Goal: Information Seeking & Learning: Learn about a topic

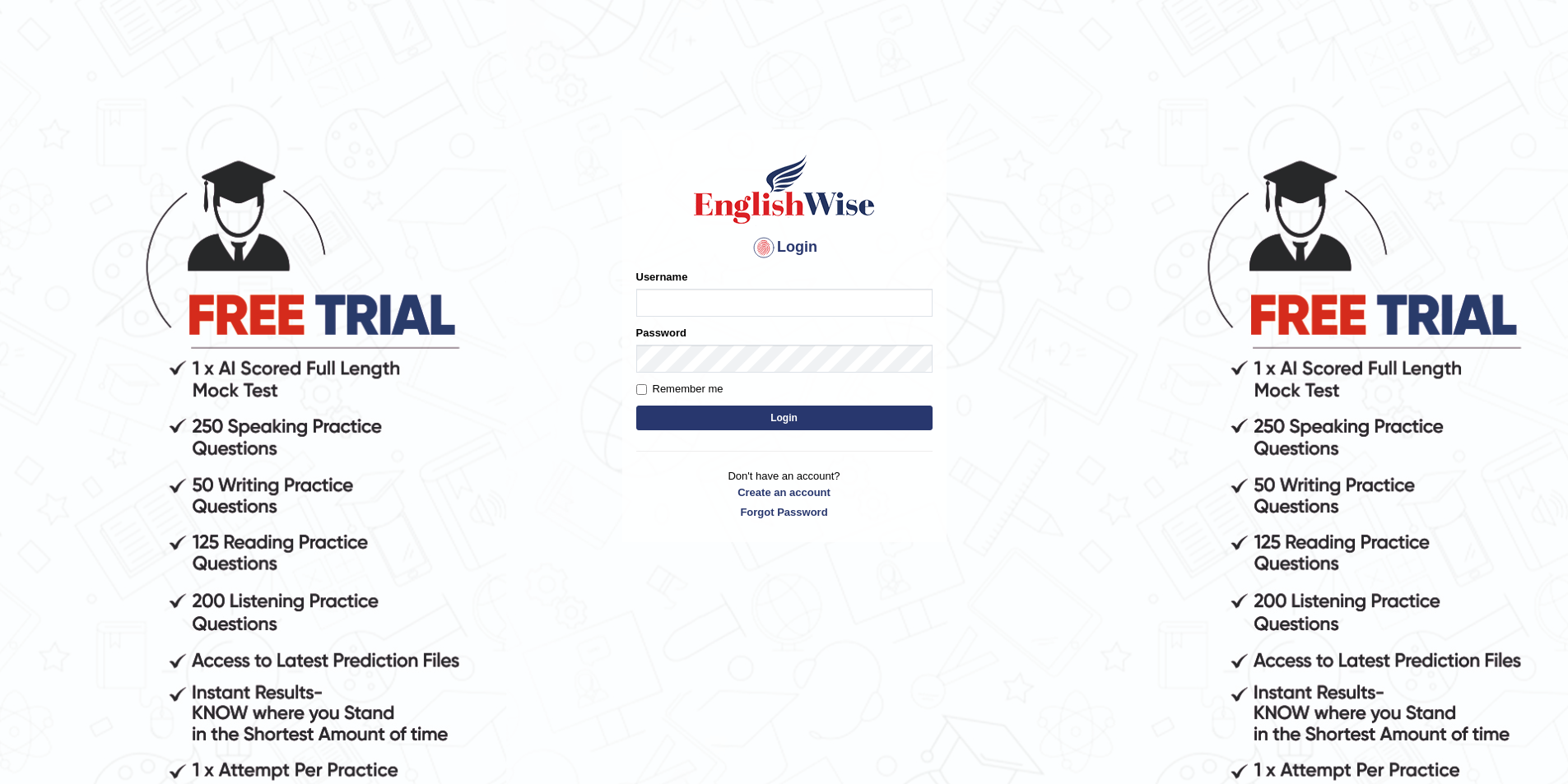
drag, startPoint x: 0, startPoint y: 0, endPoint x: 695, endPoint y: 293, distance: 754.2
click at [695, 293] on input "Username" at bounding box center [784, 302] width 296 height 28
type input "masaki"
click at [636, 406] on button "Login" at bounding box center [784, 418] width 296 height 25
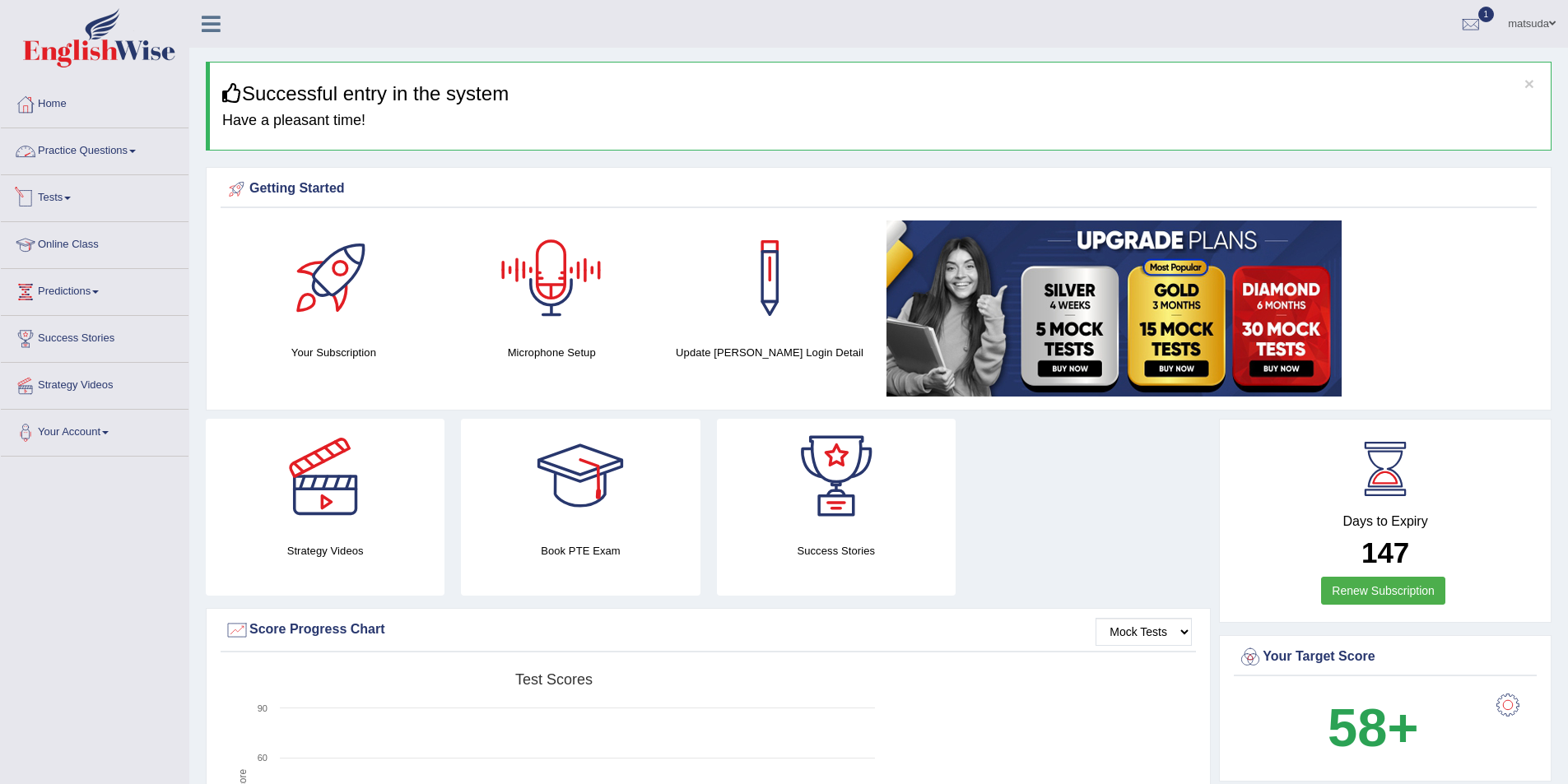
click at [121, 153] on link "Practice Questions" at bounding box center [94, 149] width 188 height 41
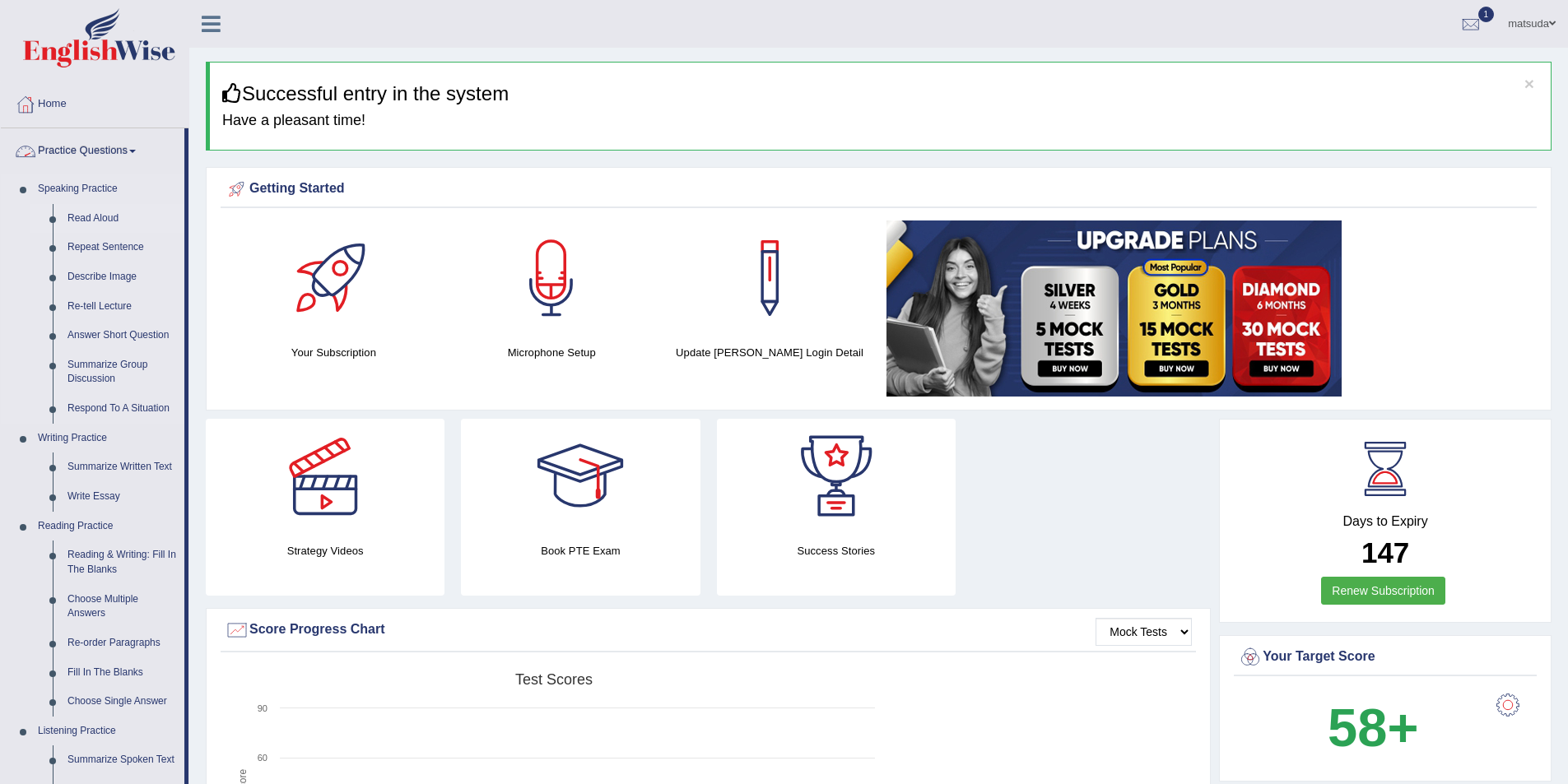
click at [92, 225] on link "Read Aloud" at bounding box center [122, 218] width 124 height 30
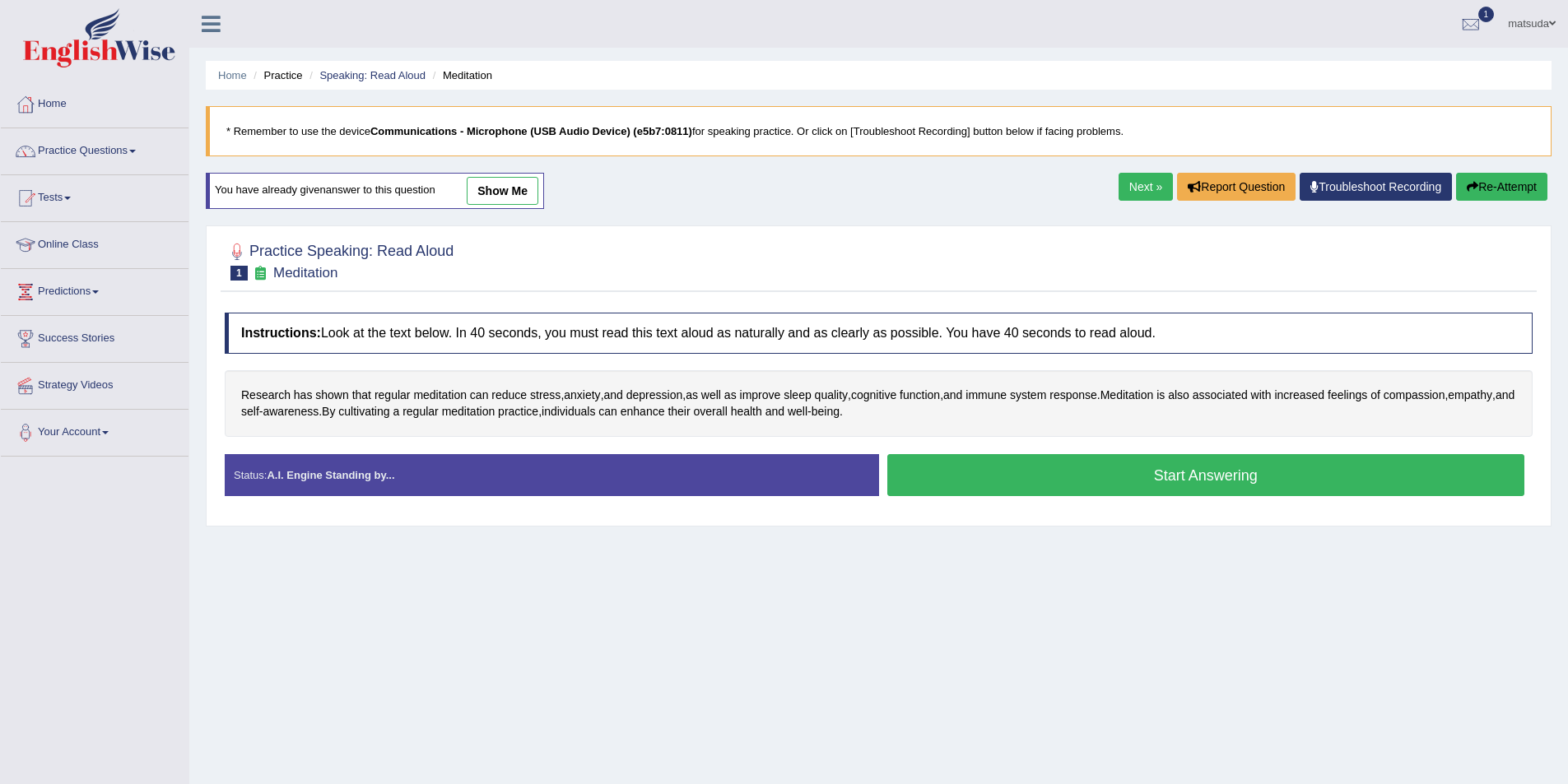
click at [1029, 461] on button "Start Answering" at bounding box center [1205, 475] width 638 height 42
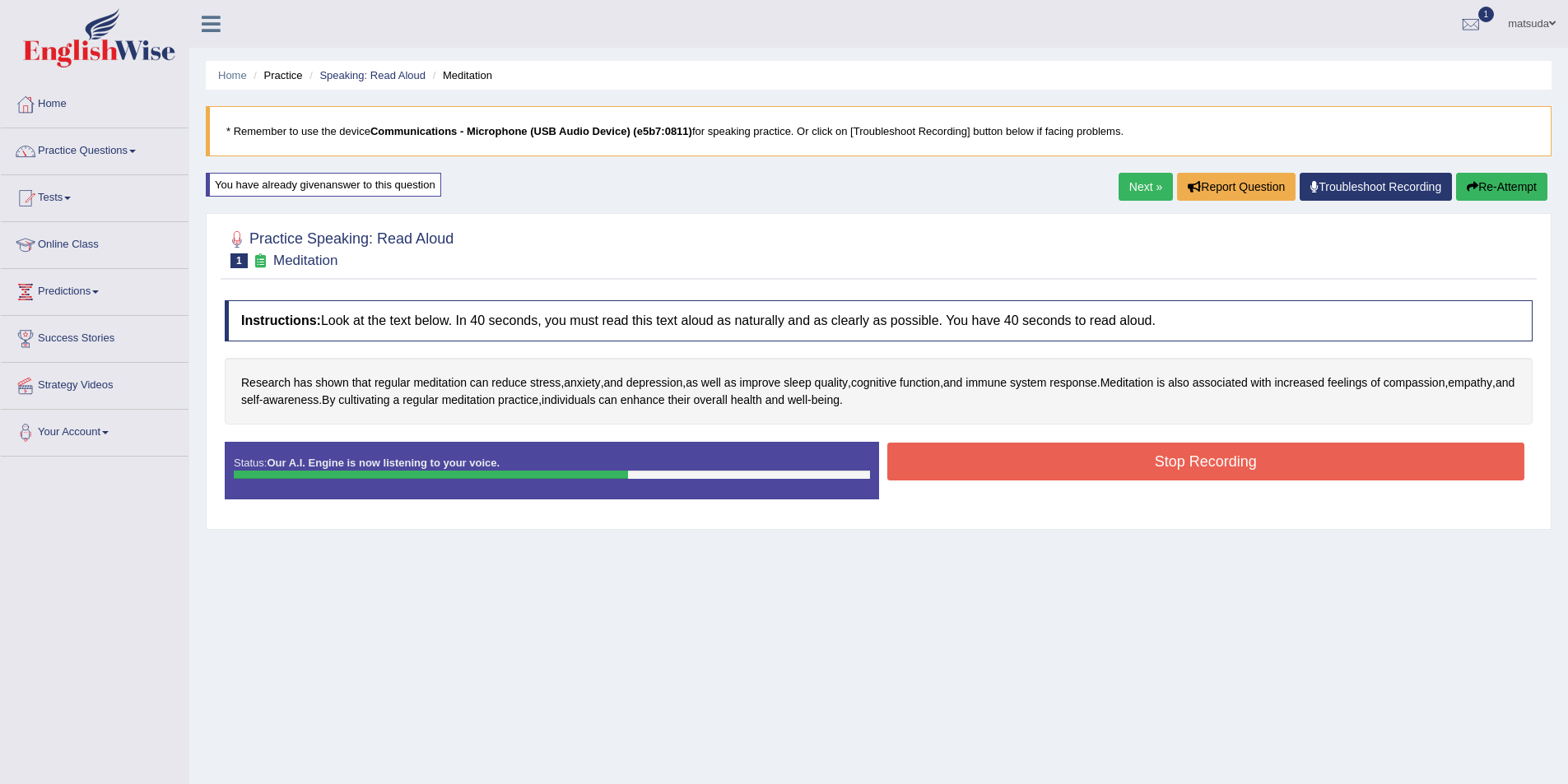
click at [1025, 461] on button "Stop Recording" at bounding box center [1205, 461] width 638 height 38
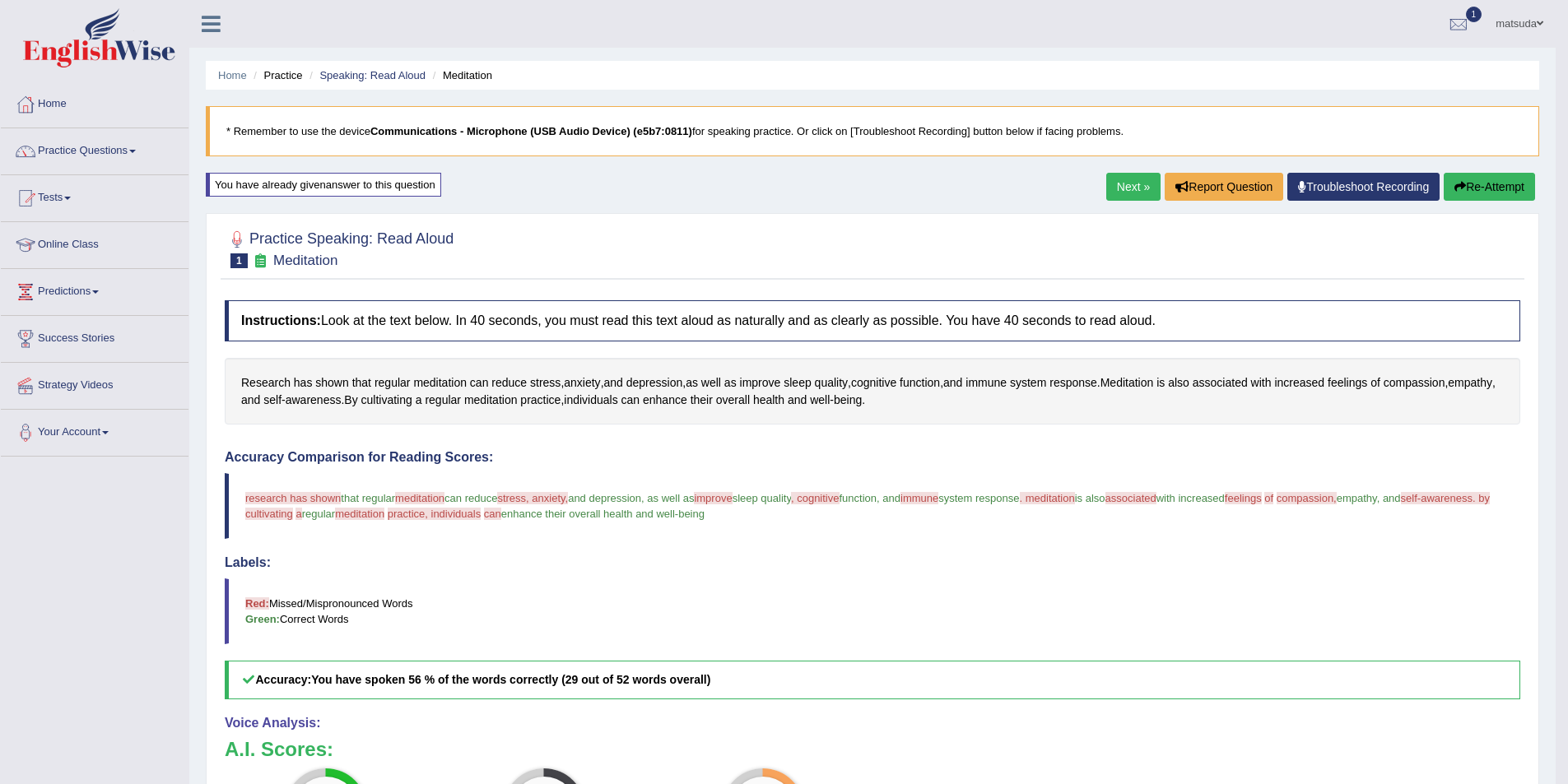
click at [1120, 186] on link "Next »" at bounding box center [1133, 186] width 54 height 28
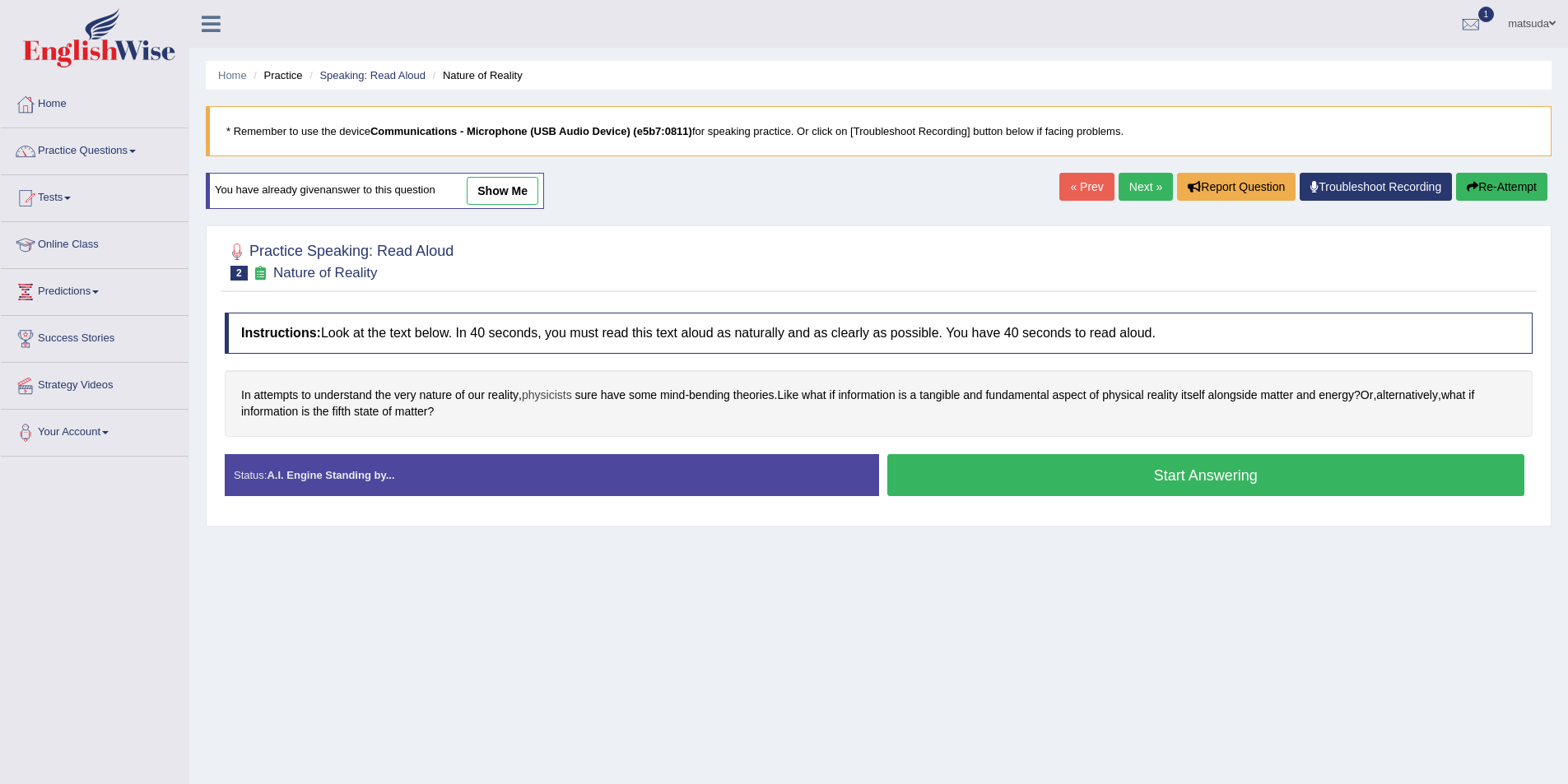
click at [563, 397] on span "physicists" at bounding box center [546, 395] width 50 height 17
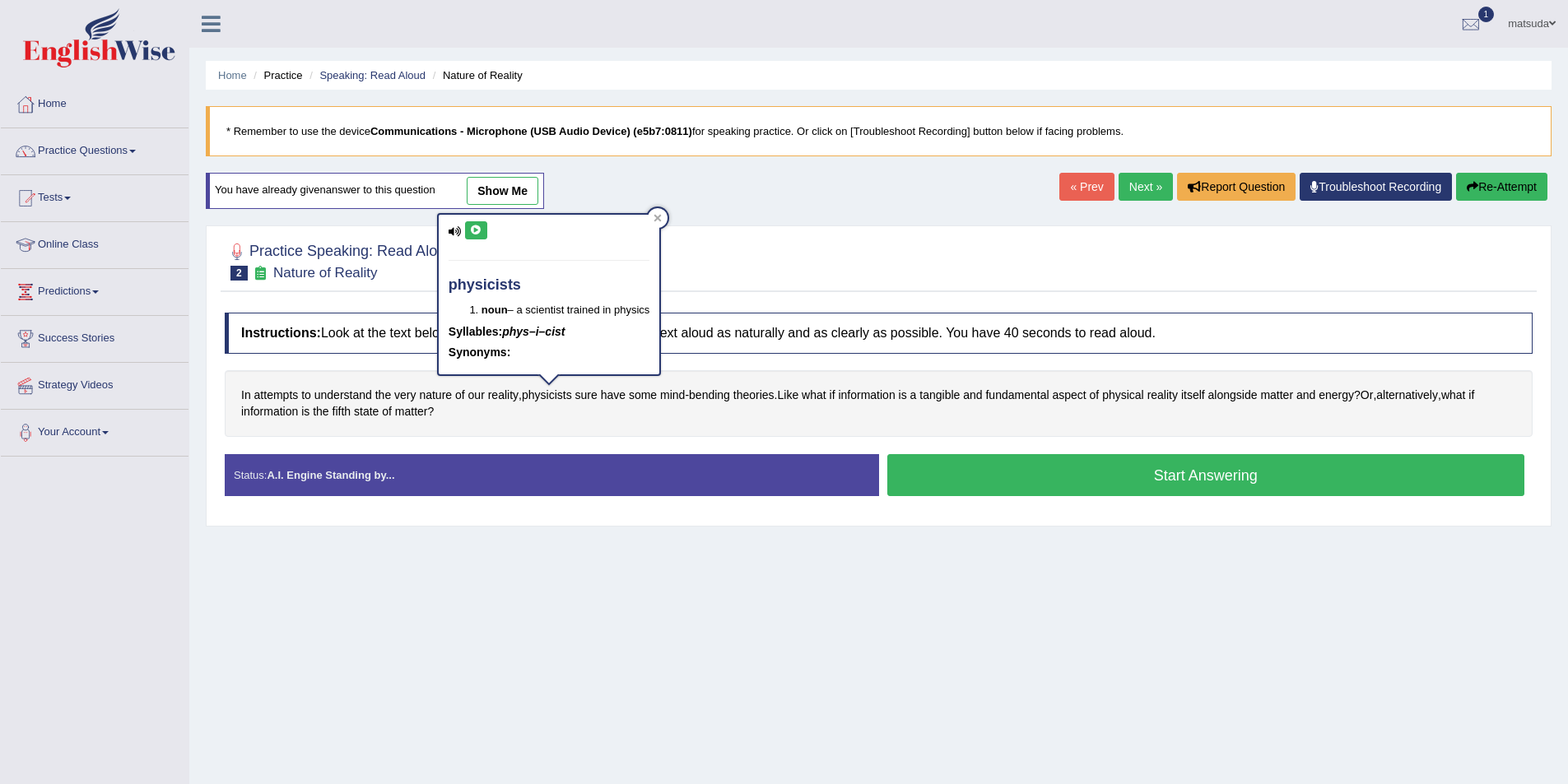
click at [473, 225] on icon at bounding box center [476, 230] width 13 height 10
click at [658, 219] on icon at bounding box center [657, 218] width 8 height 8
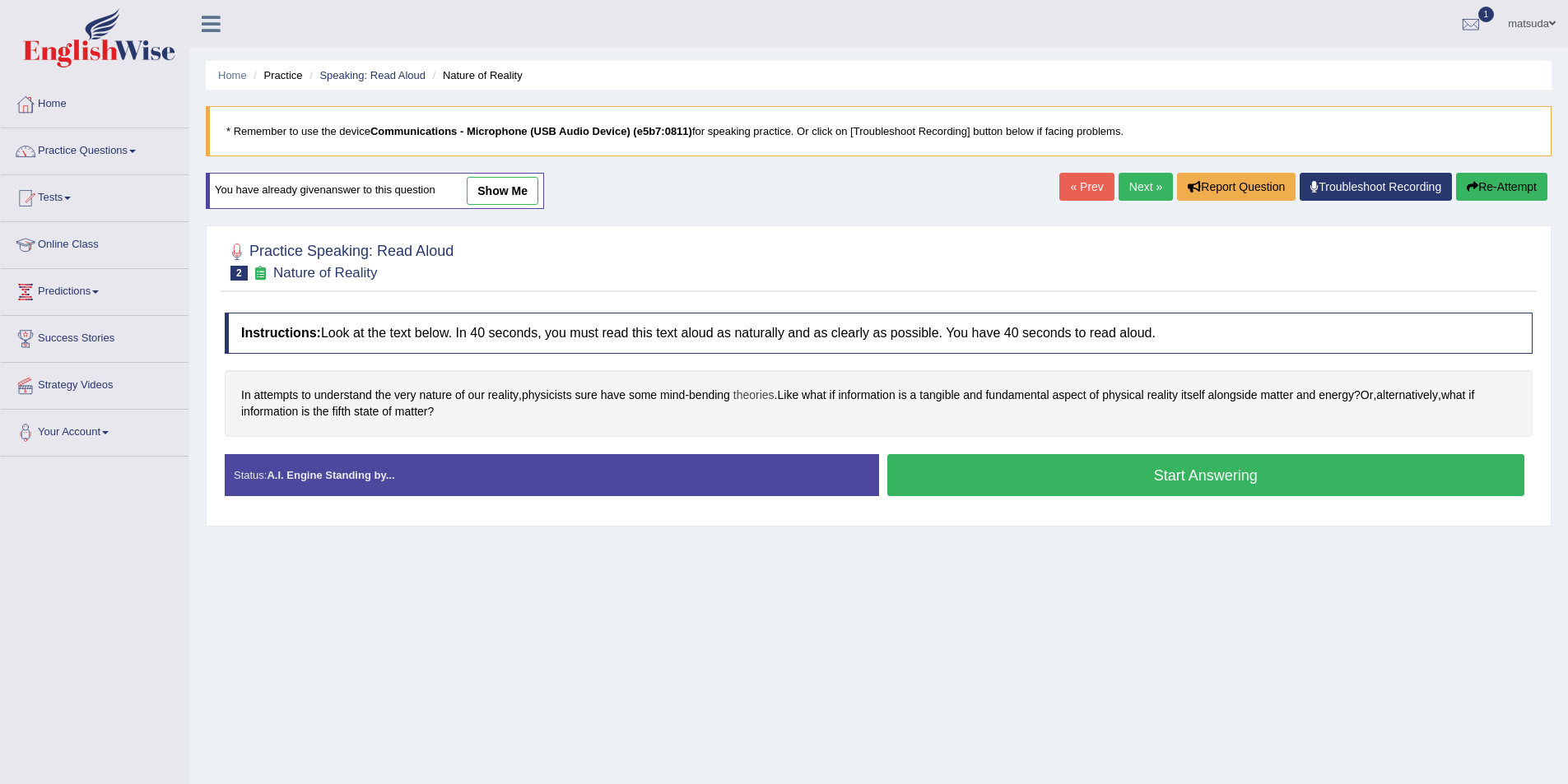
click at [770, 398] on span "theories" at bounding box center [753, 395] width 41 height 17
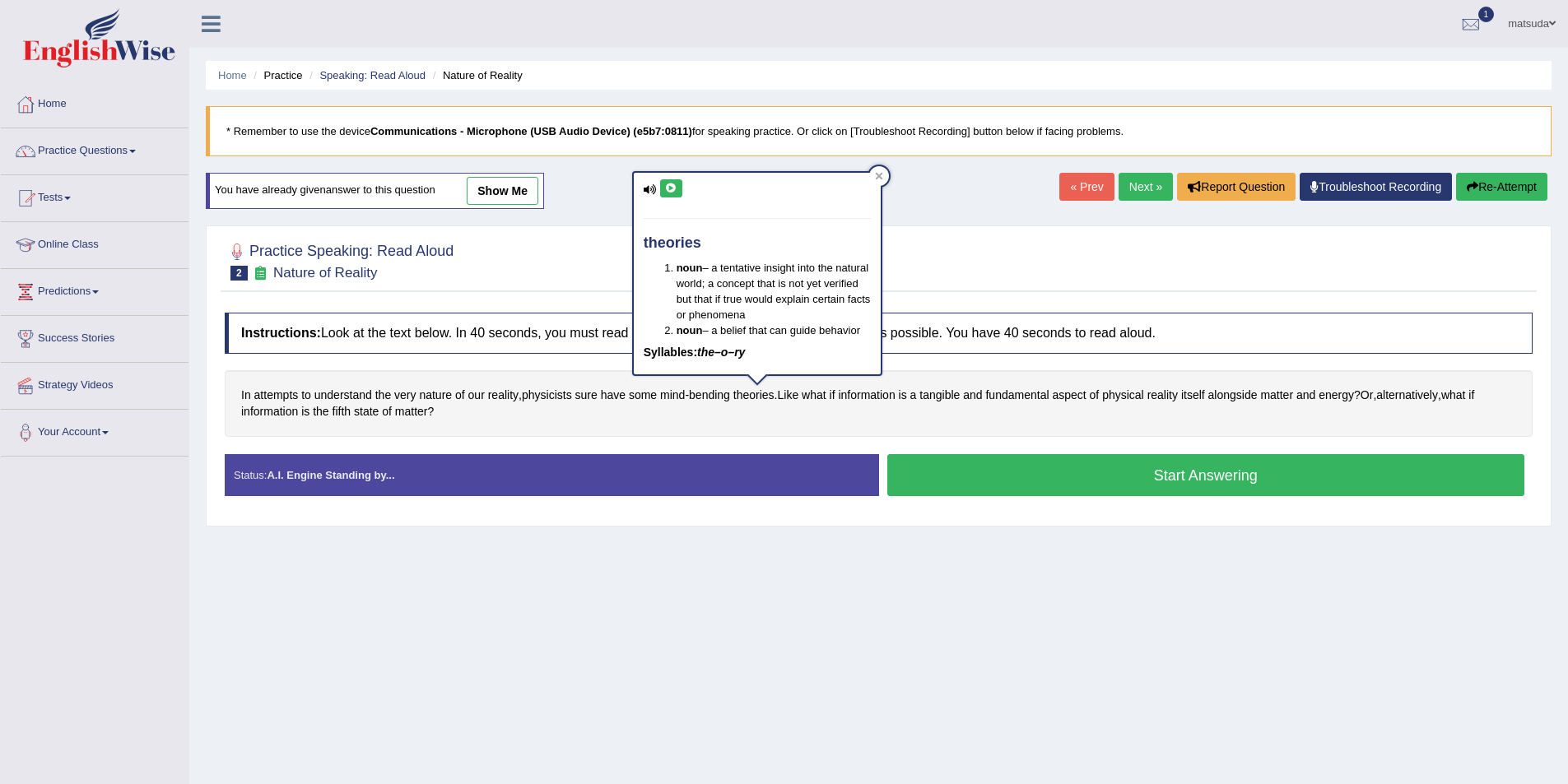
click at [670, 189] on icon at bounding box center [671, 189] width 13 height 10
click at [877, 176] on icon at bounding box center [879, 176] width 8 height 8
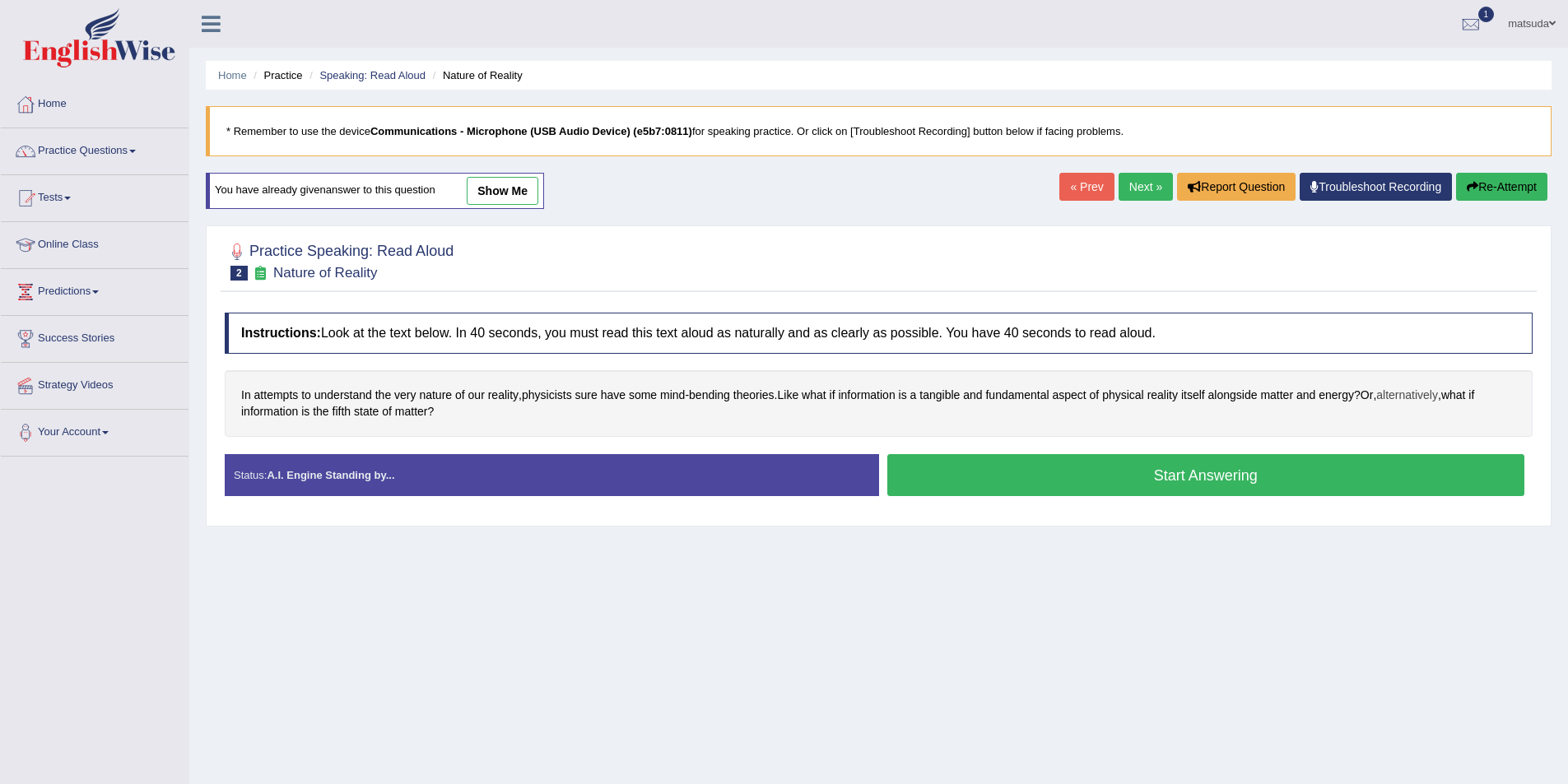
click at [1417, 400] on span "alternatively" at bounding box center [1407, 395] width 62 height 17
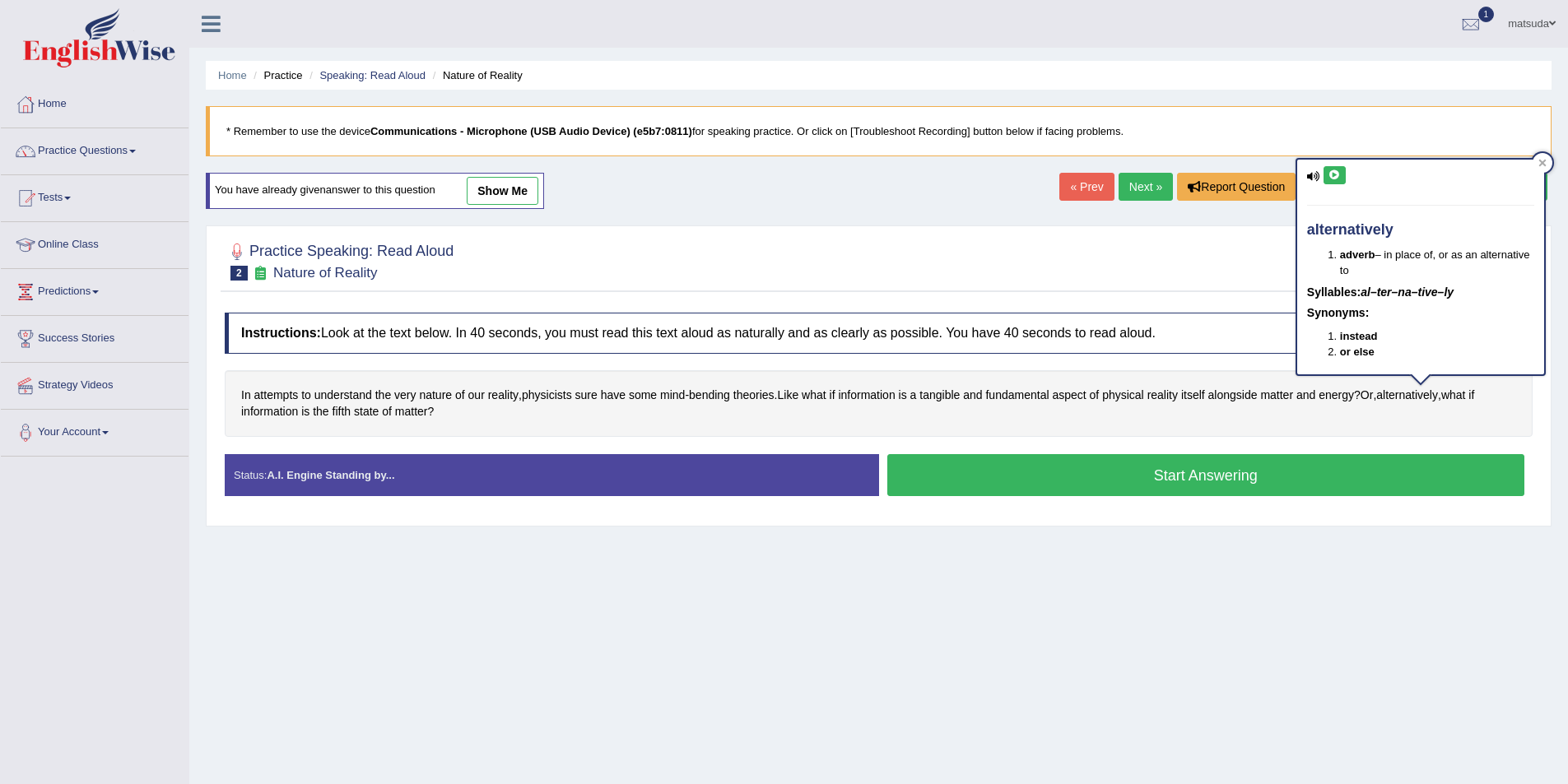
click at [1334, 176] on icon at bounding box center [1334, 176] width 13 height 10
click at [1541, 171] on div at bounding box center [1542, 162] width 20 height 20
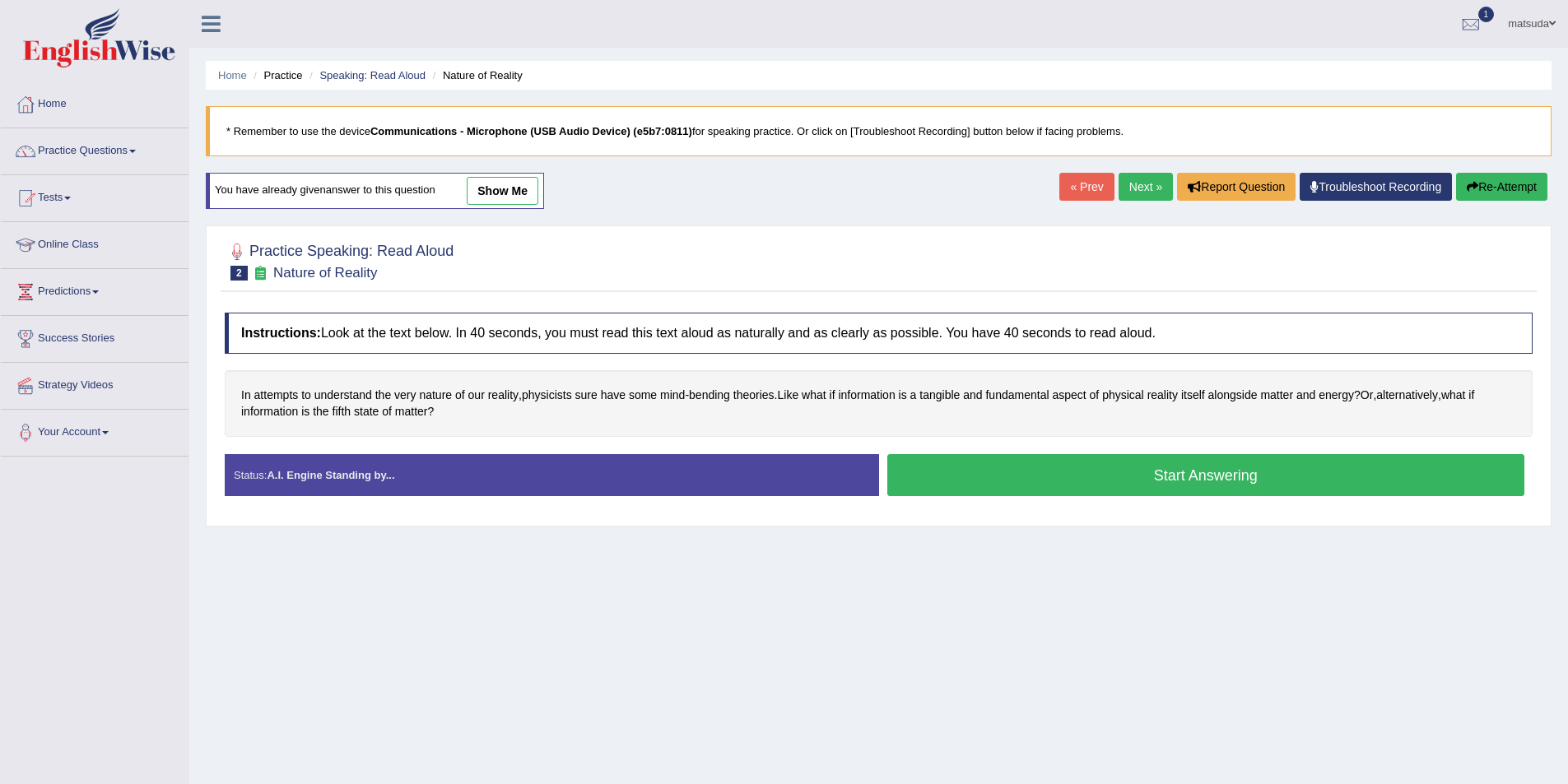
click at [984, 465] on button "Start Answering" at bounding box center [1205, 475] width 638 height 42
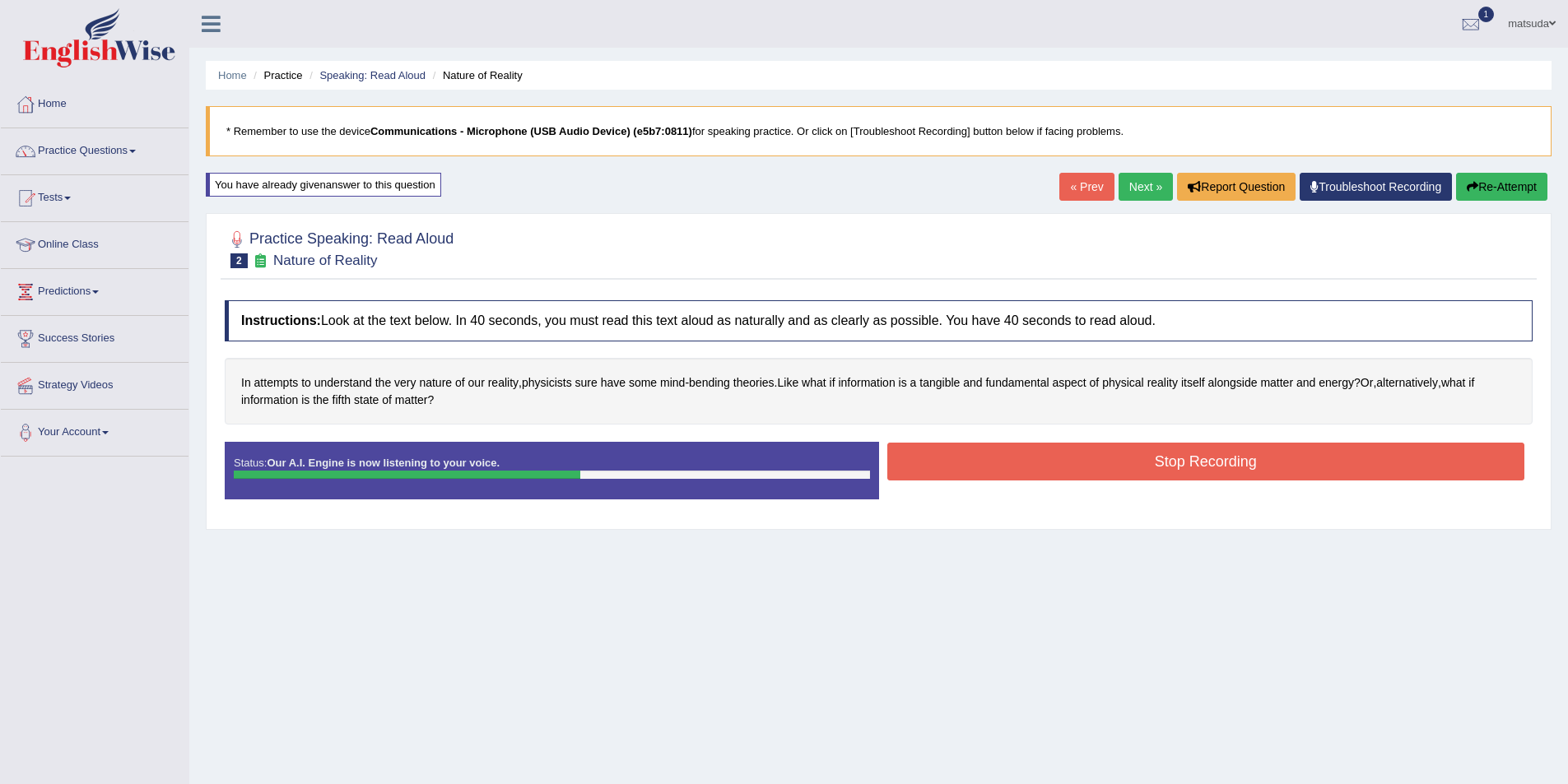
click at [1170, 456] on button "Stop Recording" at bounding box center [1205, 461] width 638 height 38
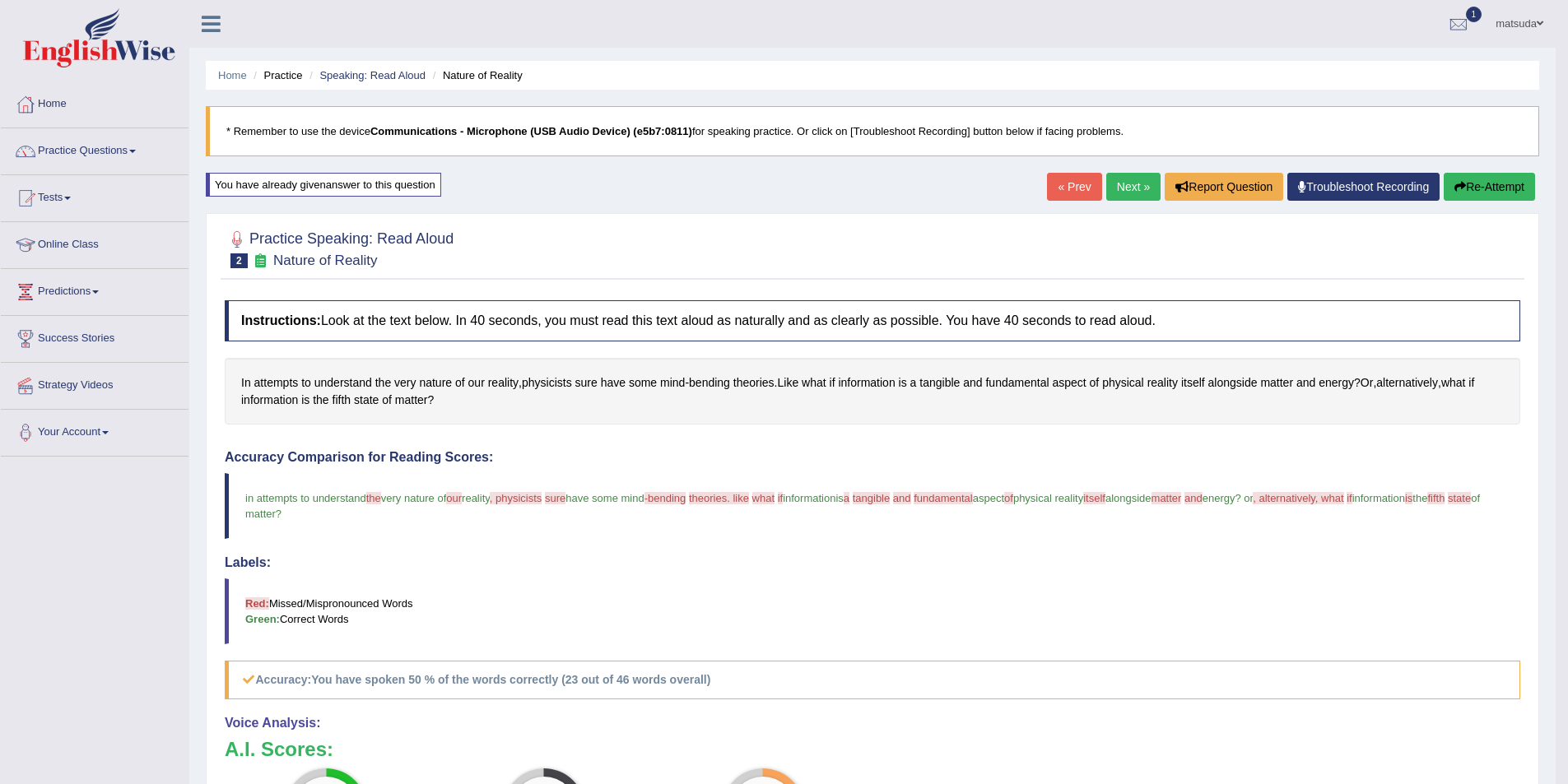
click at [1121, 192] on link "Next »" at bounding box center [1133, 186] width 54 height 28
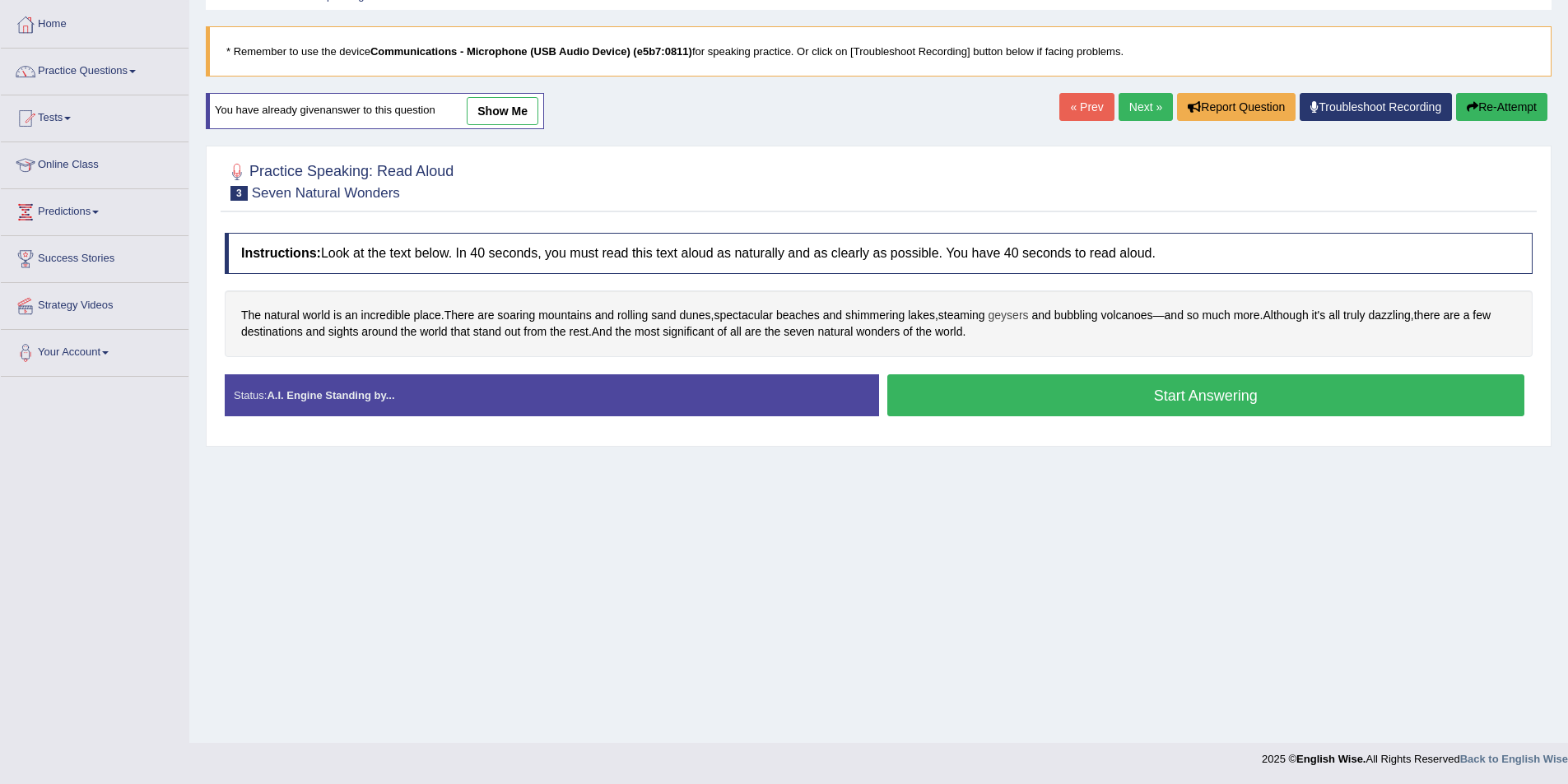
click at [1027, 313] on span "geysers" at bounding box center [1008, 315] width 40 height 17
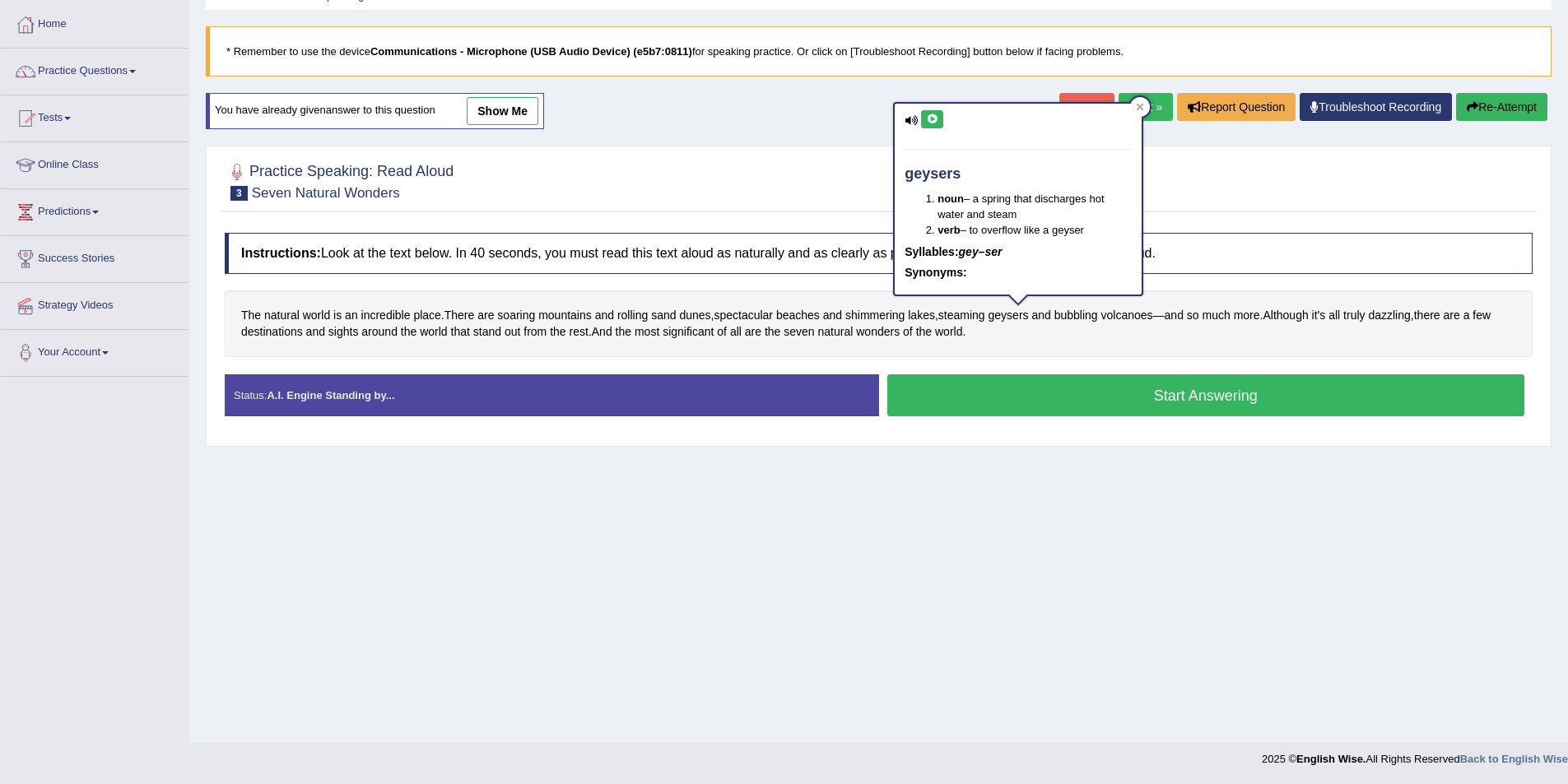
click at [930, 117] on icon at bounding box center [932, 120] width 13 height 10
click at [1135, 104] on div at bounding box center [1139, 106] width 20 height 20
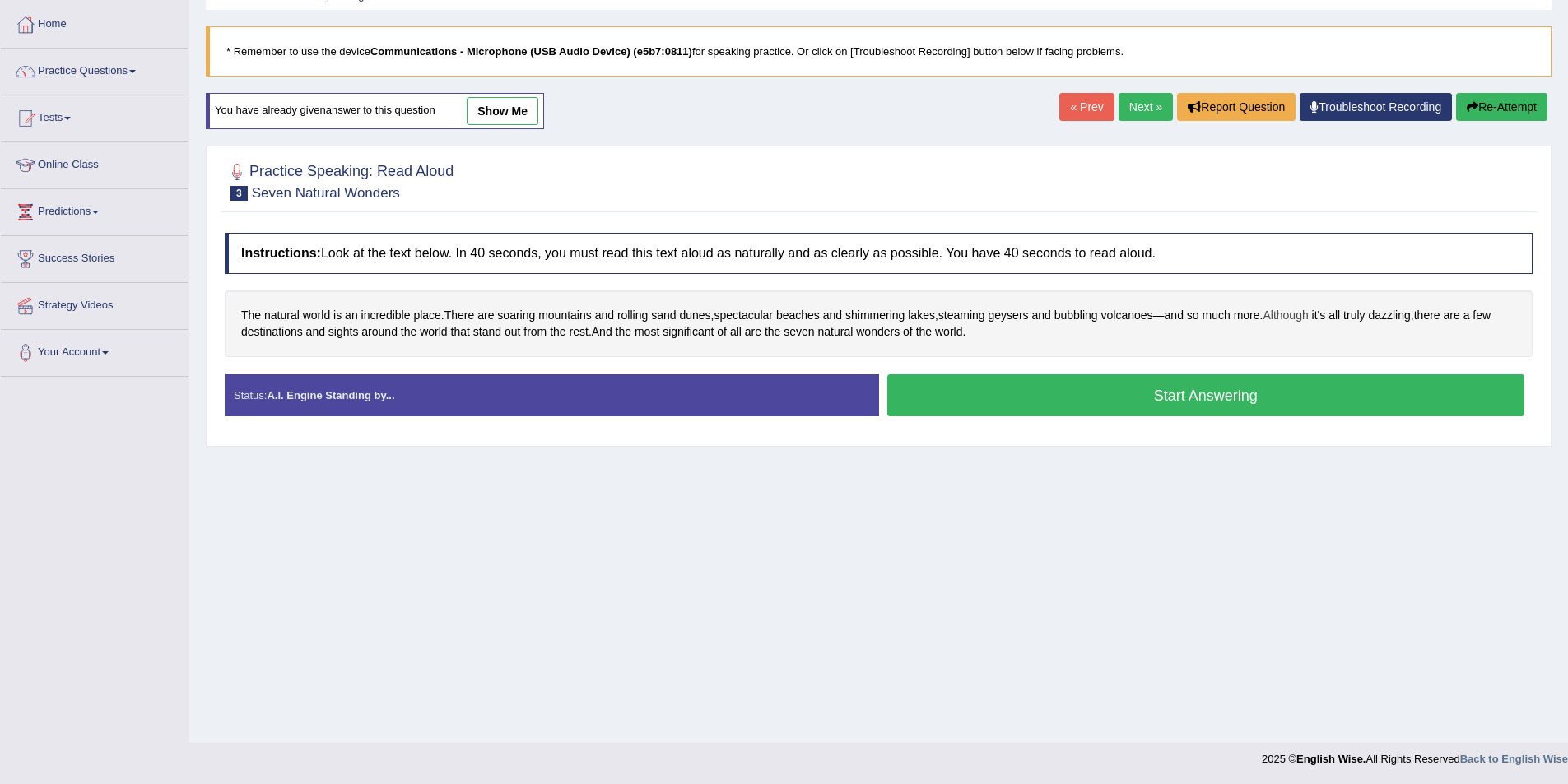
click at [1303, 317] on span "Although" at bounding box center [1284, 315] width 45 height 17
click at [1261, 169] on button at bounding box center [1270, 172] width 22 height 18
click at [1363, 156] on icon at bounding box center [1360, 159] width 8 height 8
click at [926, 382] on button "Start Answering" at bounding box center [1205, 395] width 638 height 42
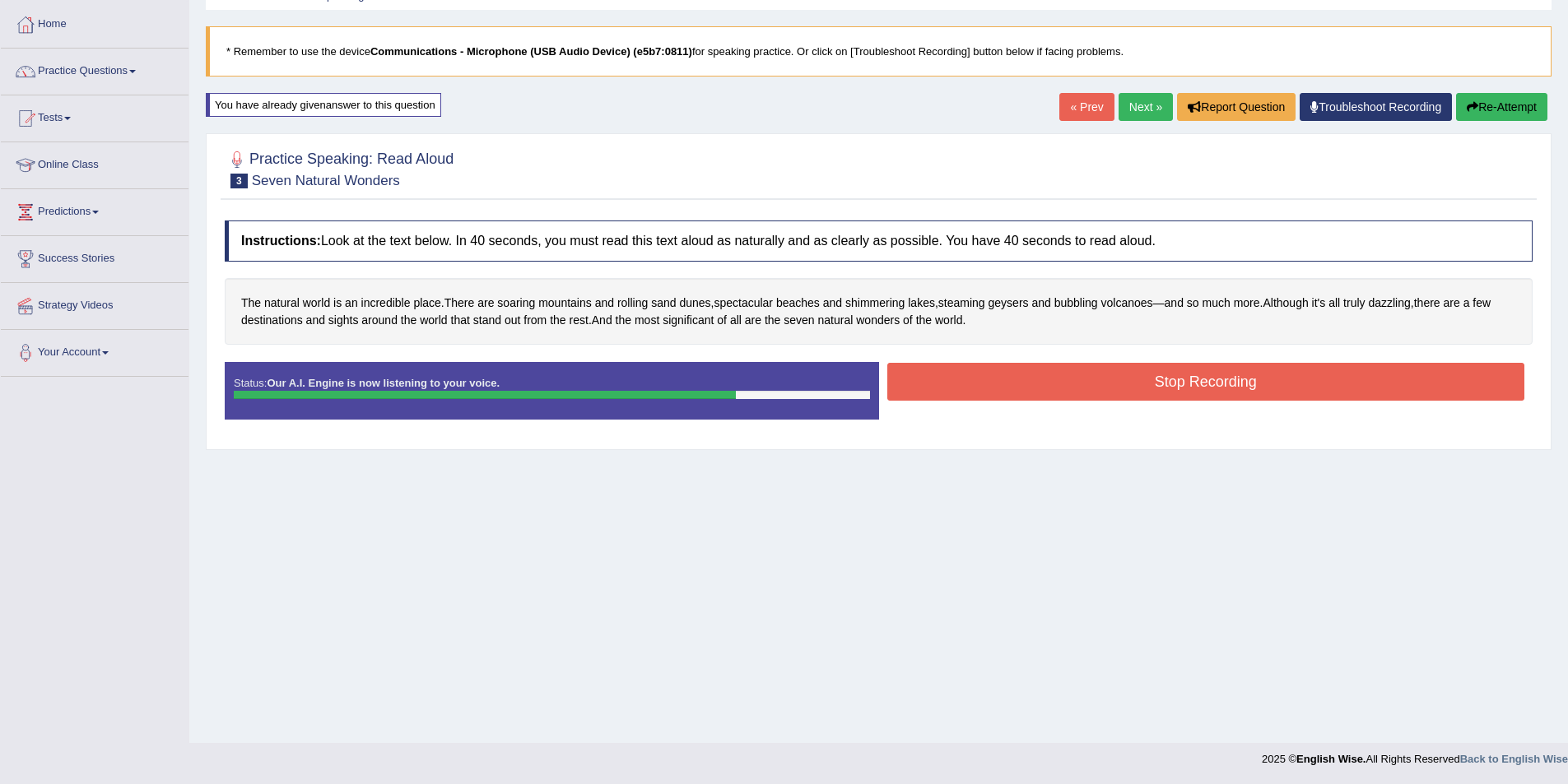
click at [943, 368] on button "Stop Recording" at bounding box center [1205, 381] width 638 height 38
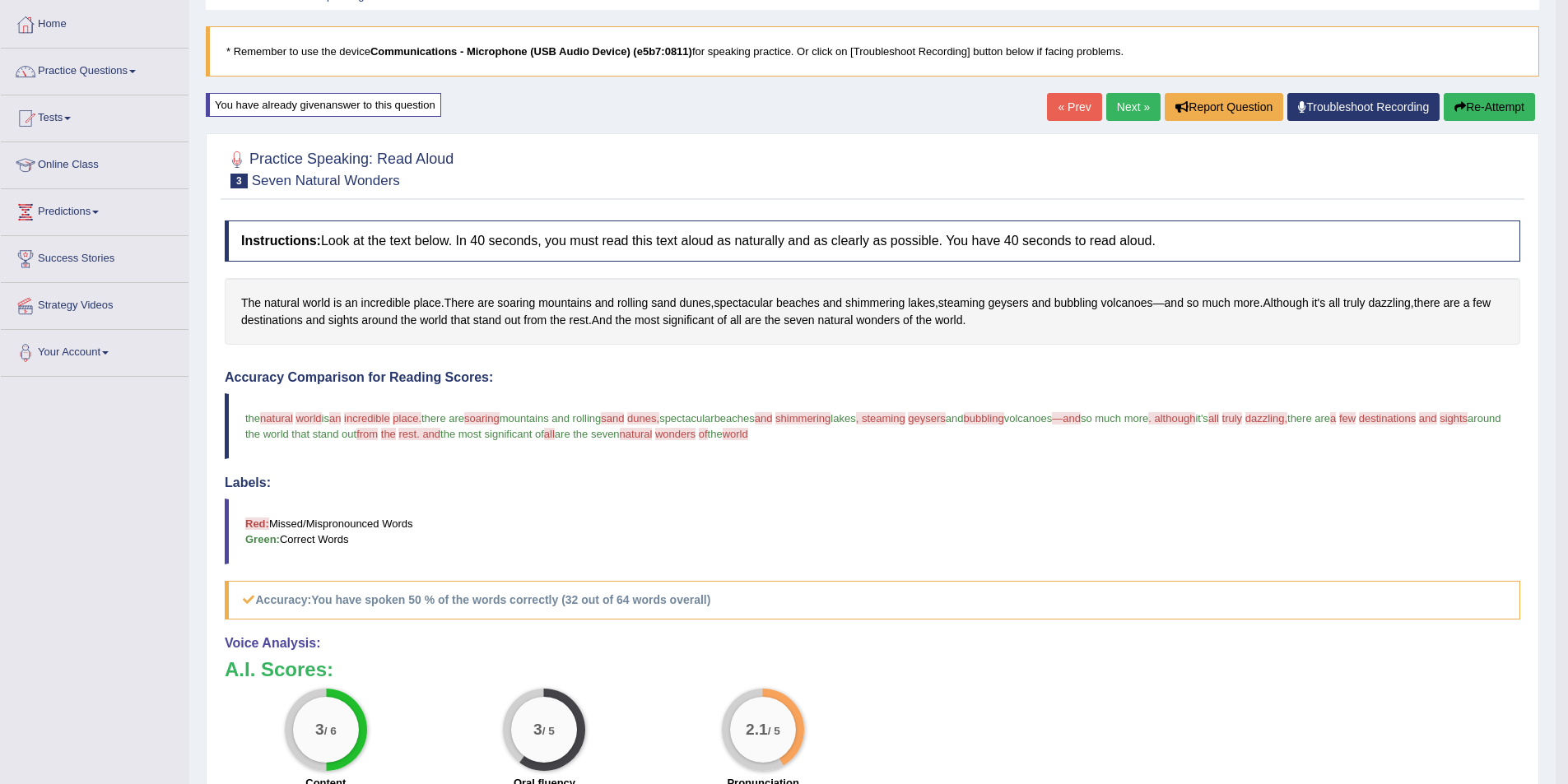
click at [1125, 99] on link "Next »" at bounding box center [1133, 106] width 54 height 28
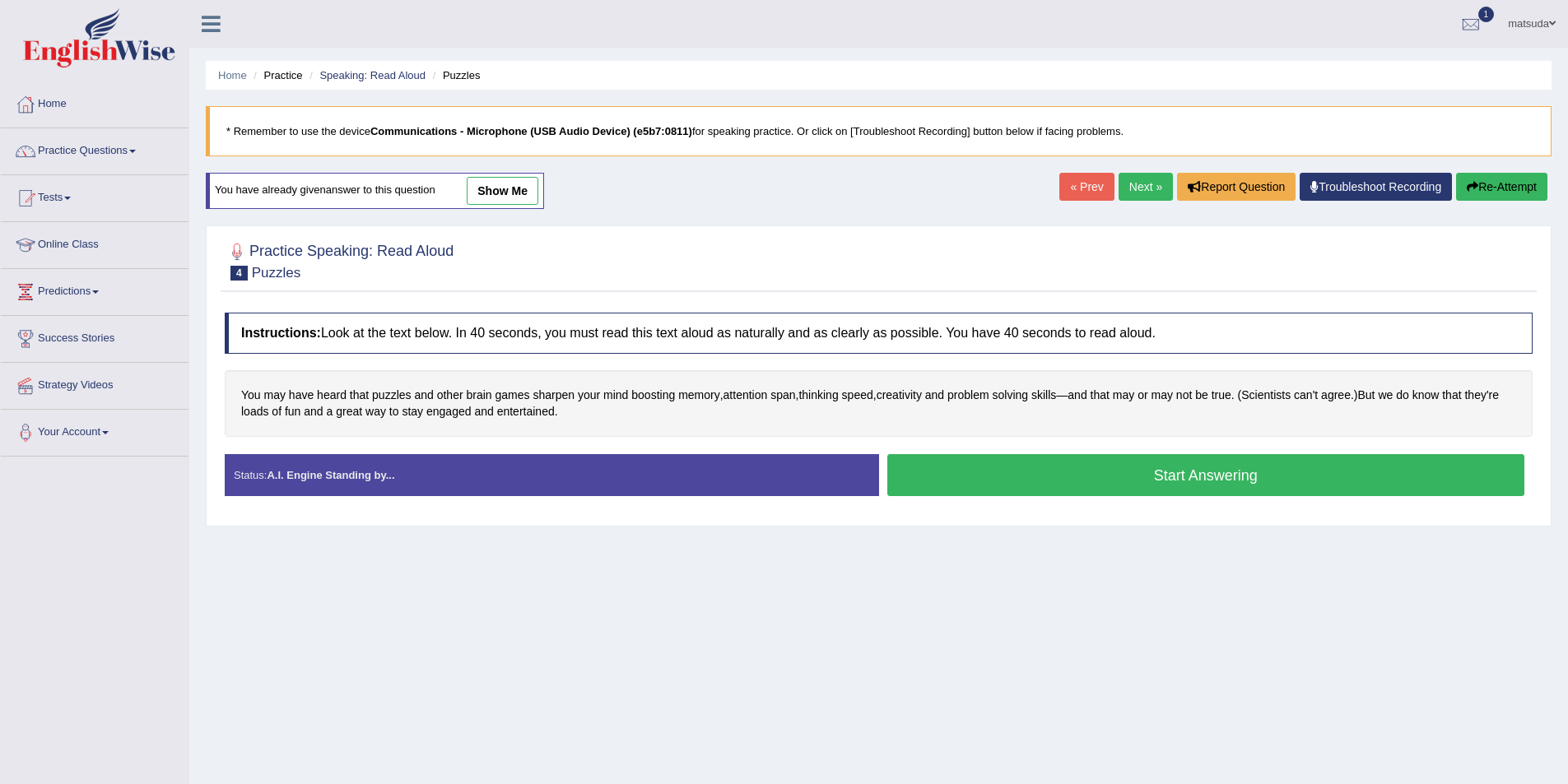
click at [957, 465] on button "Start Answering" at bounding box center [1205, 475] width 638 height 42
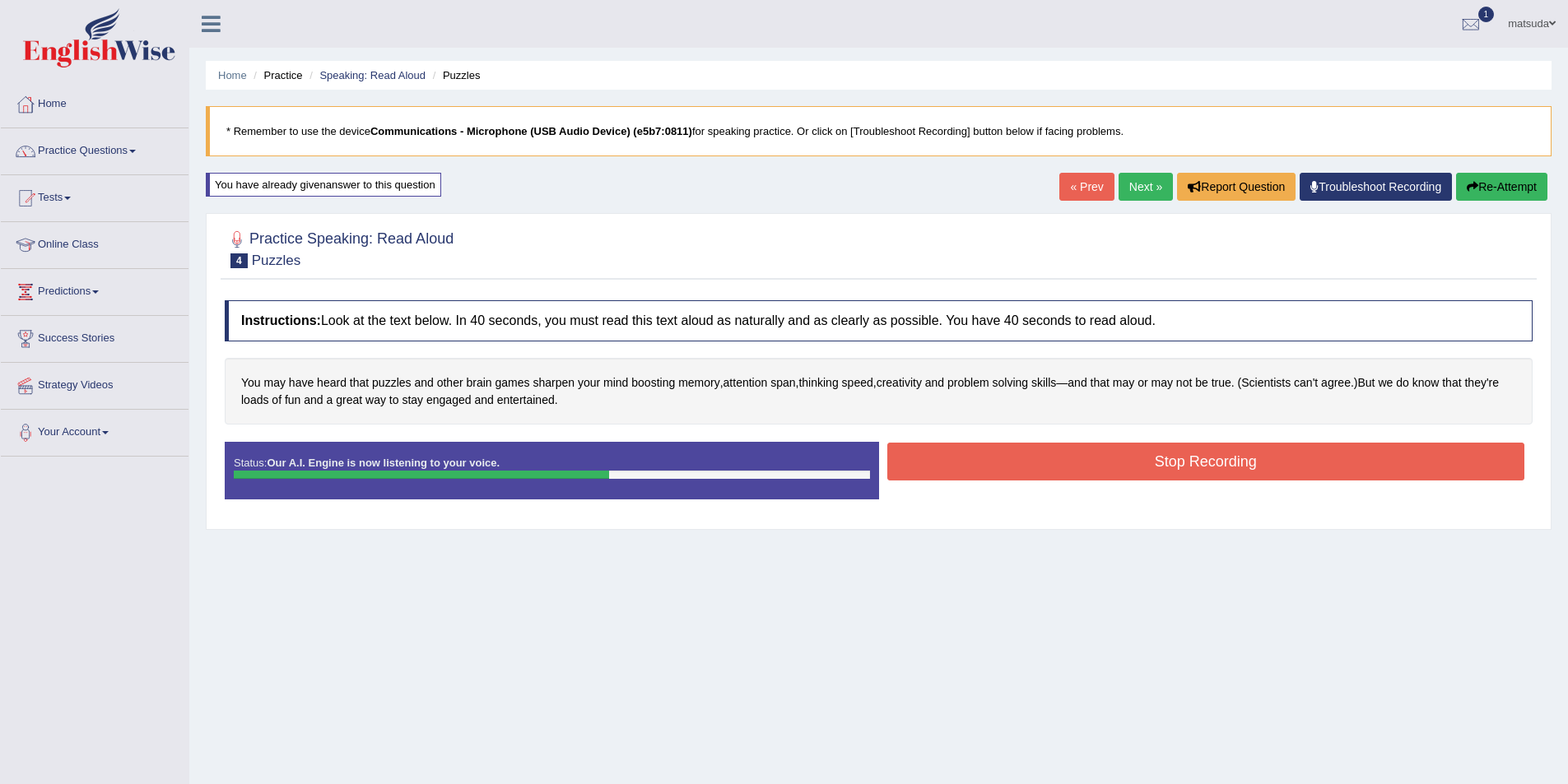
click at [1043, 472] on button "Stop Recording" at bounding box center [1205, 461] width 638 height 38
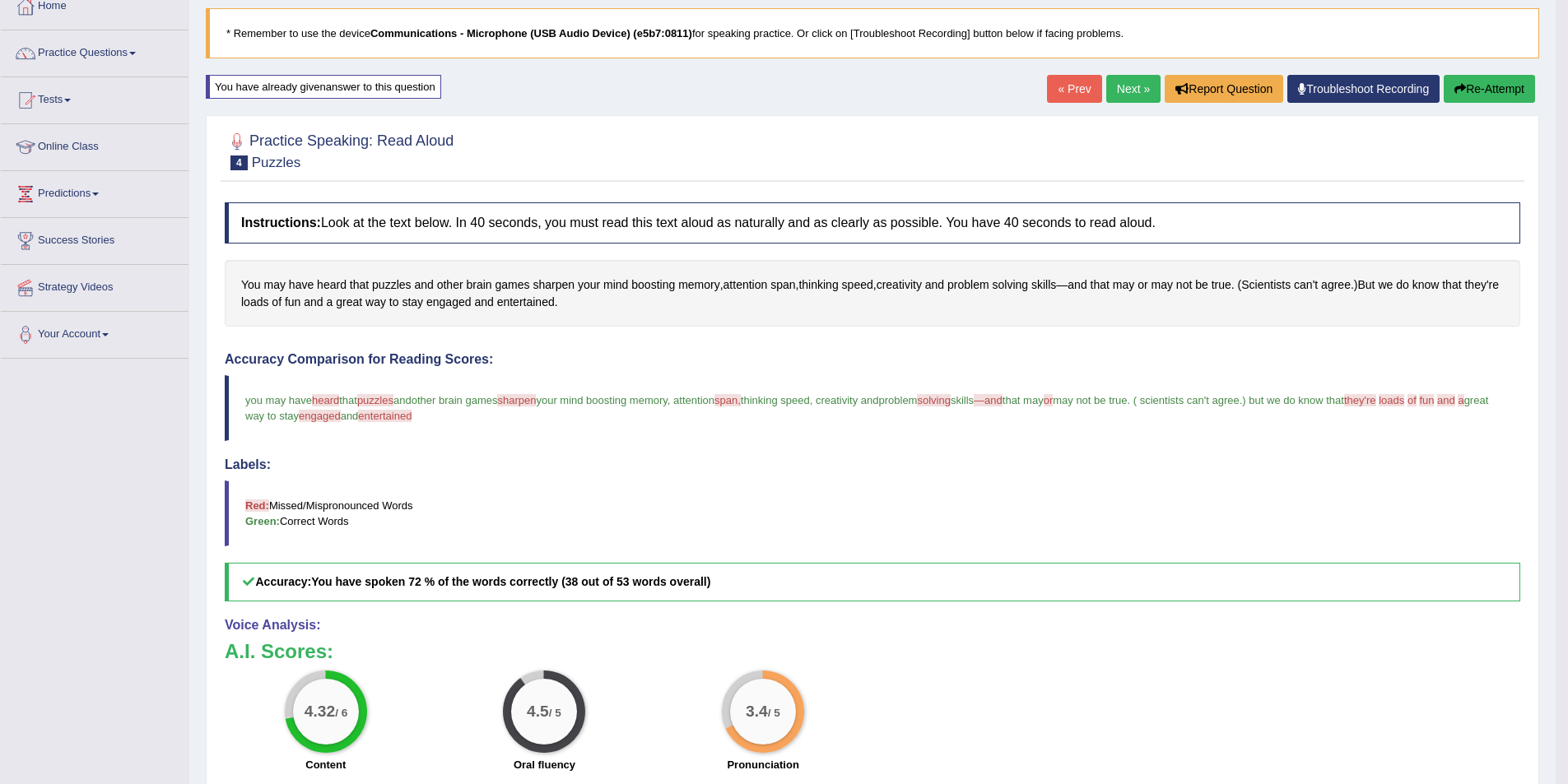
scroll to position [82, 0]
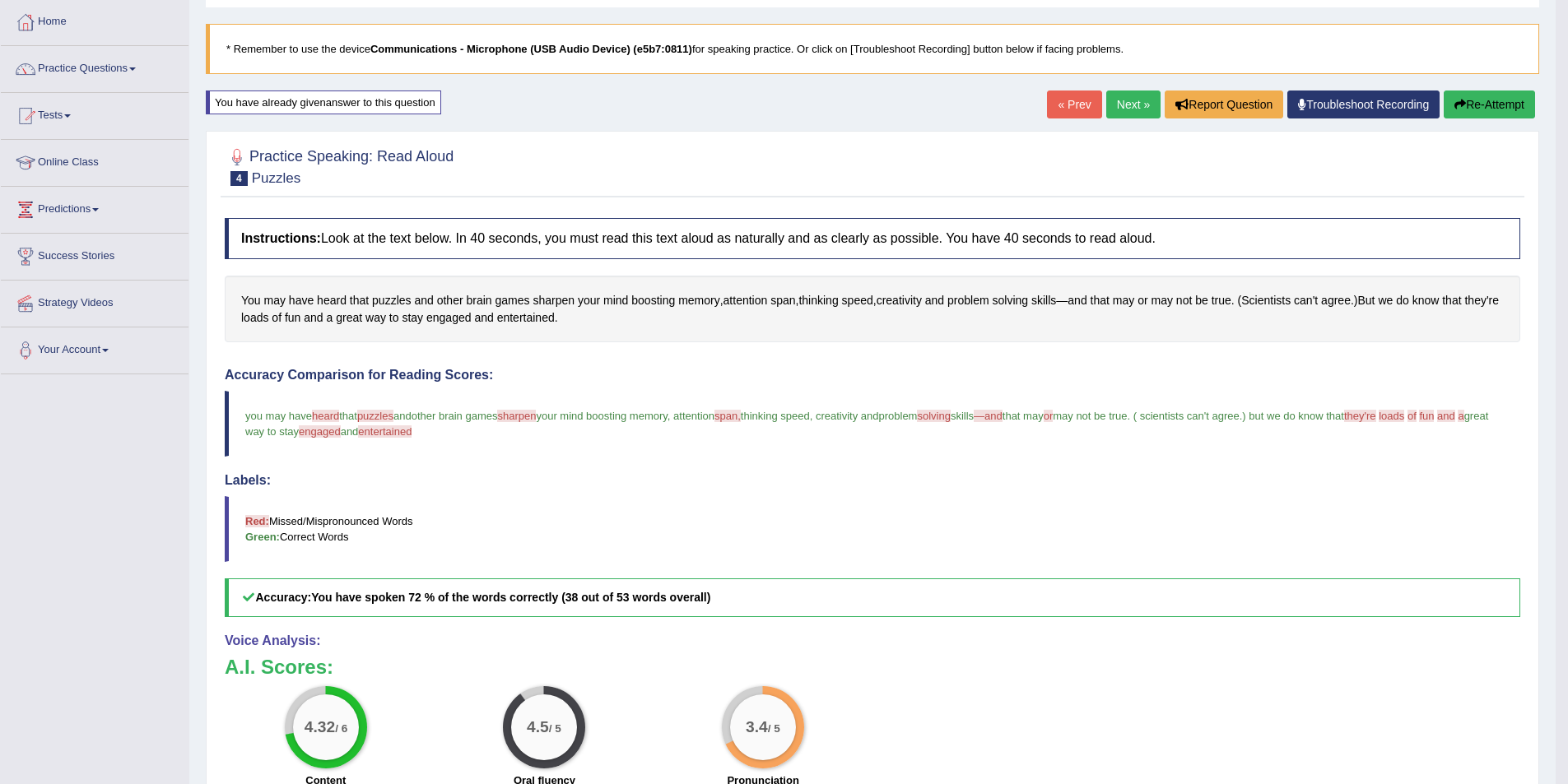
click at [1477, 93] on button "Re-Attempt" at bounding box center [1489, 104] width 92 height 28
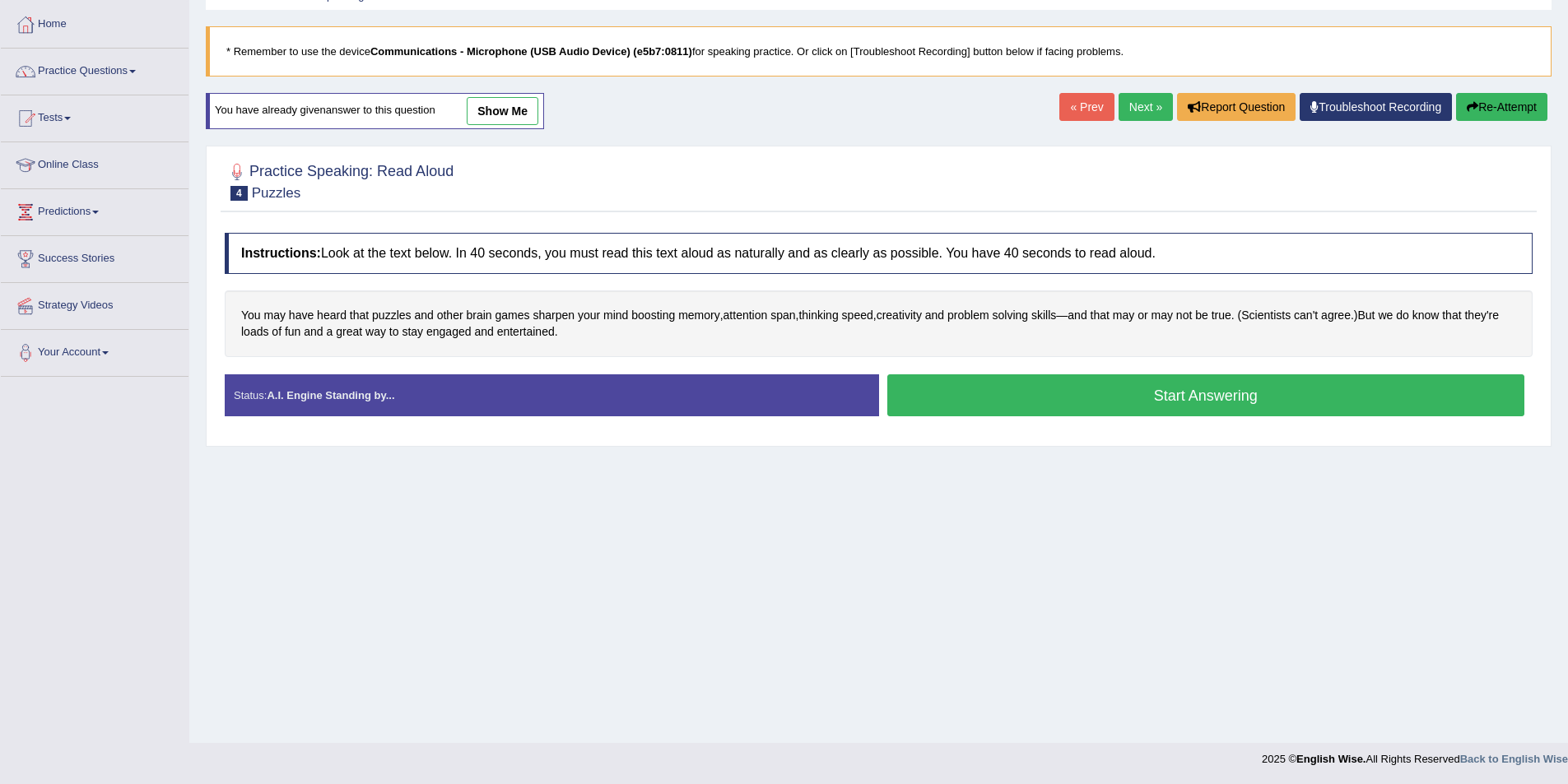
click at [1029, 396] on button "Start Answering" at bounding box center [1205, 395] width 638 height 42
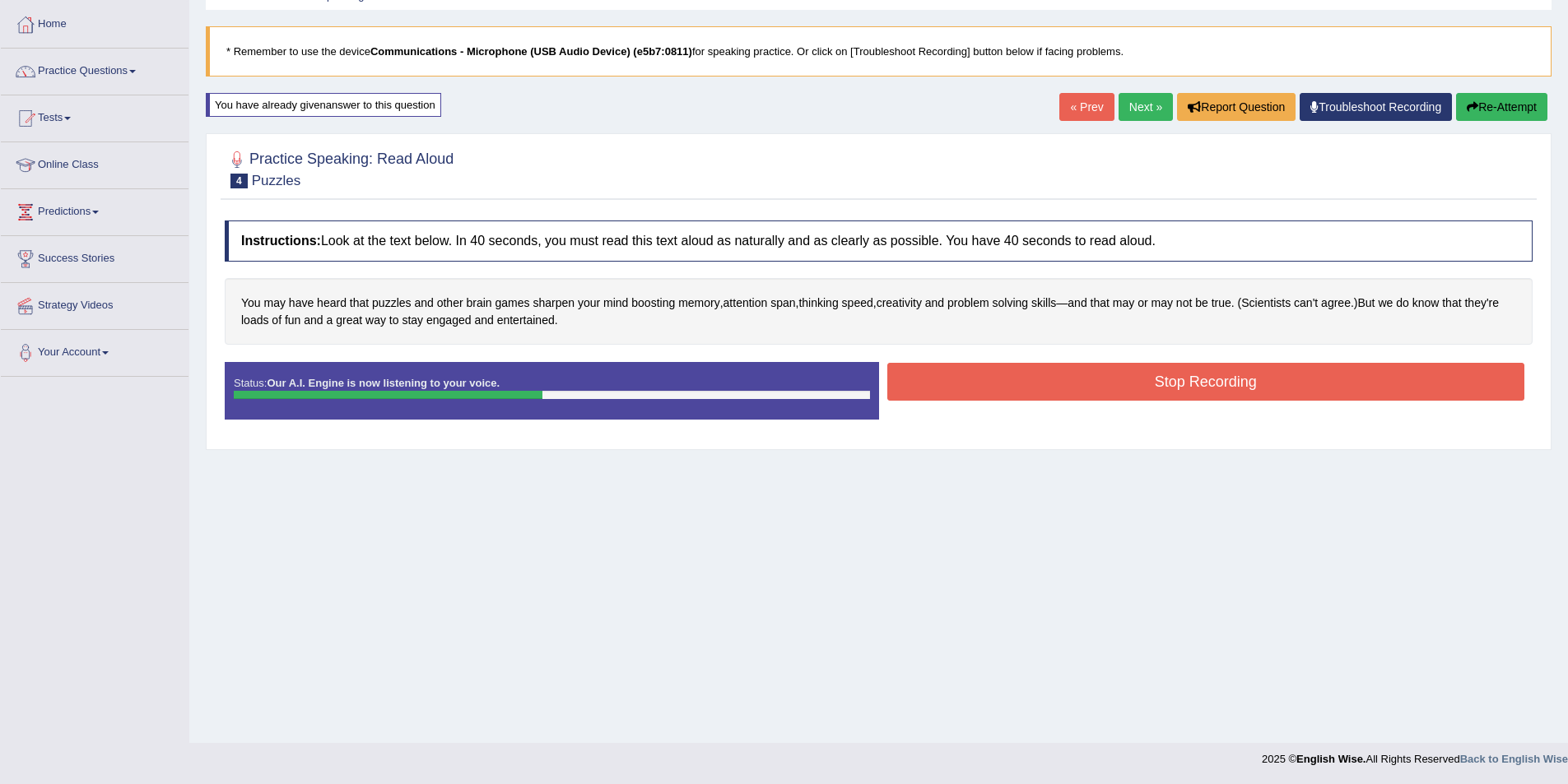
click at [1036, 390] on button "Stop Recording" at bounding box center [1205, 381] width 638 height 38
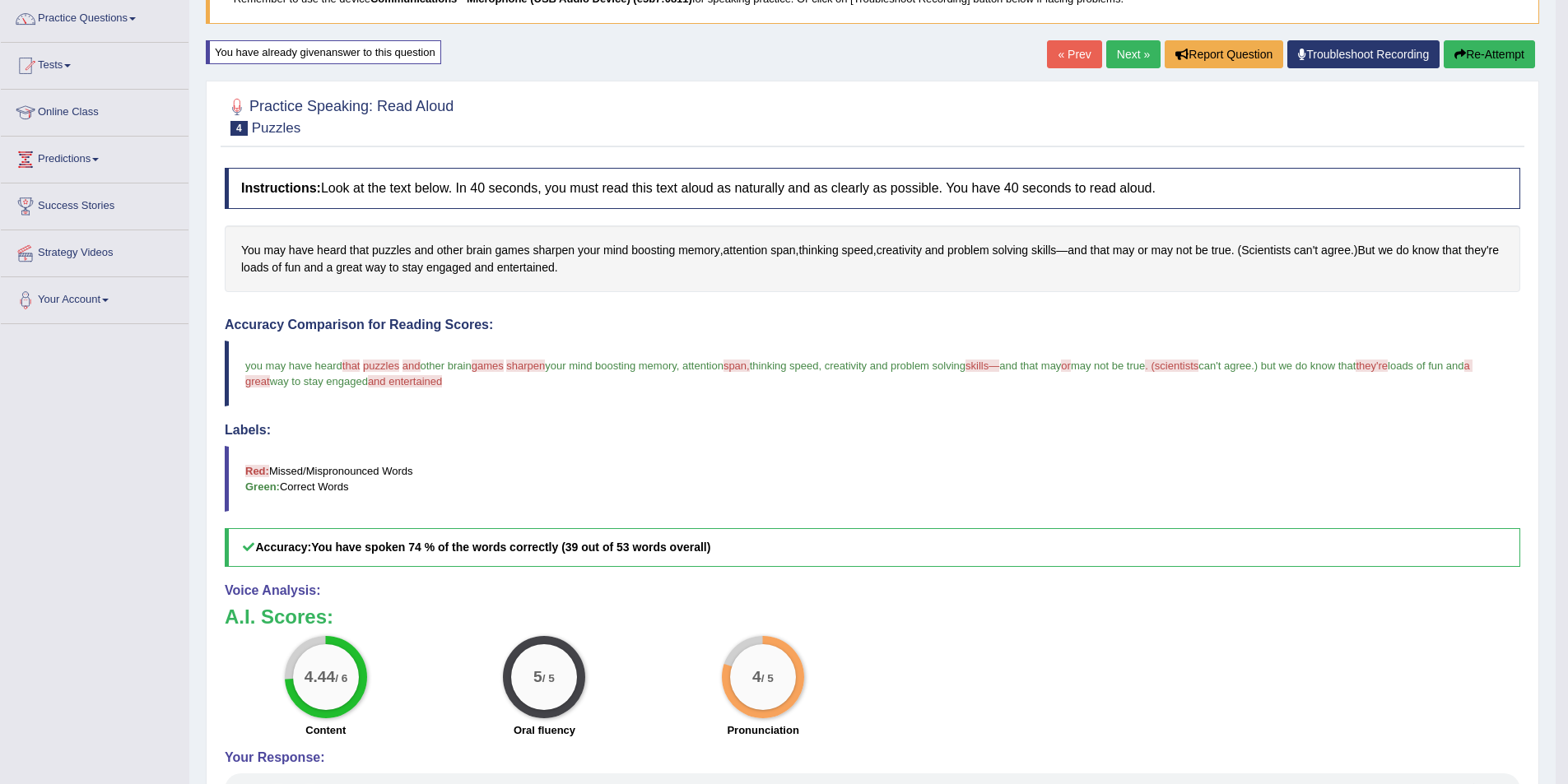
scroll to position [162, 0]
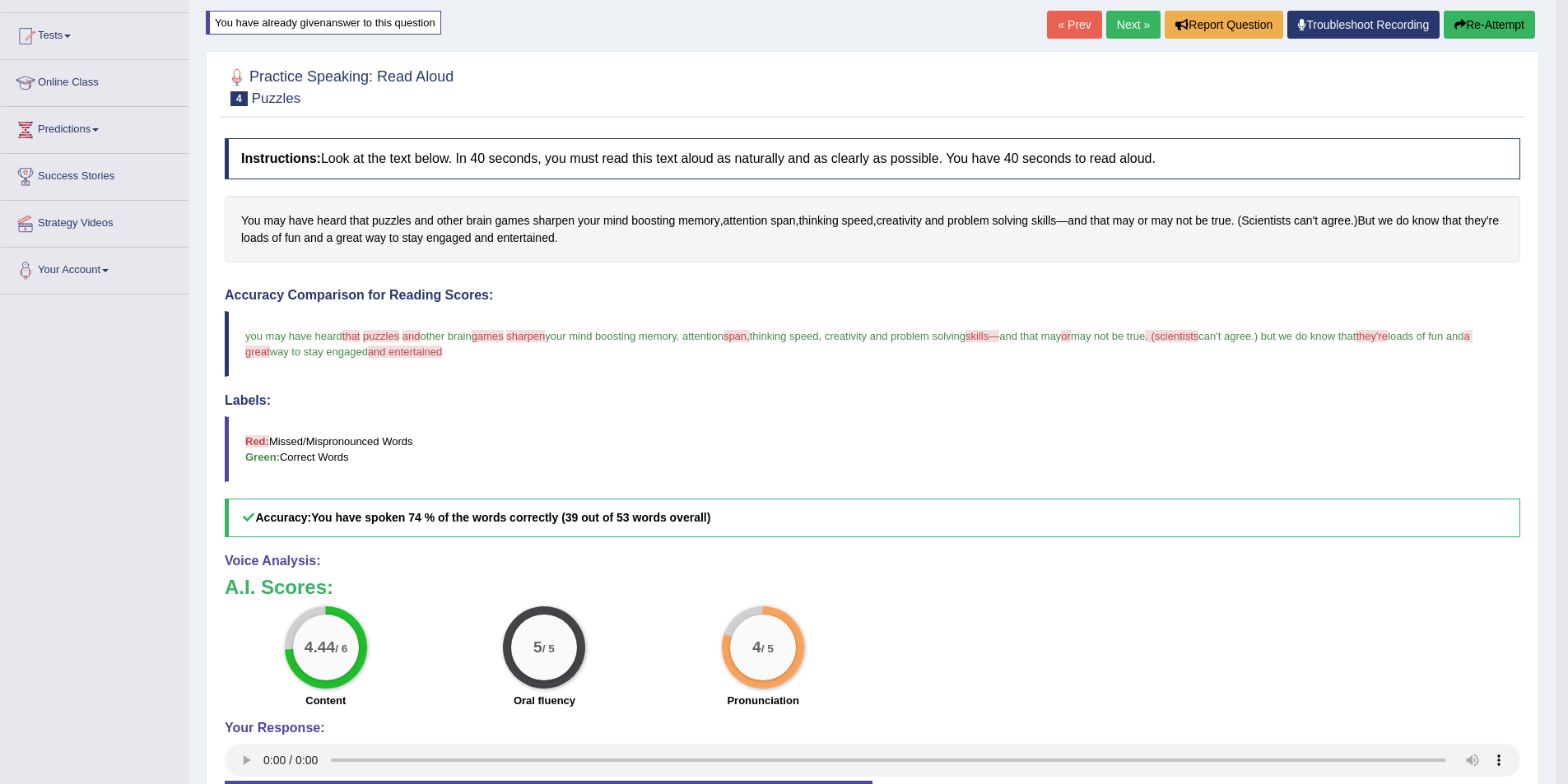
click at [1142, 31] on link "Next »" at bounding box center [1133, 25] width 54 height 28
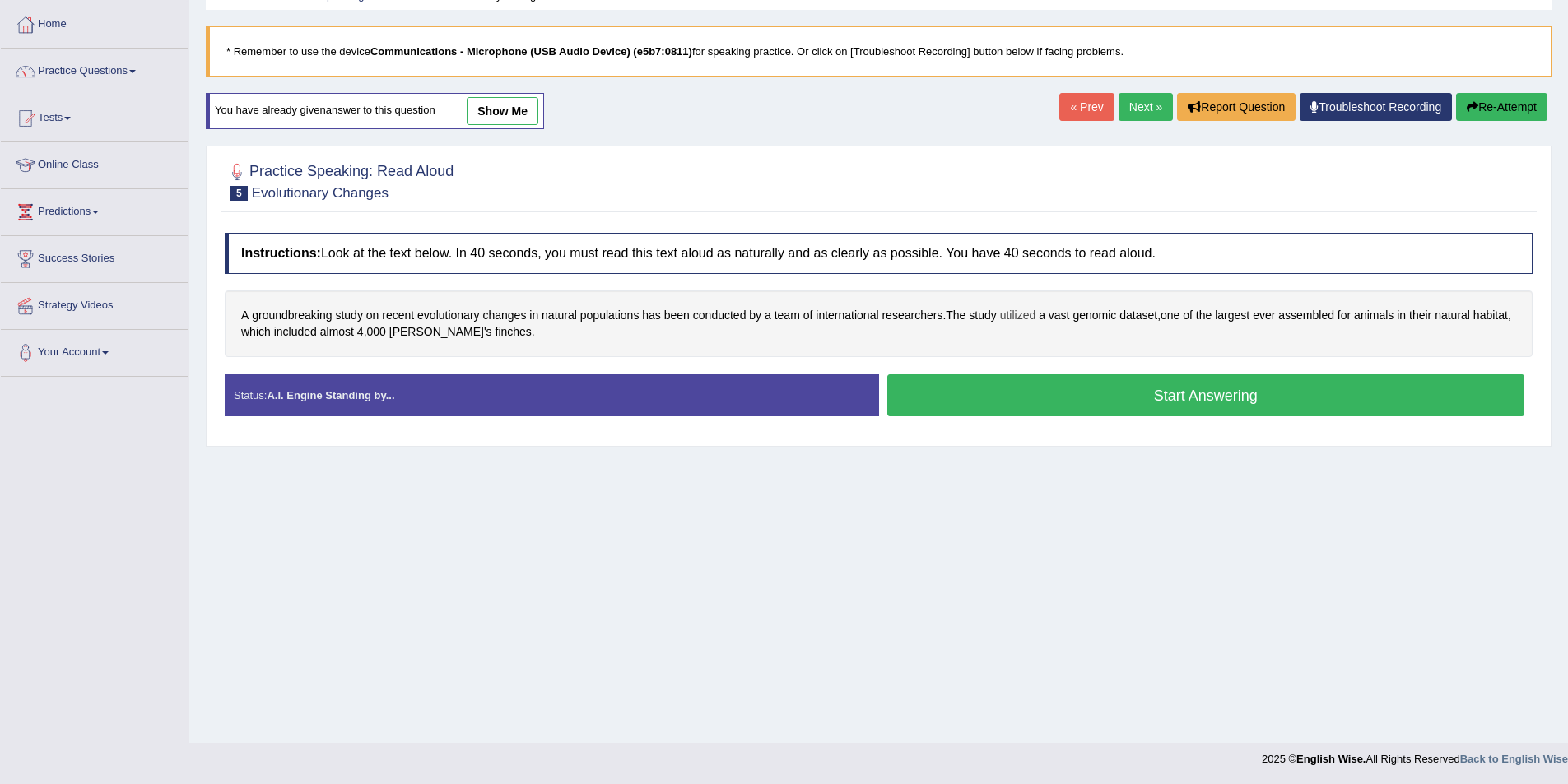
click at [1019, 314] on span "utilized" at bounding box center [1018, 315] width 37 height 17
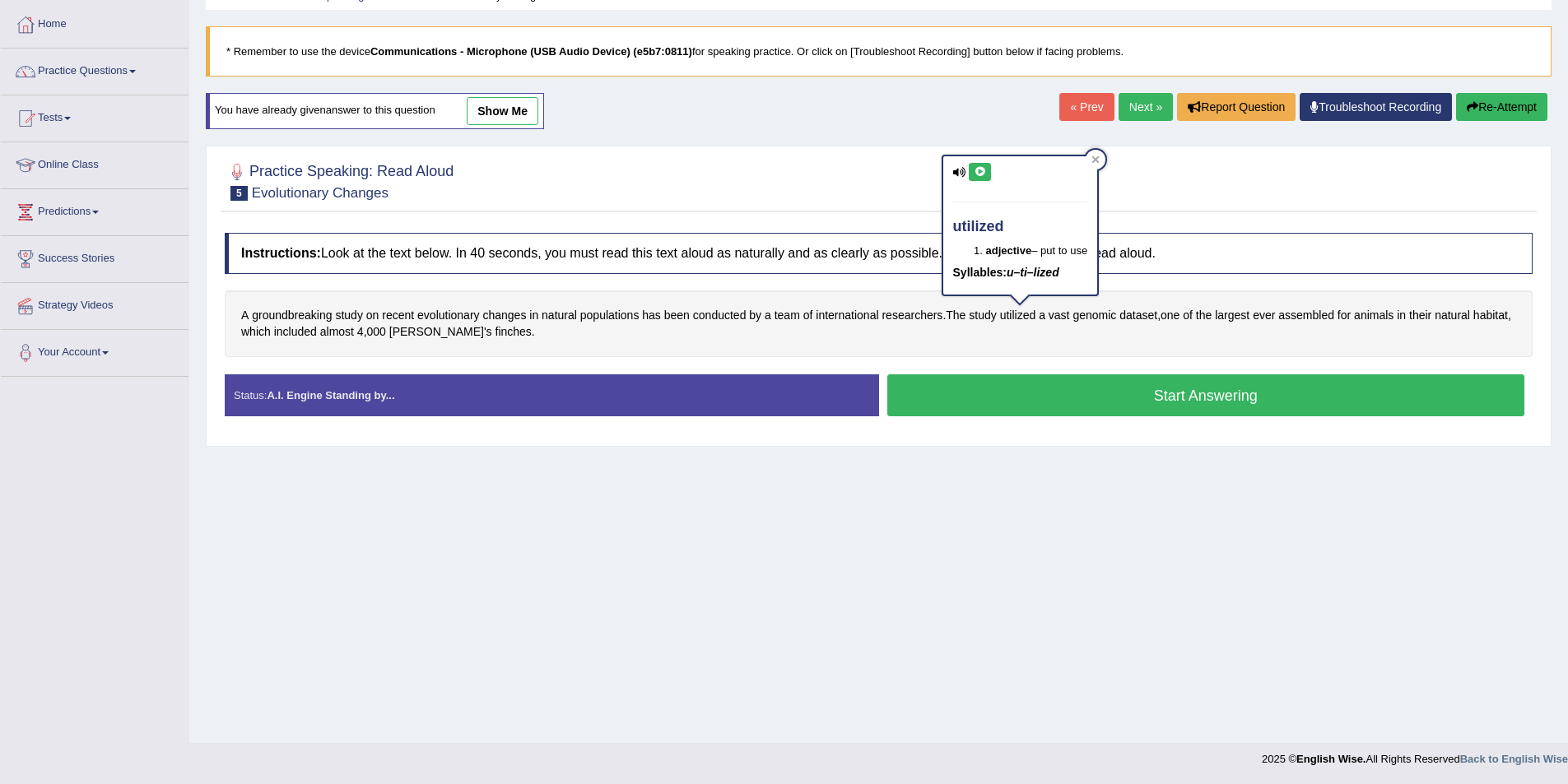
click at [983, 172] on icon at bounding box center [979, 172] width 13 height 10
click at [1097, 154] on div at bounding box center [1095, 159] width 20 height 20
click at [965, 397] on button "Start Answering" at bounding box center [1205, 395] width 638 height 42
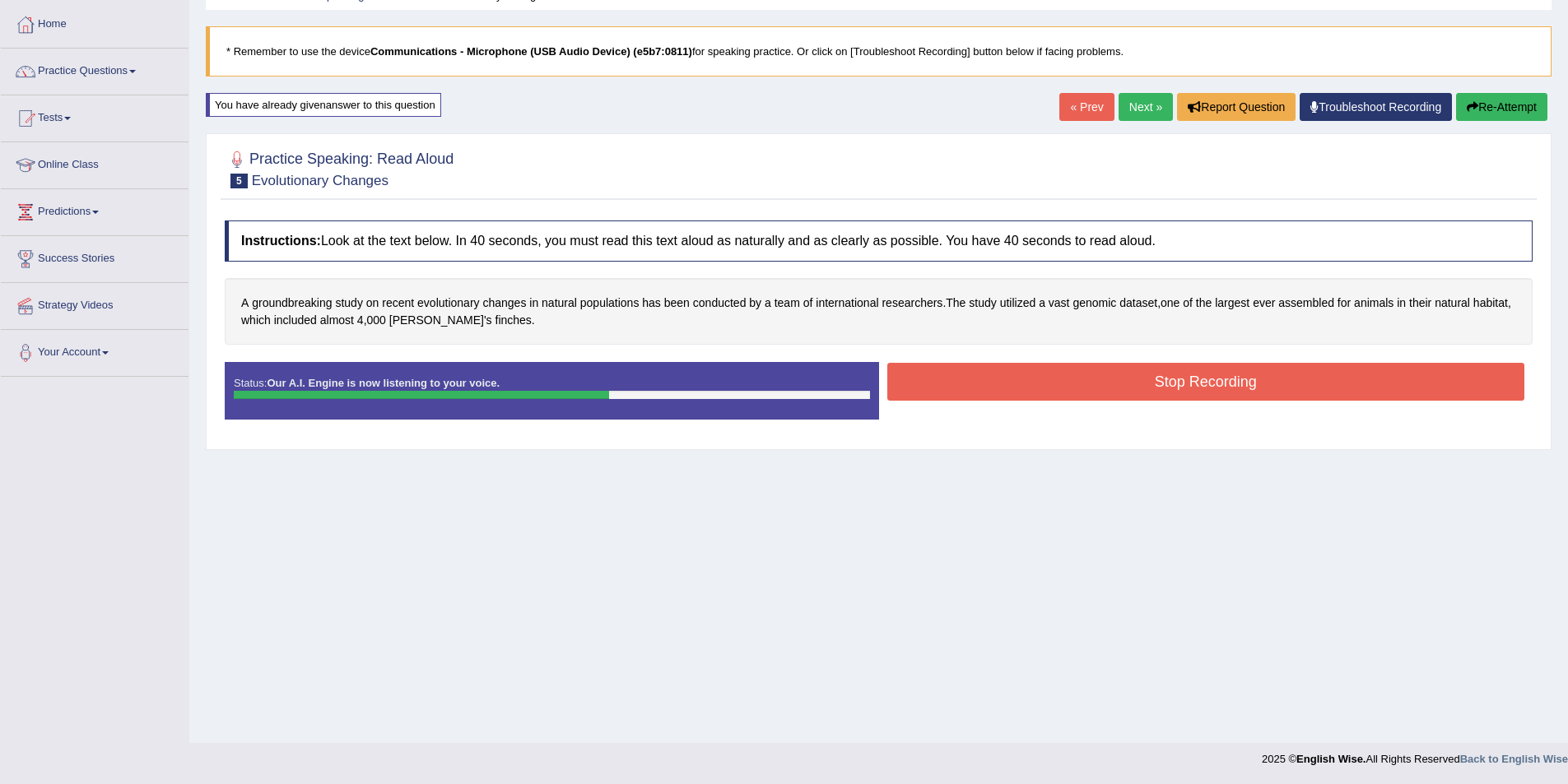
click at [1022, 381] on button "Stop Recording" at bounding box center [1205, 381] width 638 height 38
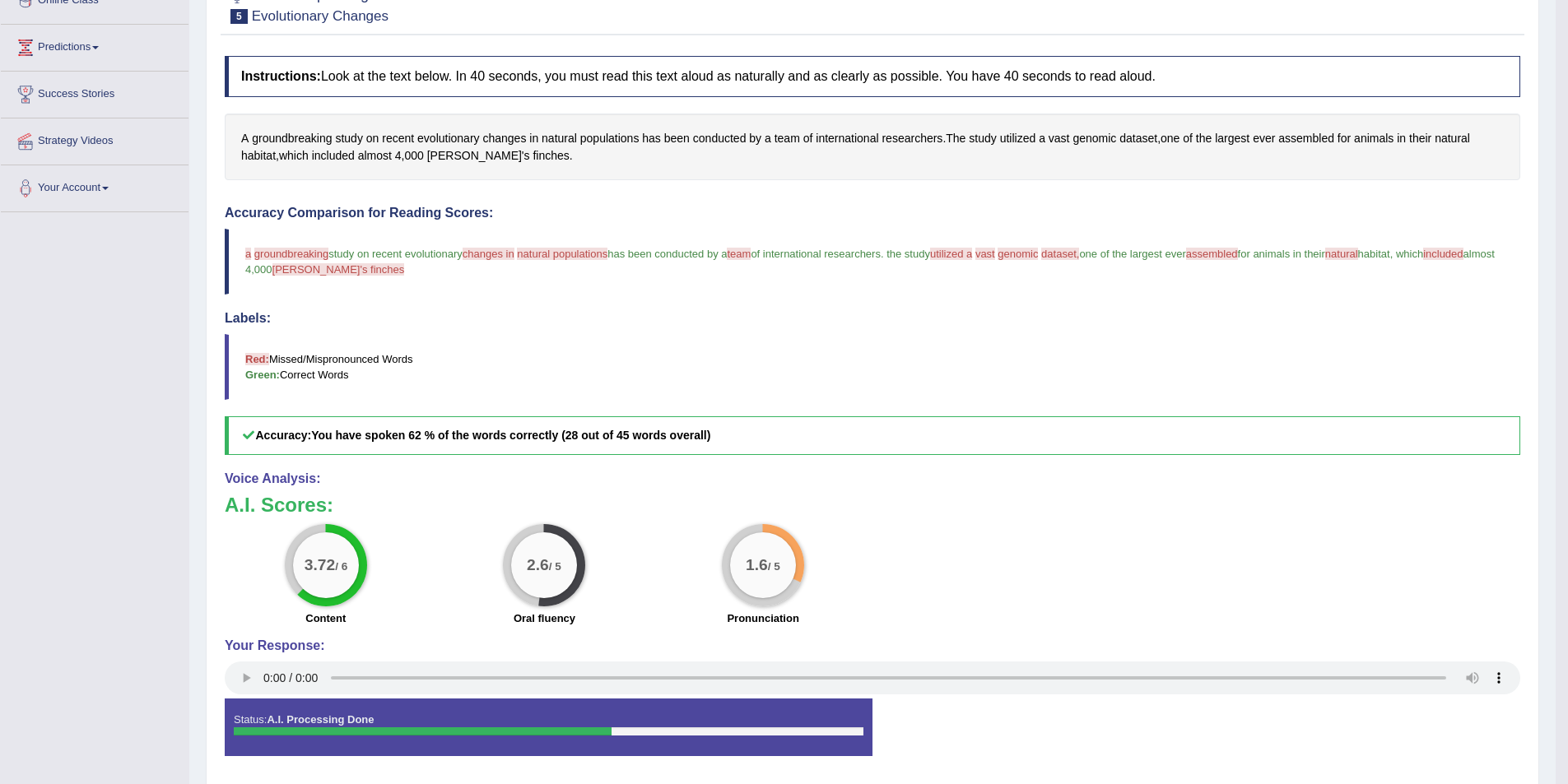
scroll to position [162, 0]
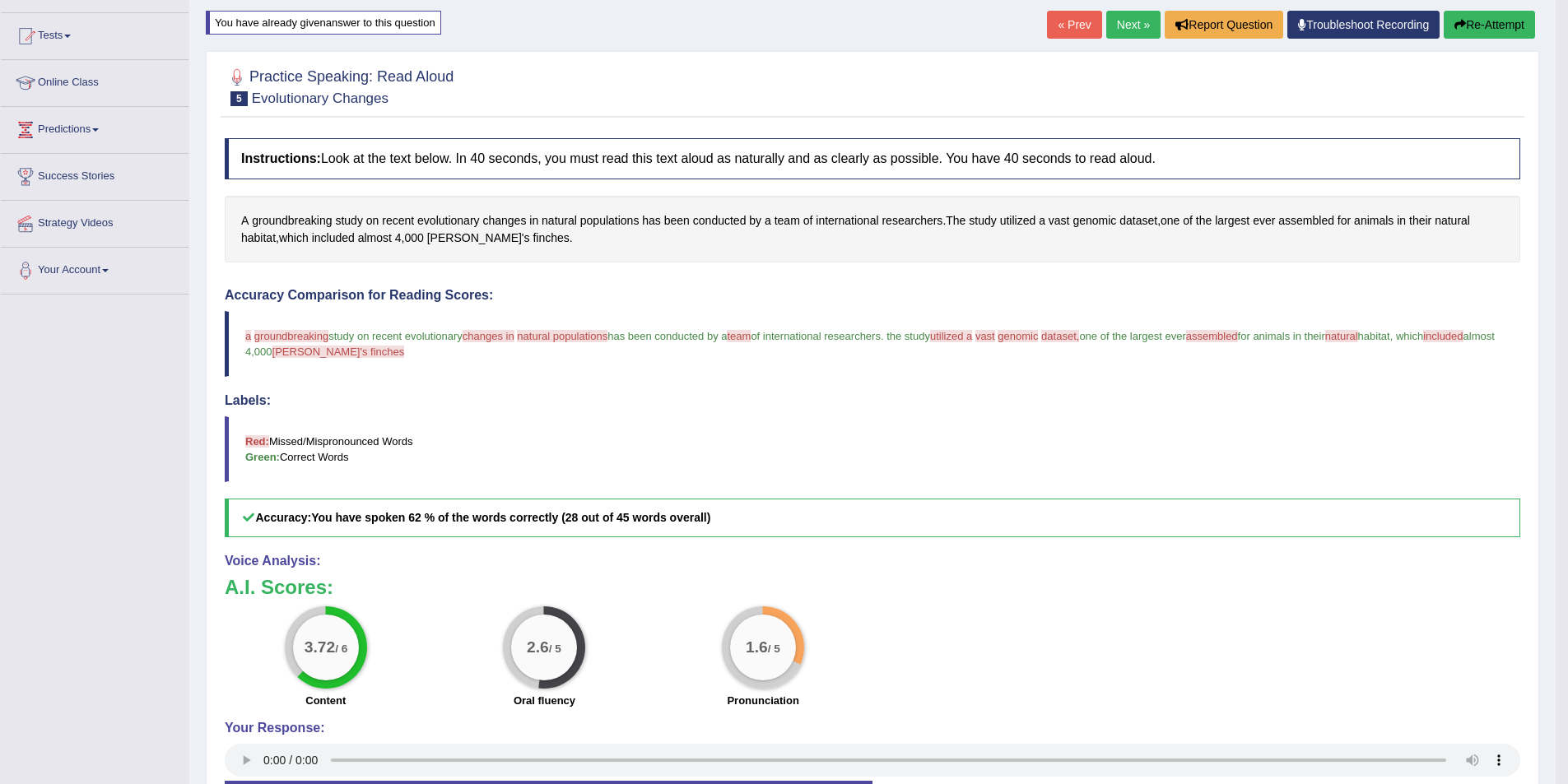
click at [1135, 13] on link "Next »" at bounding box center [1133, 25] width 54 height 28
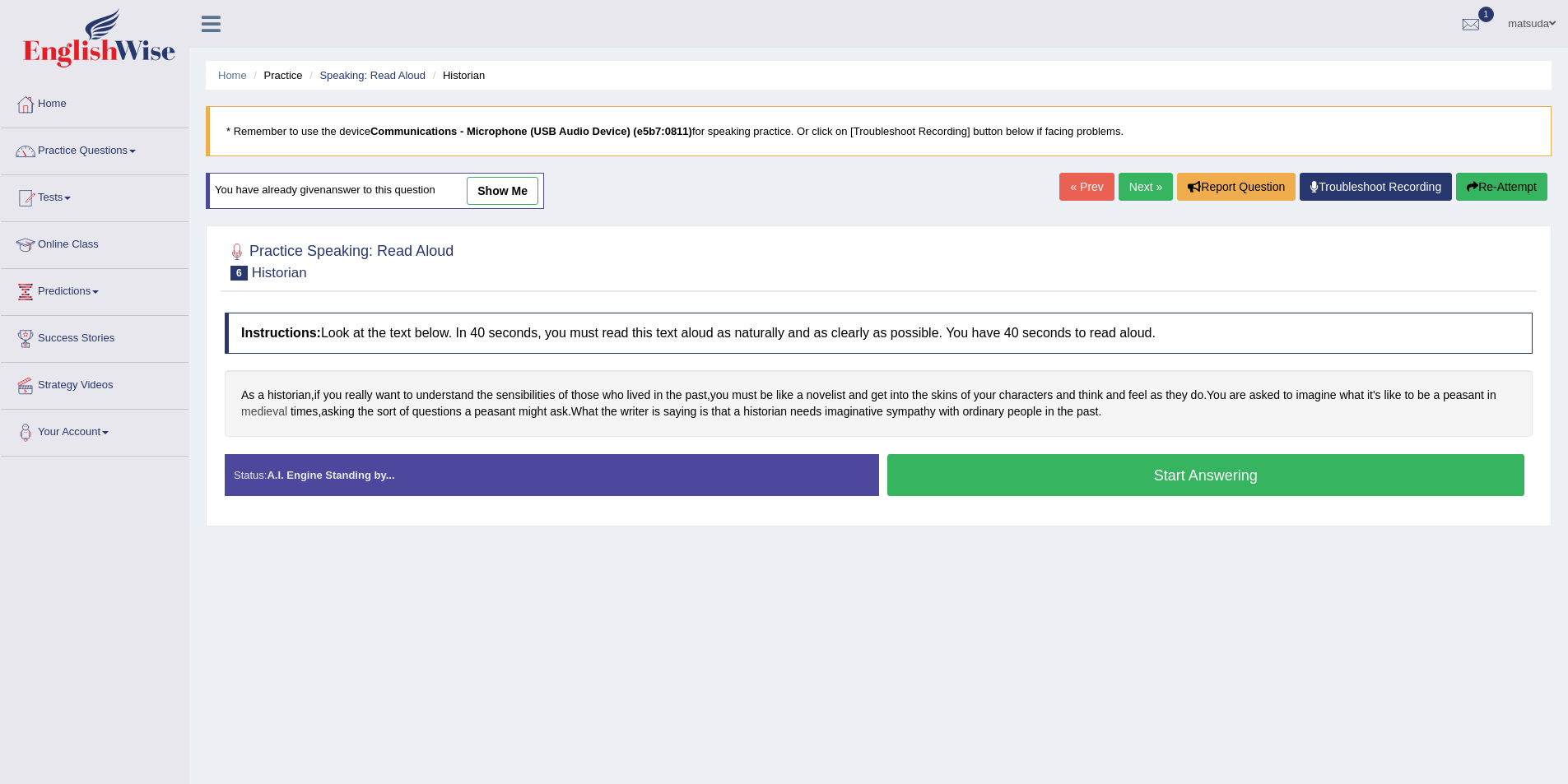
click at [278, 411] on span "medieval" at bounding box center [264, 412] width 46 height 17
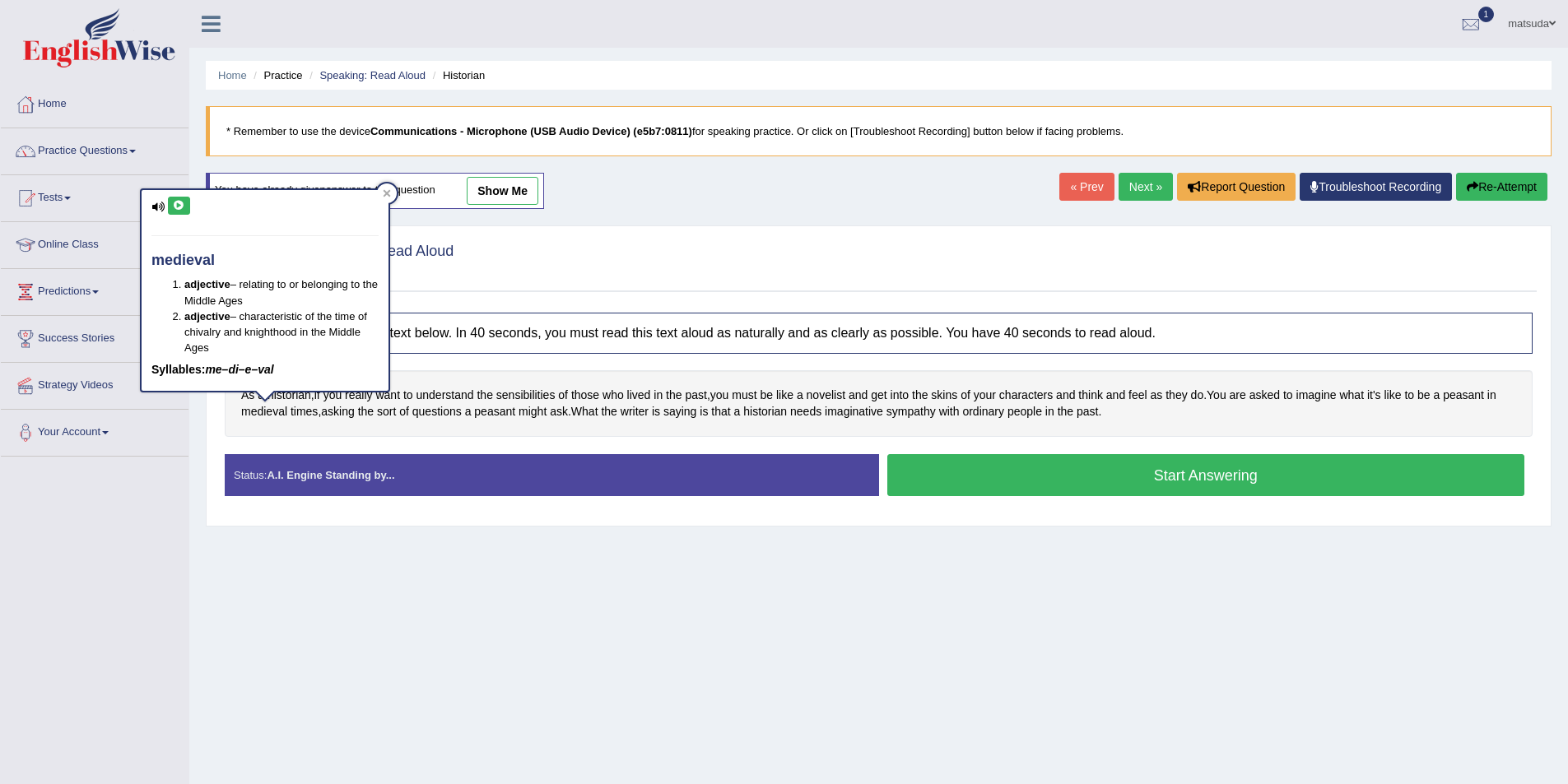
click at [181, 205] on icon at bounding box center [178, 206] width 13 height 10
click at [392, 191] on div at bounding box center [386, 193] width 20 height 20
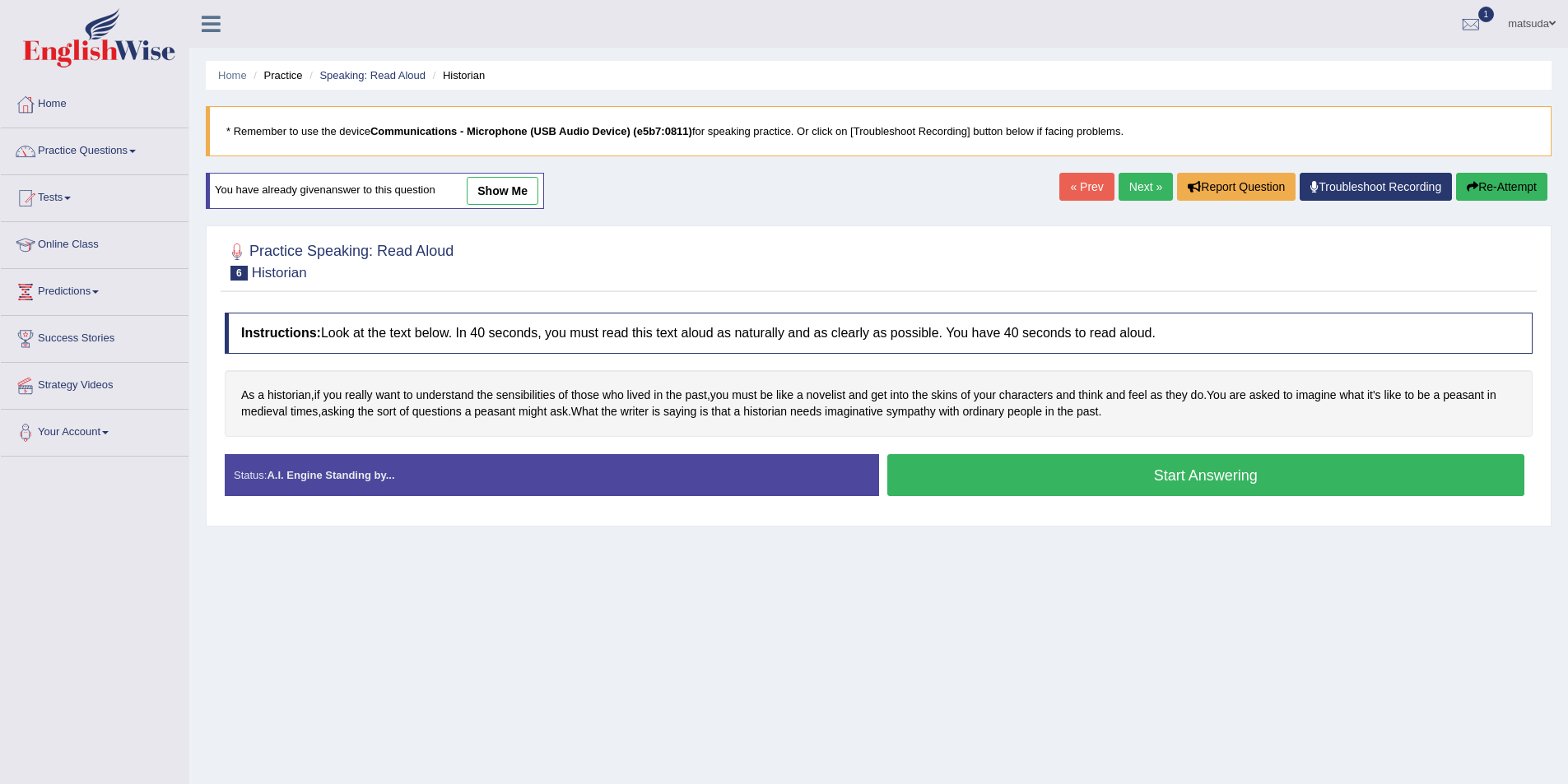
click at [953, 465] on button "Start Answering" at bounding box center [1205, 475] width 638 height 42
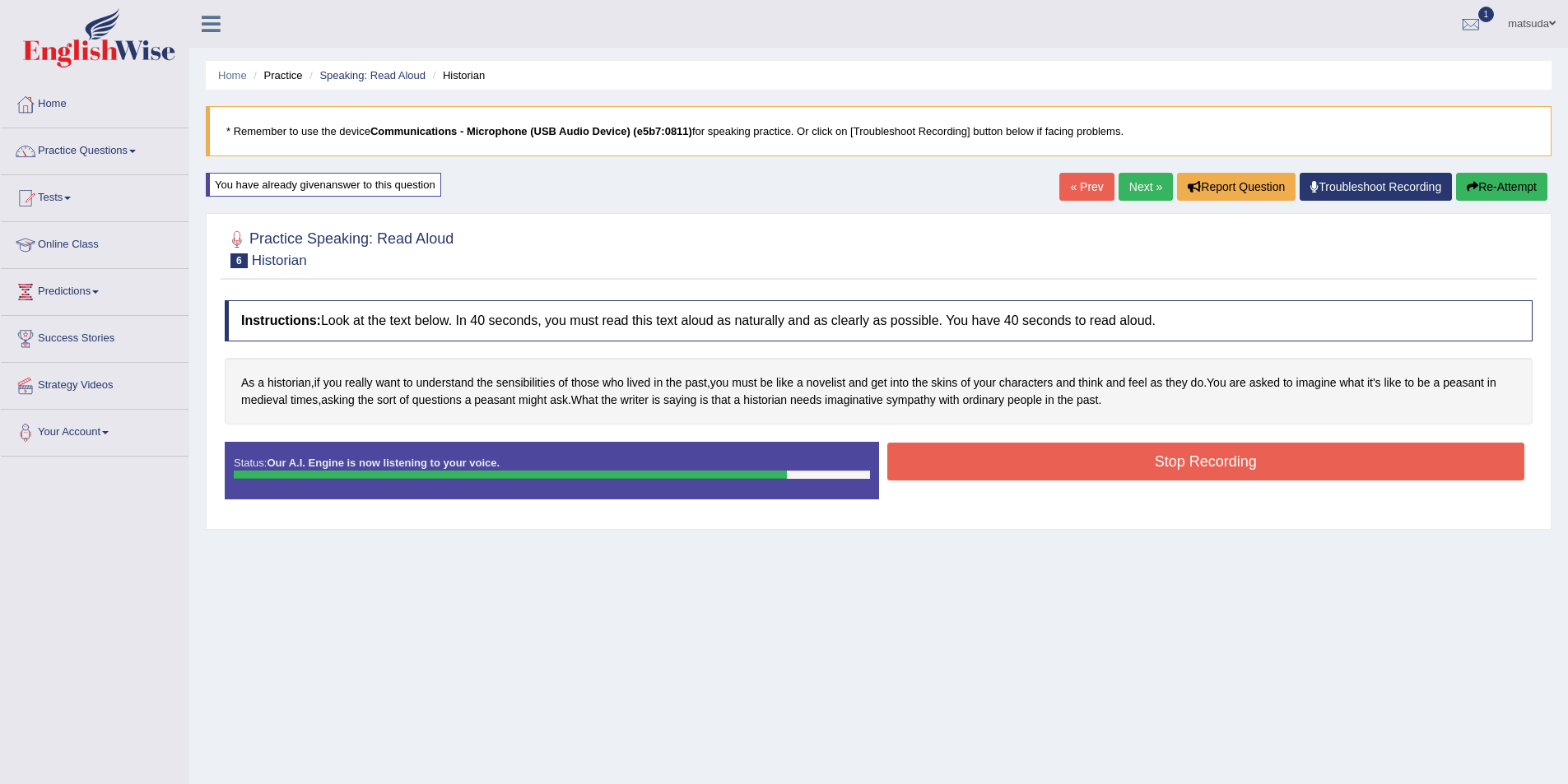
click at [1019, 454] on button "Stop Recording" at bounding box center [1205, 461] width 638 height 38
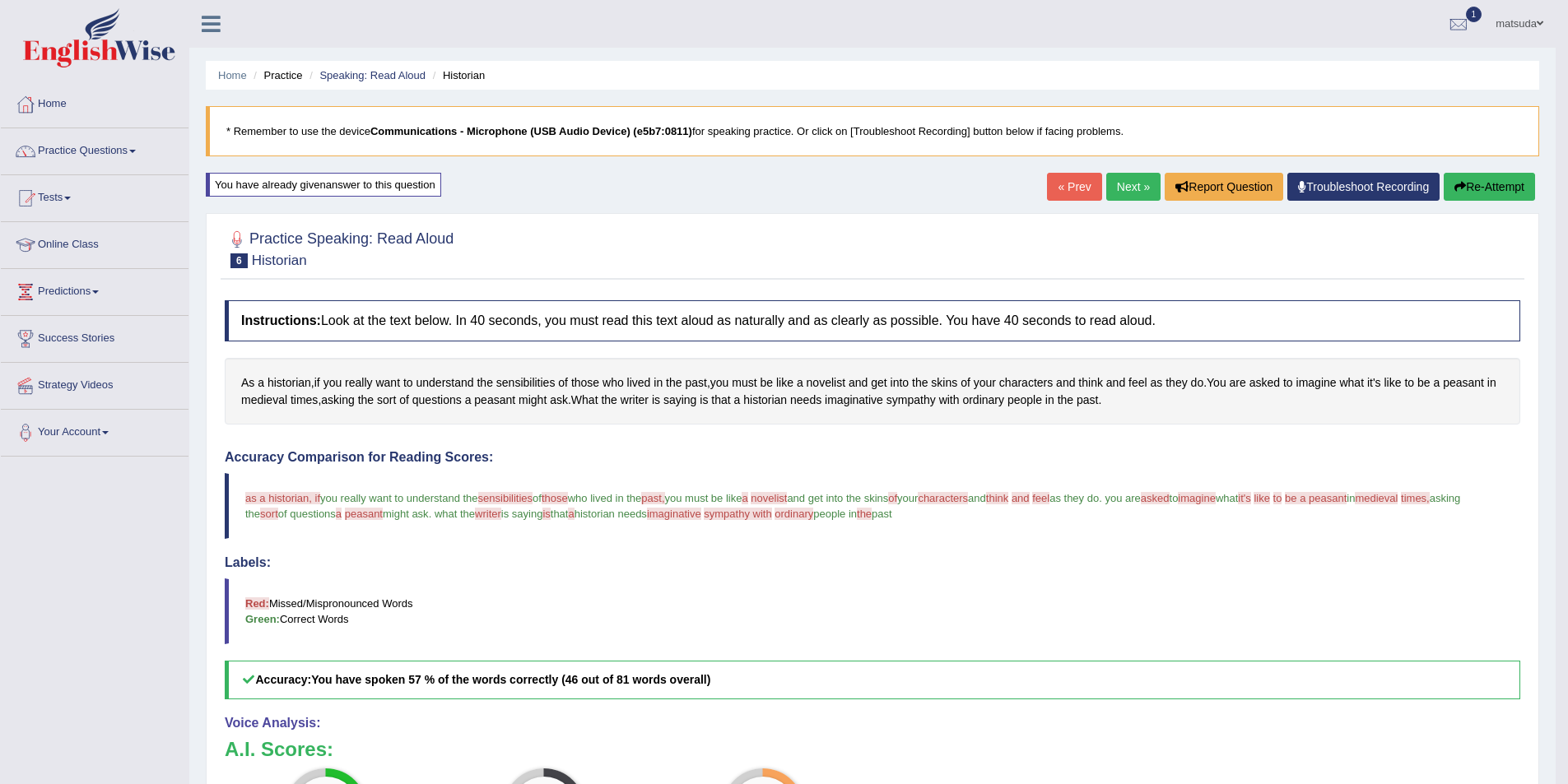
click at [1130, 187] on link "Next »" at bounding box center [1133, 186] width 54 height 28
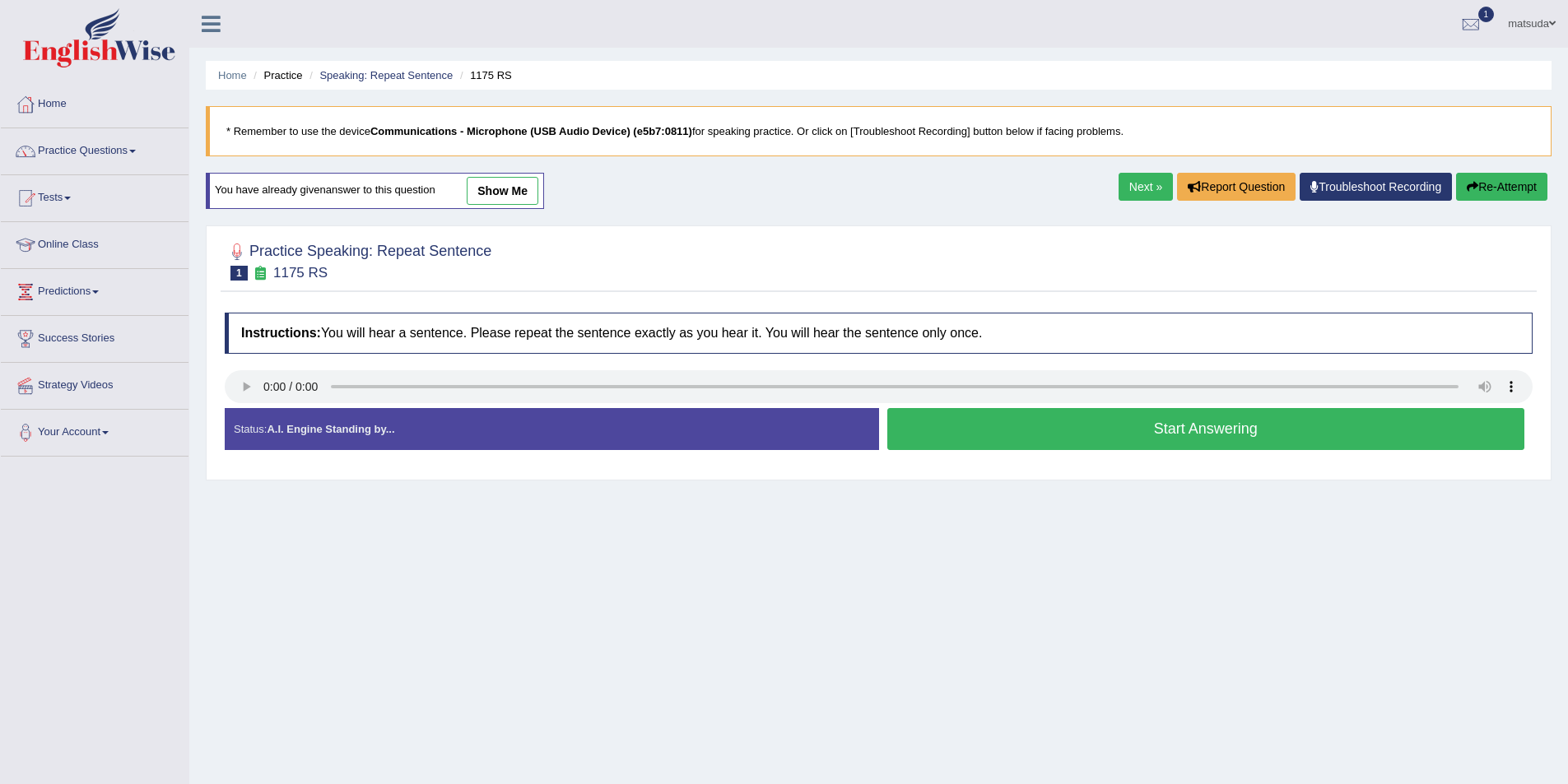
click at [910, 420] on button "Start Answering" at bounding box center [1205, 429] width 638 height 42
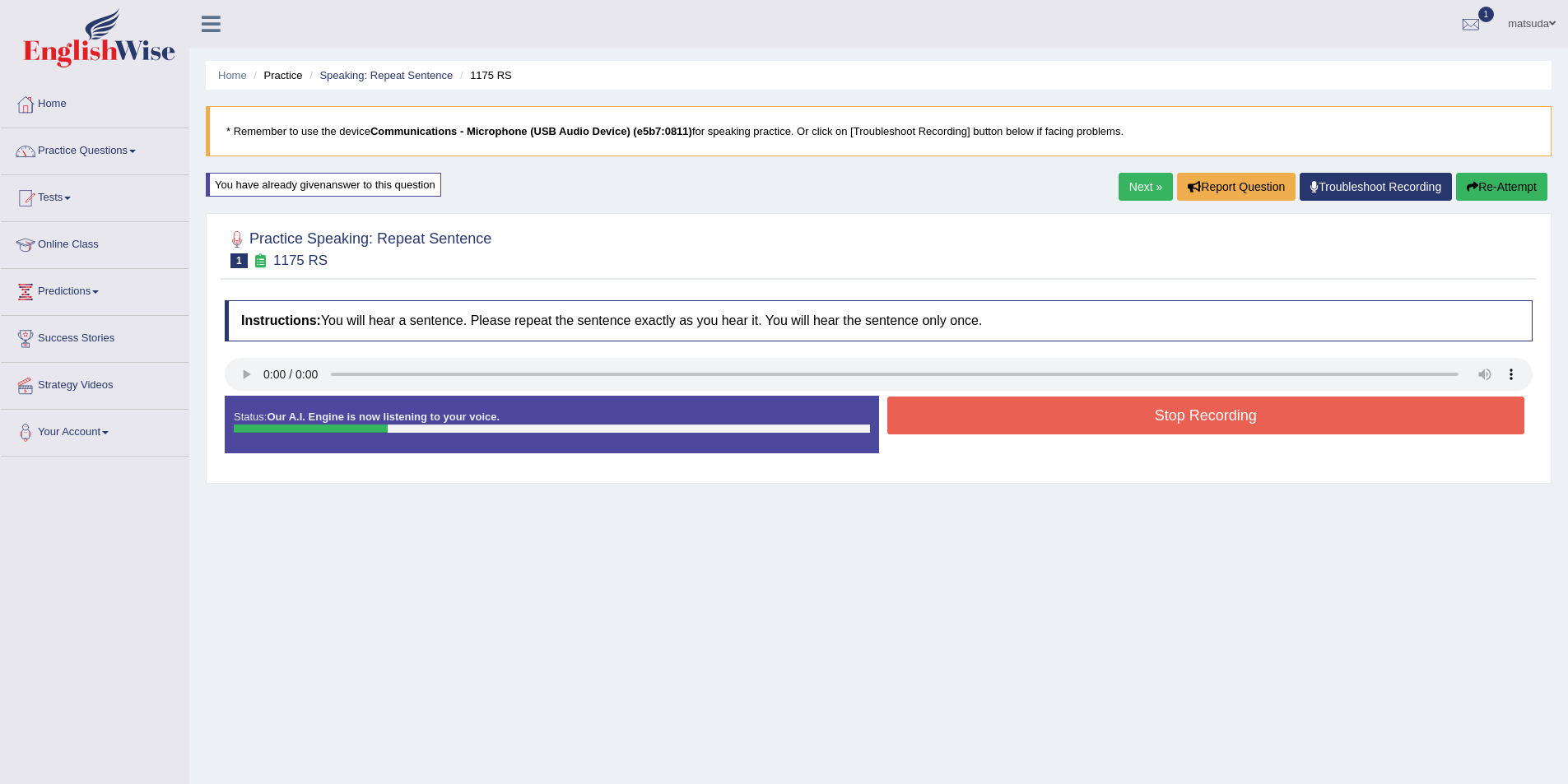
click at [910, 420] on button "Stop Recording" at bounding box center [1205, 415] width 638 height 38
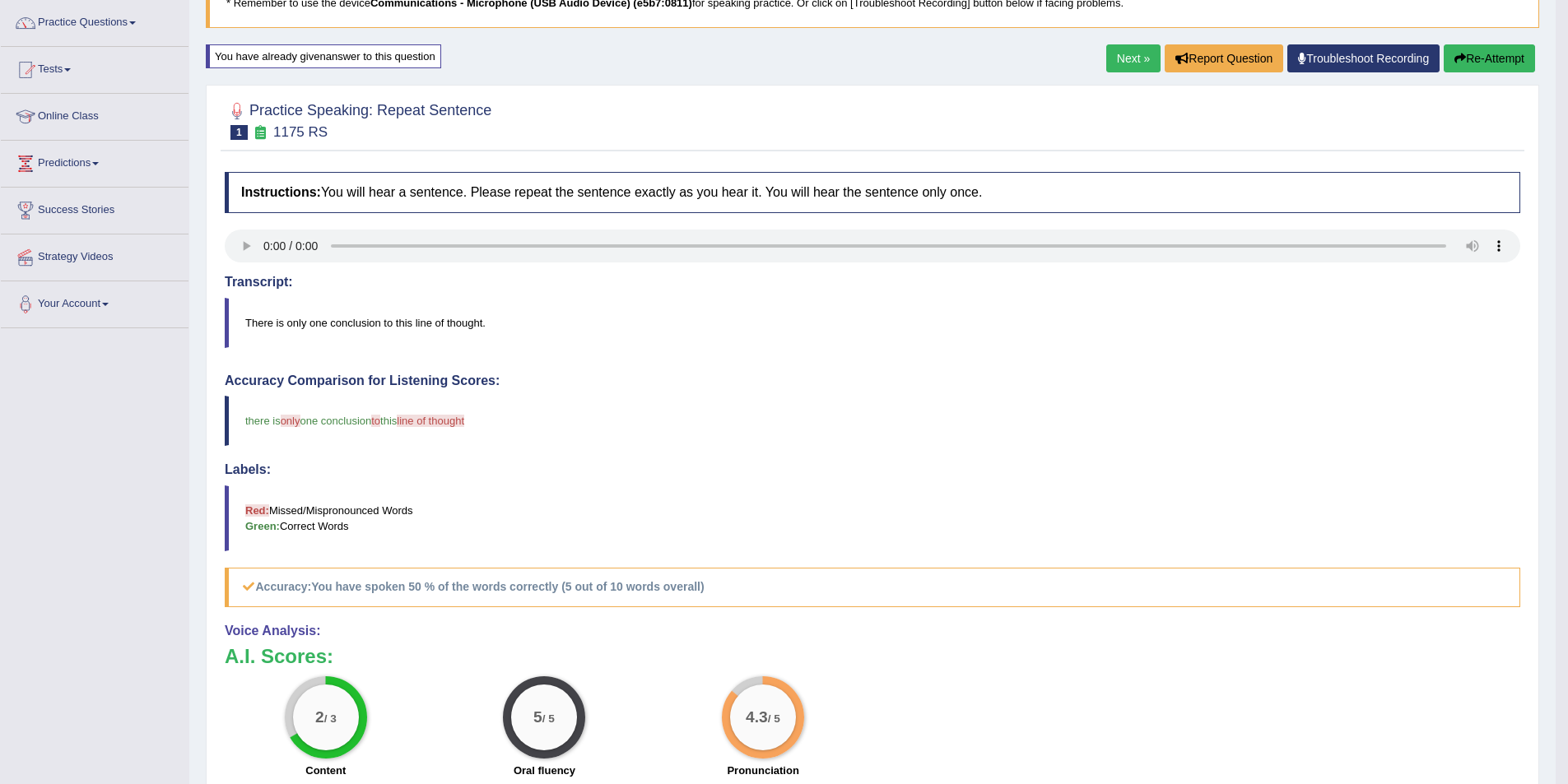
scroll to position [82, 0]
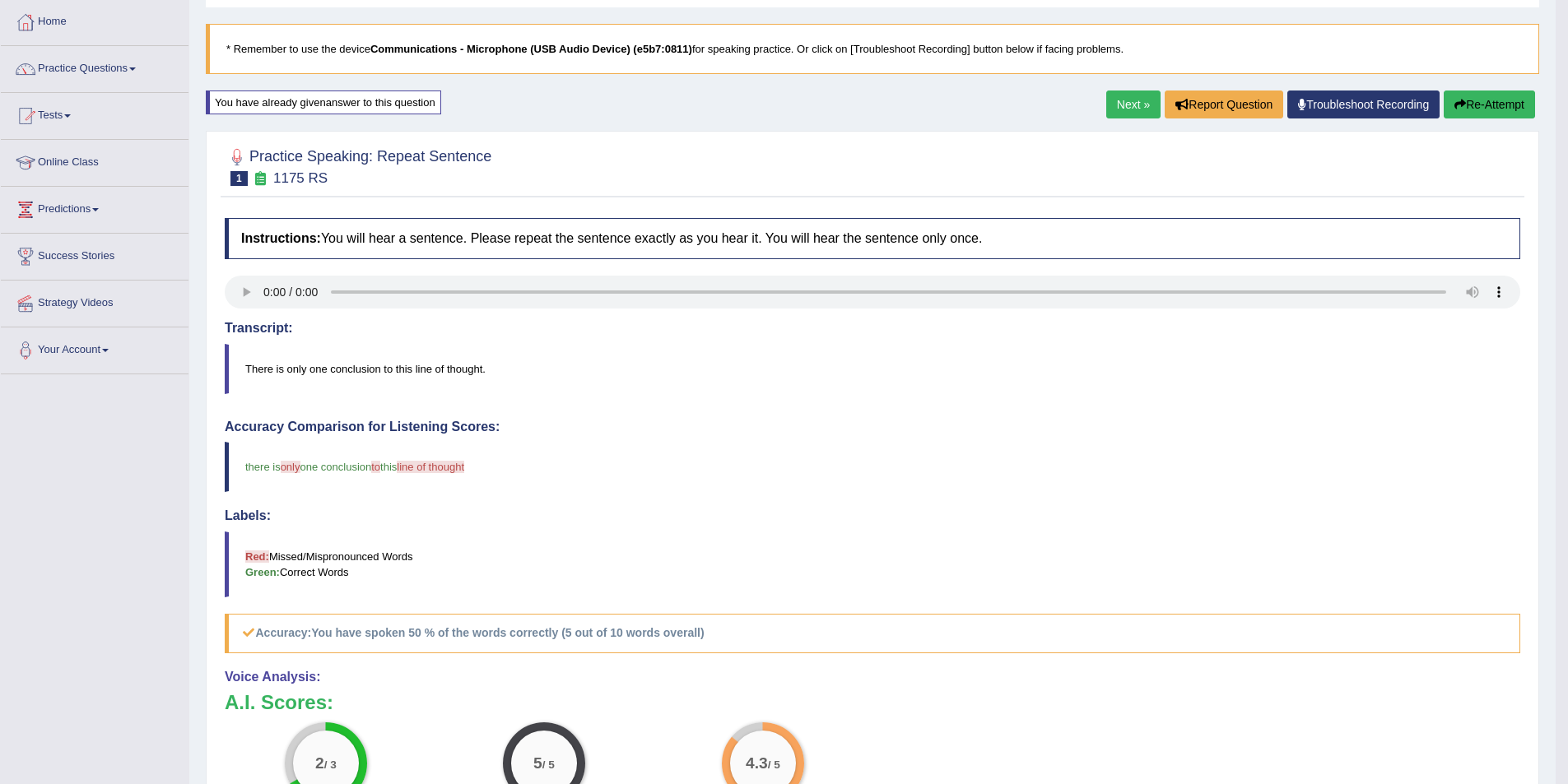
click at [1144, 107] on link "Next »" at bounding box center [1133, 104] width 54 height 28
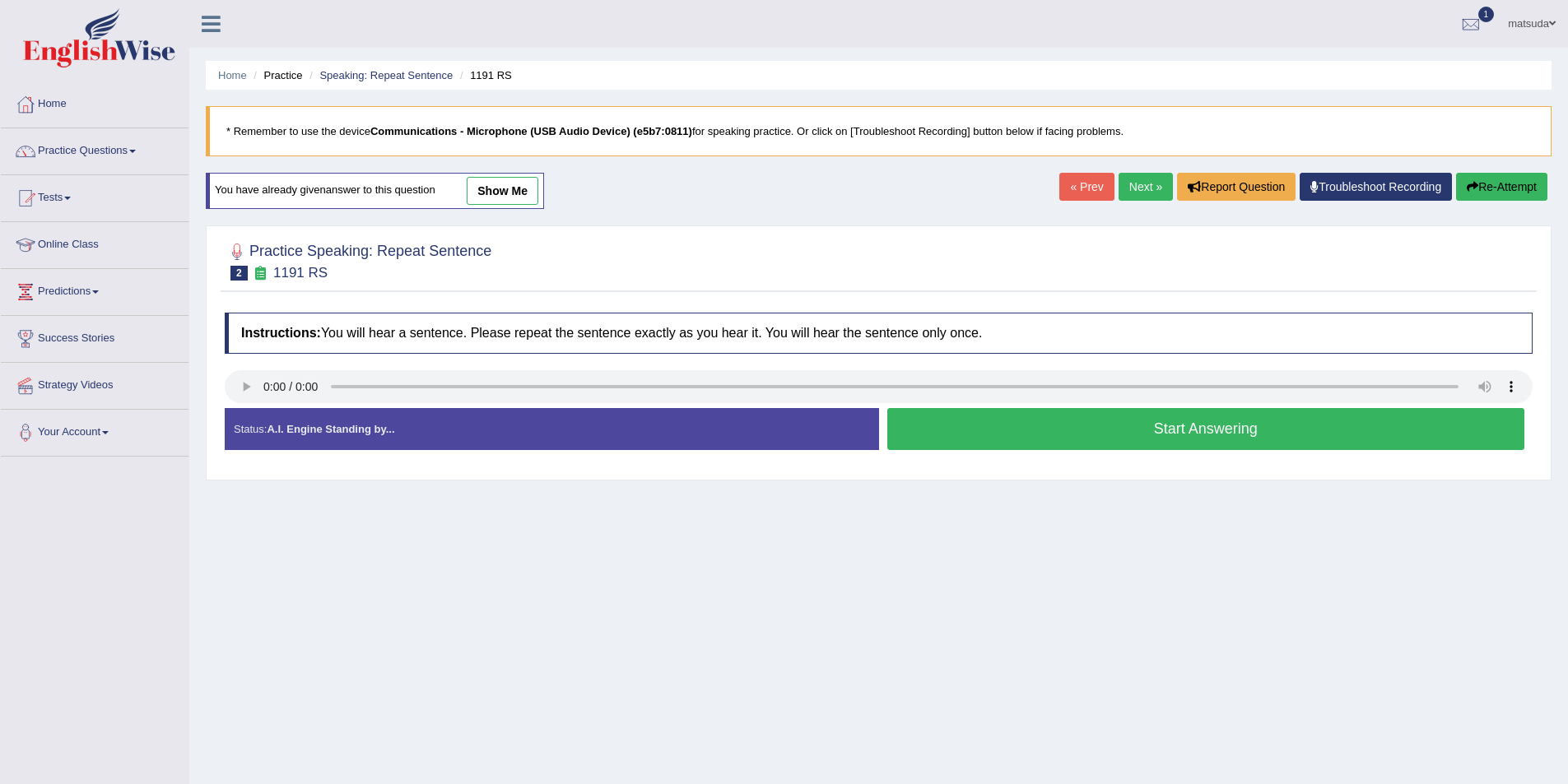
click at [902, 416] on button "Start Answering" at bounding box center [1205, 429] width 638 height 42
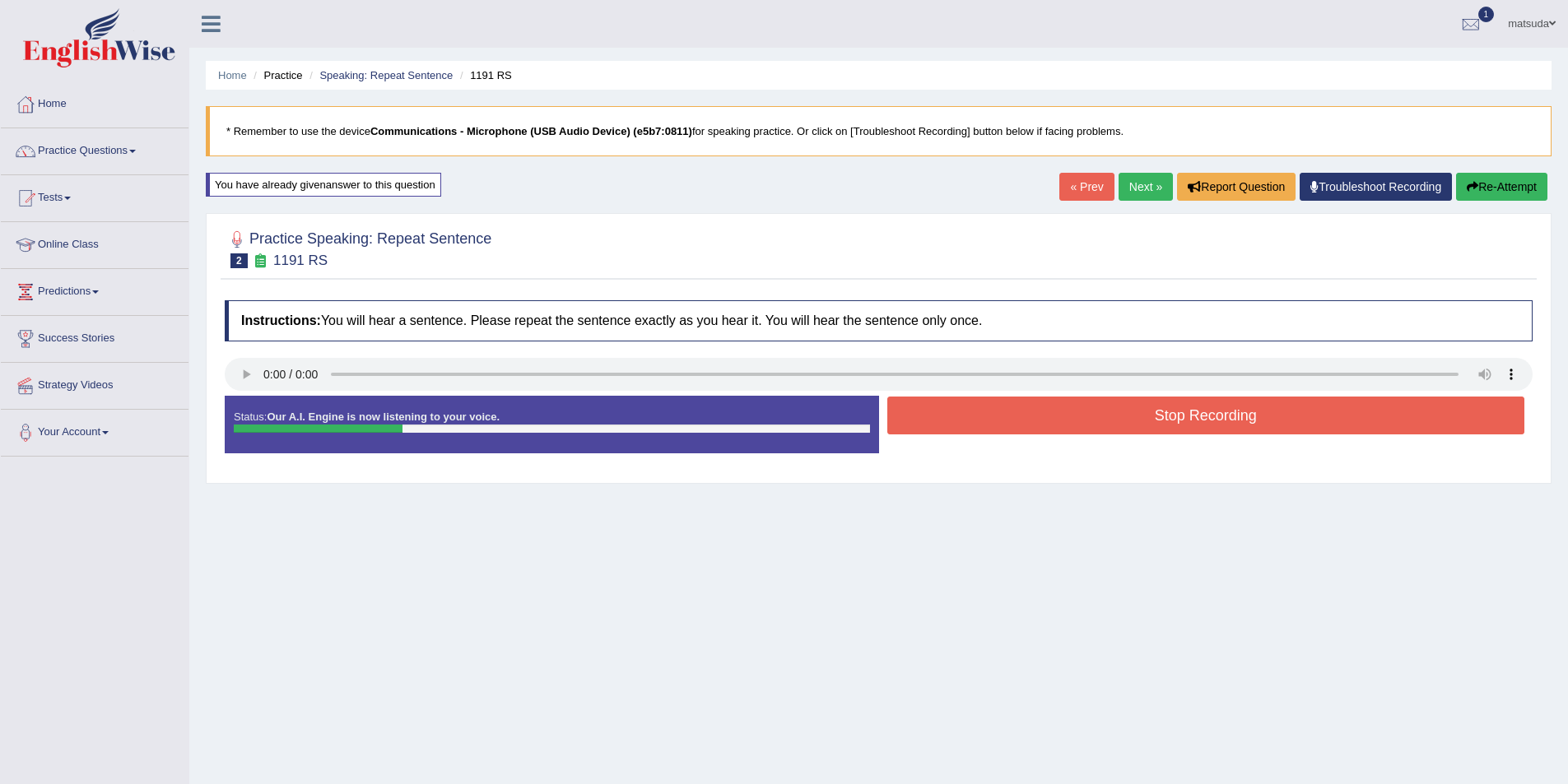
click at [902, 416] on button "Stop Recording" at bounding box center [1205, 415] width 638 height 38
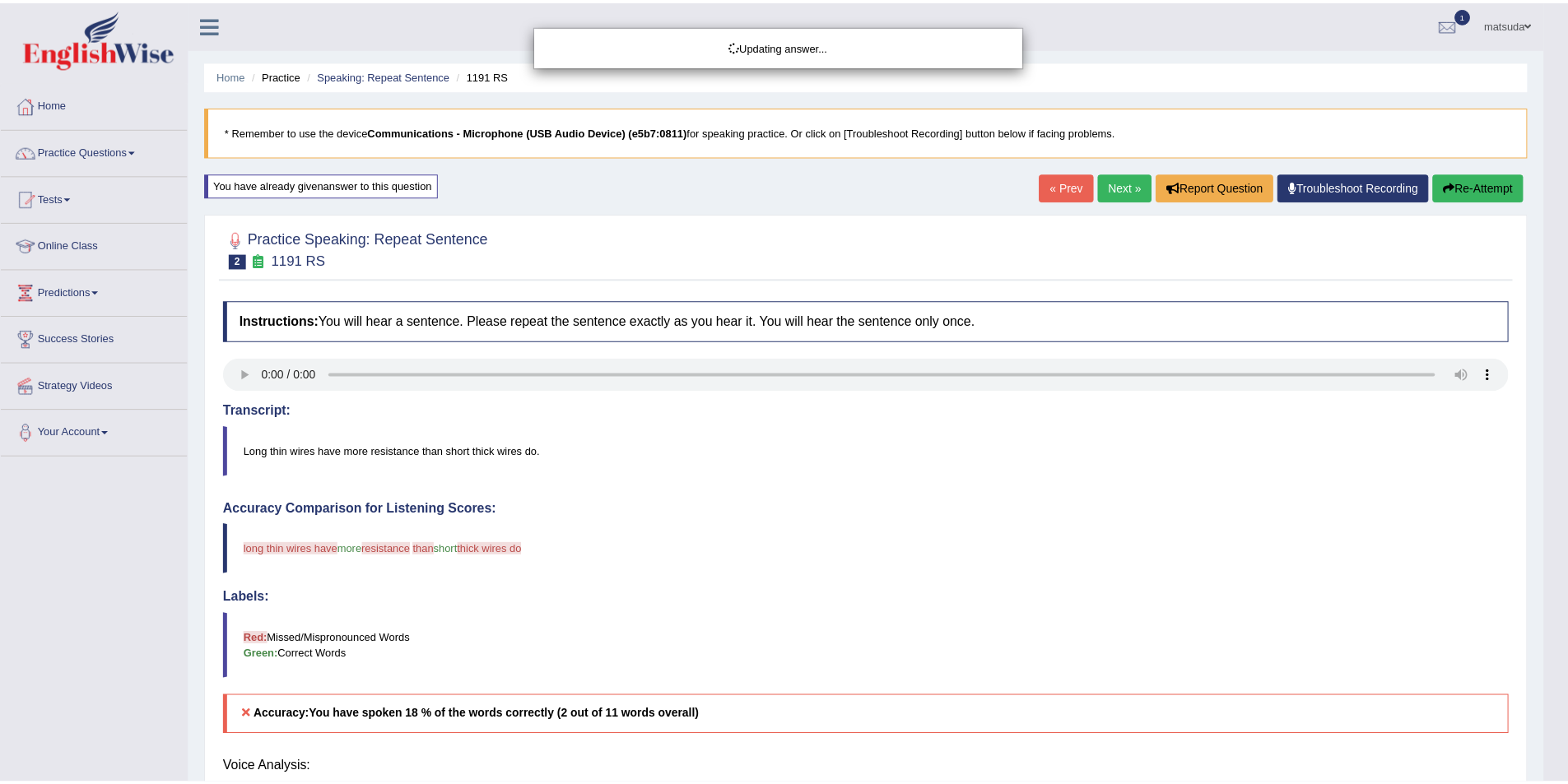
scroll to position [82, 0]
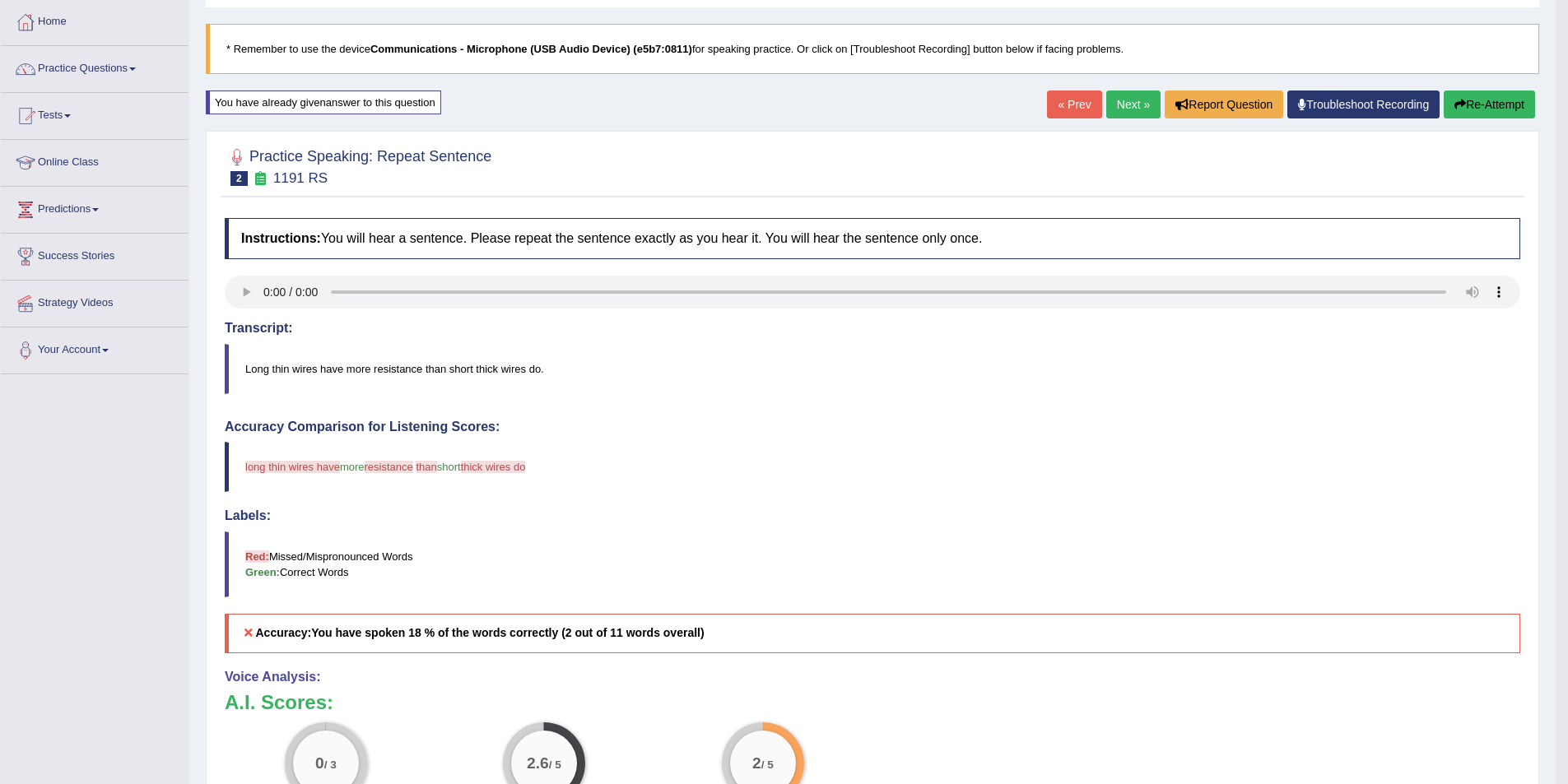
click at [1106, 110] on link "Next »" at bounding box center [1133, 104] width 54 height 28
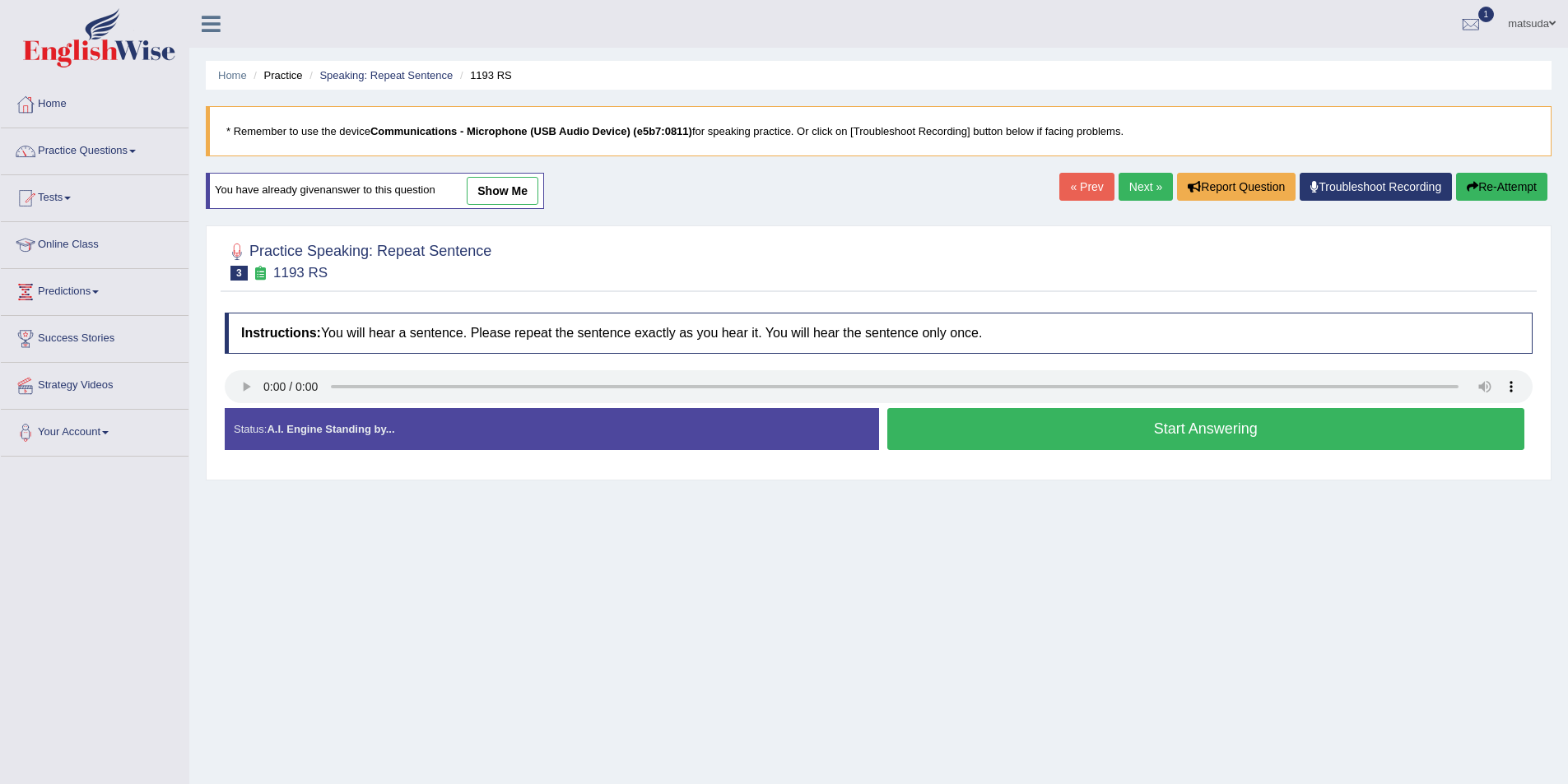
click at [914, 415] on button "Start Answering" at bounding box center [1205, 429] width 638 height 42
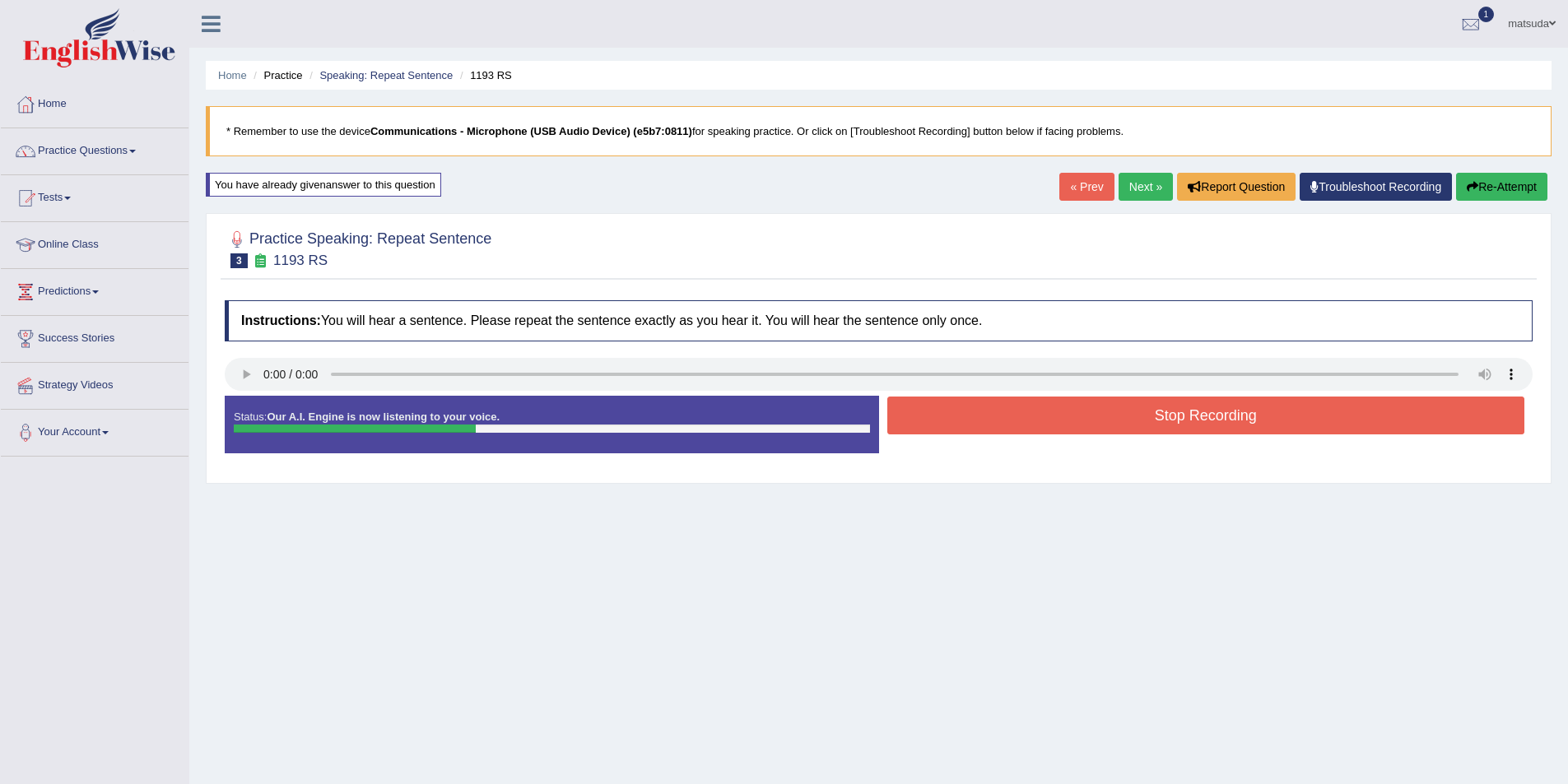
click at [905, 407] on button "Stop Recording" at bounding box center [1205, 415] width 638 height 38
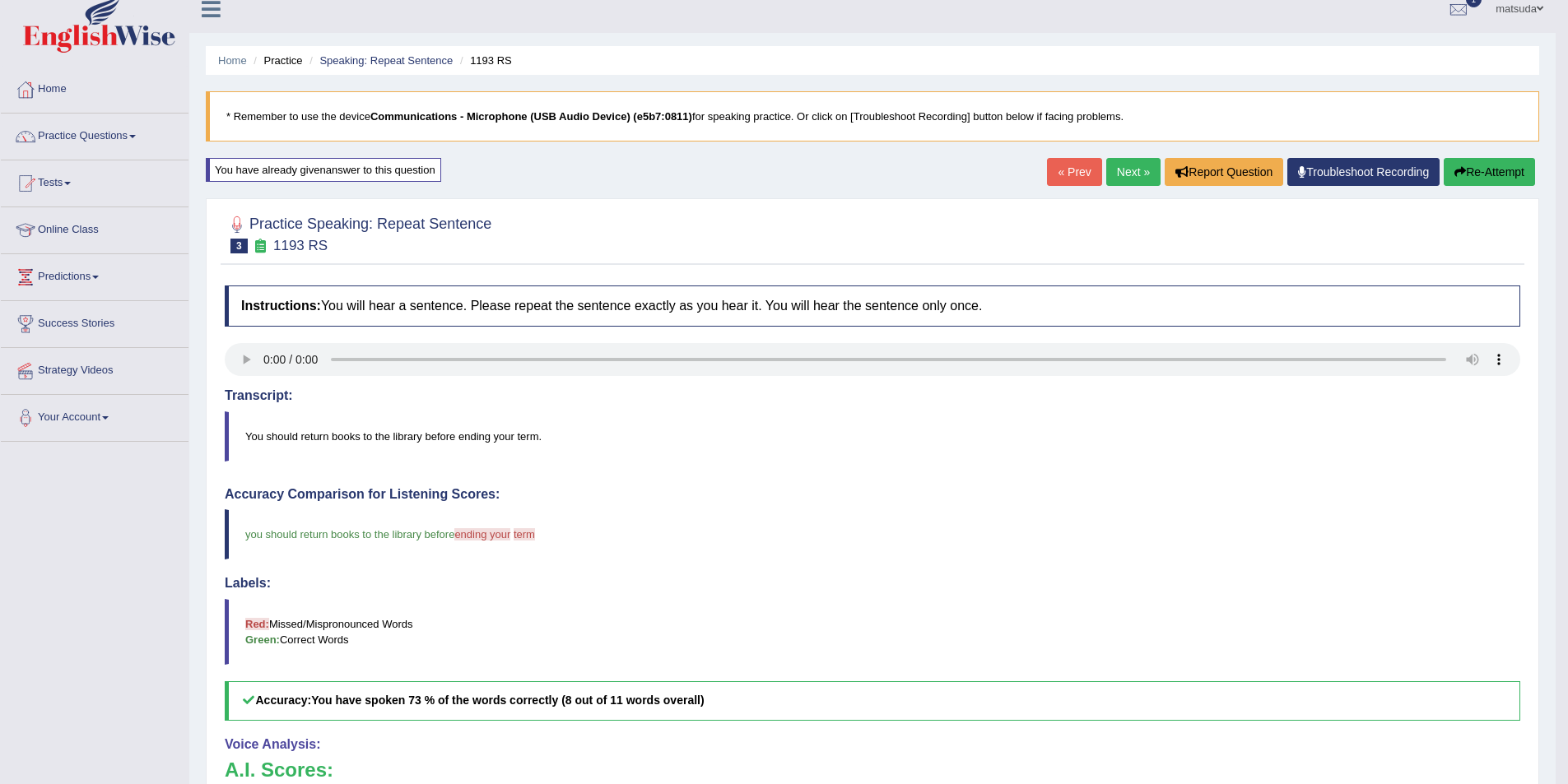
scroll to position [8, 0]
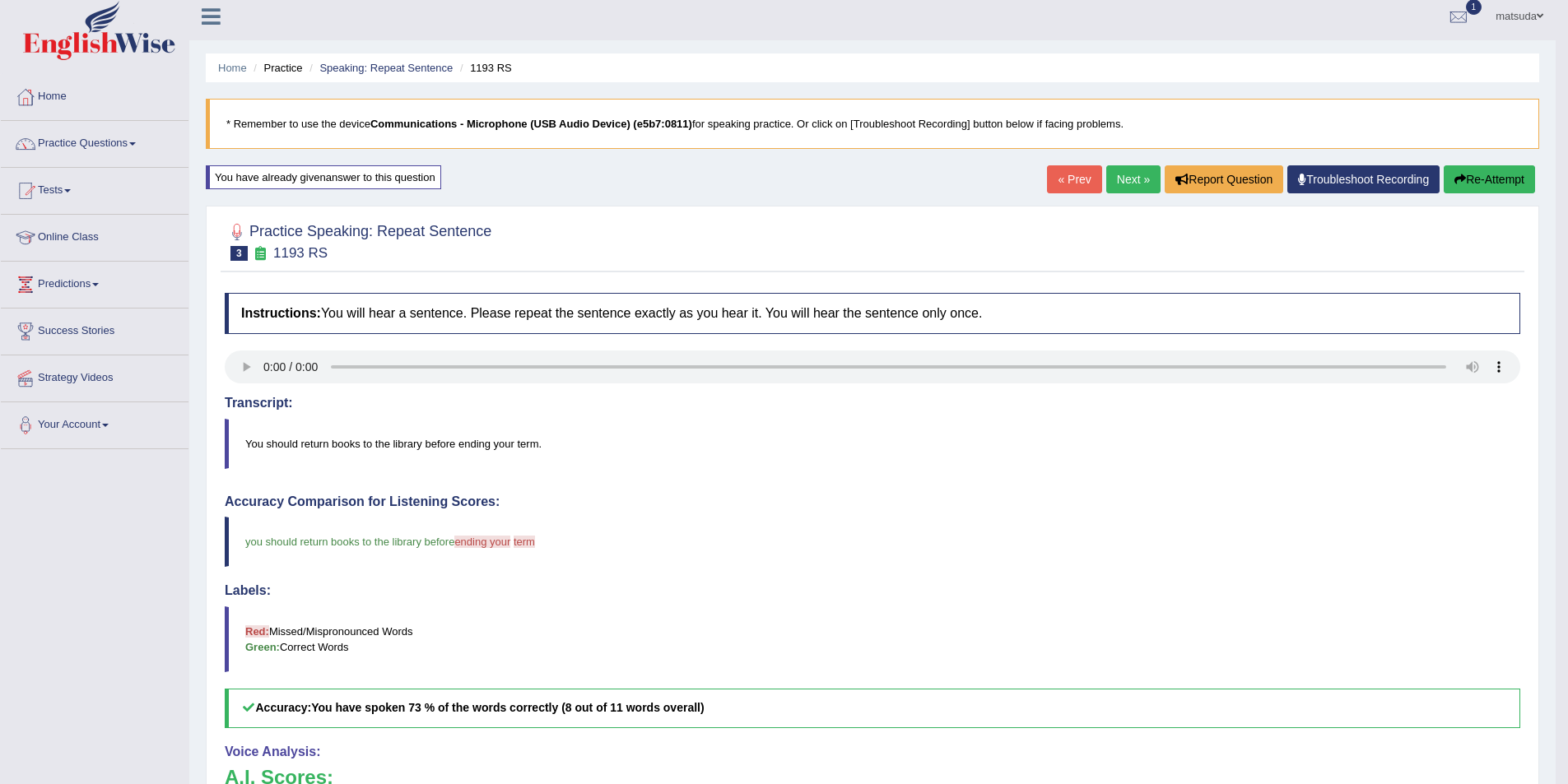
click at [1472, 175] on button "Re-Attempt" at bounding box center [1489, 179] width 92 height 28
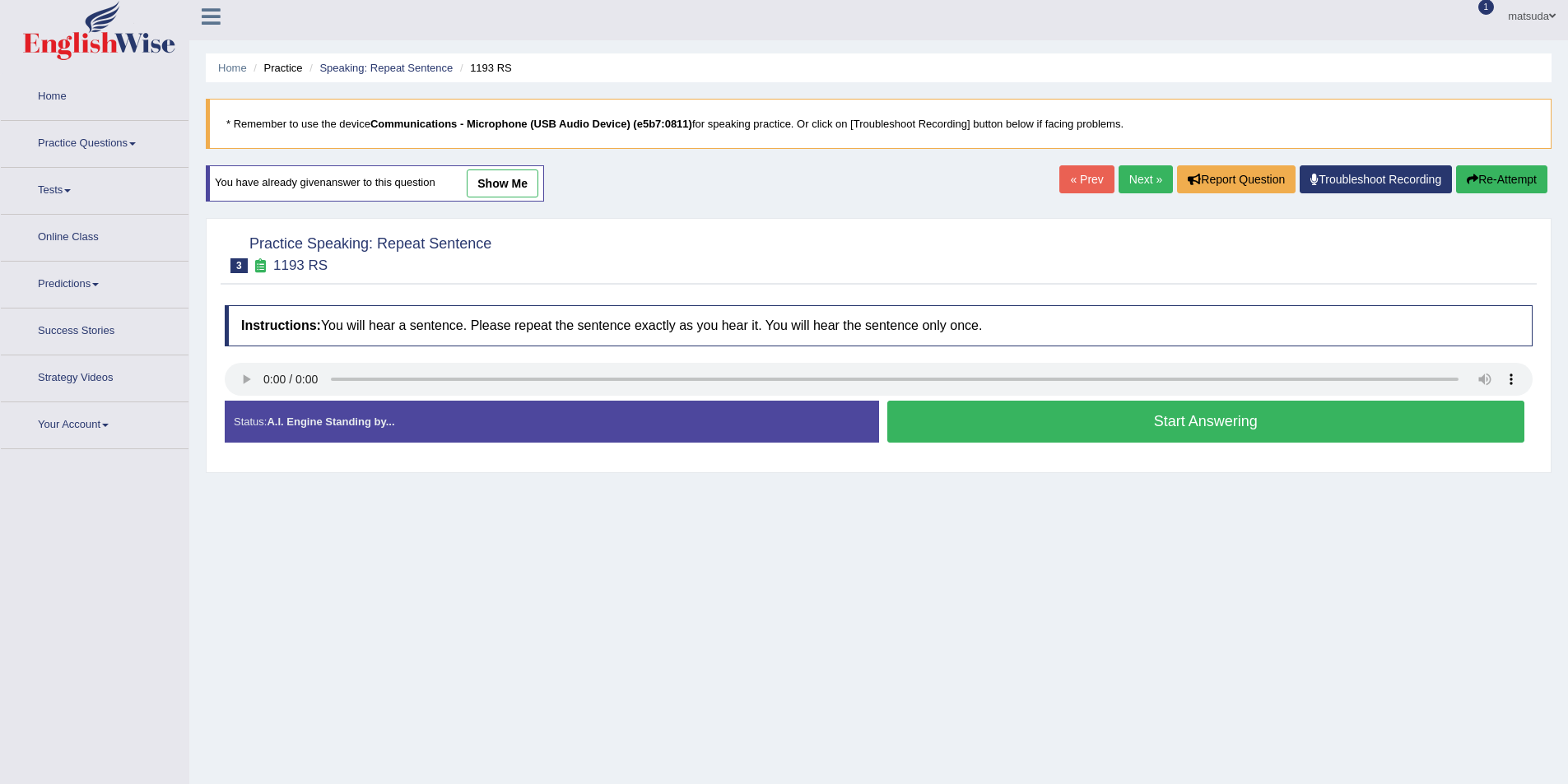
scroll to position [8, 0]
click at [933, 415] on button "Start Answering" at bounding box center [1205, 421] width 638 height 42
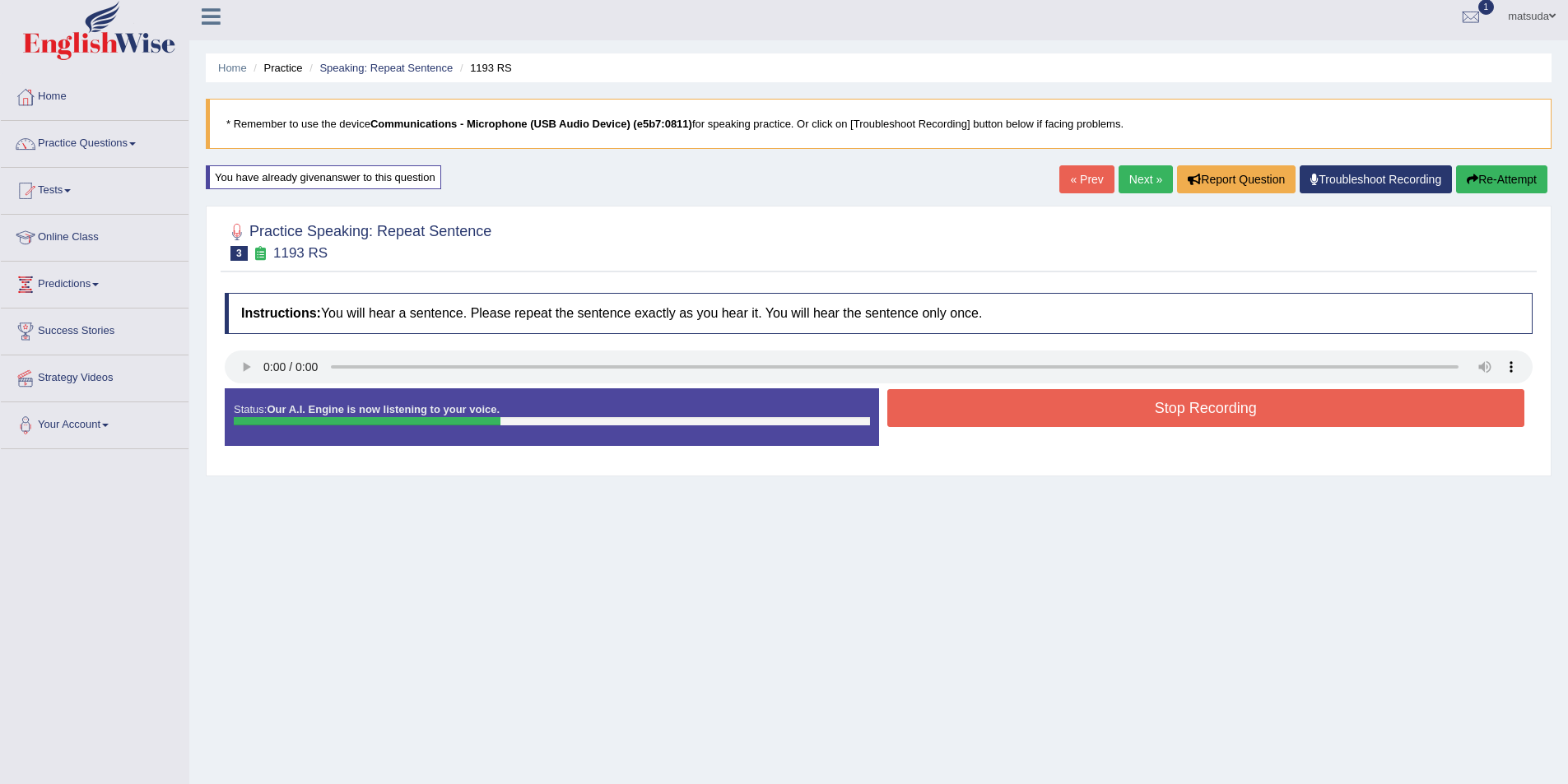
click at [933, 415] on button "Stop Recording" at bounding box center [1205, 408] width 638 height 38
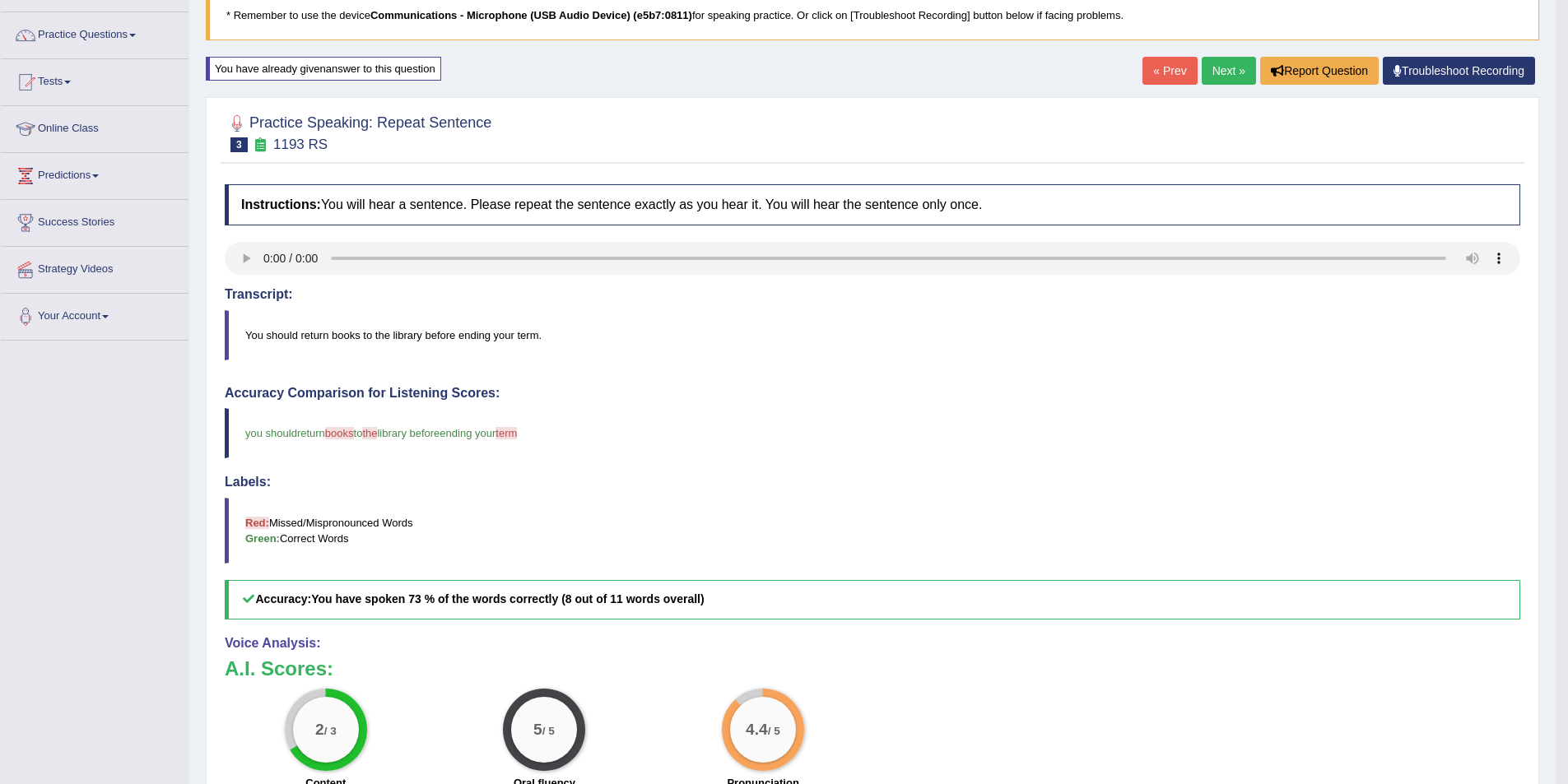
scroll to position [90, 0]
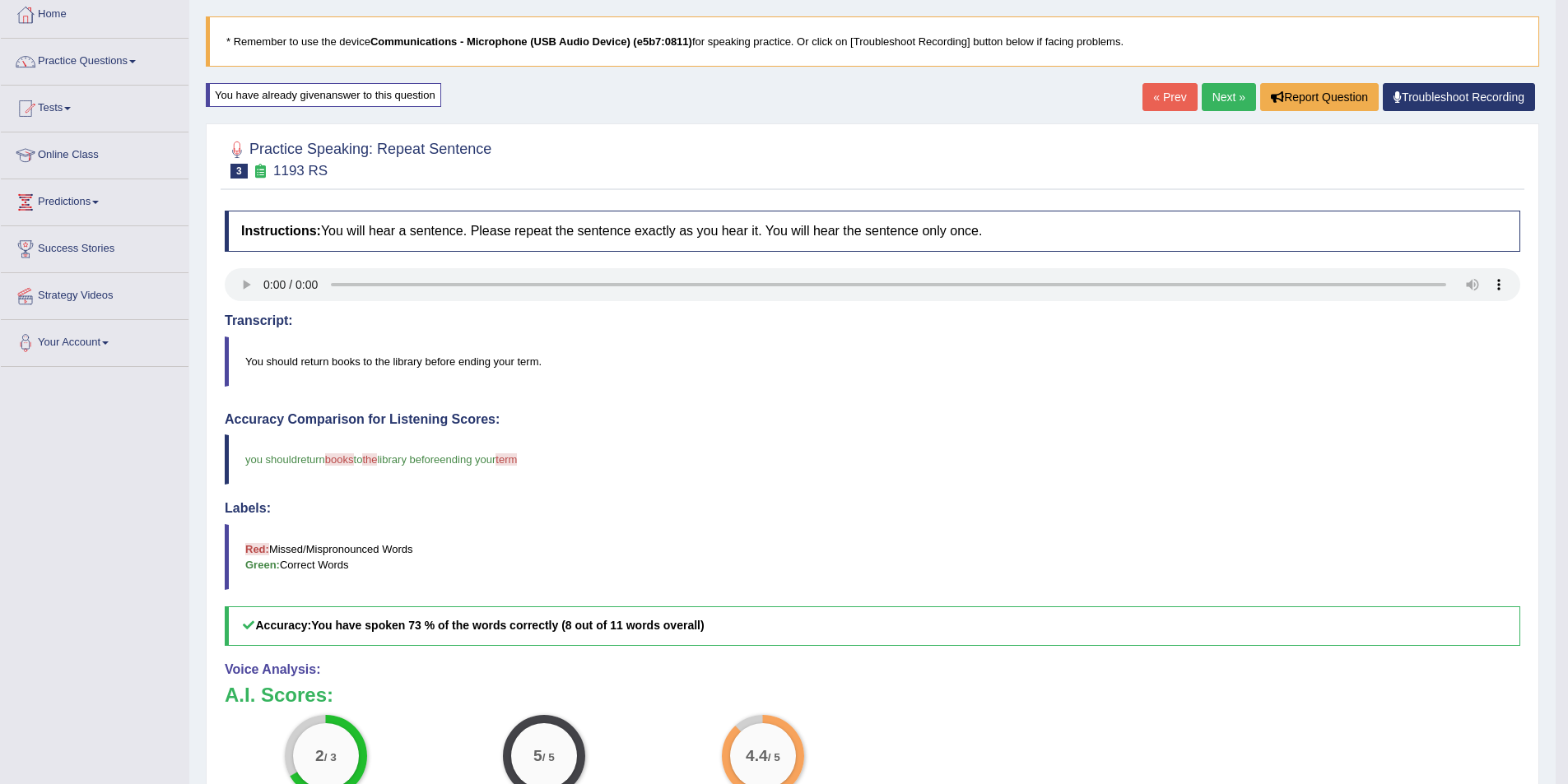
click at [1232, 87] on link "Next »" at bounding box center [1228, 97] width 54 height 28
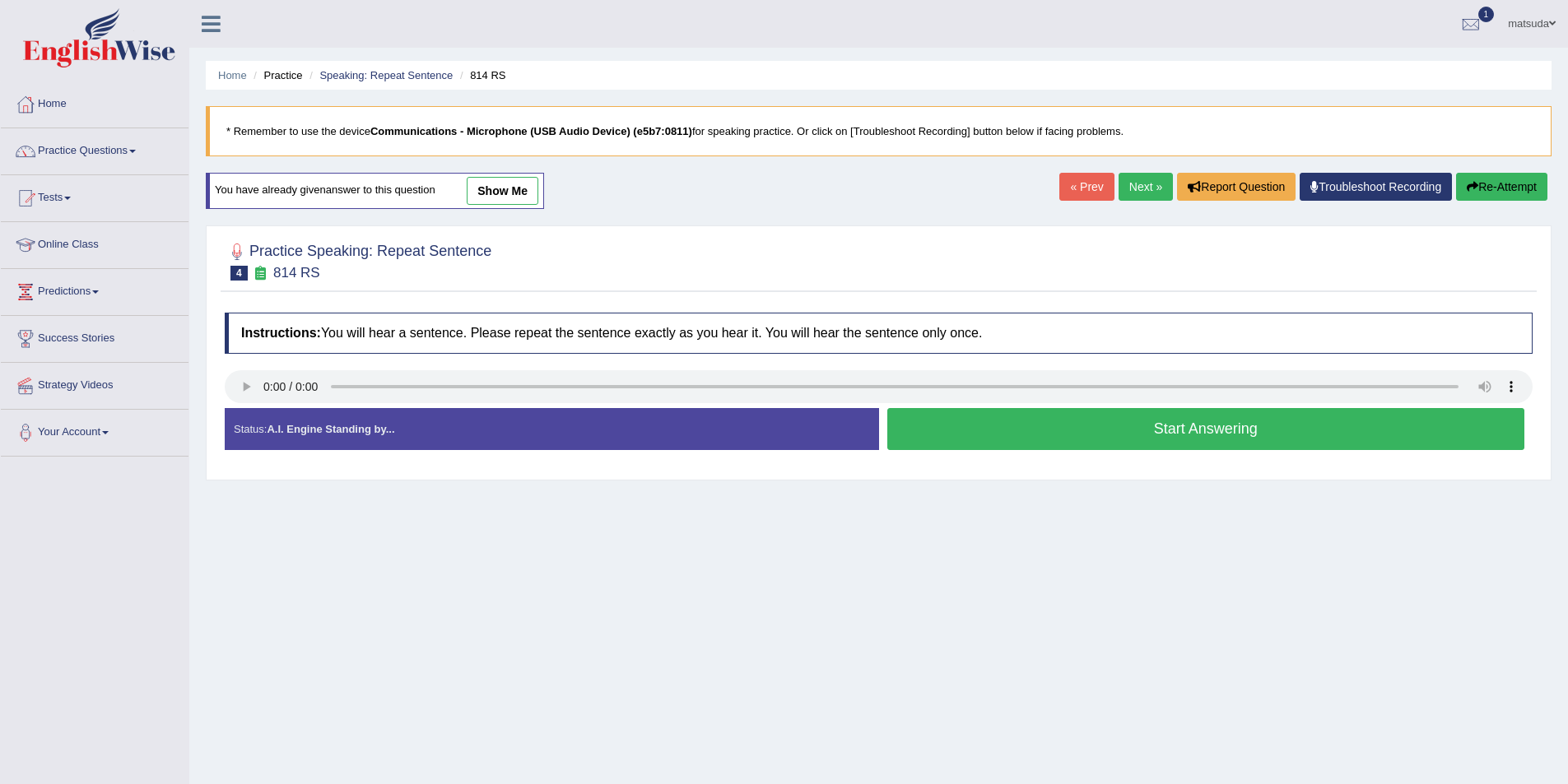
click at [1147, 187] on link "Next »" at bounding box center [1146, 186] width 54 height 28
click at [912, 416] on button "Start Answering" at bounding box center [1205, 429] width 638 height 42
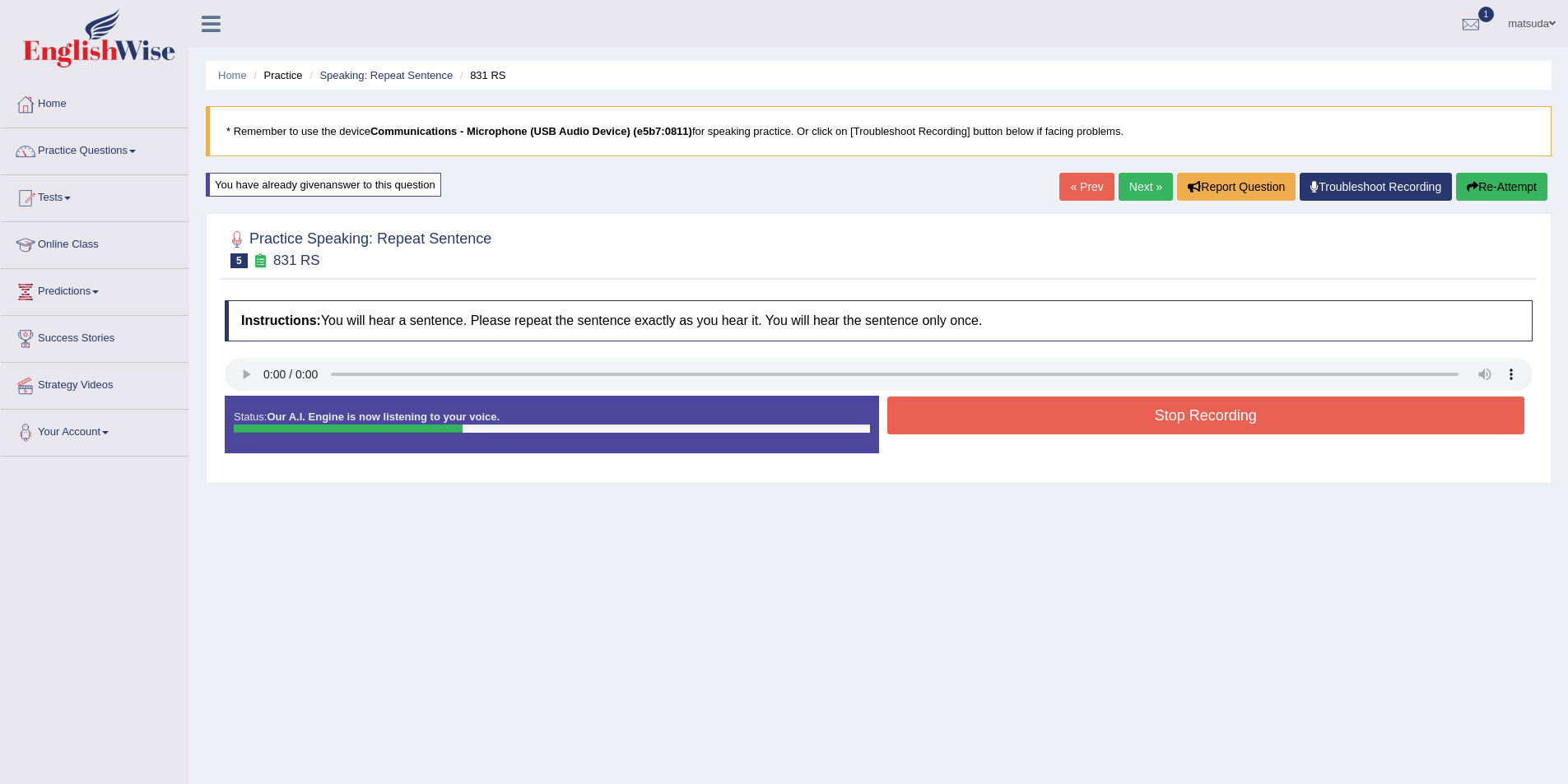
click at [912, 416] on button "Stop Recording" at bounding box center [1205, 415] width 638 height 38
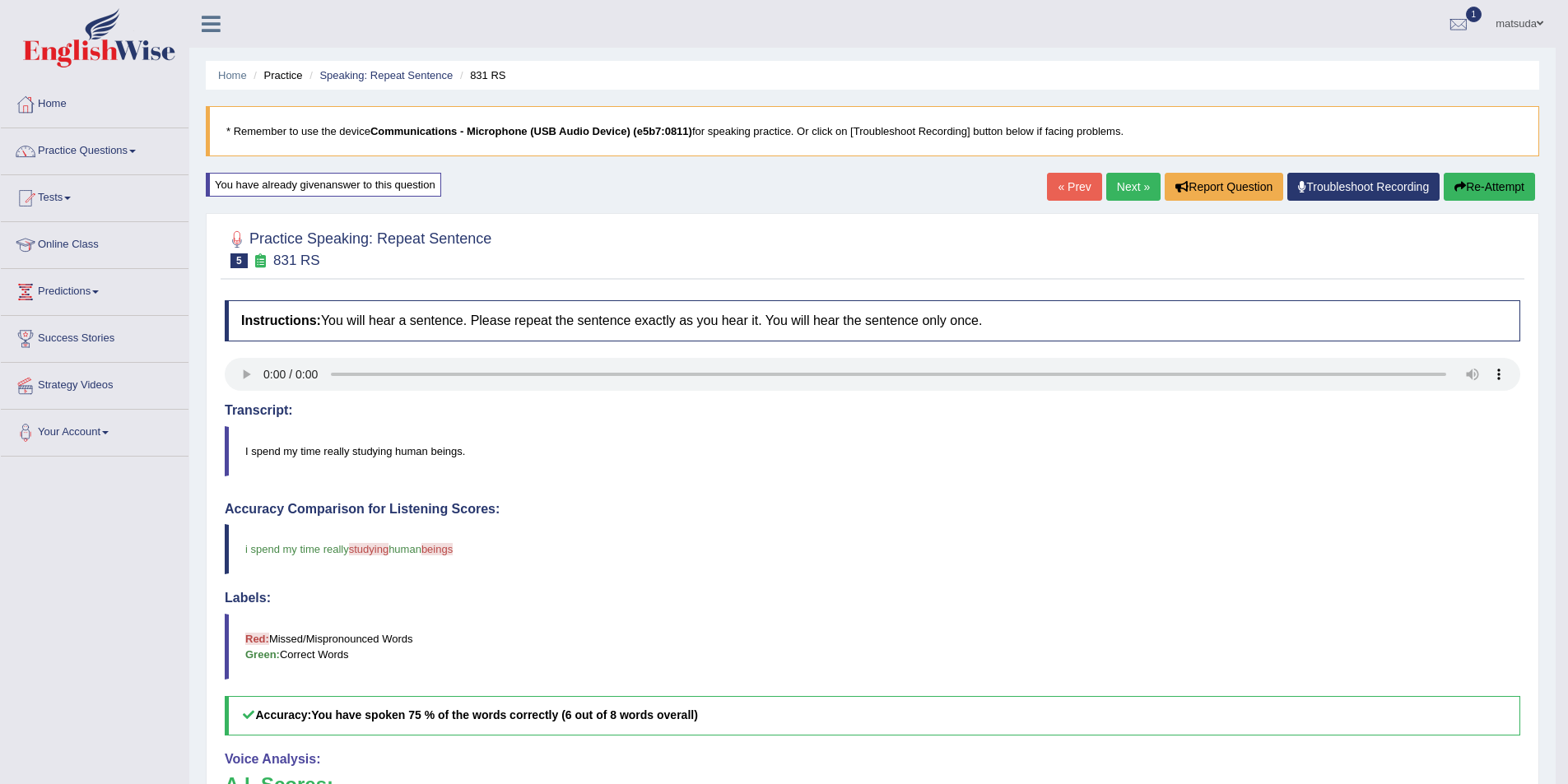
click at [1125, 199] on link "Next »" at bounding box center [1133, 186] width 54 height 28
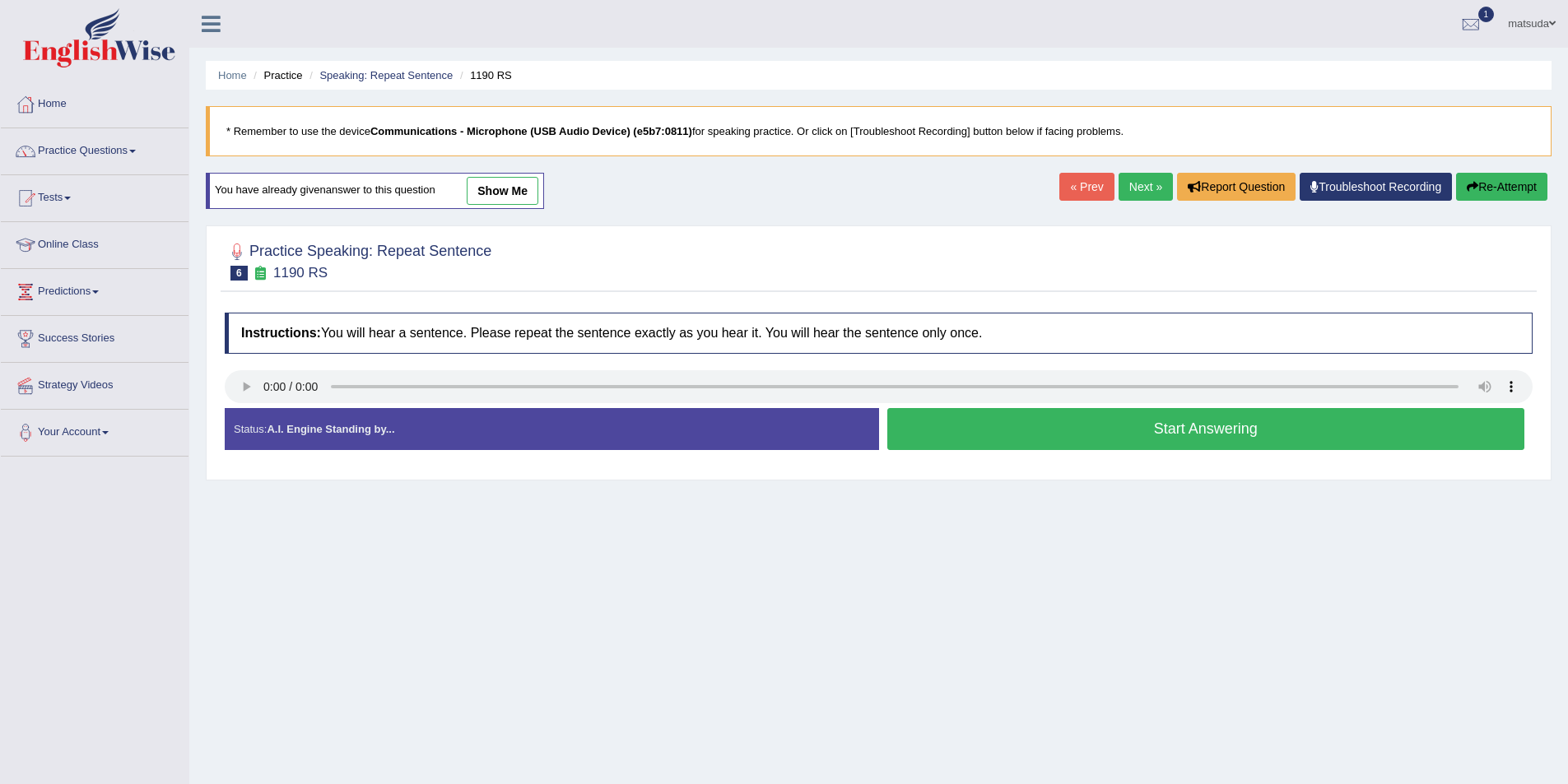
click at [908, 419] on button "Start Answering" at bounding box center [1205, 429] width 638 height 42
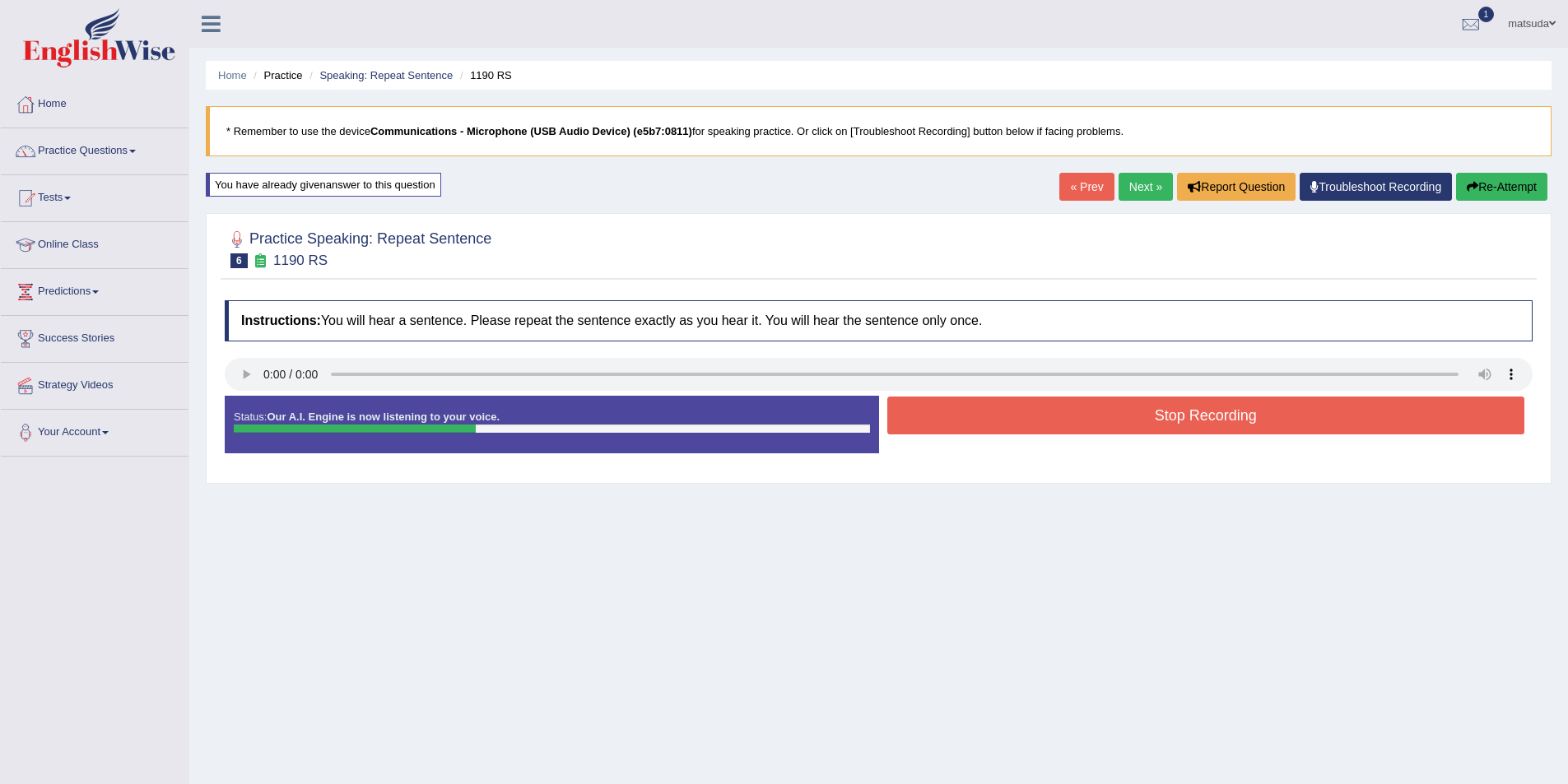
click at [905, 419] on button "Stop Recording" at bounding box center [1205, 415] width 638 height 38
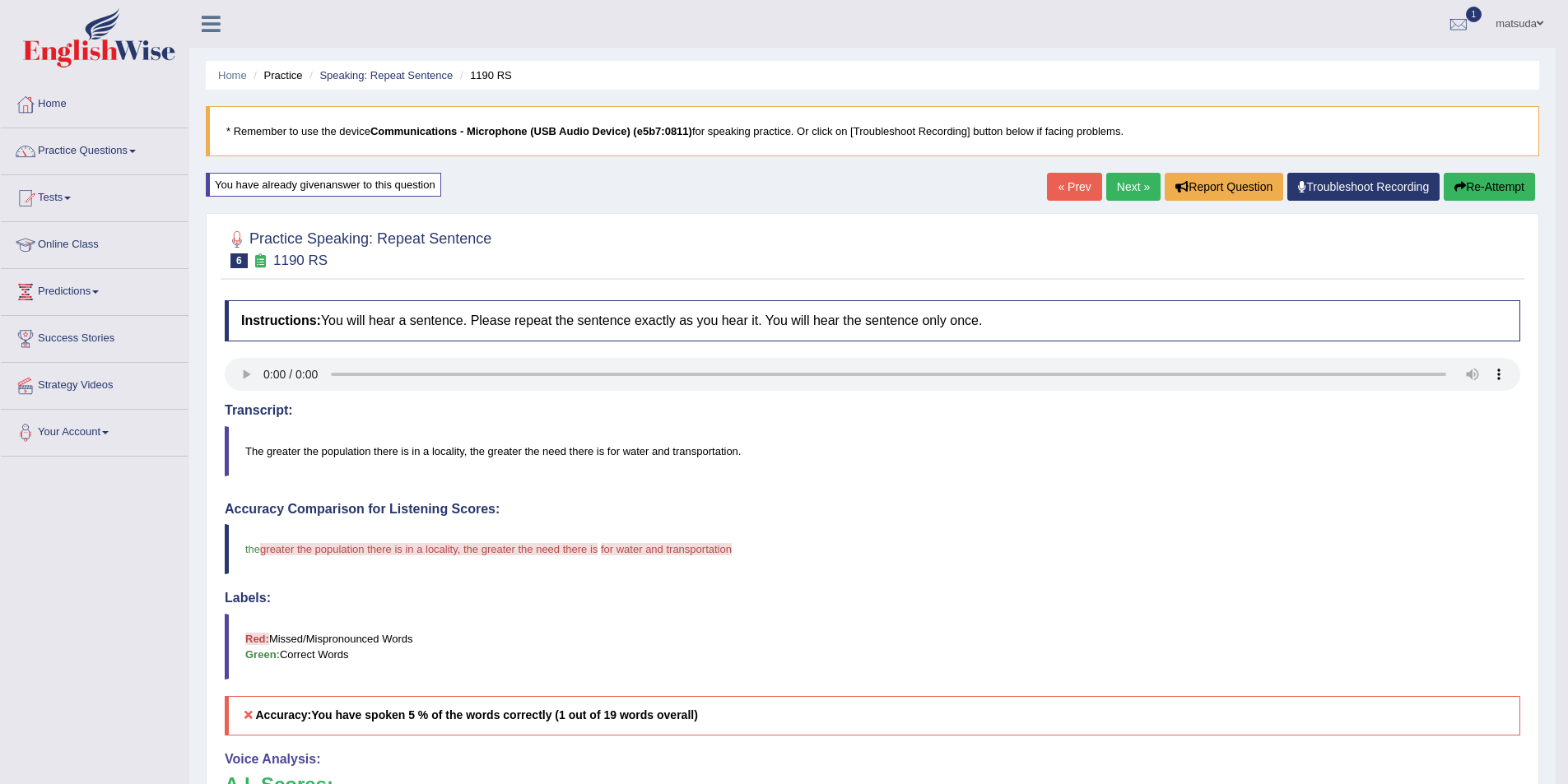
click at [1475, 178] on button "Re-Attempt" at bounding box center [1489, 186] width 92 height 28
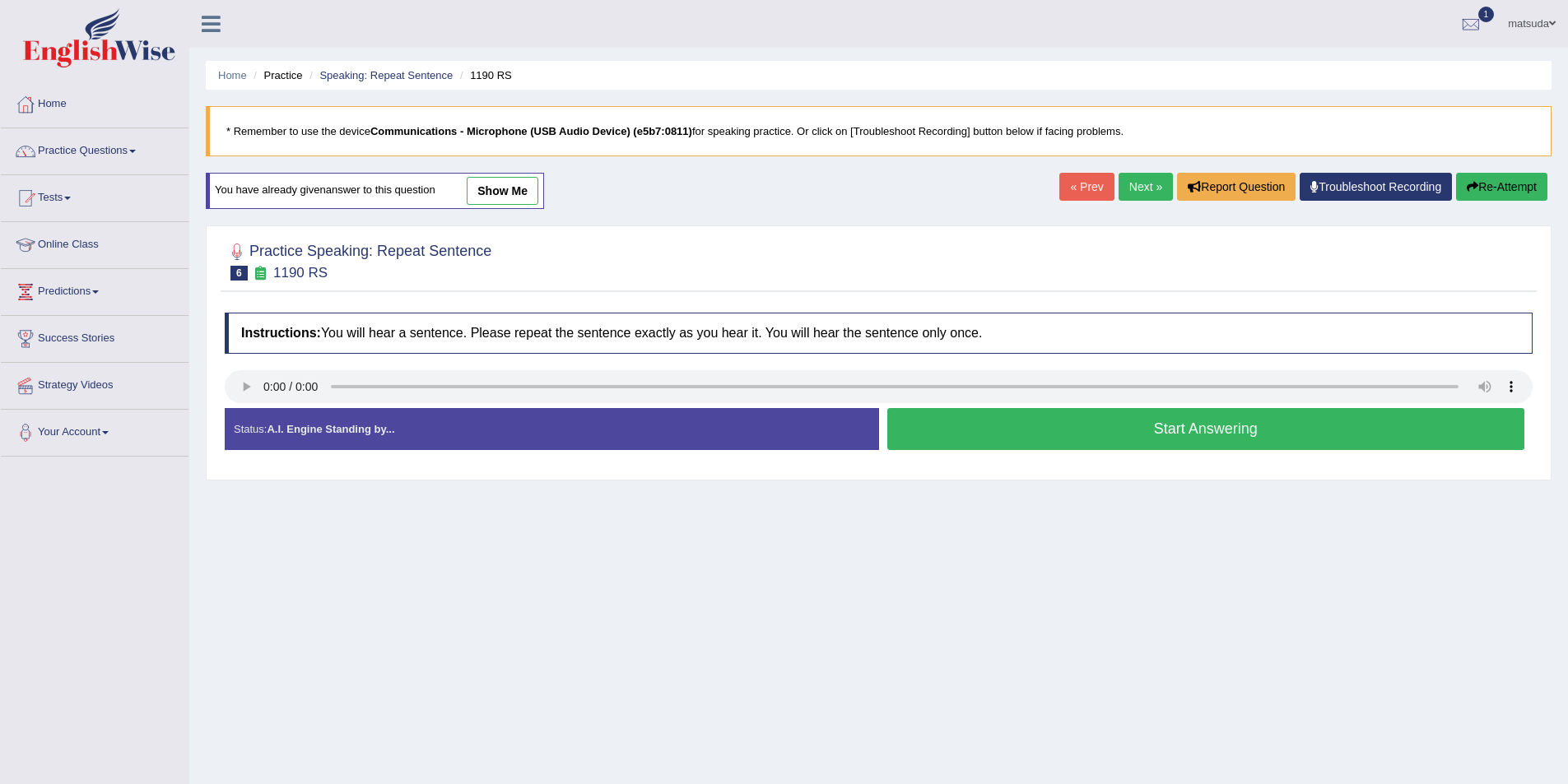
click at [936, 423] on button "Start Answering" at bounding box center [1205, 429] width 638 height 42
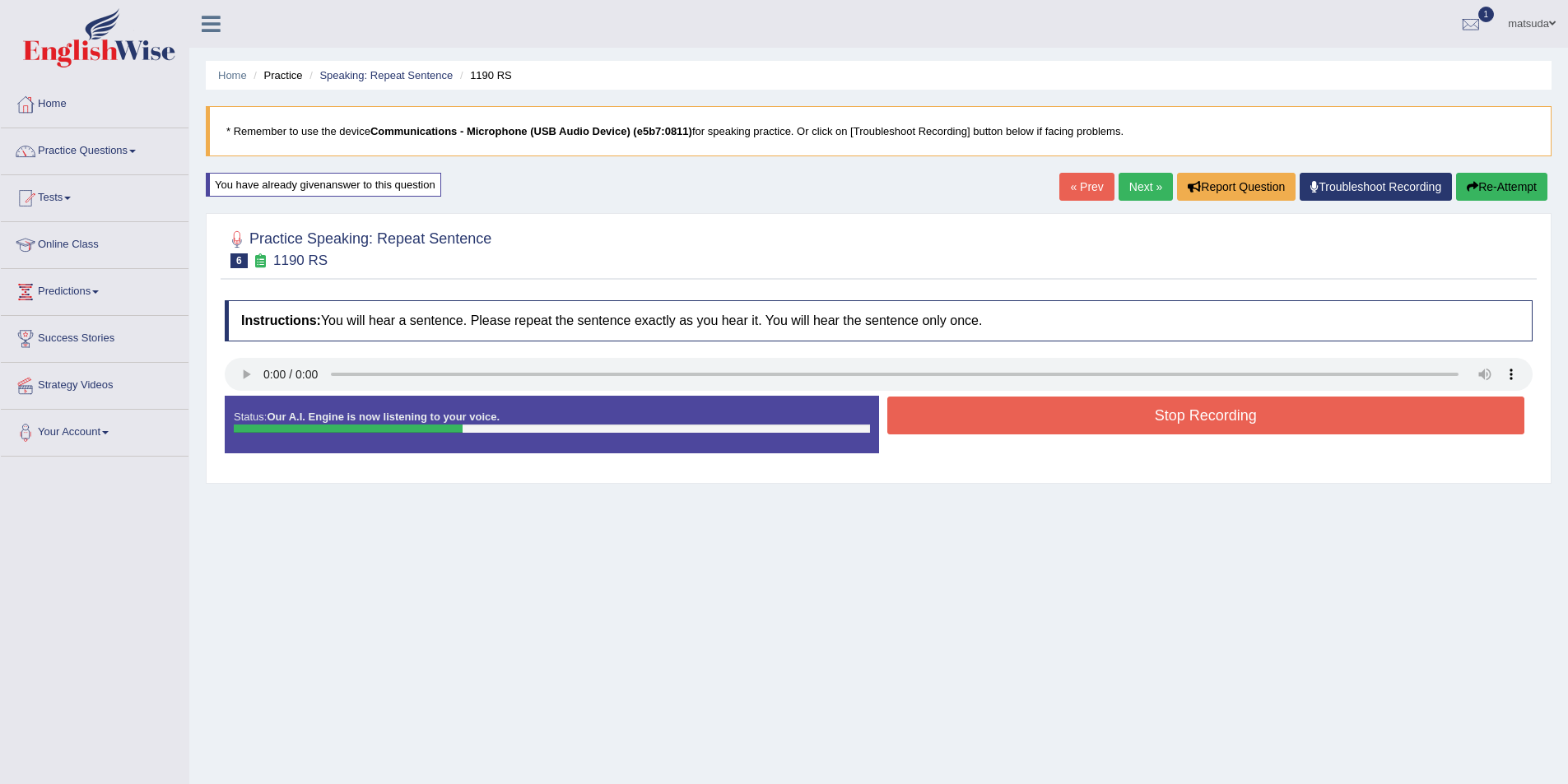
click at [936, 414] on button "Stop Recording" at bounding box center [1205, 415] width 638 height 38
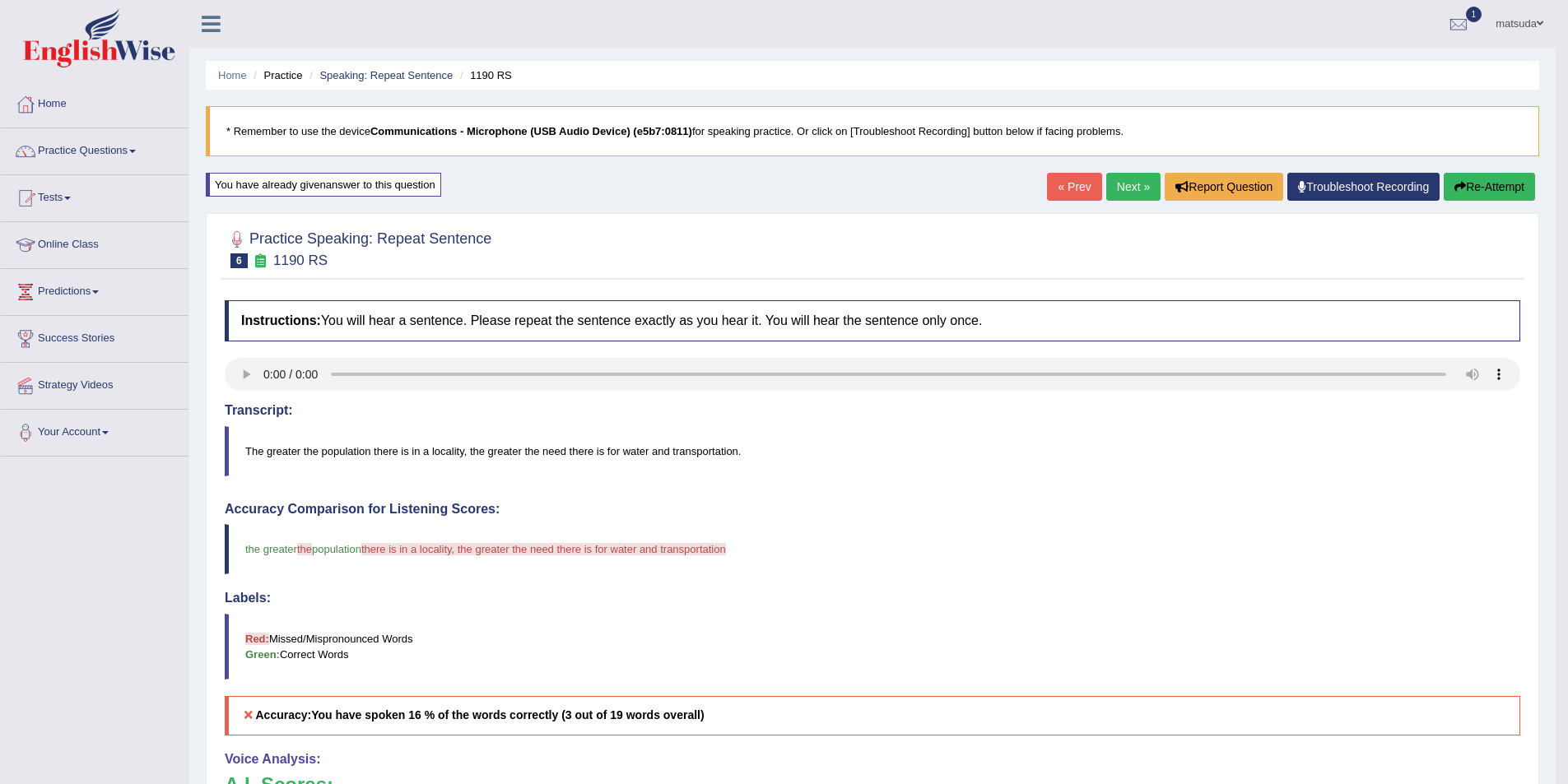
click at [1131, 185] on link "Next »" at bounding box center [1133, 186] width 54 height 28
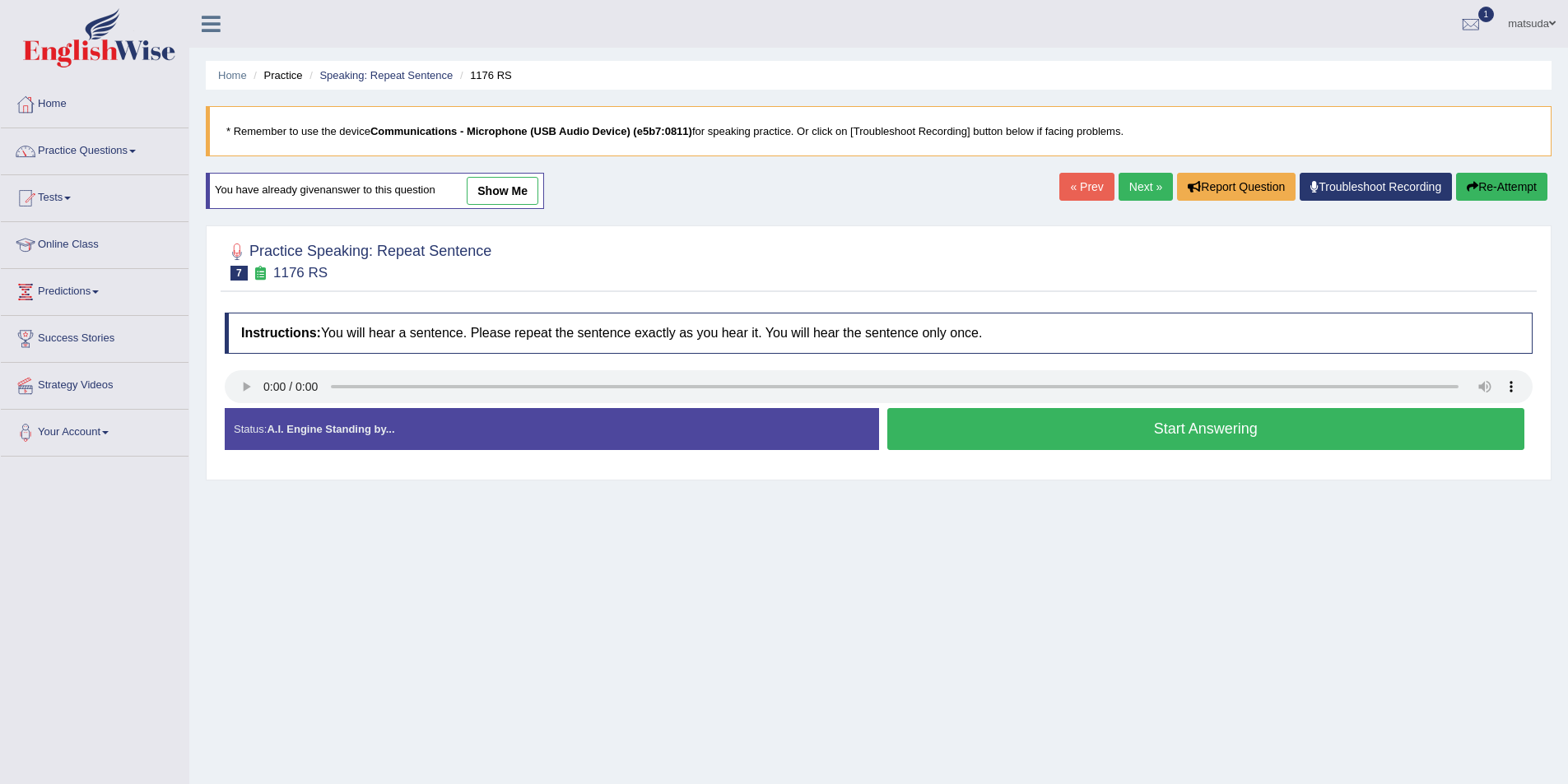
click at [936, 429] on button "Start Answering" at bounding box center [1205, 429] width 638 height 42
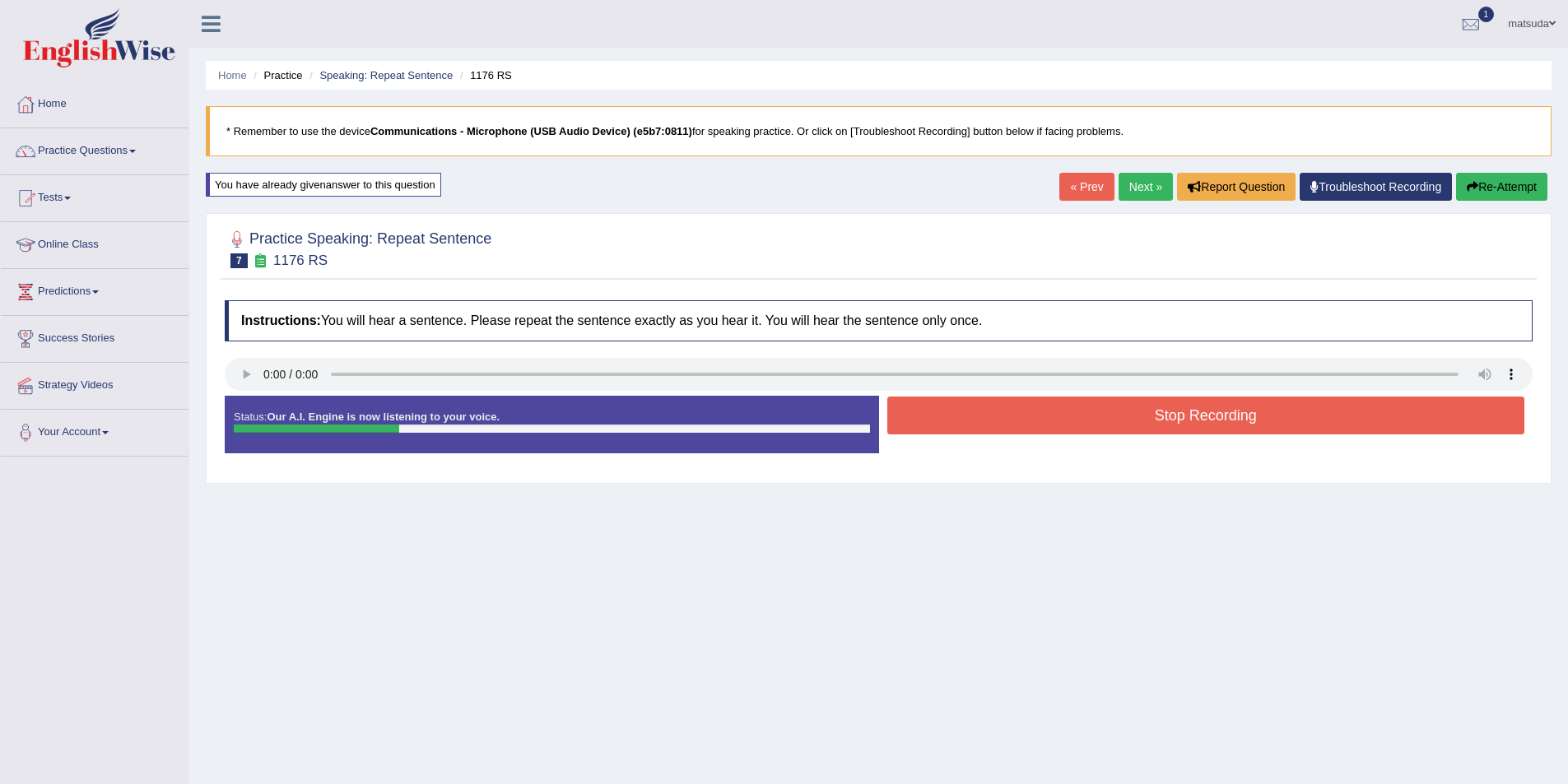
click at [934, 418] on button "Stop Recording" at bounding box center [1205, 415] width 638 height 38
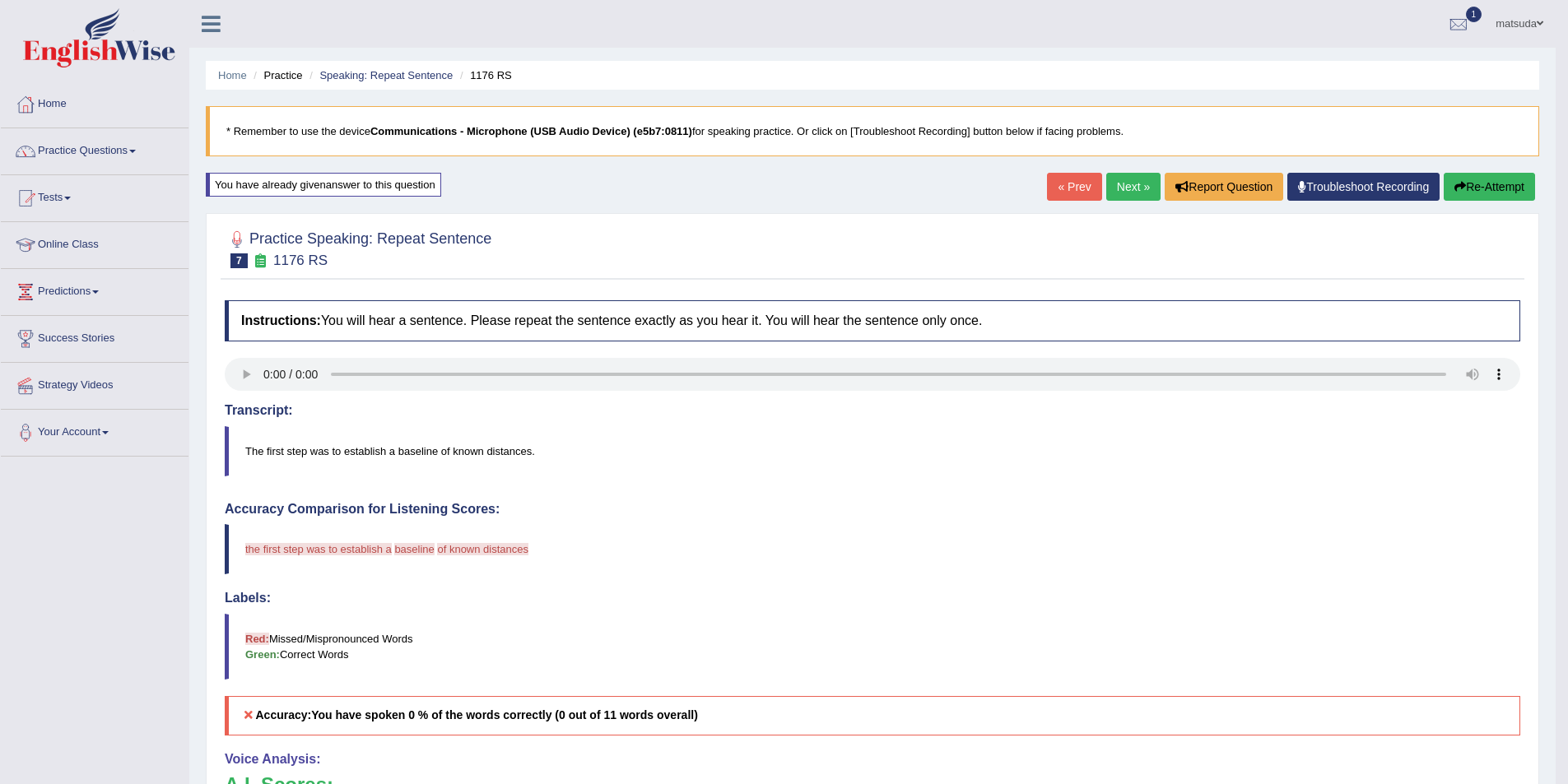
click at [1124, 189] on link "Next »" at bounding box center [1133, 186] width 54 height 28
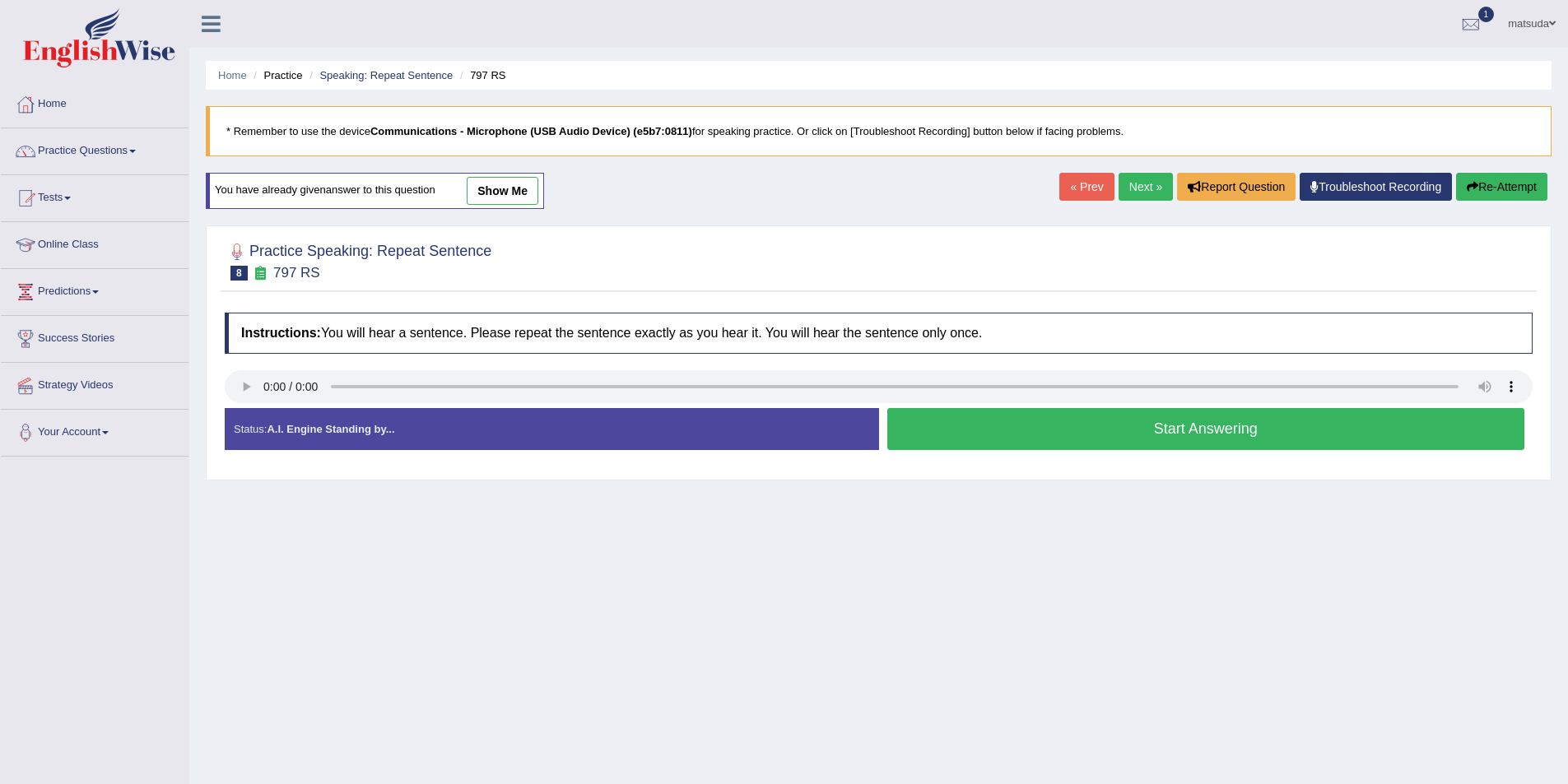
click at [902, 415] on button "Start Answering" at bounding box center [1205, 429] width 638 height 42
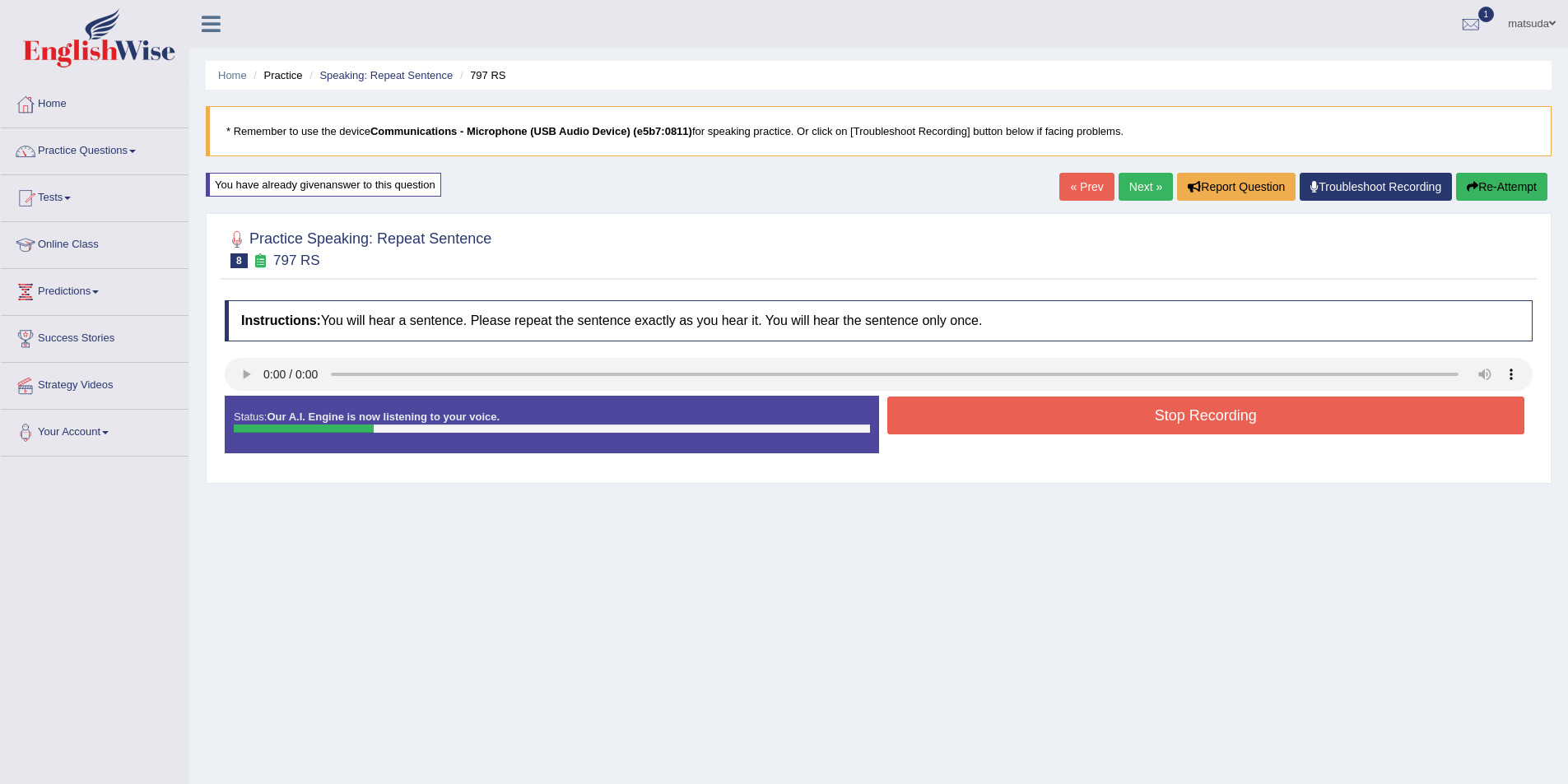
click at [902, 415] on button "Stop Recording" at bounding box center [1205, 415] width 638 height 38
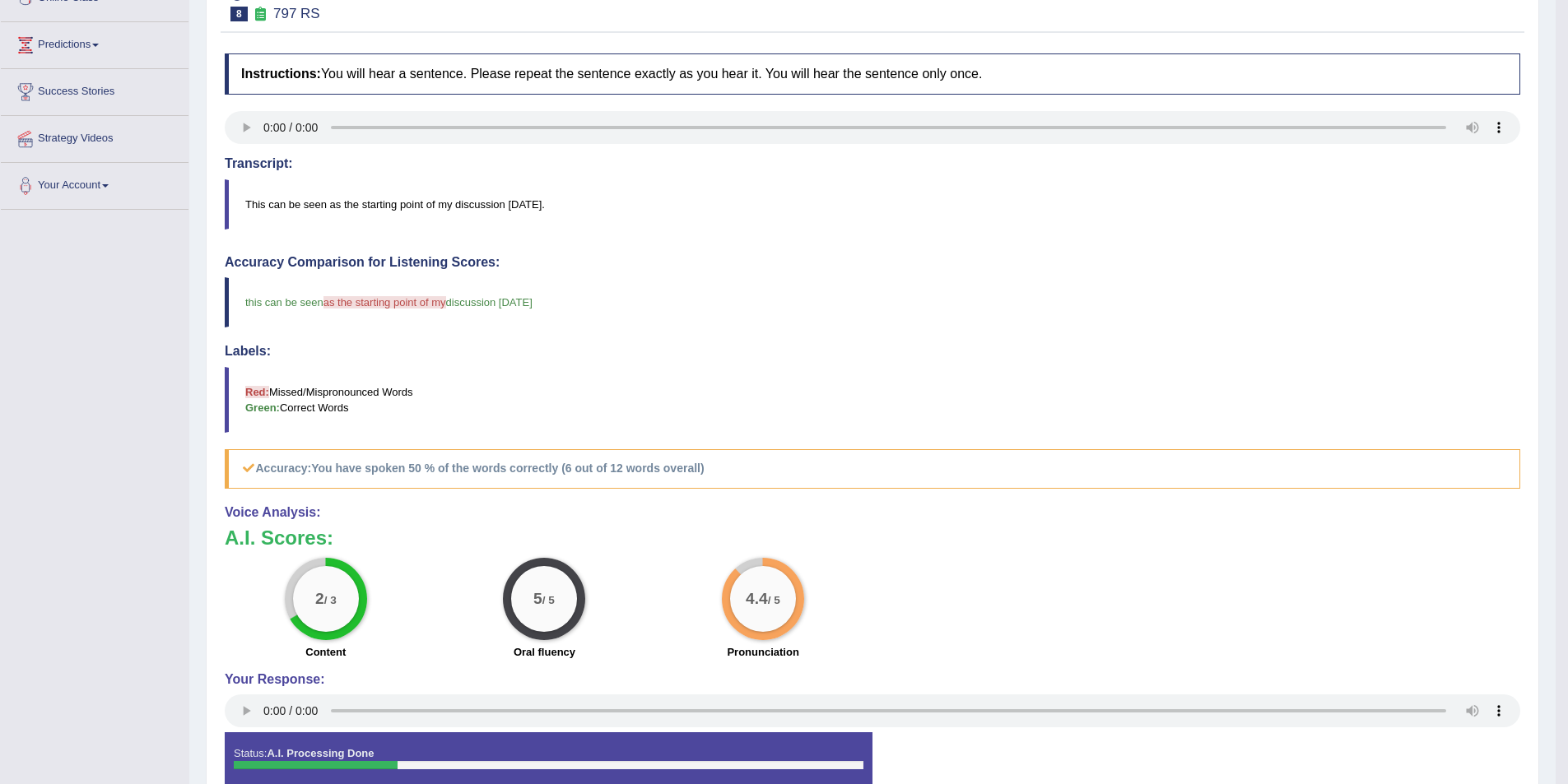
scroll to position [165, 0]
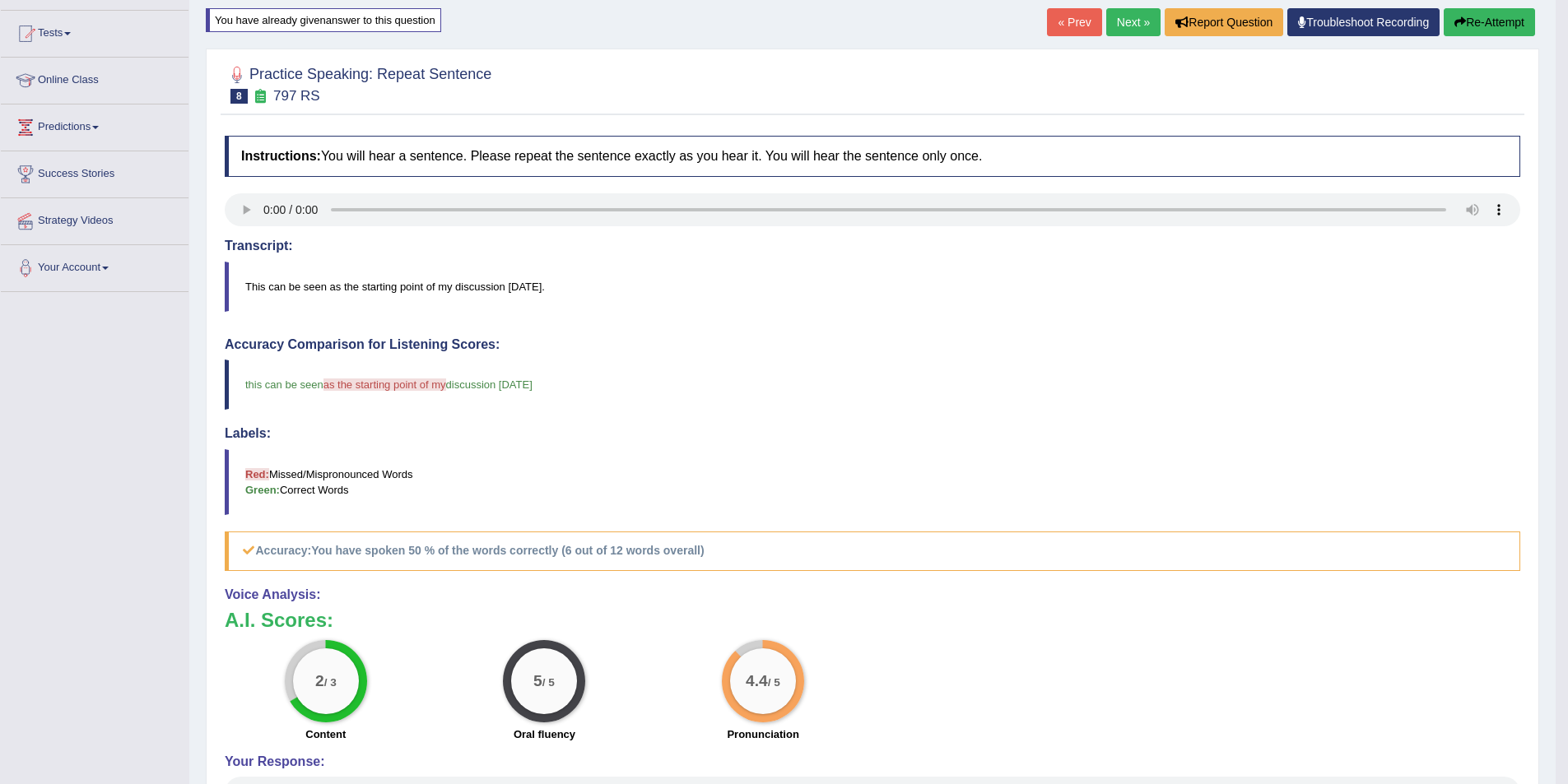
click at [1140, 25] on link "Next »" at bounding box center [1133, 22] width 54 height 28
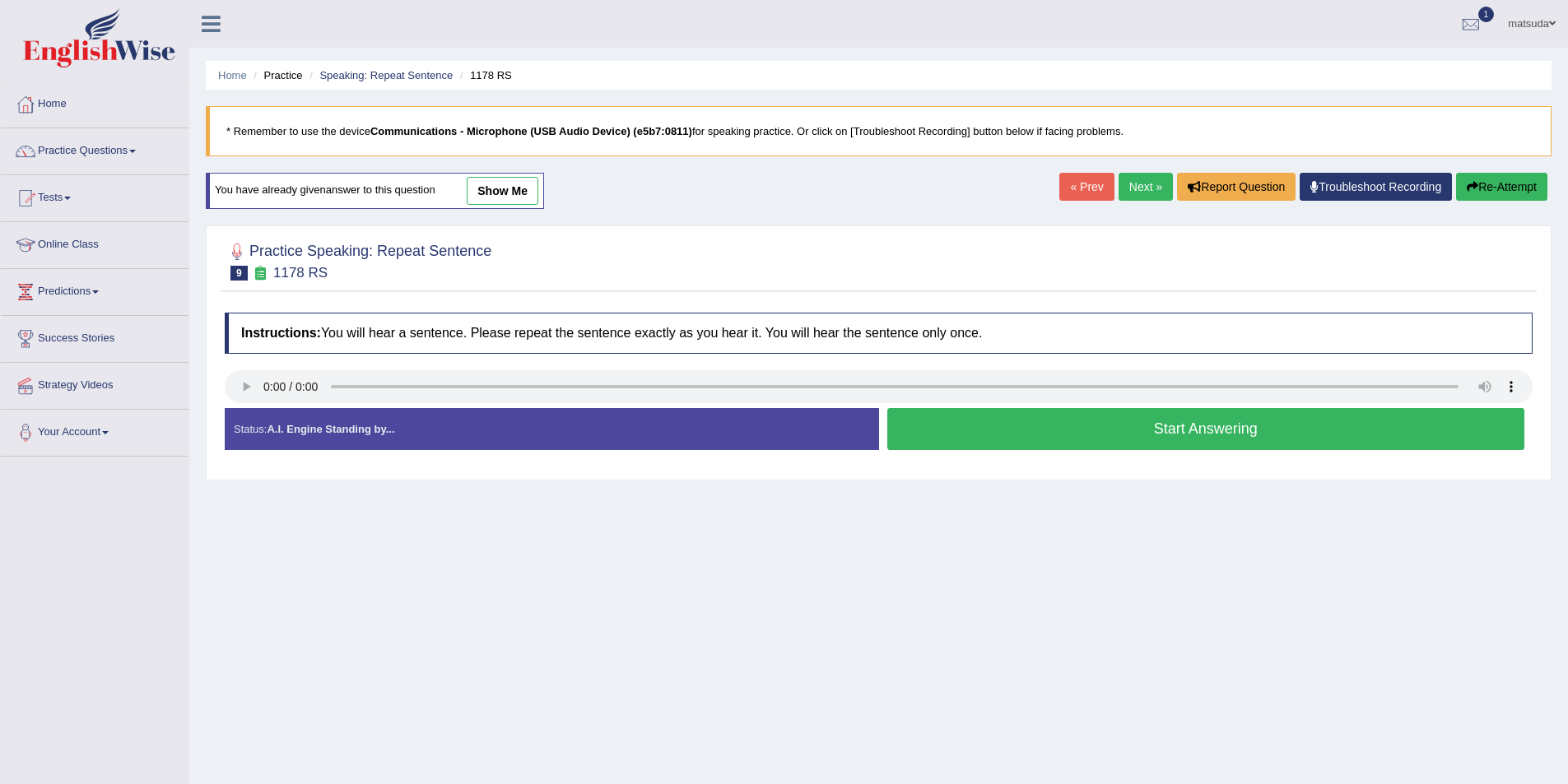
click at [955, 426] on button "Start Answering" at bounding box center [1205, 429] width 638 height 42
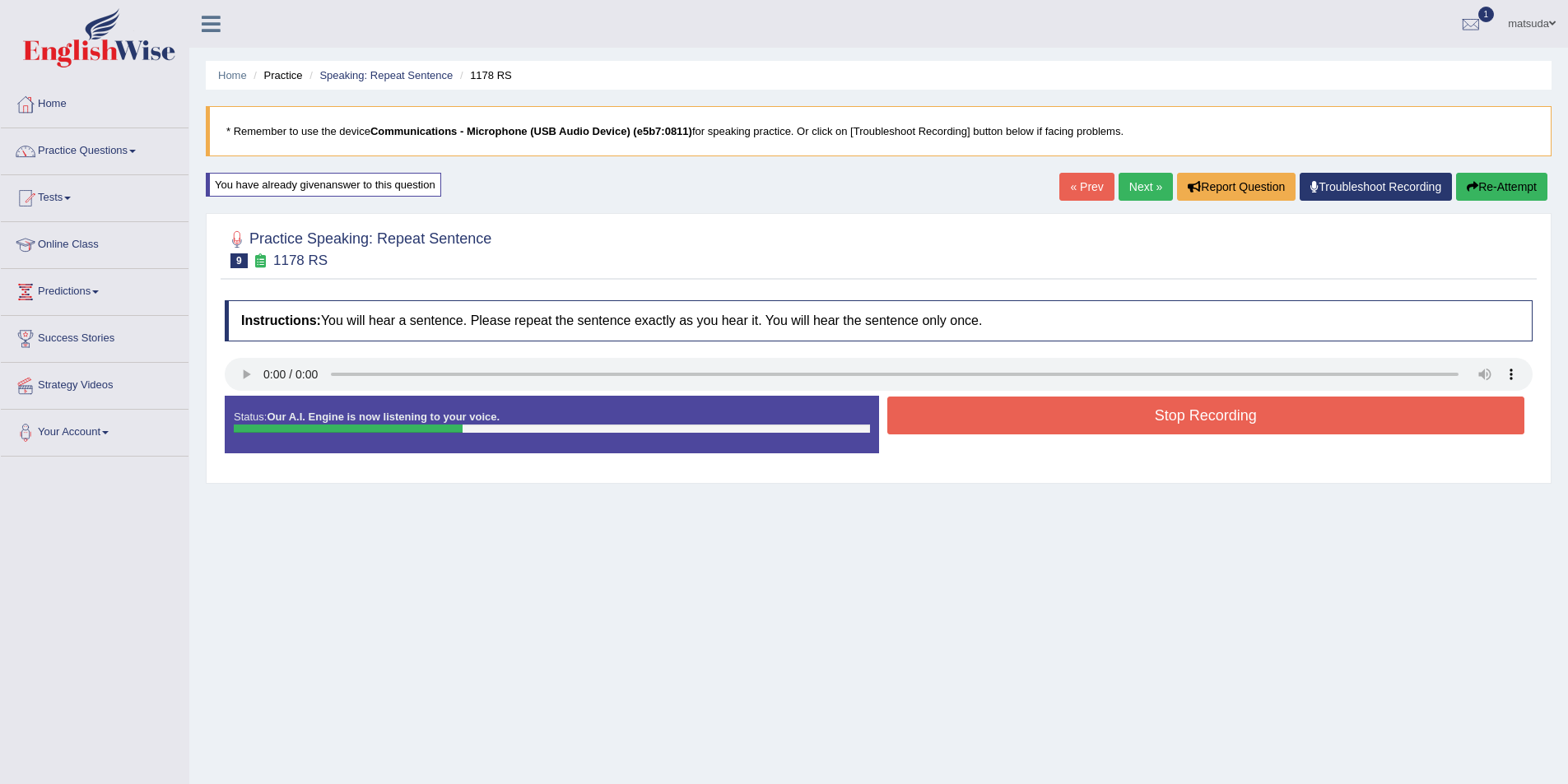
click at [954, 414] on button "Stop Recording" at bounding box center [1205, 415] width 638 height 38
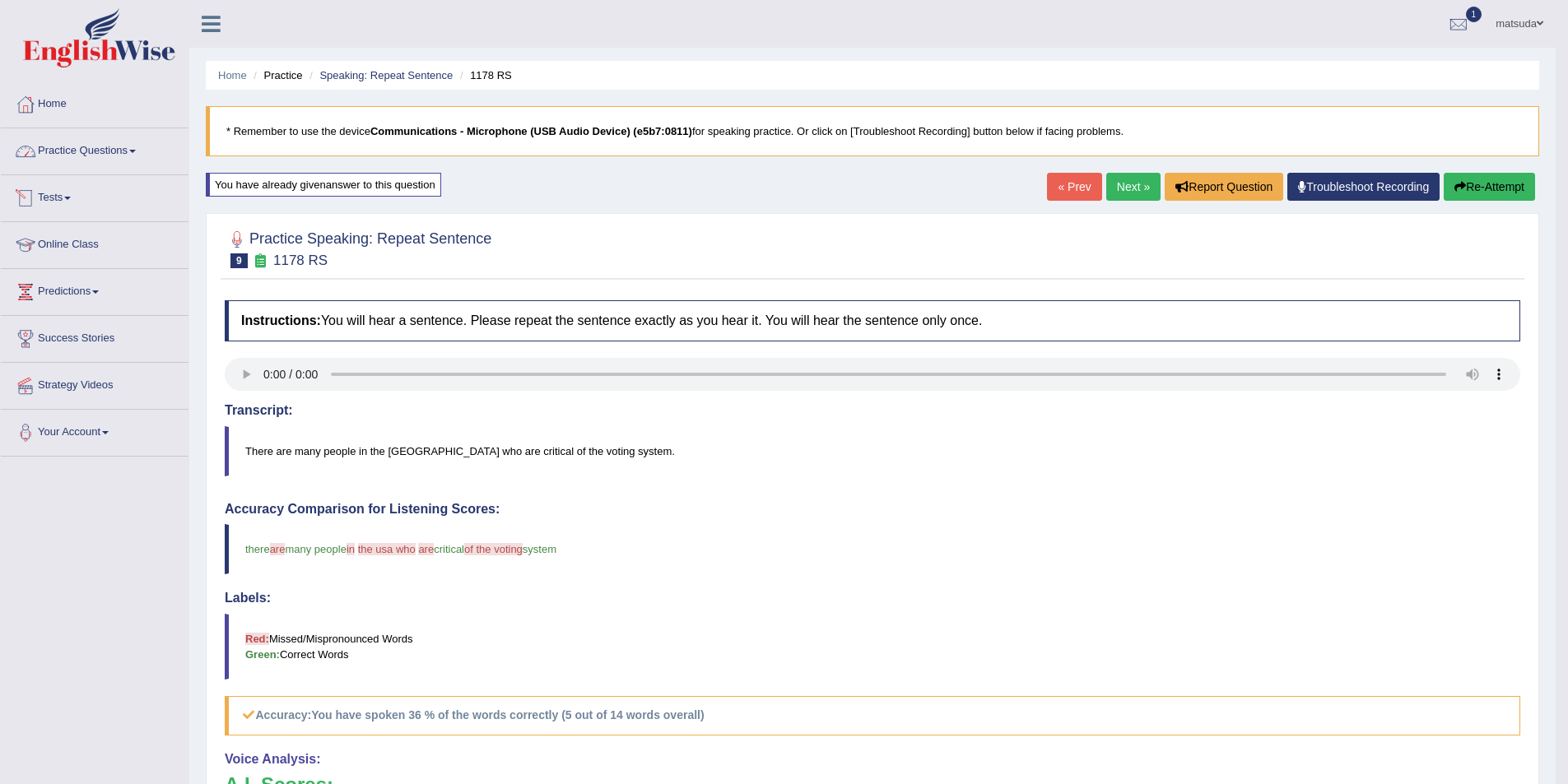
click at [109, 154] on link "Practice Questions" at bounding box center [94, 149] width 188 height 41
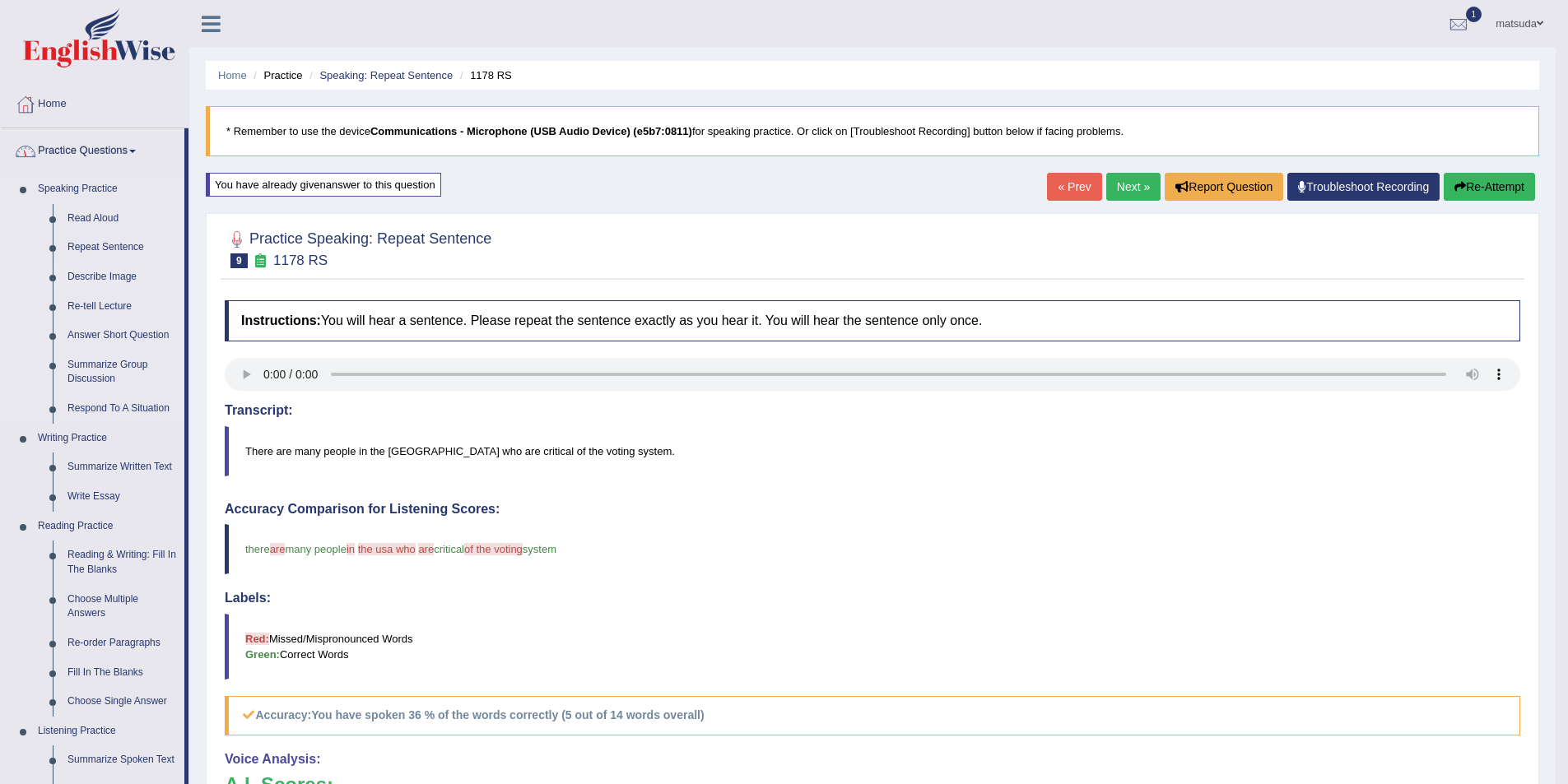
click at [119, 275] on link "Describe Image" at bounding box center [122, 277] width 124 height 30
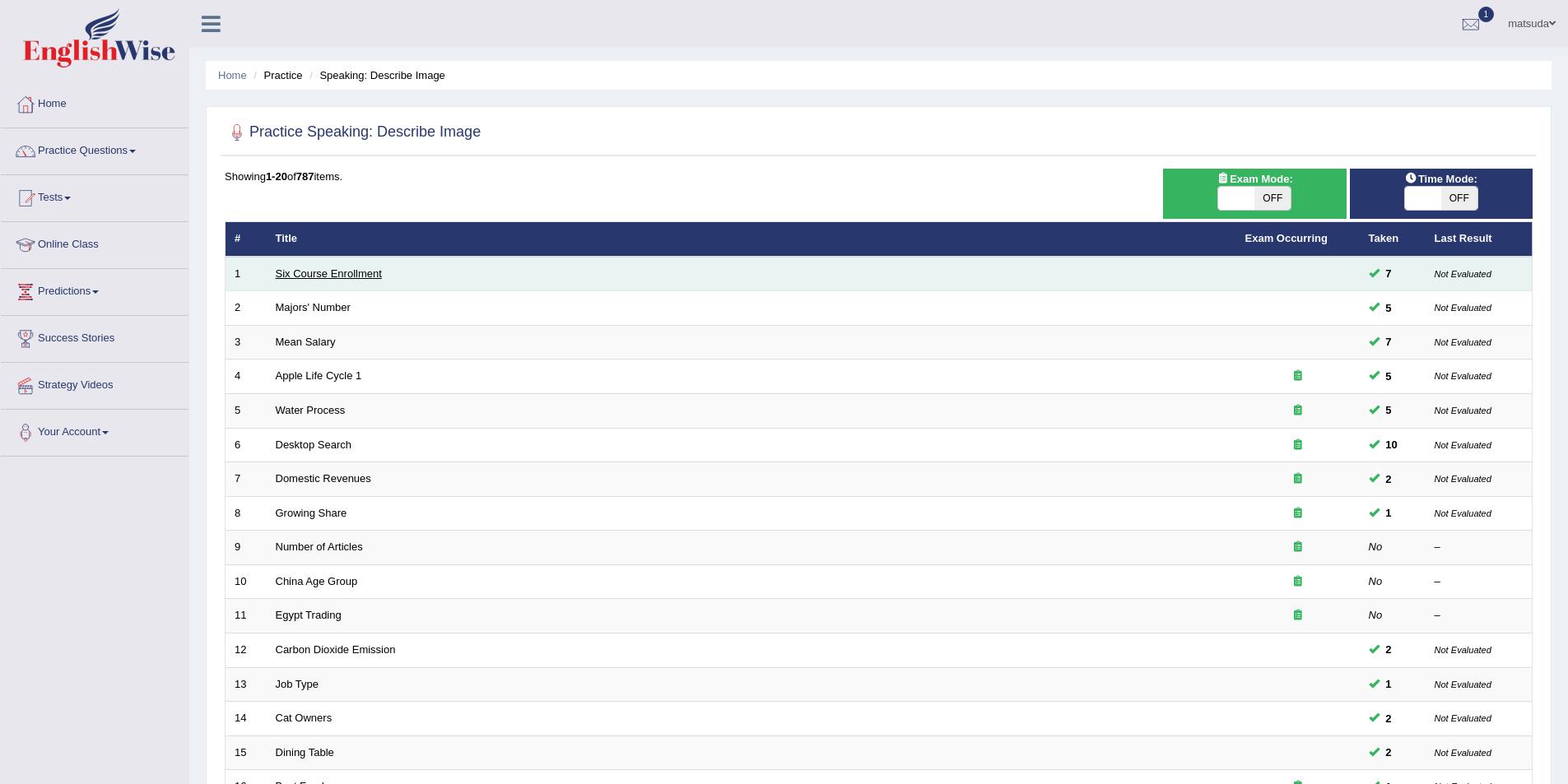
click at [361, 272] on link "Six Course Enrollment" at bounding box center [329, 274] width 106 height 13
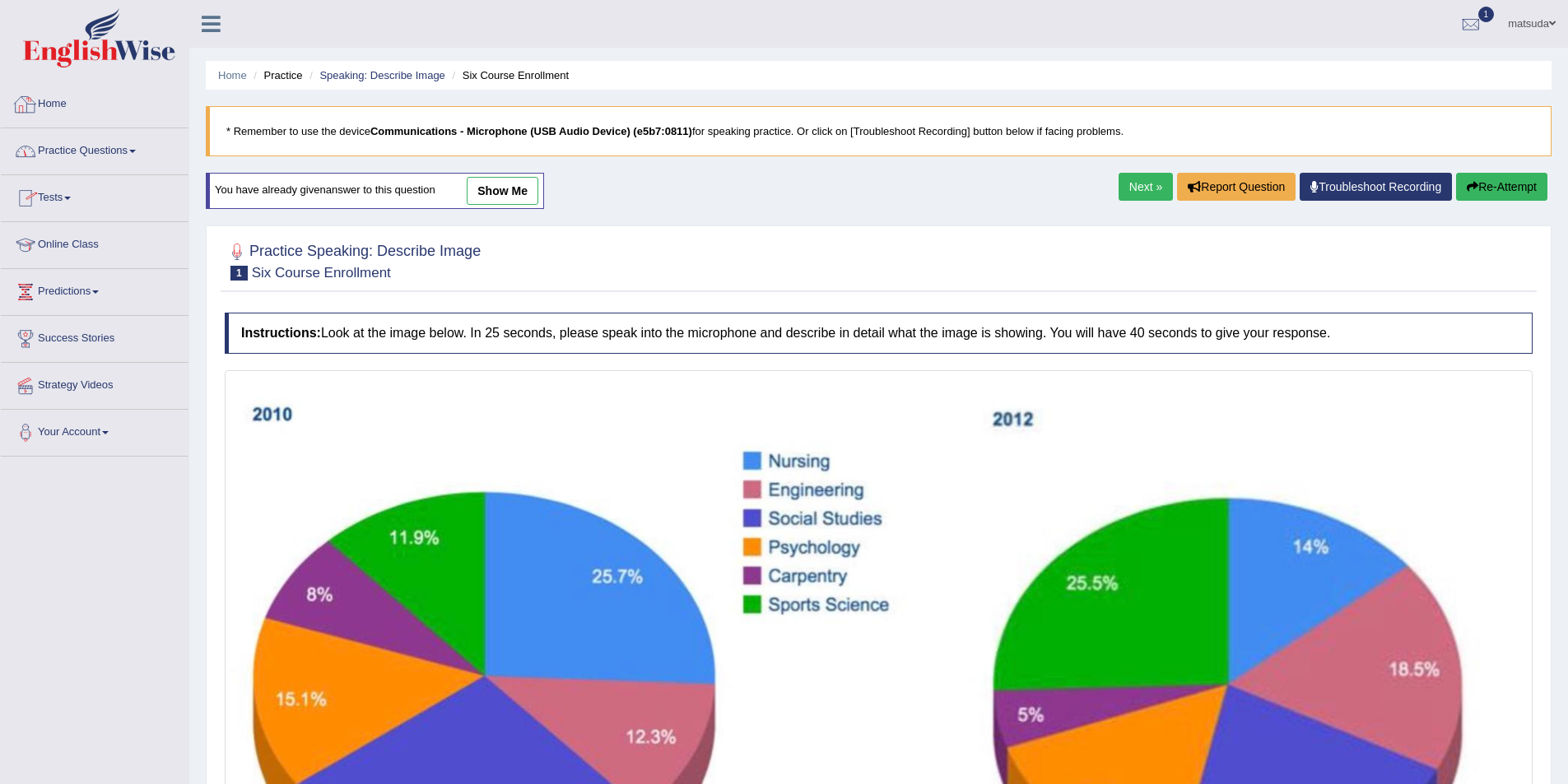
click at [121, 156] on link "Practice Questions" at bounding box center [94, 149] width 188 height 41
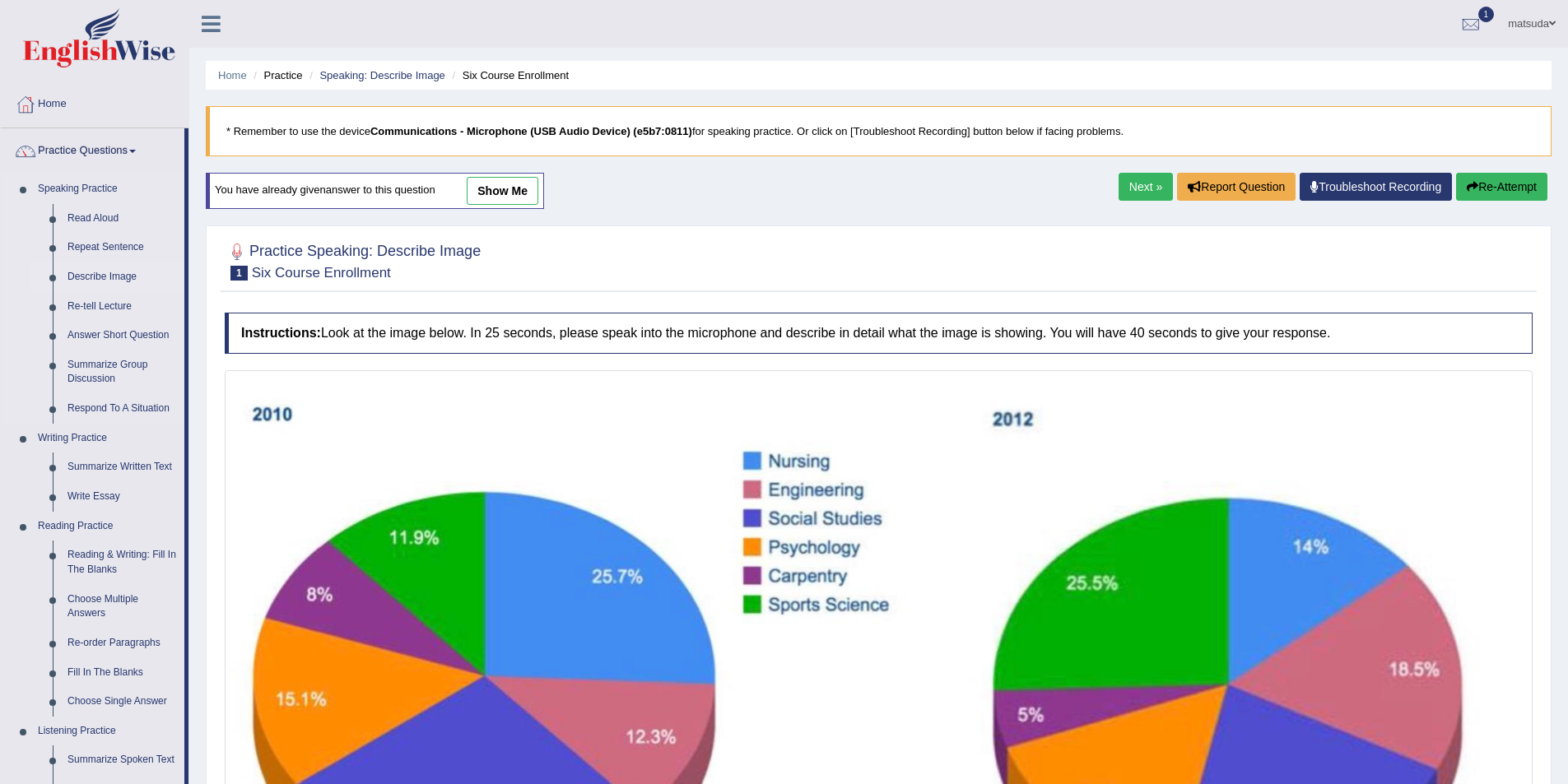
click at [113, 279] on link "Describe Image" at bounding box center [122, 277] width 124 height 30
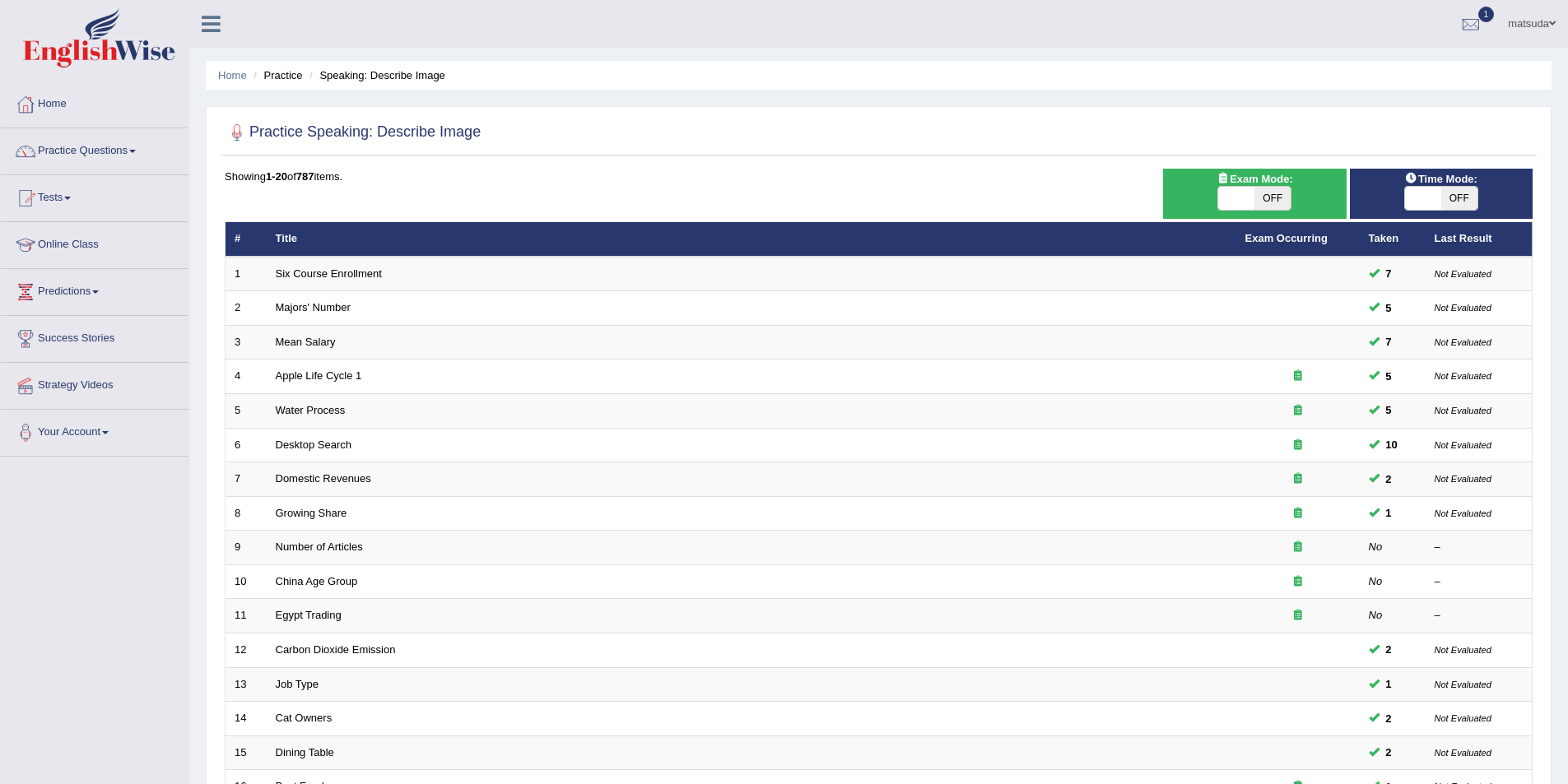
click at [337, 307] on link "Majors' Number" at bounding box center [313, 307] width 75 height 13
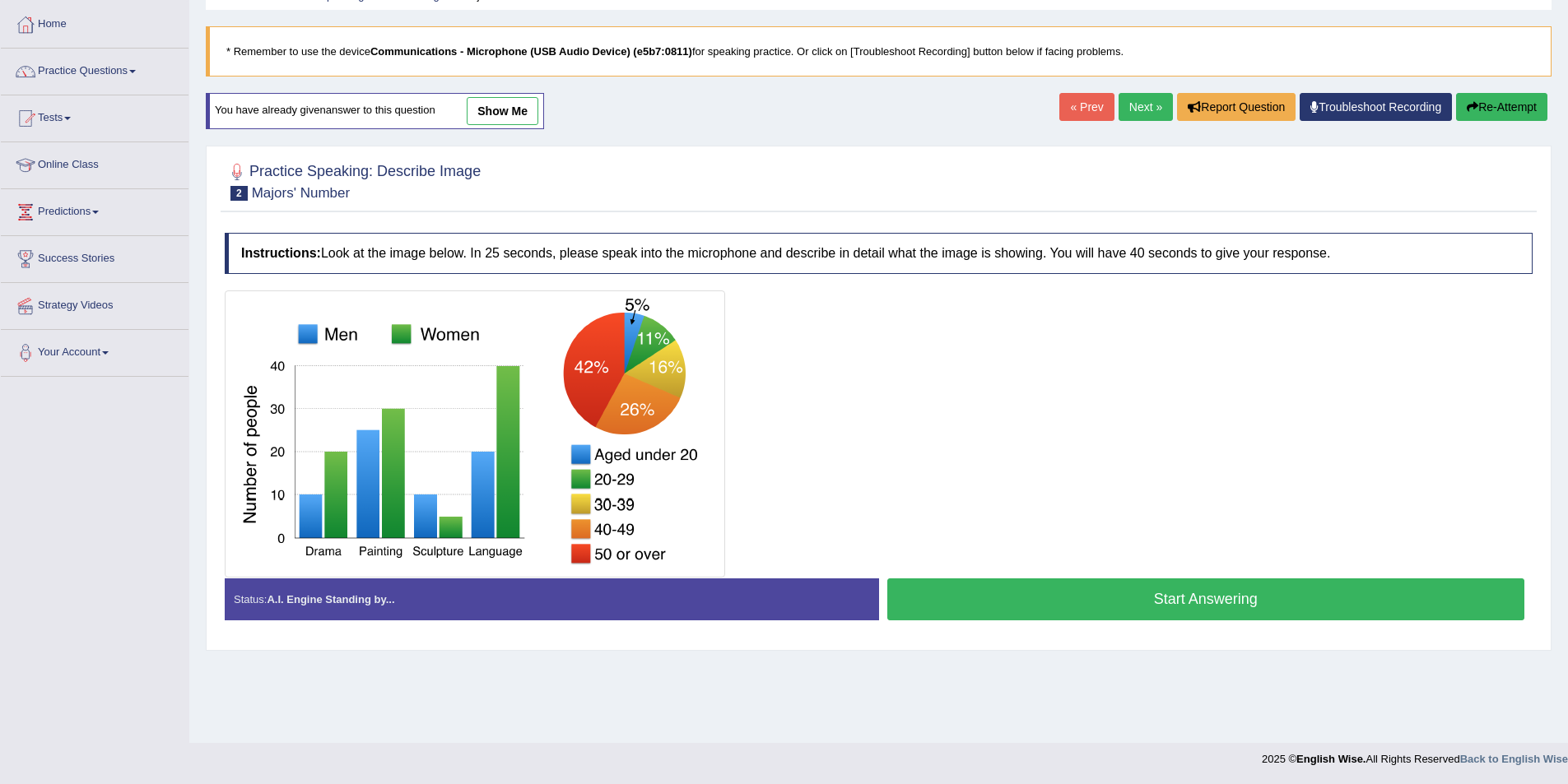
click at [970, 594] on button "Start Answering" at bounding box center [1205, 599] width 638 height 42
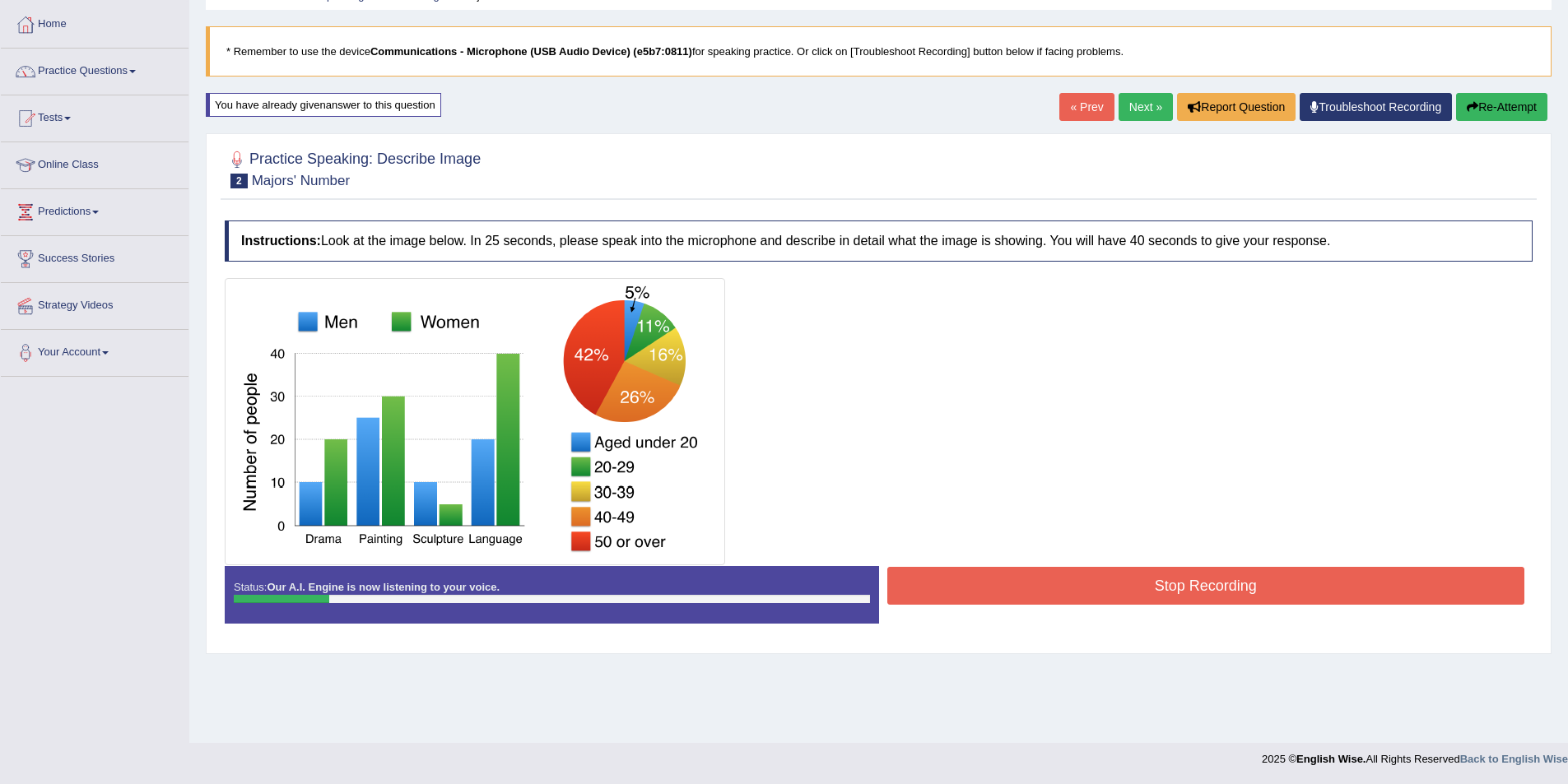
click at [1482, 101] on button "Re-Attempt" at bounding box center [1502, 106] width 92 height 28
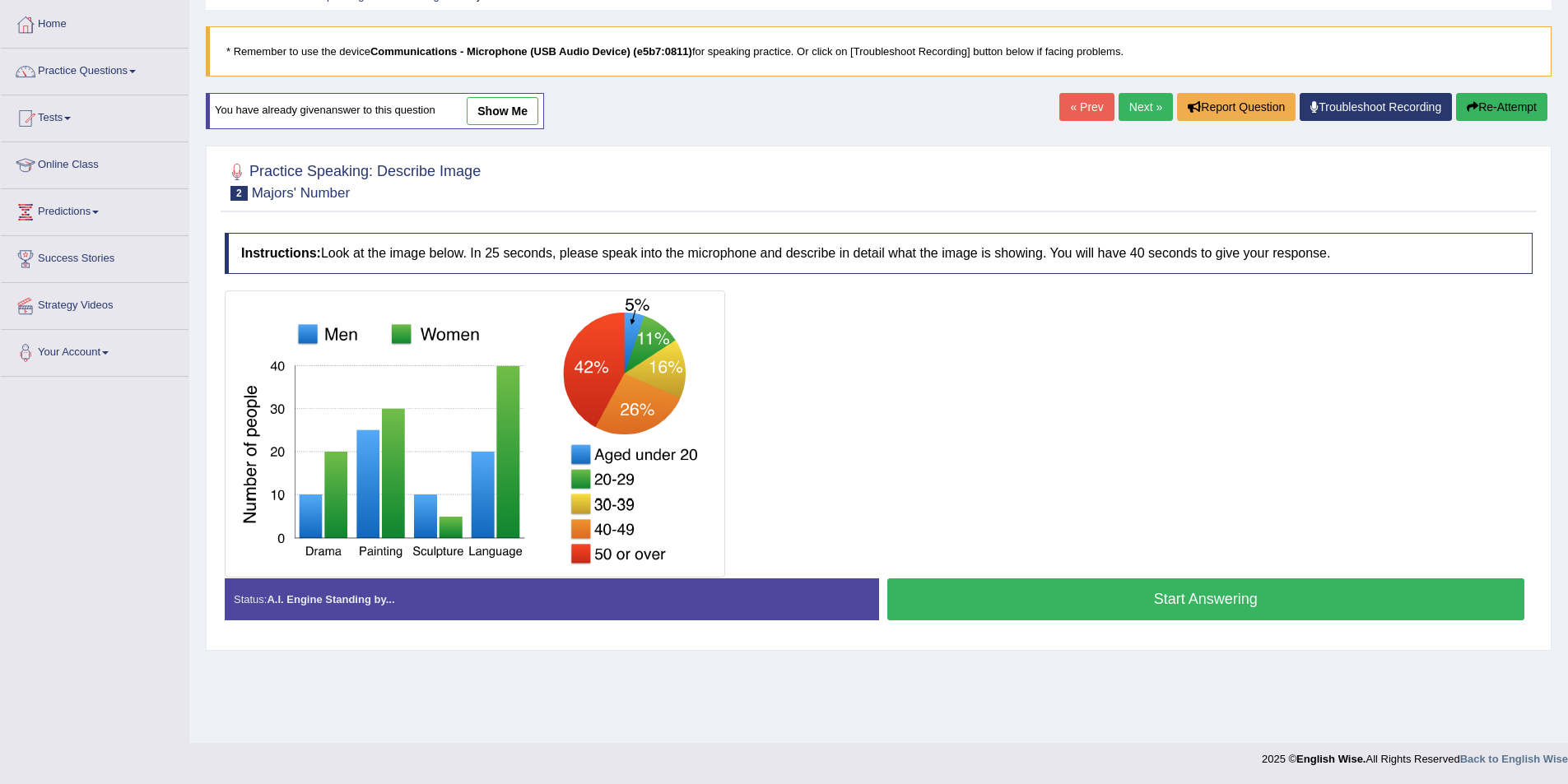
click at [1158, 595] on button "Start Answering" at bounding box center [1205, 599] width 638 height 42
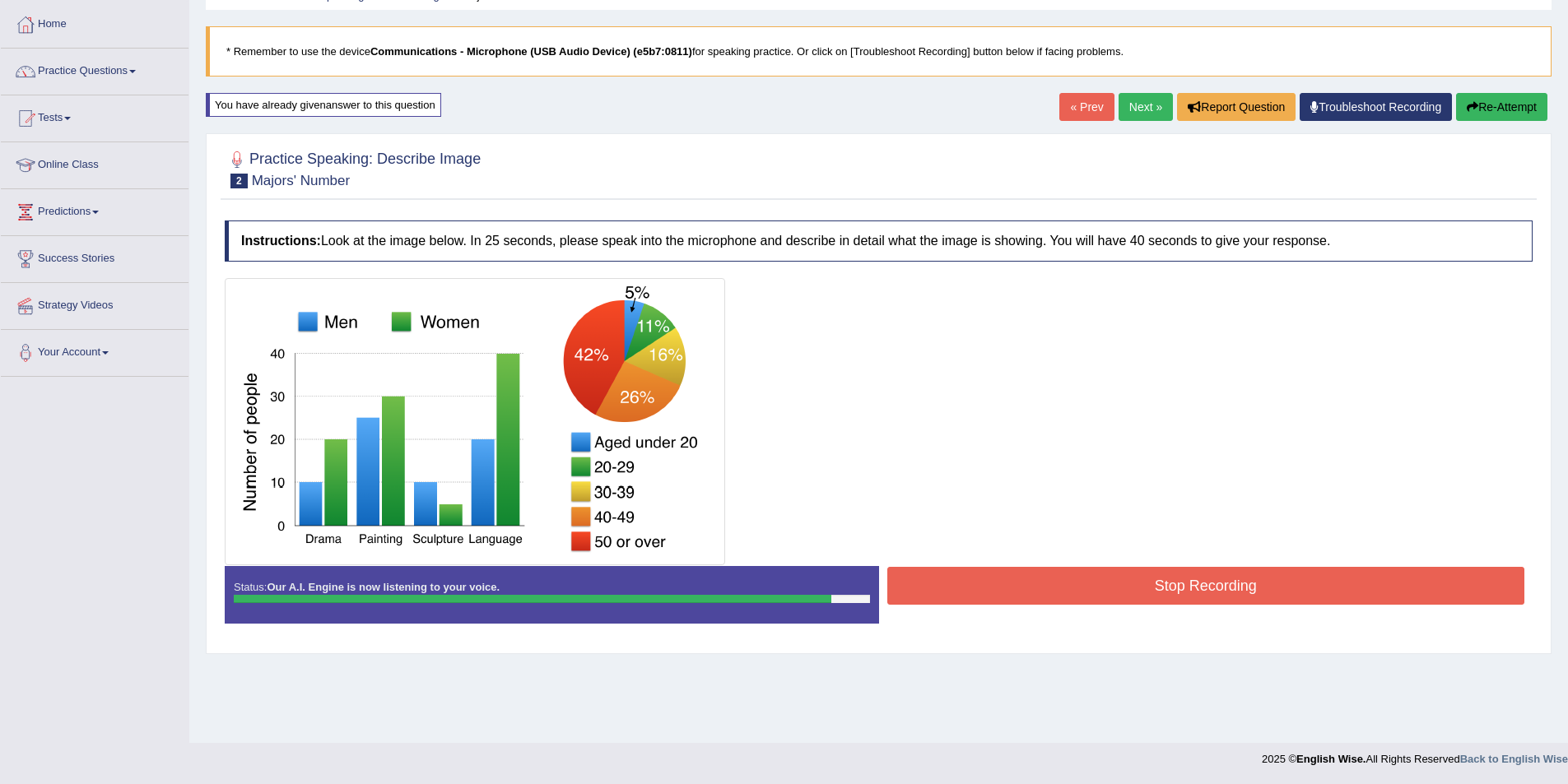
click at [951, 585] on button "Stop Recording" at bounding box center [1205, 585] width 638 height 38
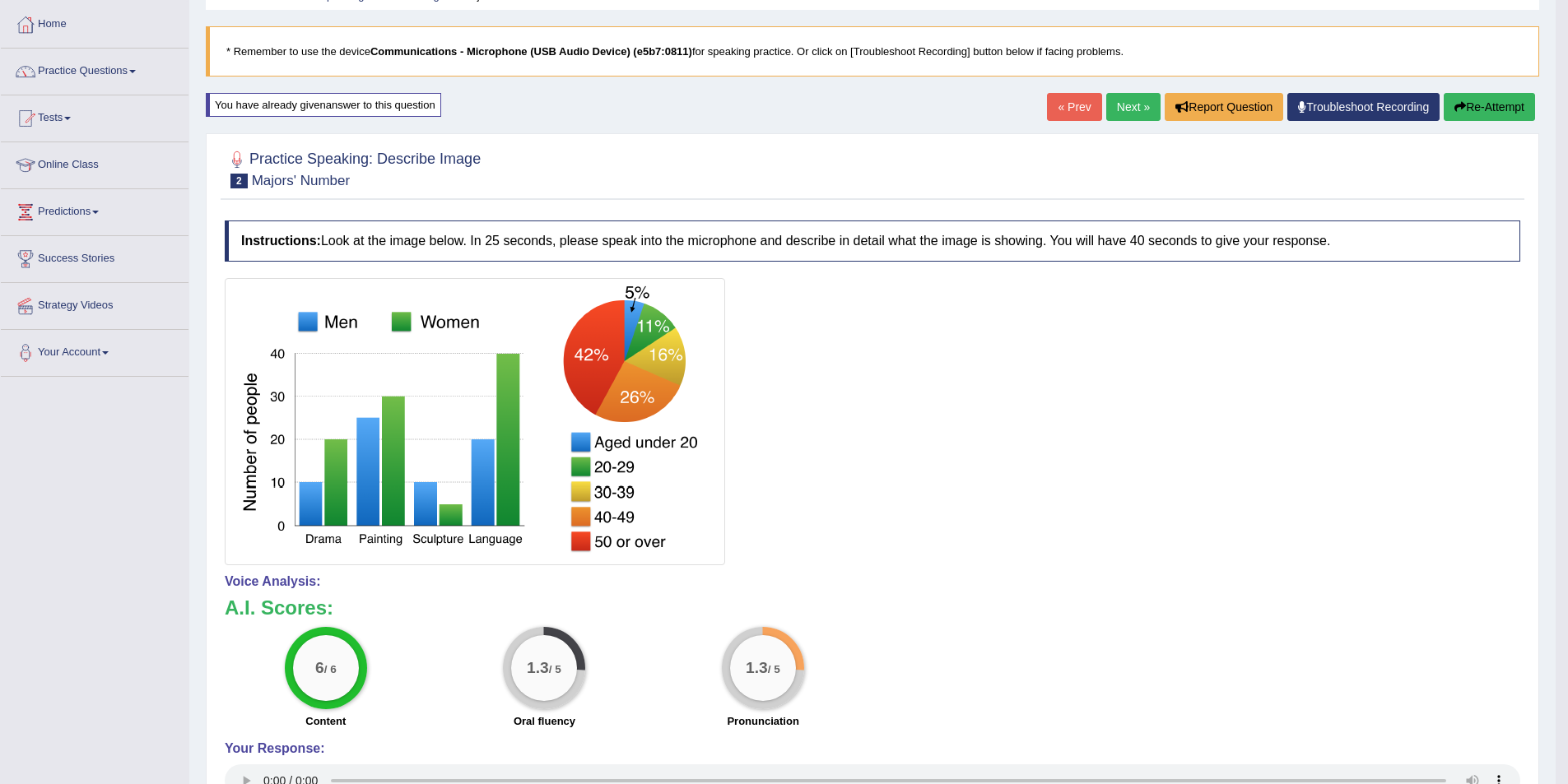
click at [1463, 99] on button "Re-Attempt" at bounding box center [1489, 106] width 92 height 28
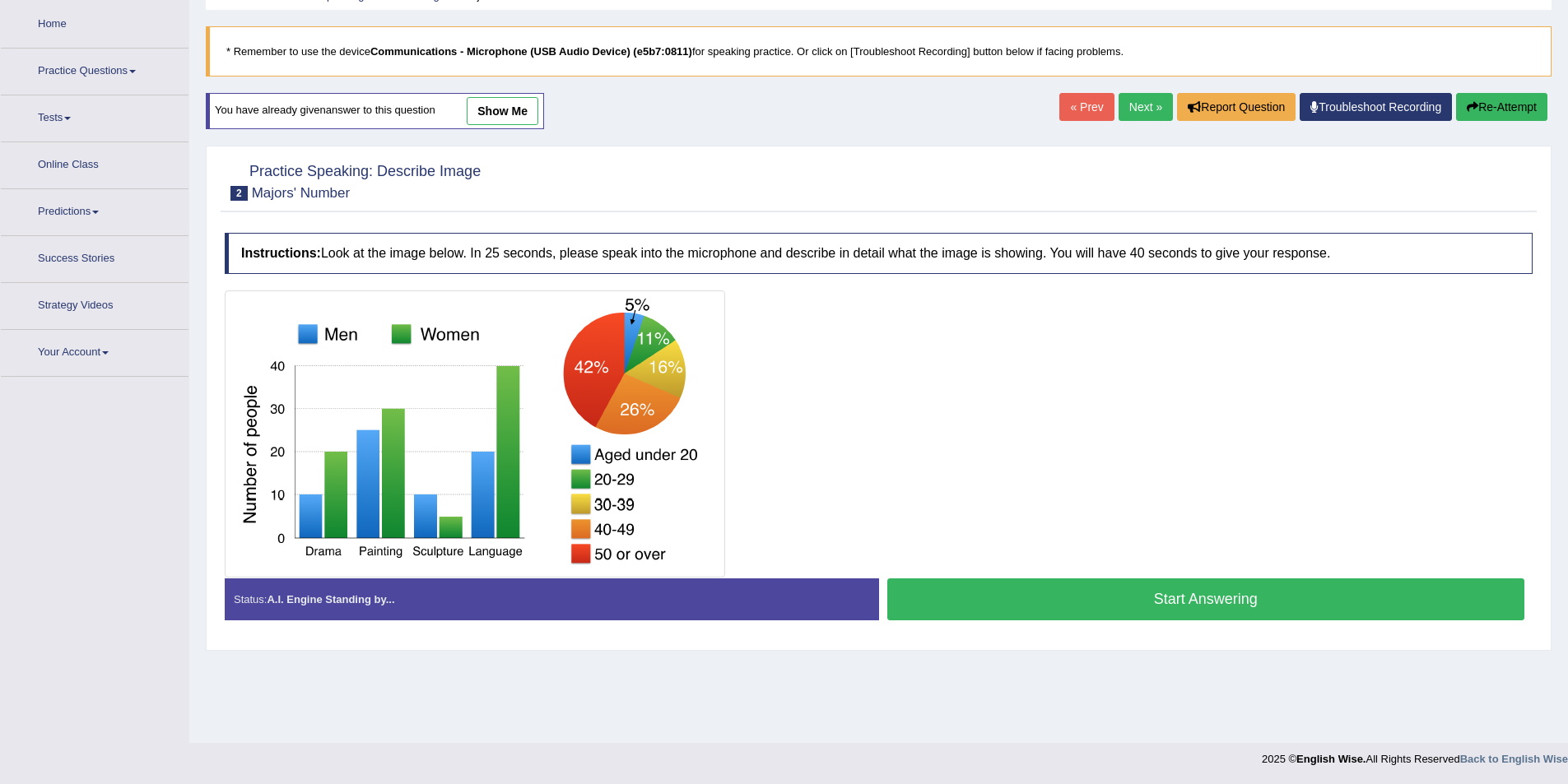
scroll to position [80, 0]
click at [1018, 587] on button "Start Answering" at bounding box center [1205, 599] width 638 height 42
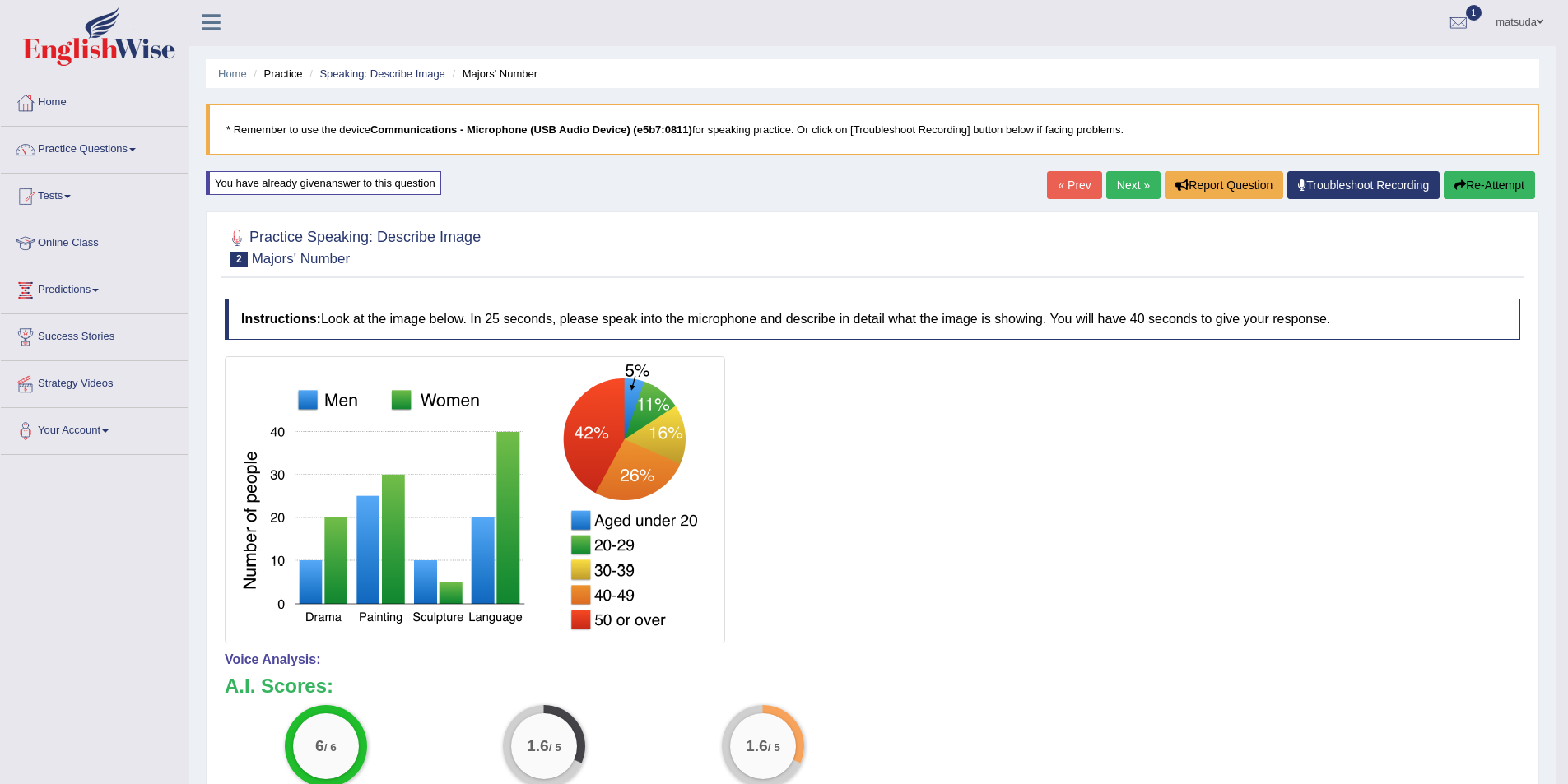
scroll to position [0, 0]
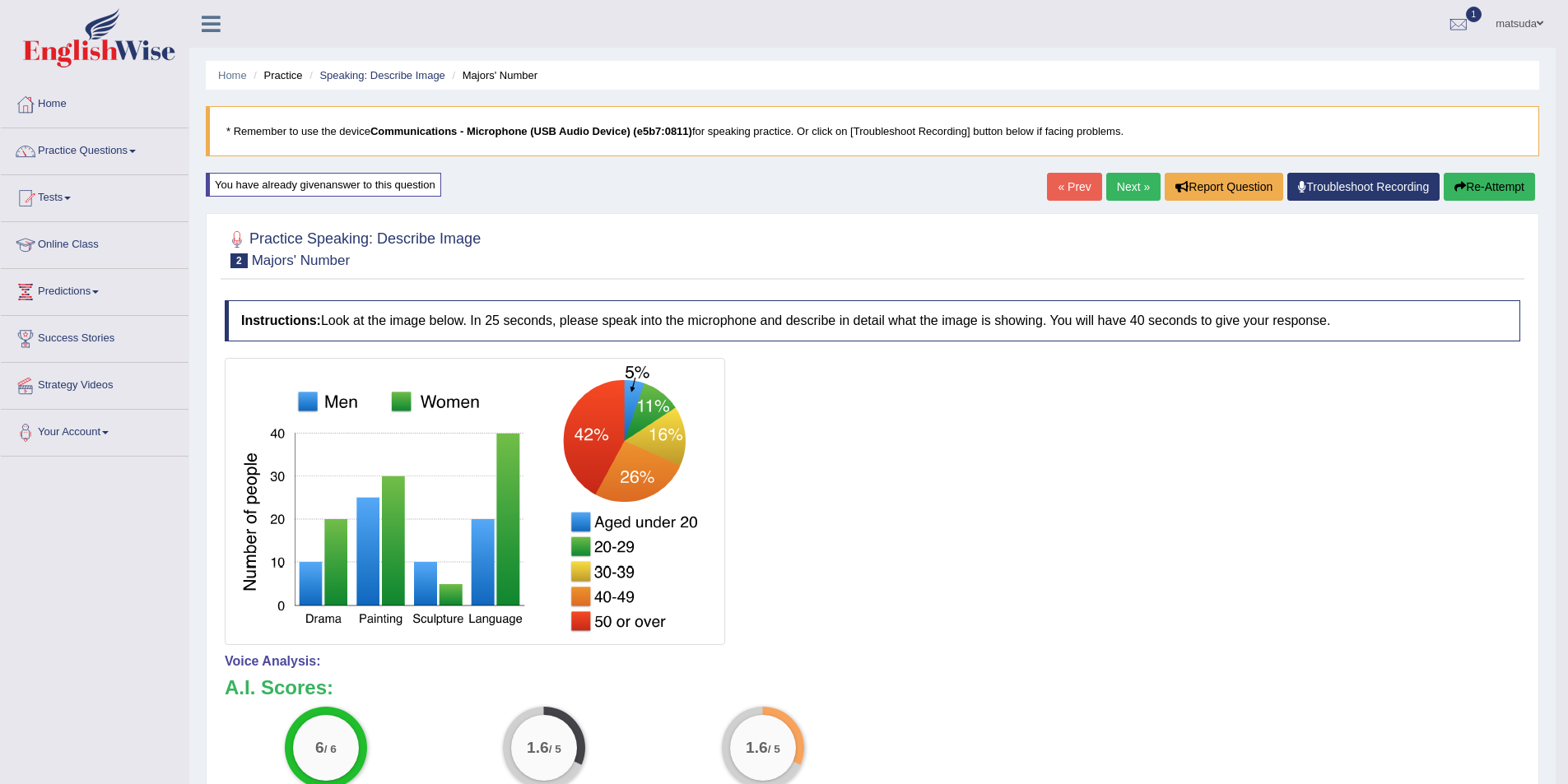
click at [1120, 183] on link "Next »" at bounding box center [1133, 186] width 54 height 28
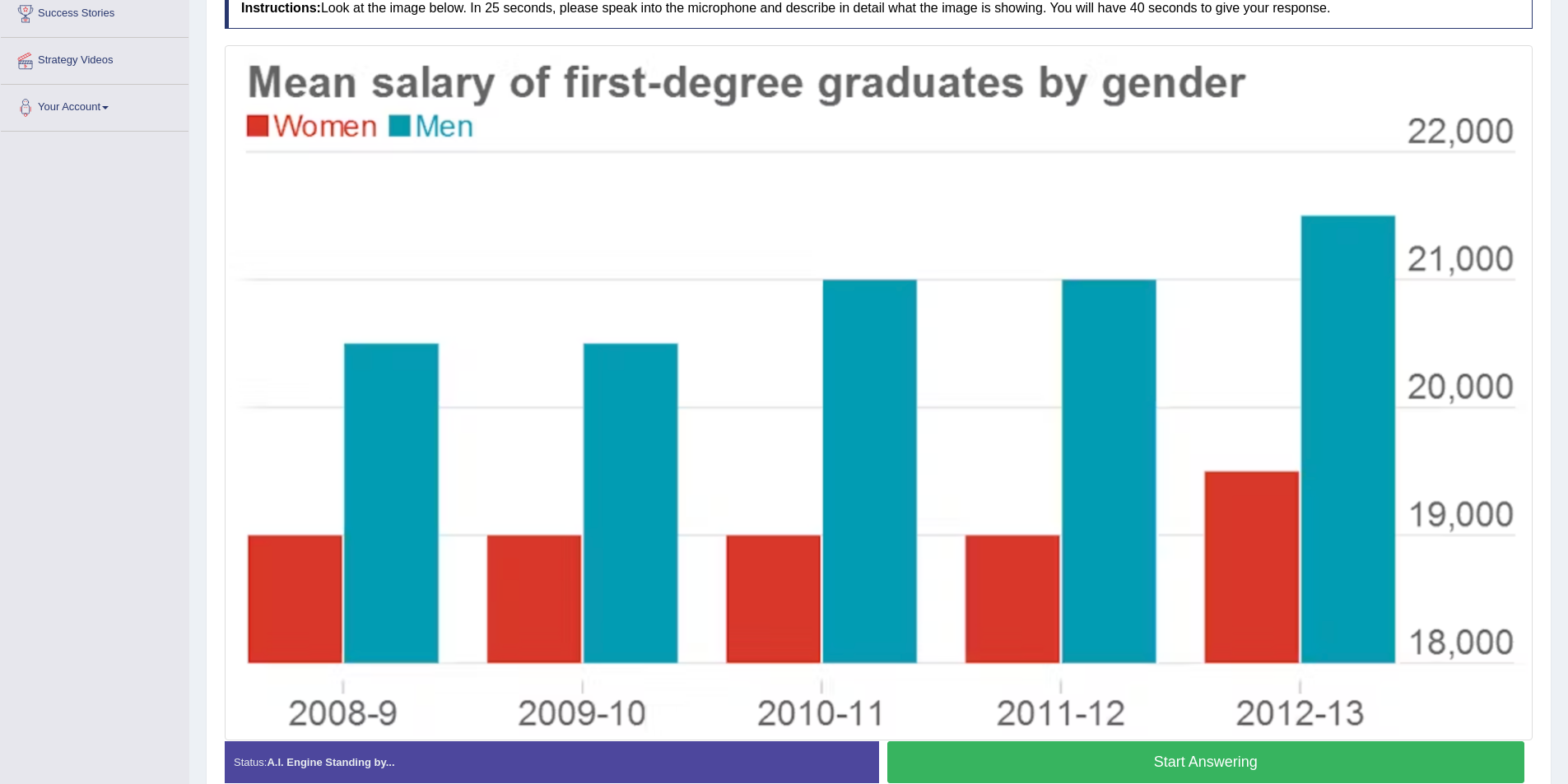
scroll to position [326, 0]
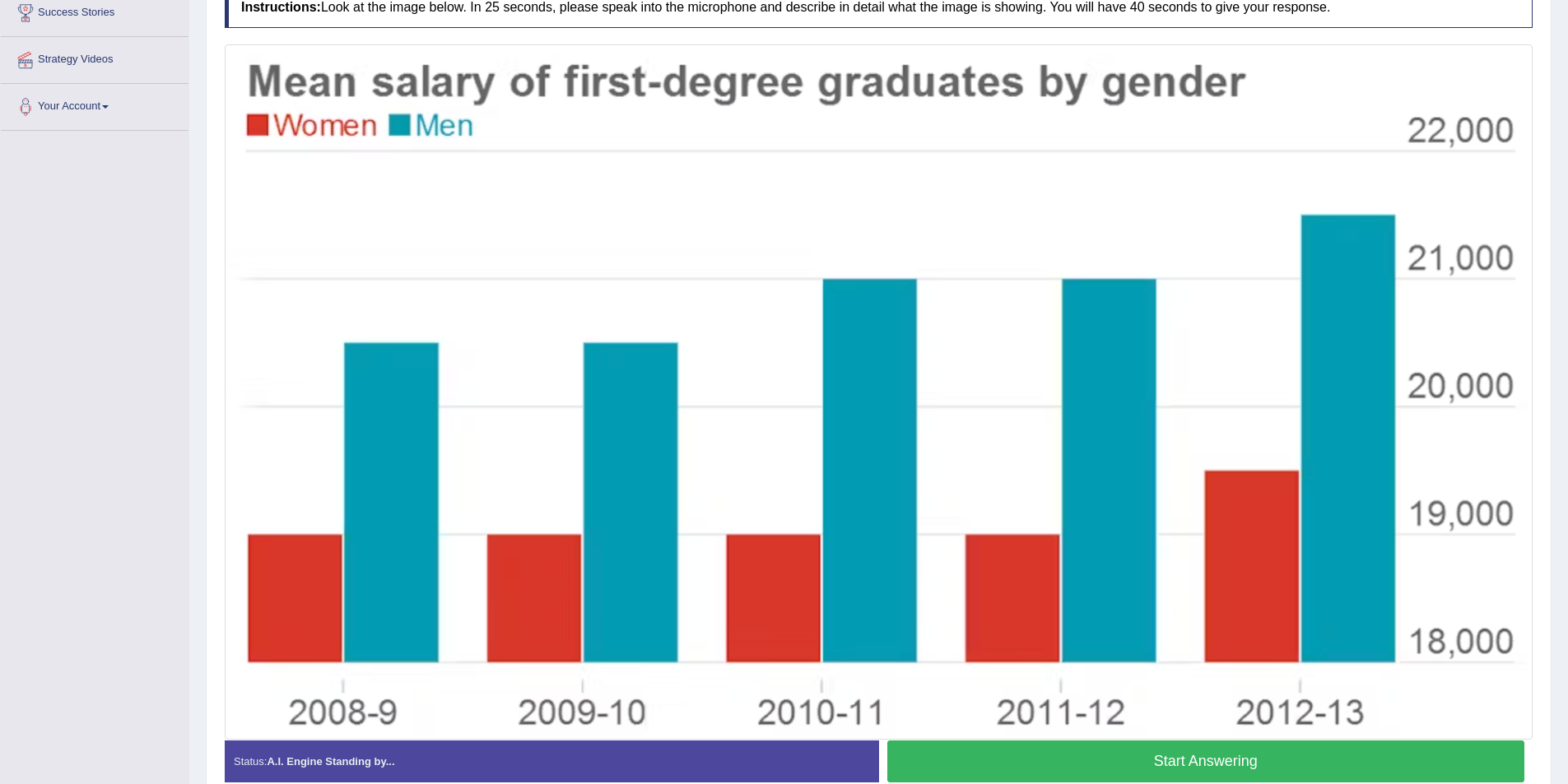
click at [1227, 757] on button "Start Answering" at bounding box center [1205, 761] width 638 height 42
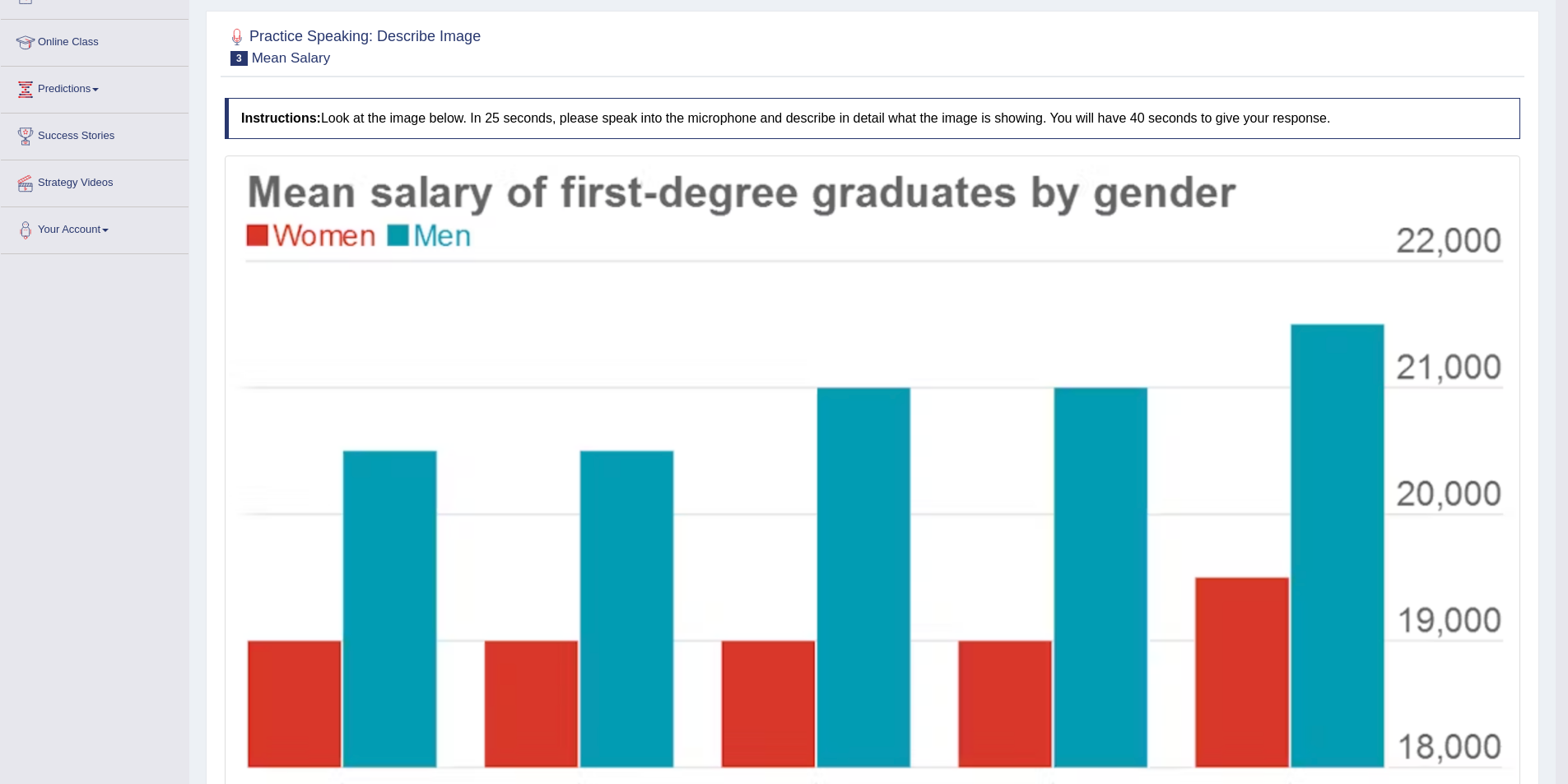
scroll to position [0, 0]
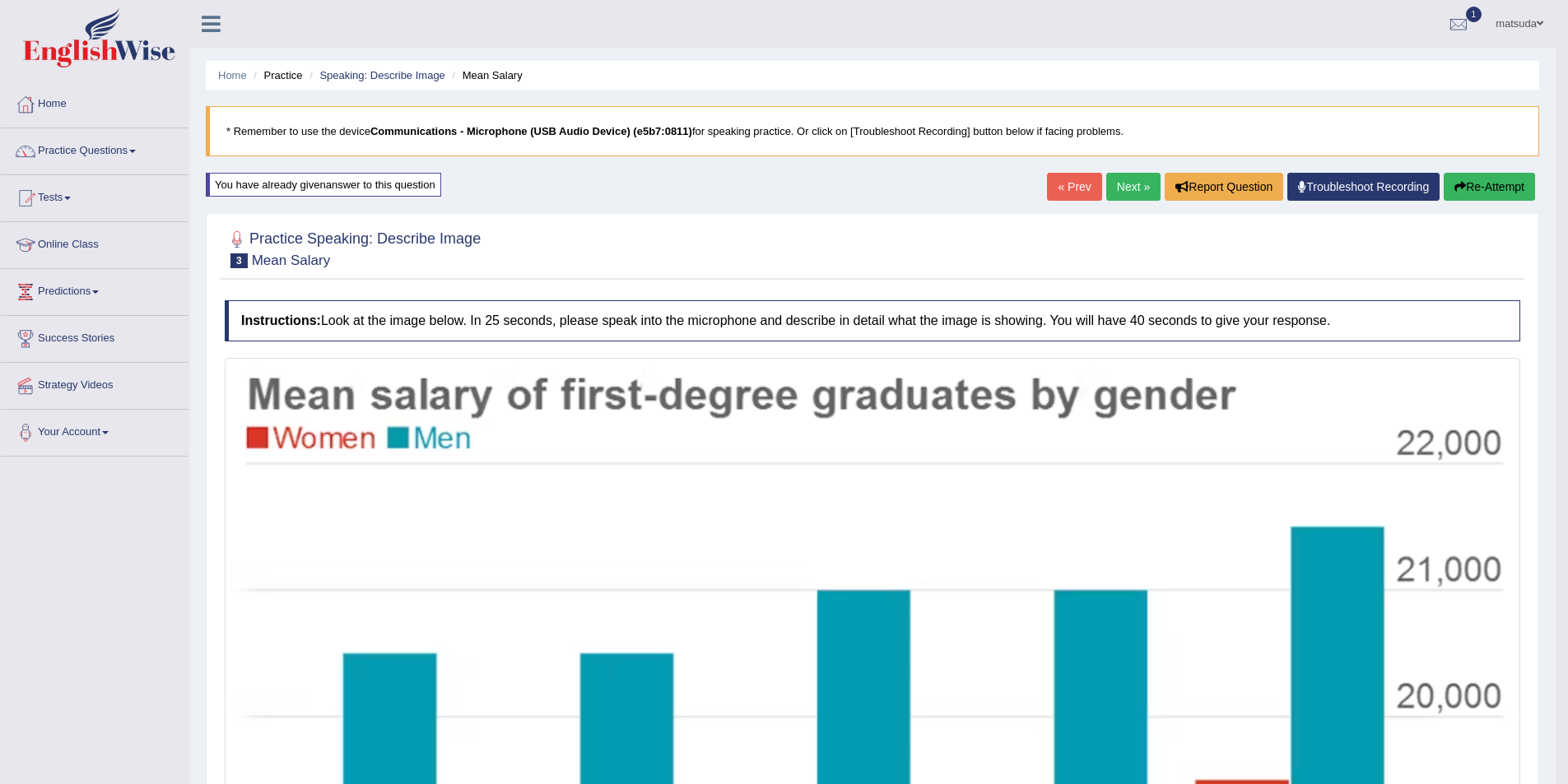
click at [1108, 191] on link "Next »" at bounding box center [1133, 186] width 54 height 28
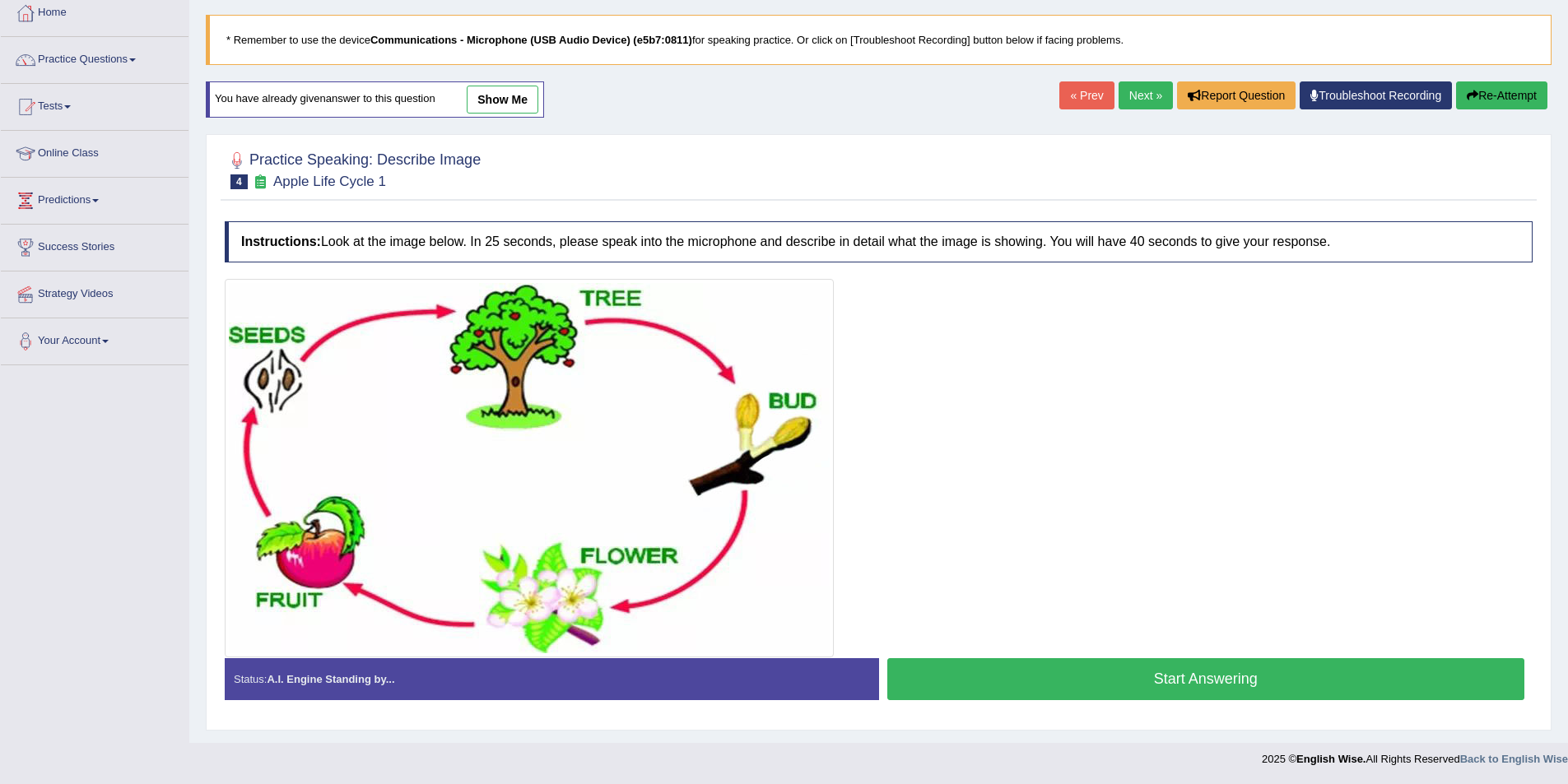
click at [941, 678] on button "Start Answering" at bounding box center [1205, 679] width 638 height 42
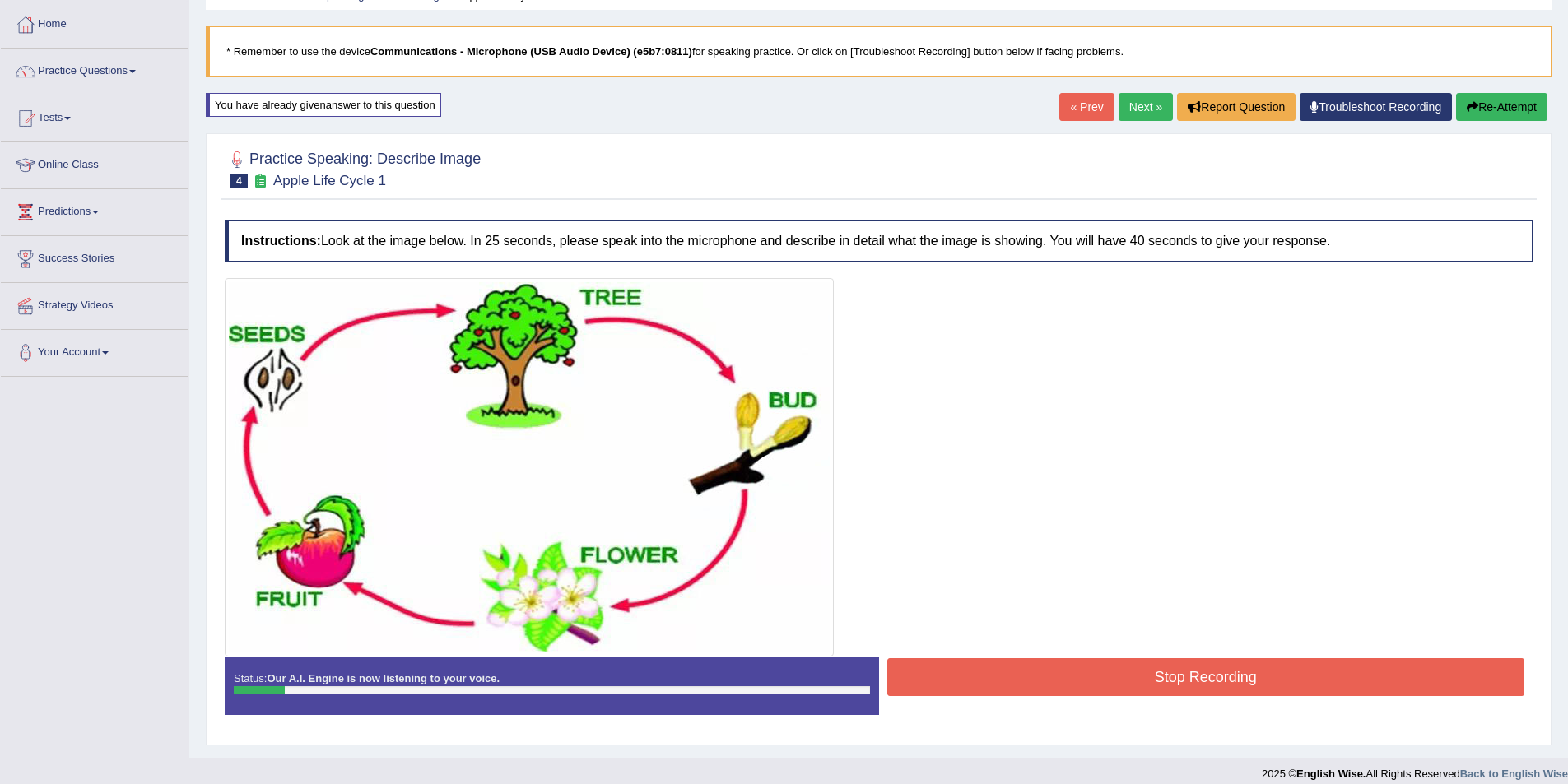
click at [941, 678] on button "Stop Recording" at bounding box center [1205, 677] width 638 height 38
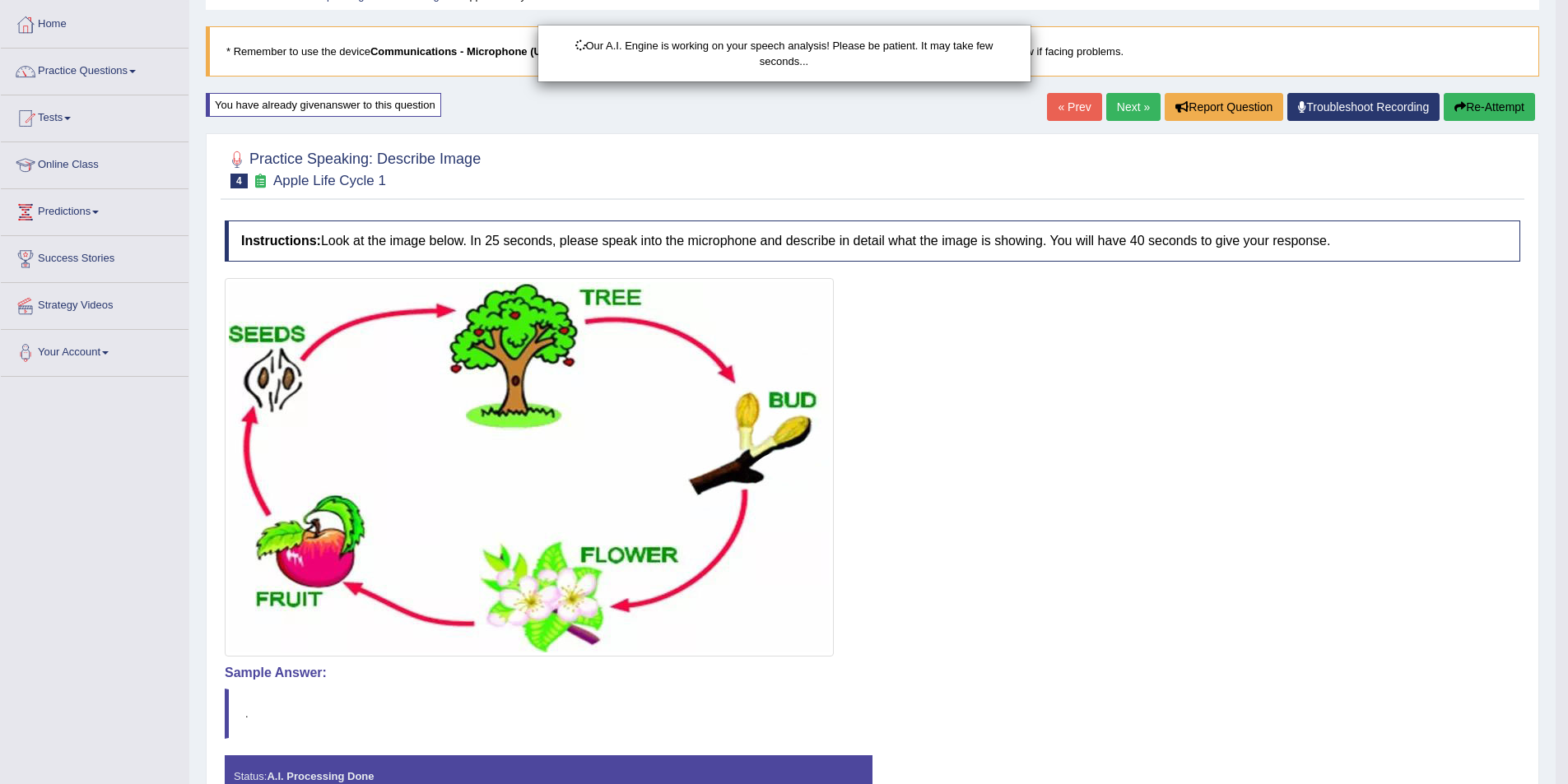
click at [1511, 104] on div "Our A.I. Engine is working on your speech analysis! Please be patient. It may t…" at bounding box center [784, 392] width 1568 height 784
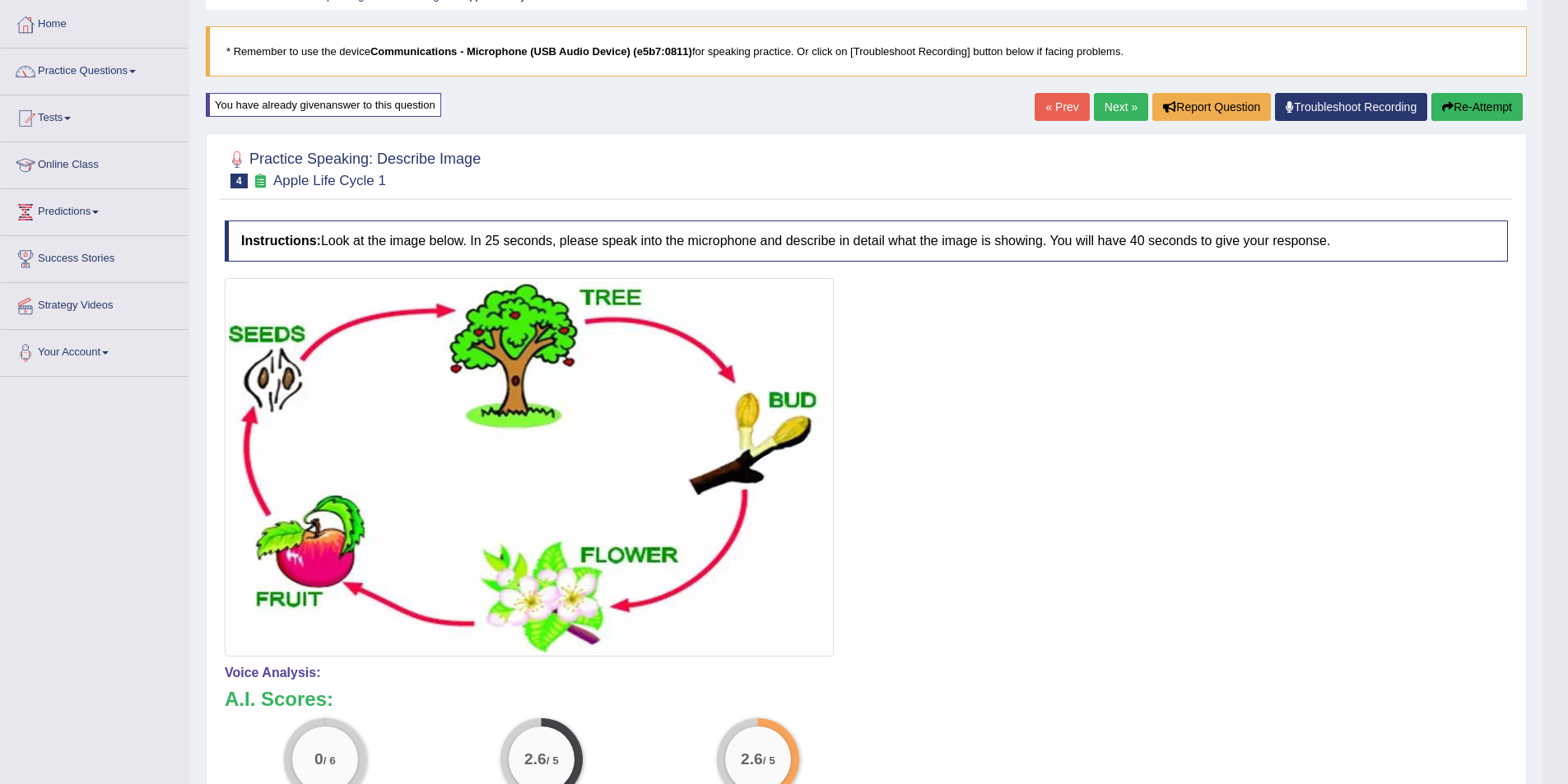
click at [1476, 110] on body "Toggle navigation Home Practice Questions Speaking Practice Read Aloud Repeat S…" at bounding box center [784, 312] width 1568 height 784
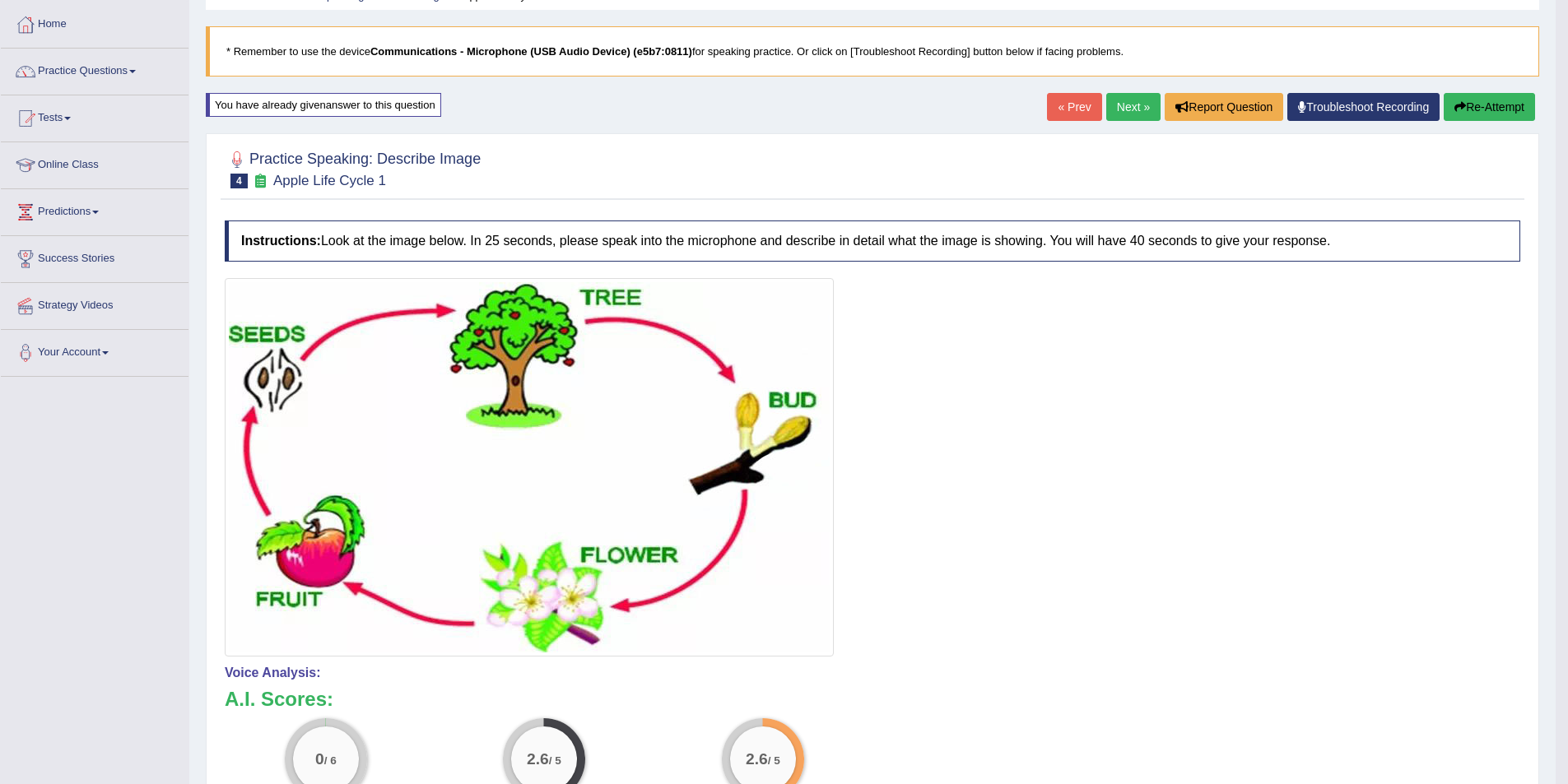
click at [1476, 110] on button "Re-Attempt" at bounding box center [1489, 106] width 92 height 28
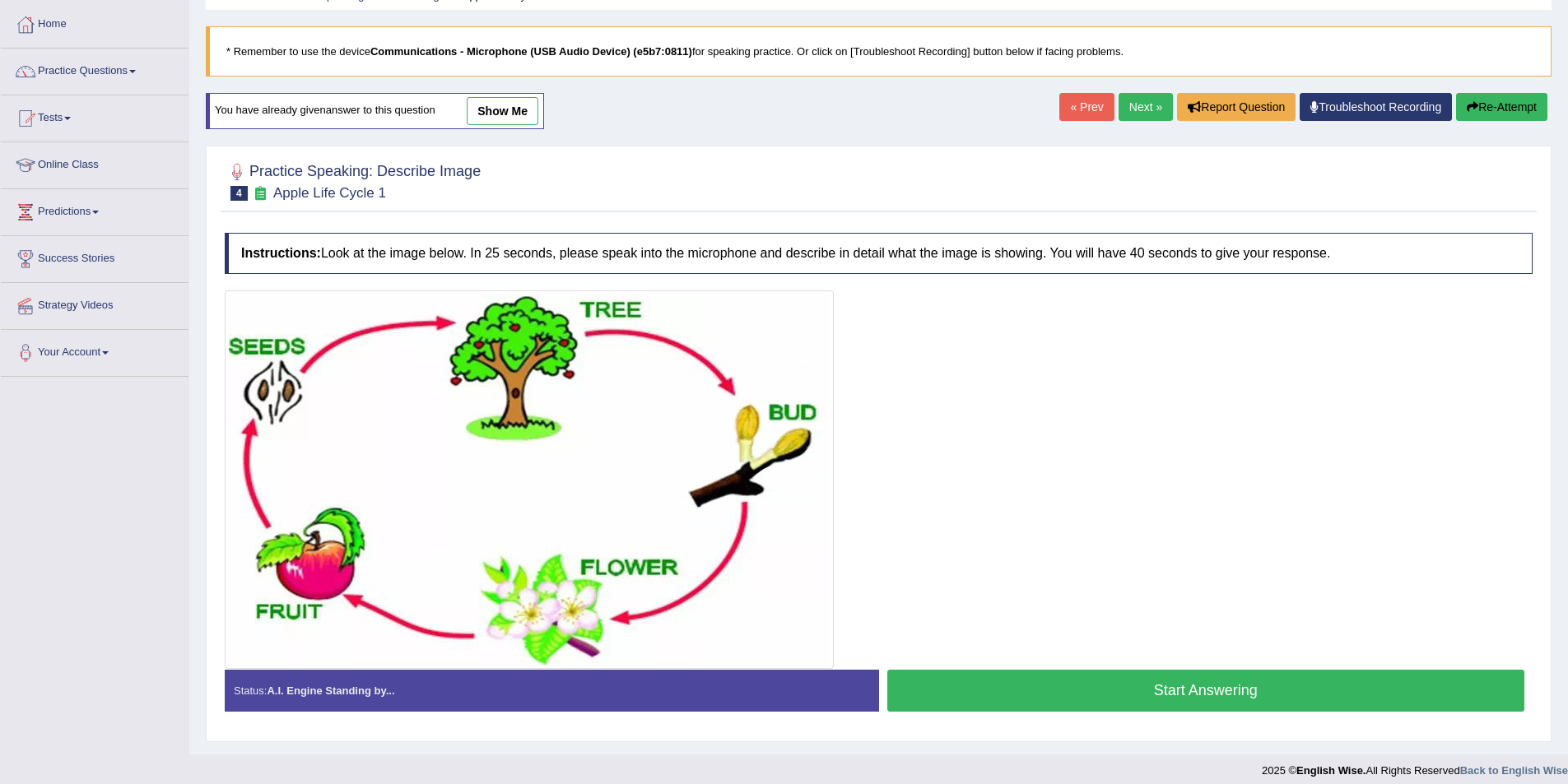
click at [1232, 691] on button "Start Answering" at bounding box center [1205, 691] width 638 height 42
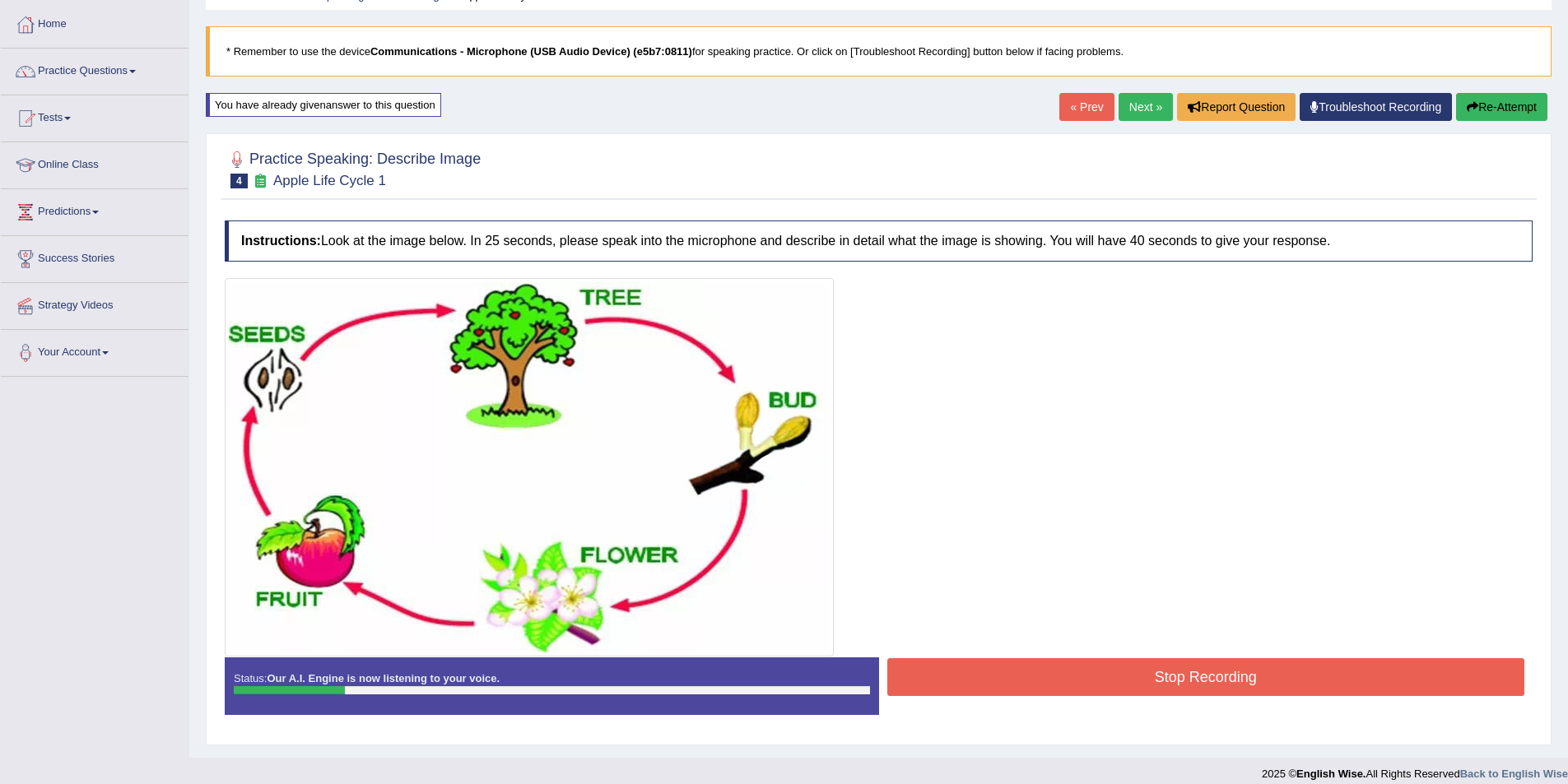
click at [1519, 106] on button "Re-Attempt" at bounding box center [1502, 106] width 92 height 28
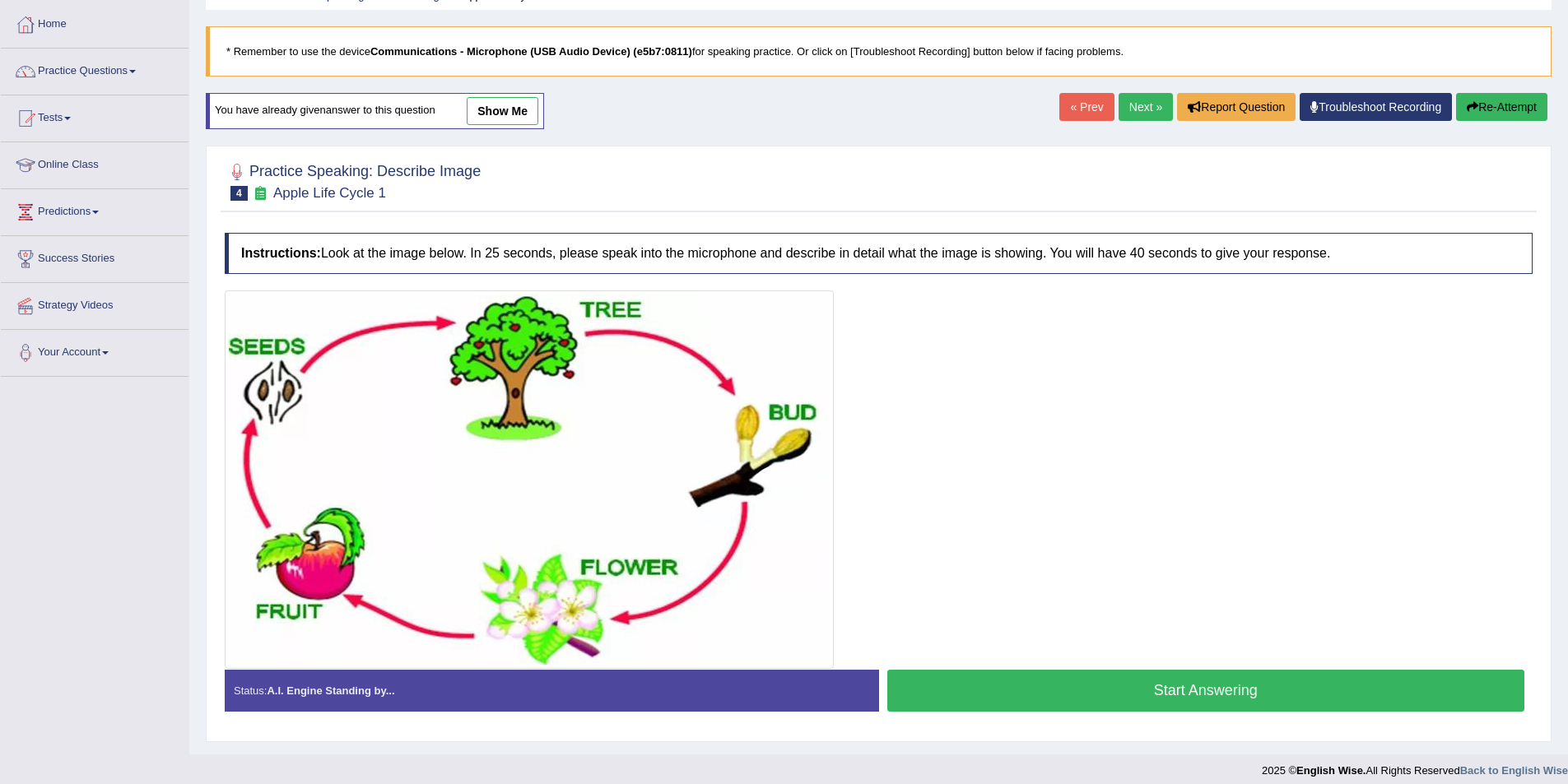
click at [1152, 100] on link "Next »" at bounding box center [1146, 106] width 54 height 28
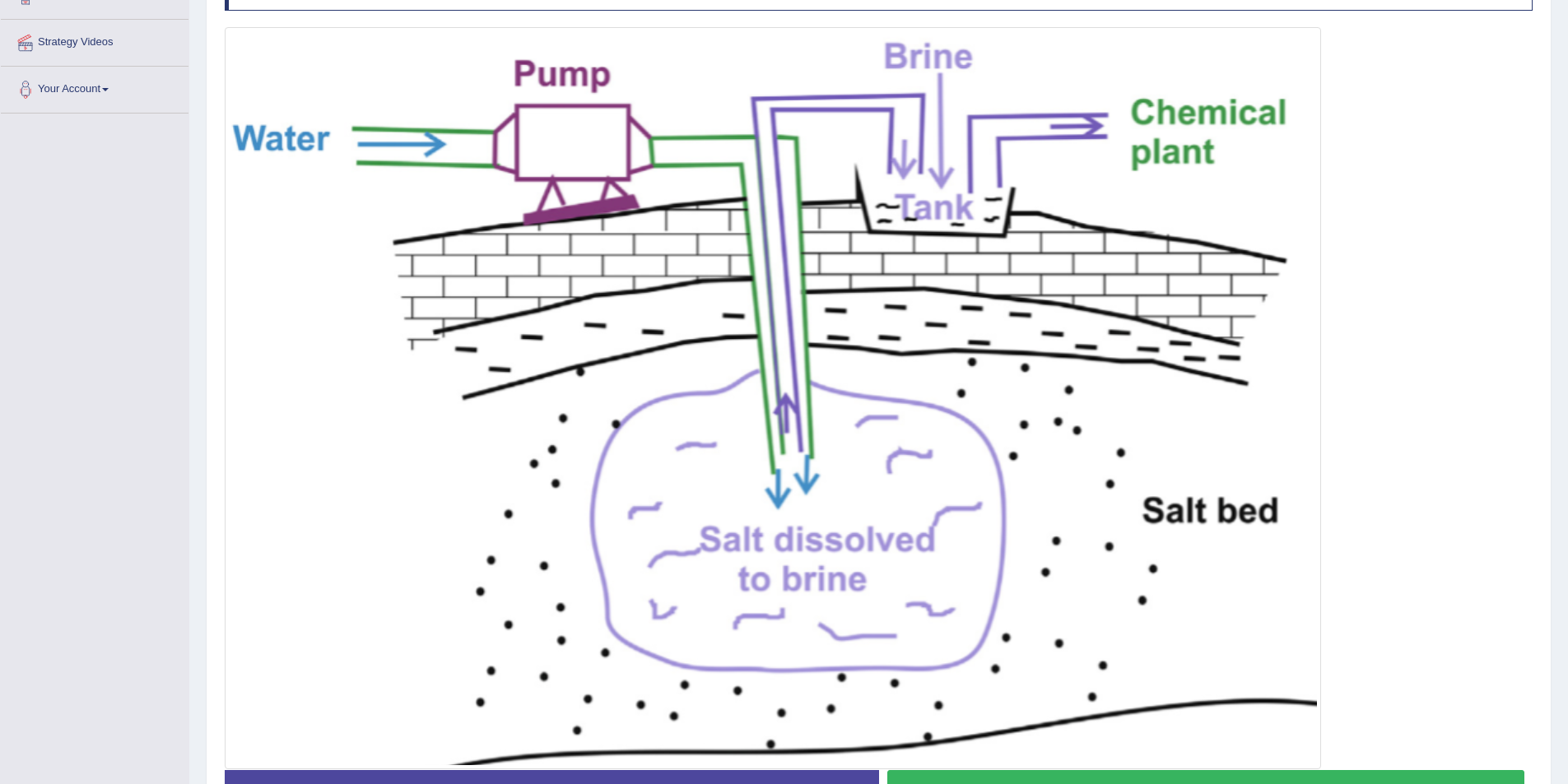
scroll to position [373, 0]
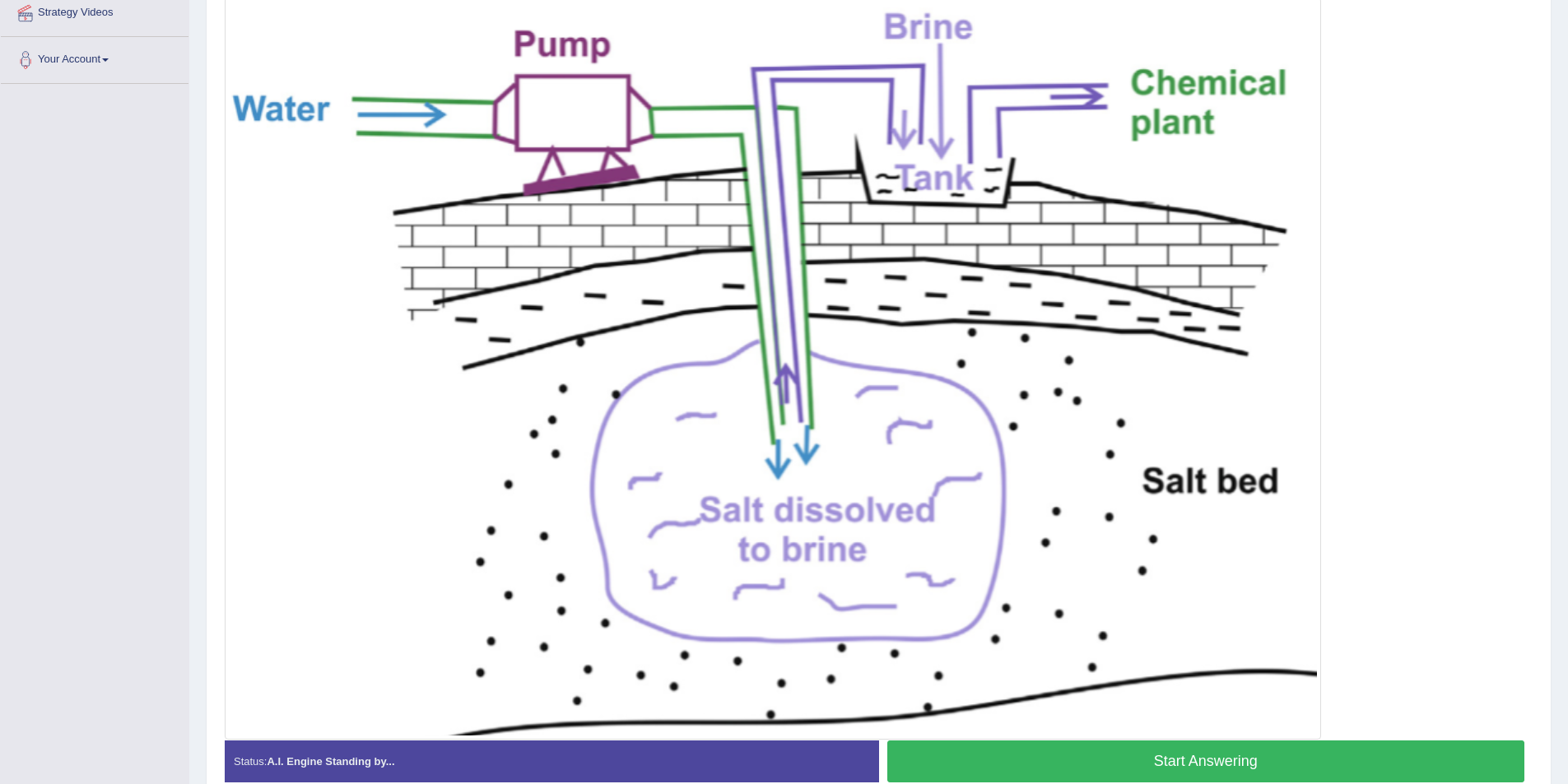
click at [1312, 759] on button "Start Answering" at bounding box center [1205, 761] width 638 height 42
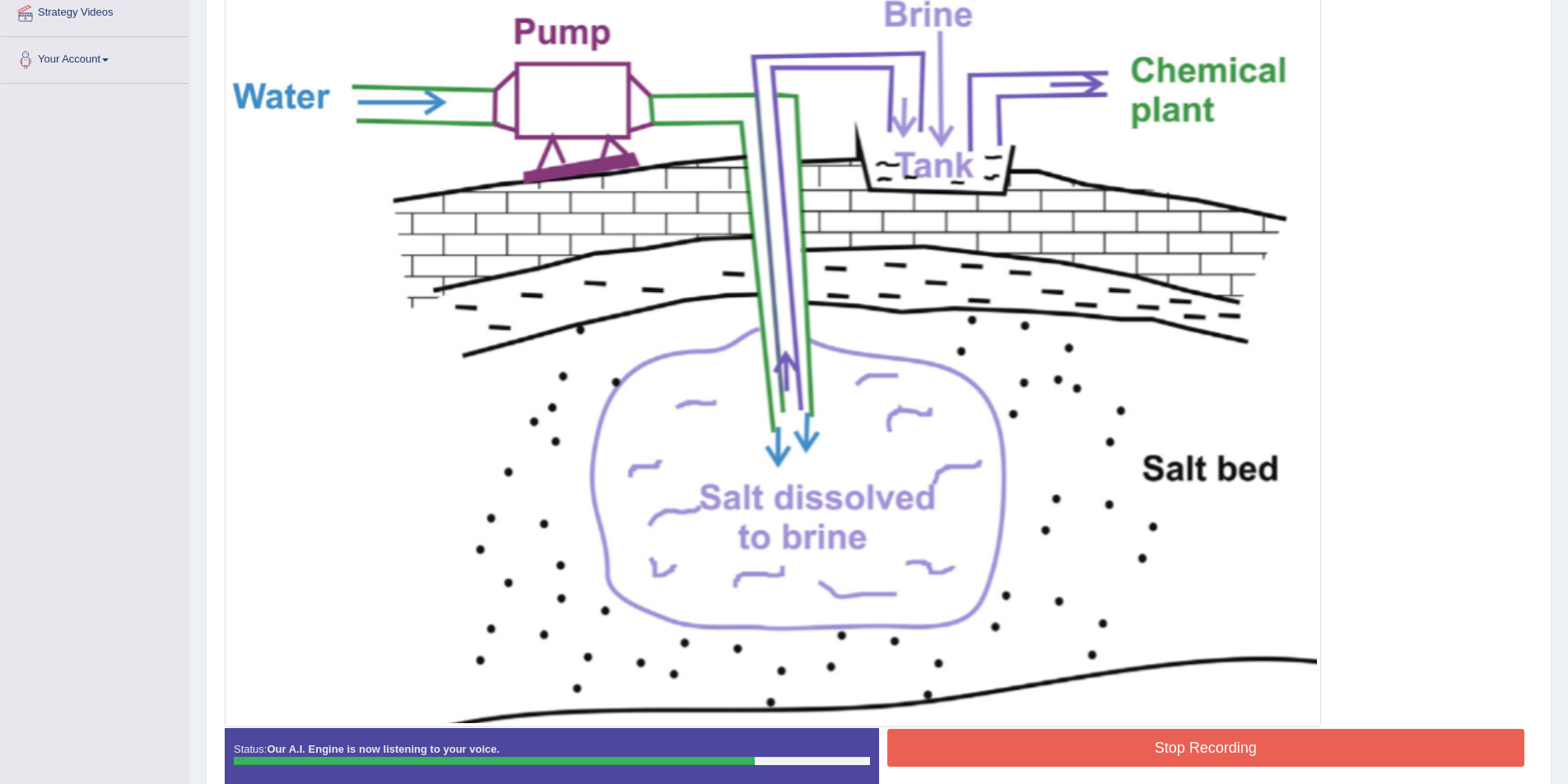
click at [1091, 742] on button "Stop Recording" at bounding box center [1205, 747] width 638 height 38
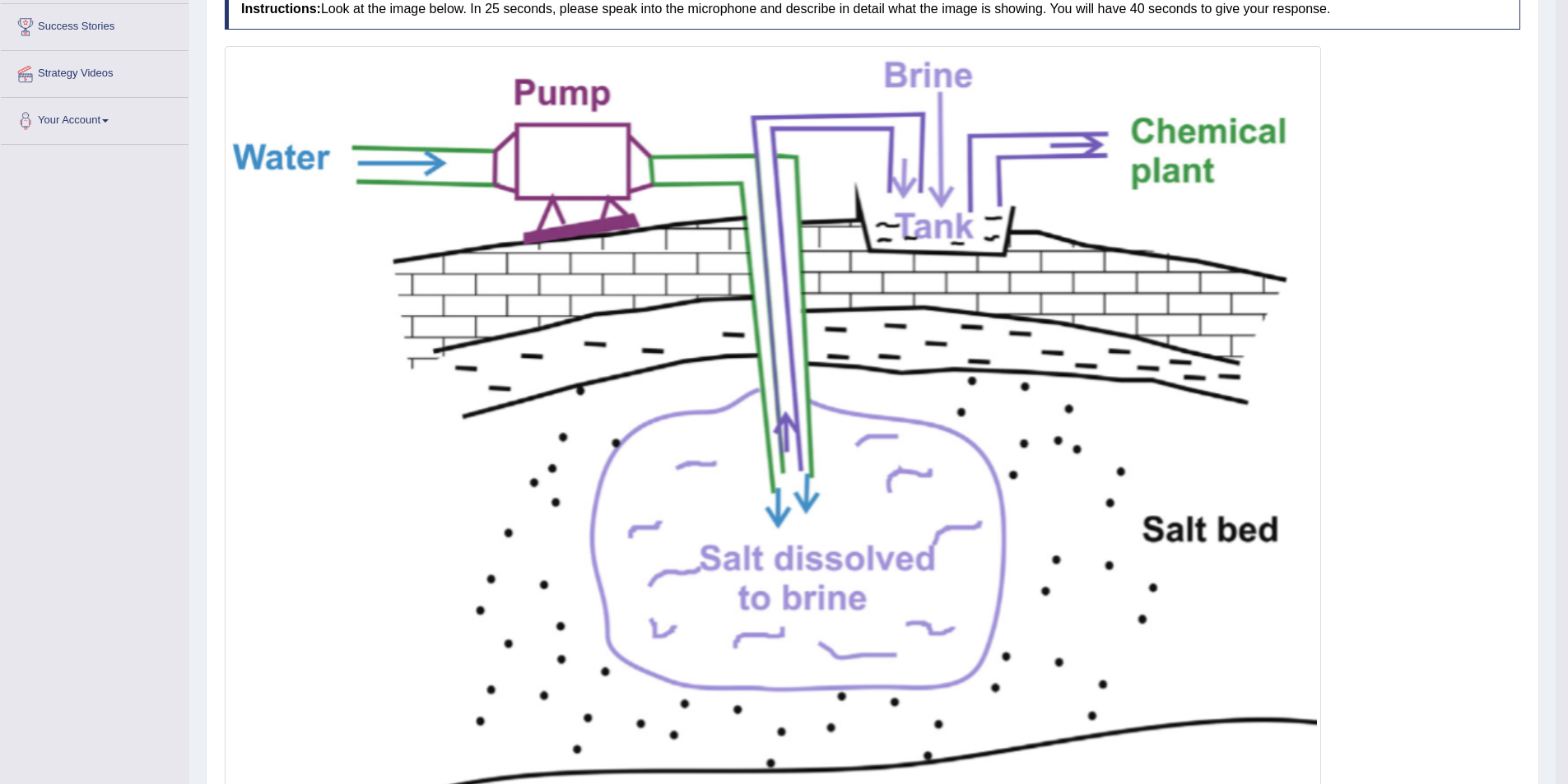
scroll to position [126, 0]
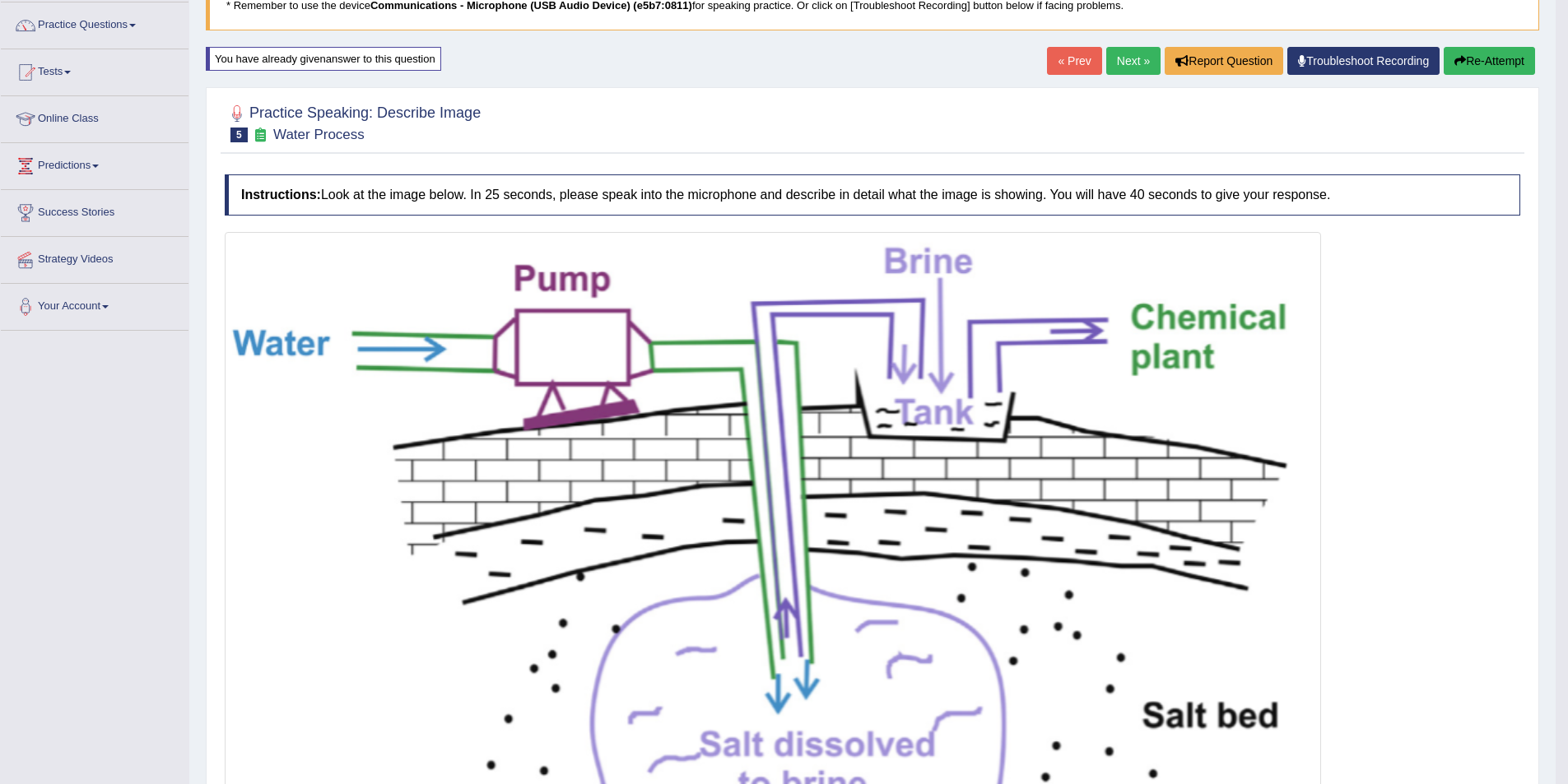
click at [1106, 61] on link "Next »" at bounding box center [1133, 60] width 54 height 28
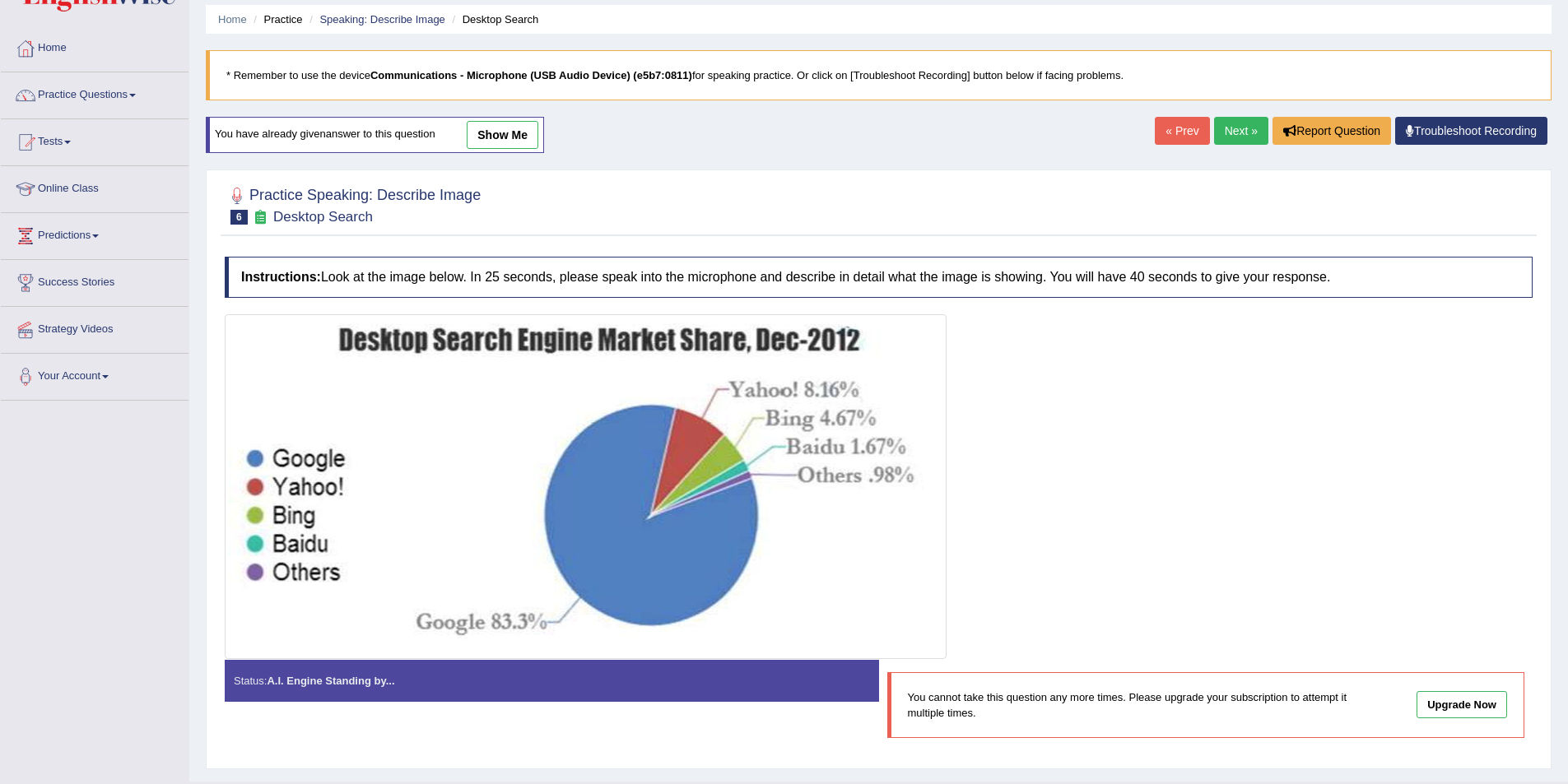
scroll to position [94, 0]
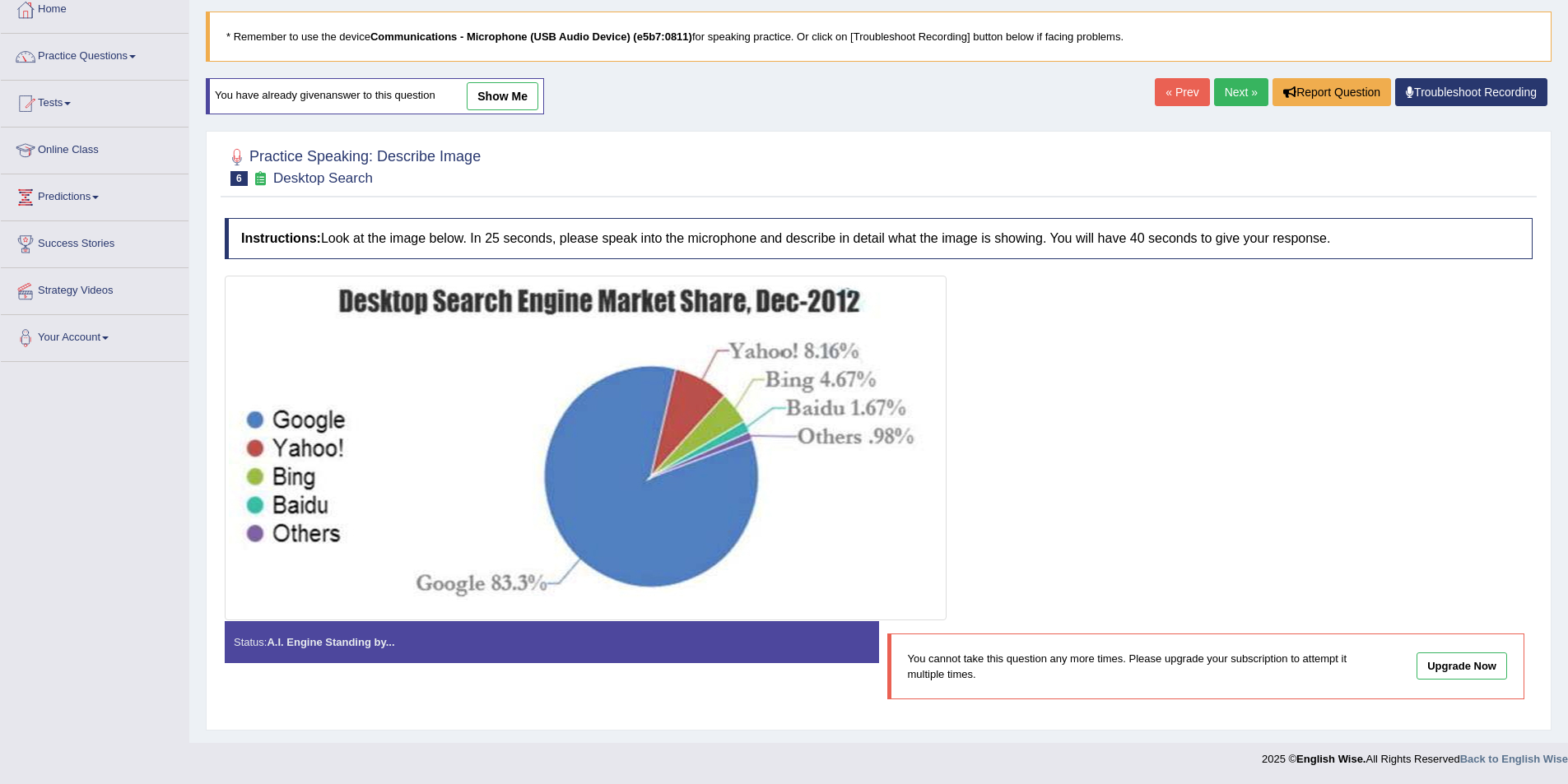
click at [1497, 91] on link "Troubleshoot Recording" at bounding box center [1470, 92] width 152 height 28
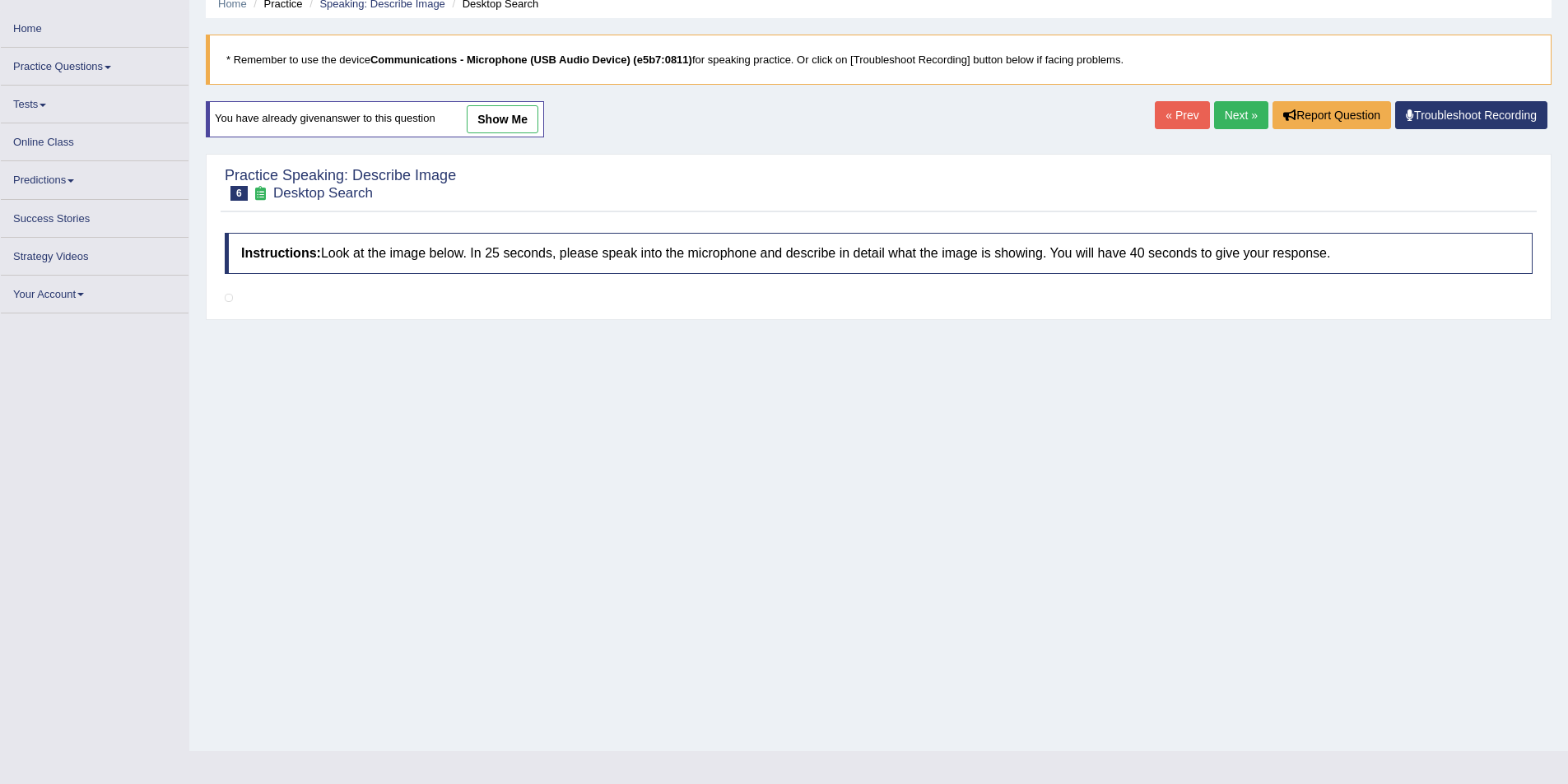
click at [1221, 117] on link "Next »" at bounding box center [1241, 115] width 54 height 28
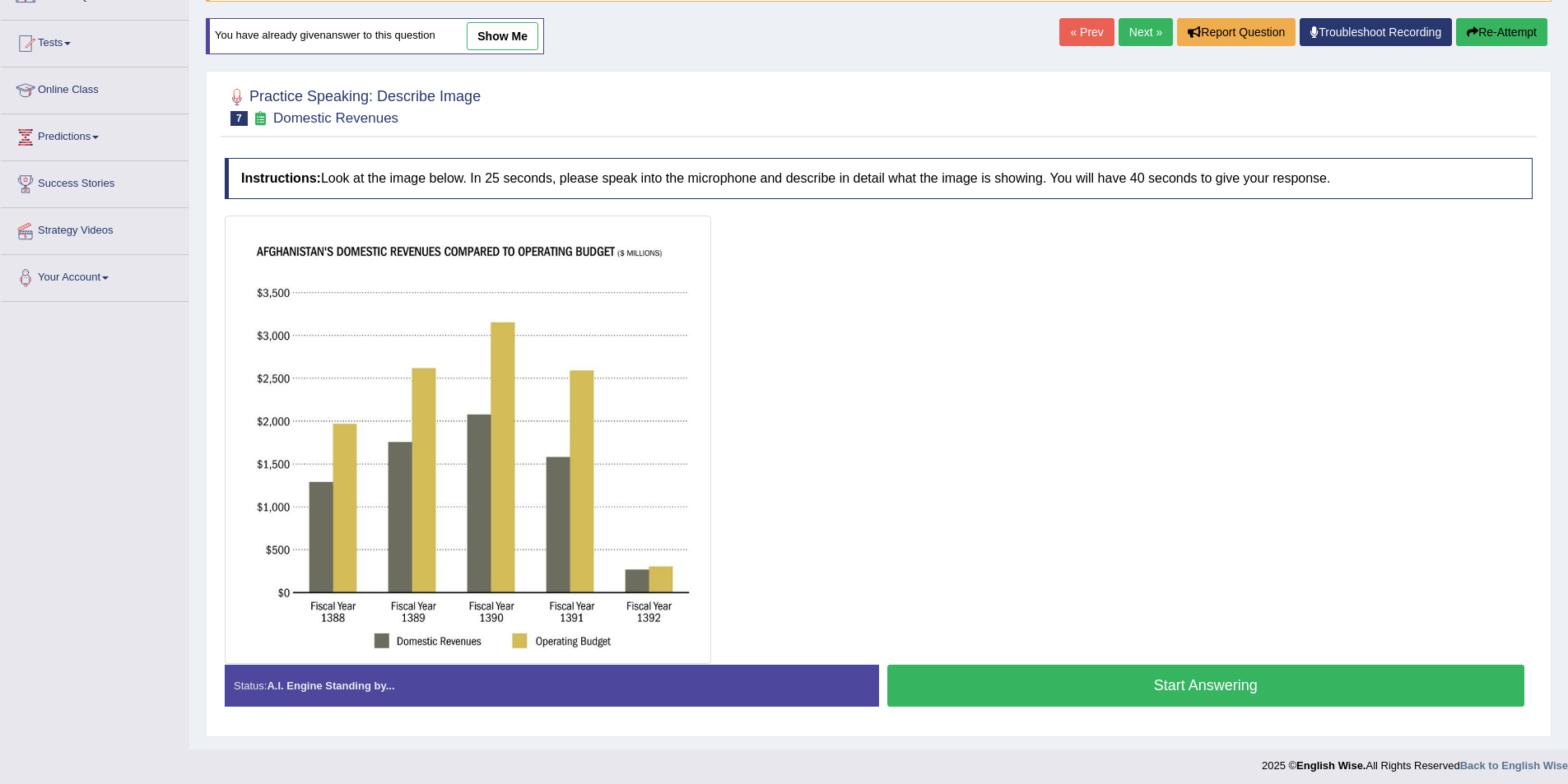
scroll to position [161, 0]
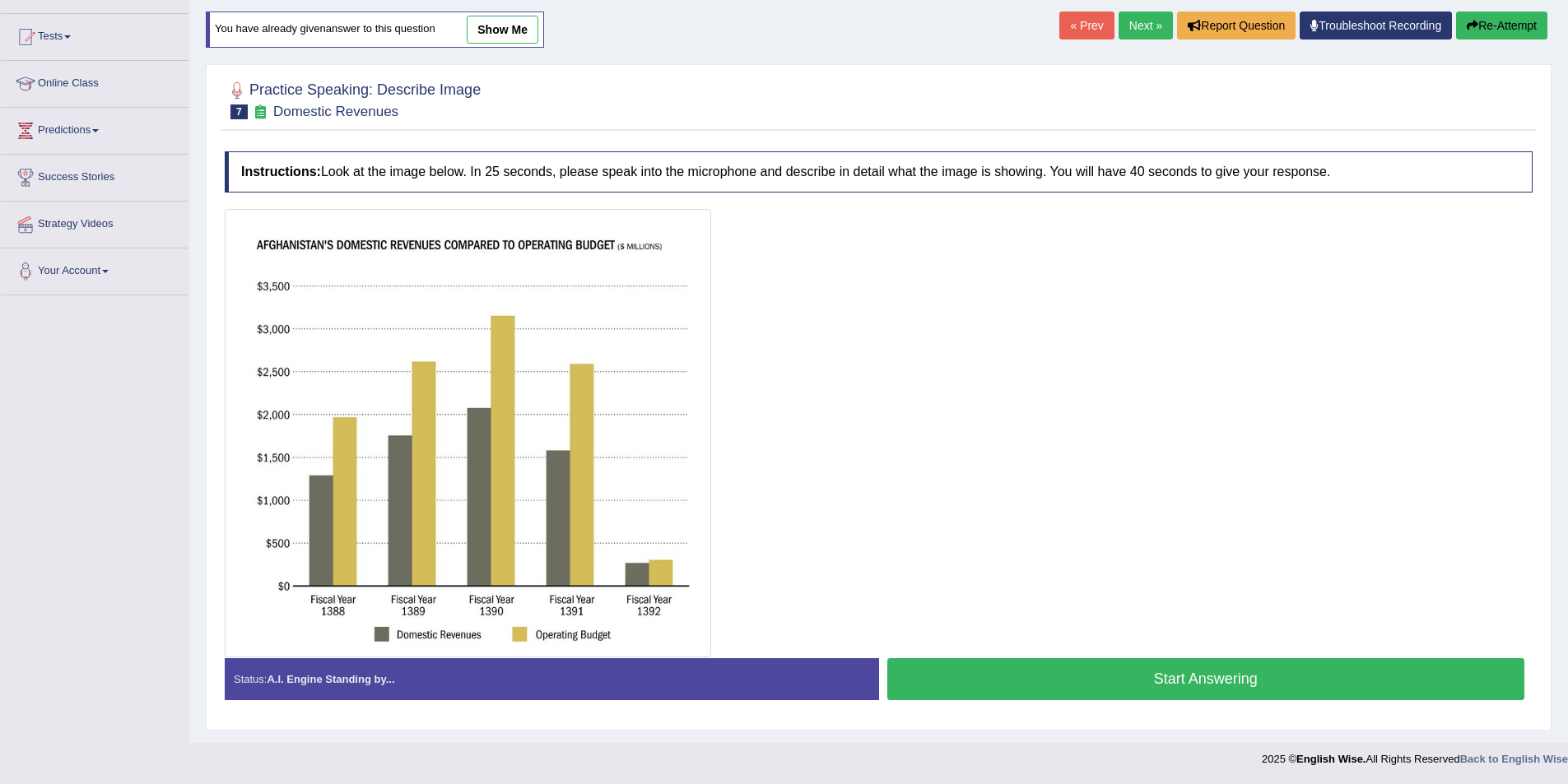
click at [983, 675] on button "Start Answering" at bounding box center [1205, 679] width 638 height 42
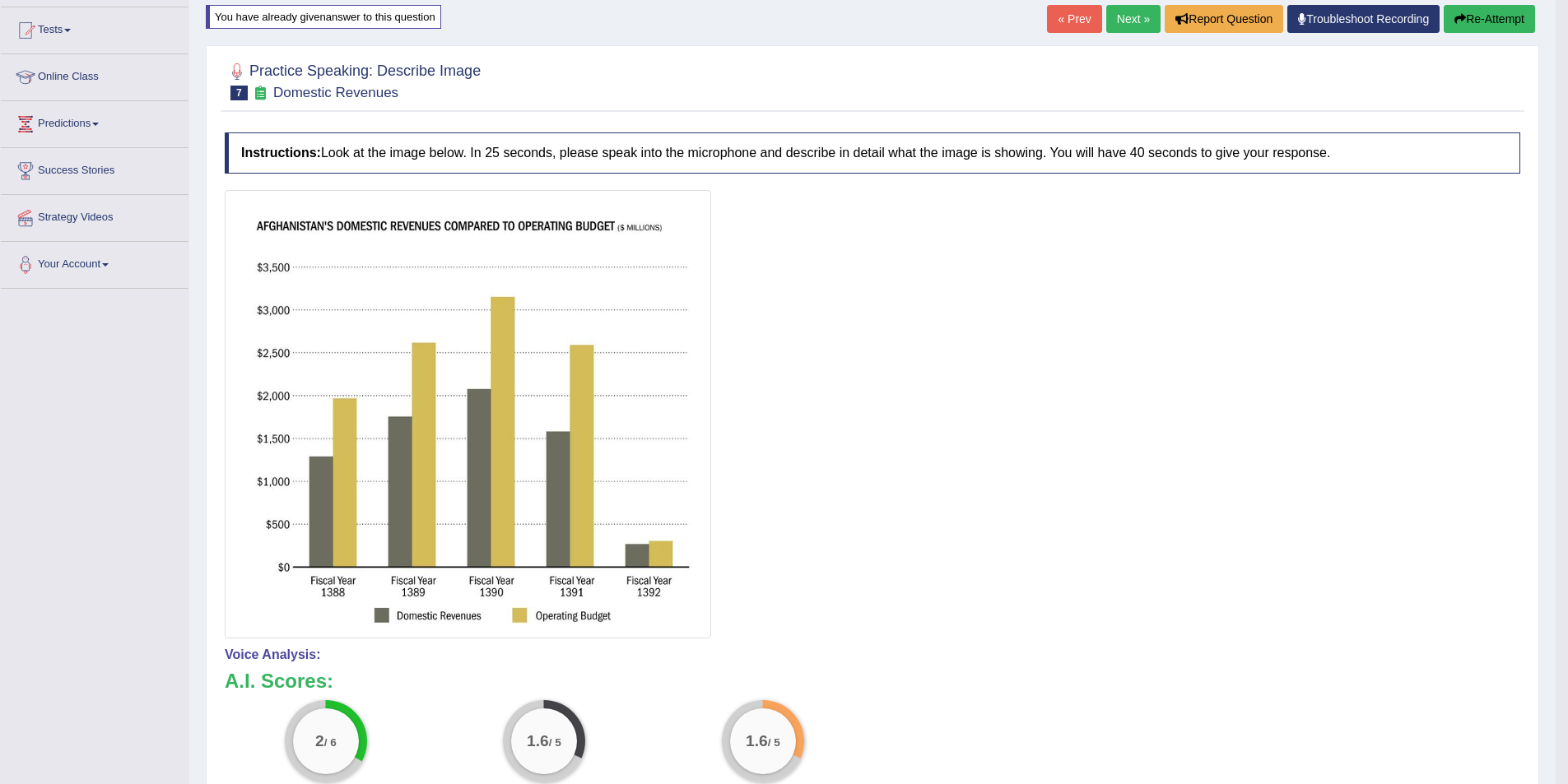
scroll to position [87, 0]
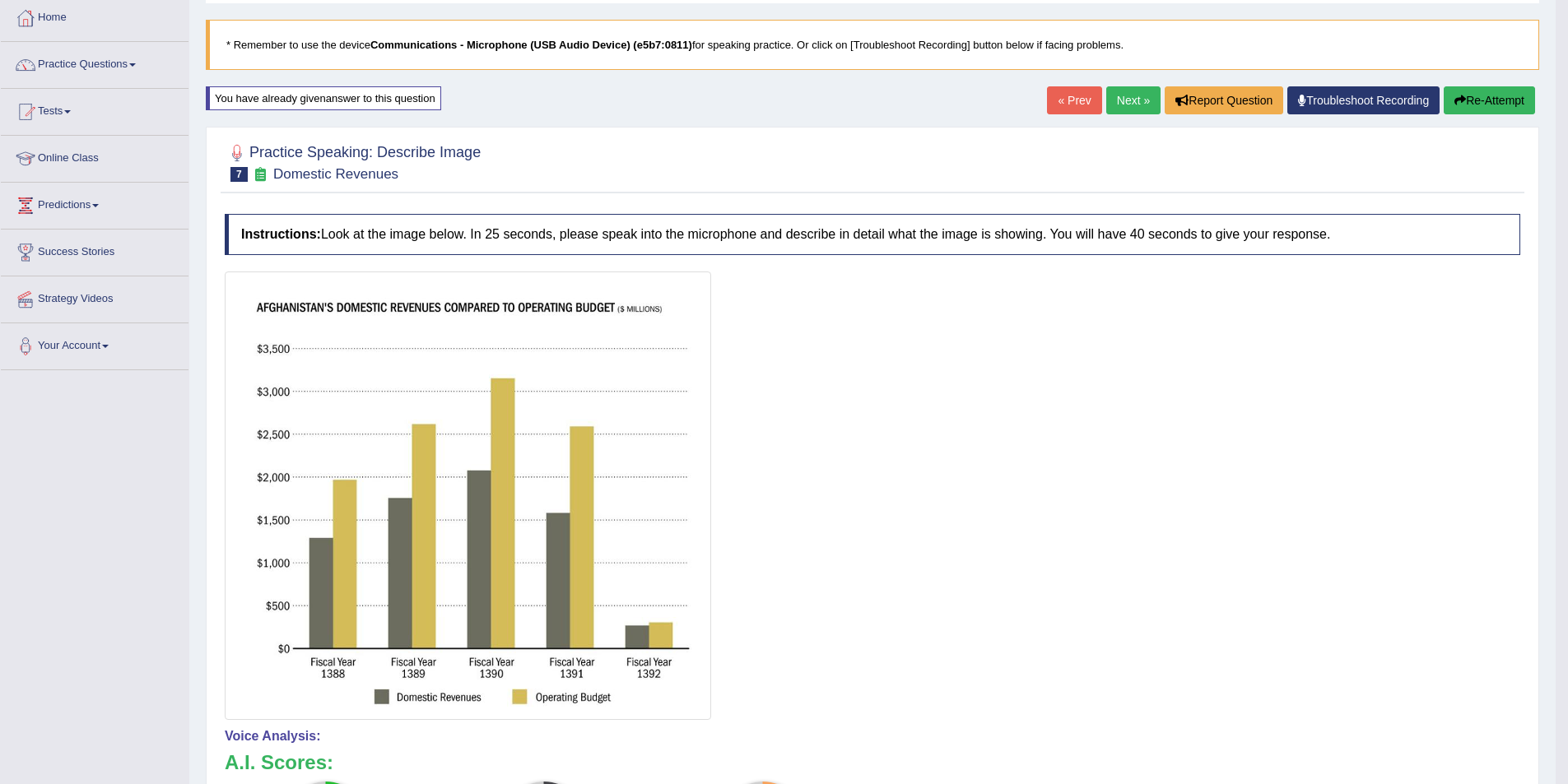
click at [1475, 94] on button "Re-Attempt" at bounding box center [1489, 100] width 92 height 28
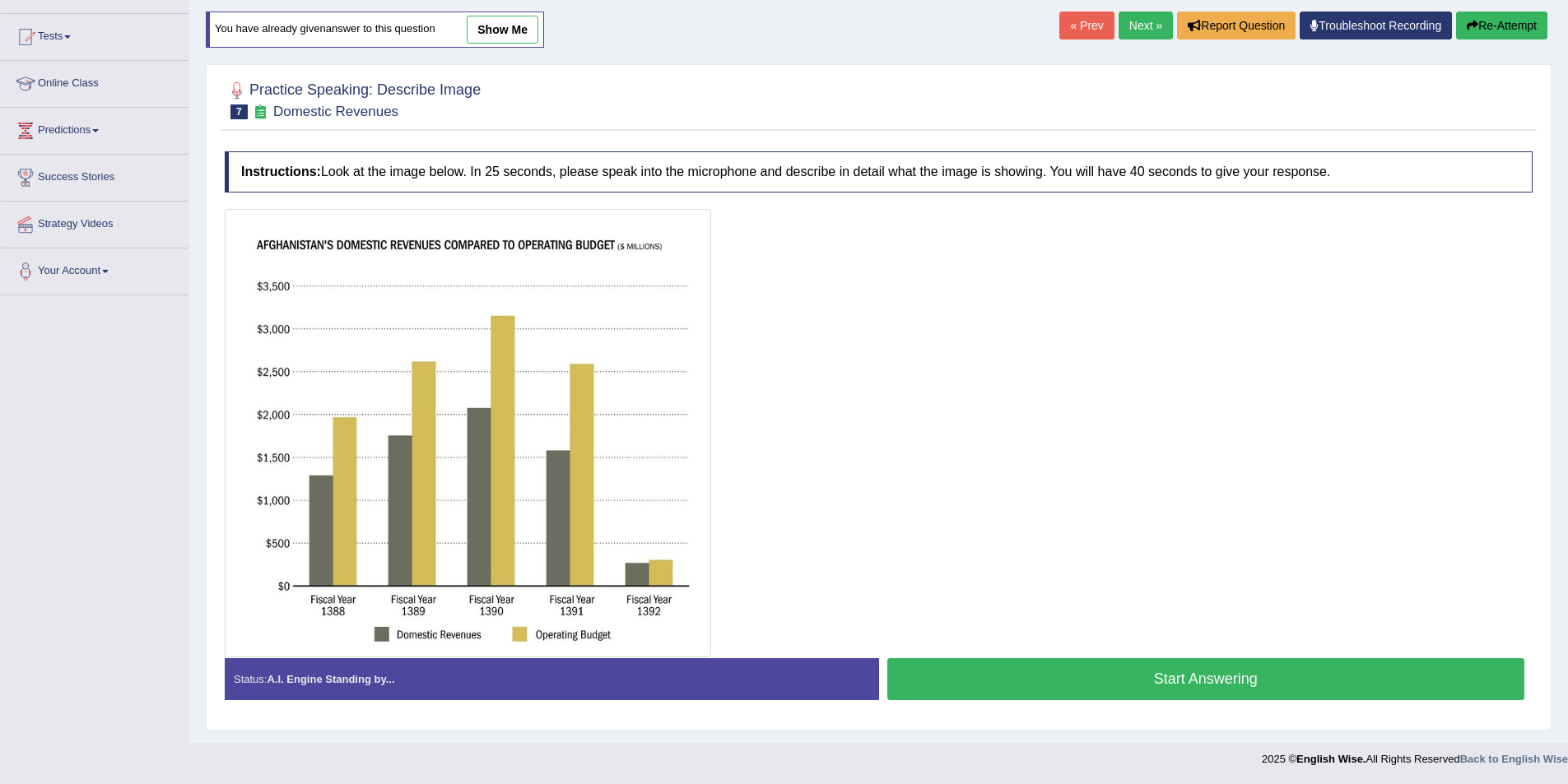
scroll to position [161, 0]
click at [1000, 674] on button "Start Answering" at bounding box center [1205, 679] width 638 height 42
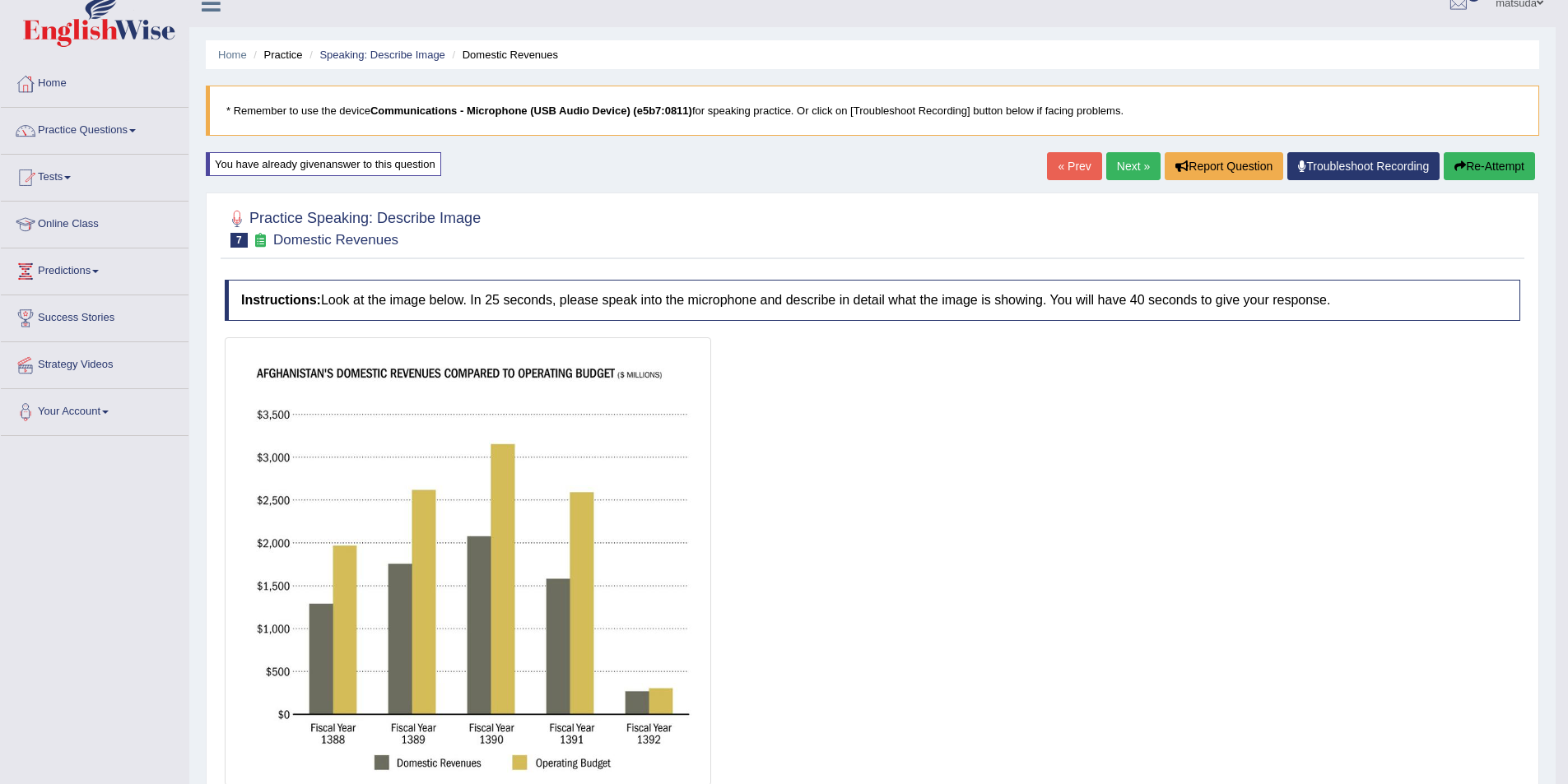
scroll to position [0, 0]
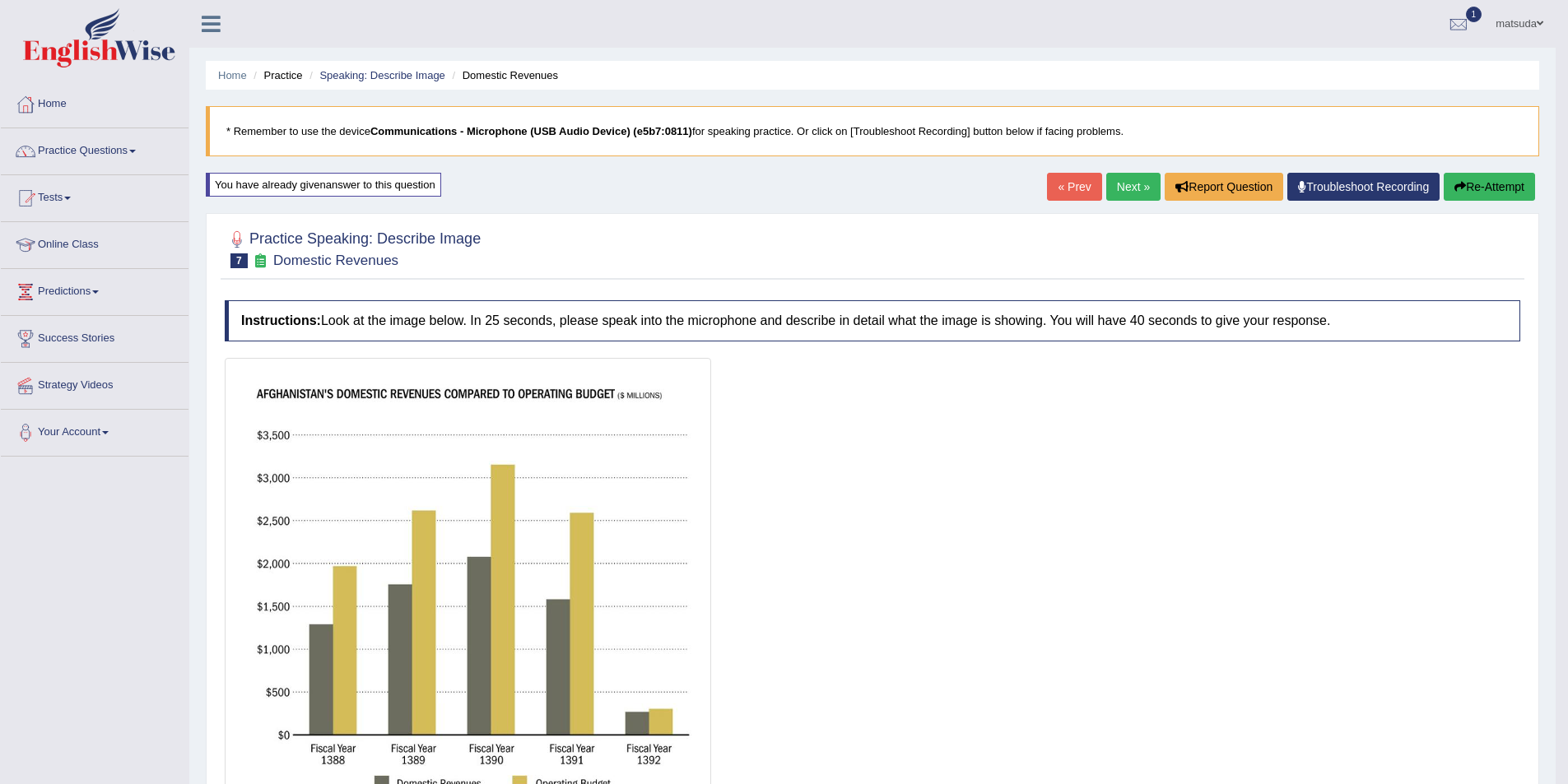
click at [1118, 183] on link "Next »" at bounding box center [1133, 186] width 54 height 28
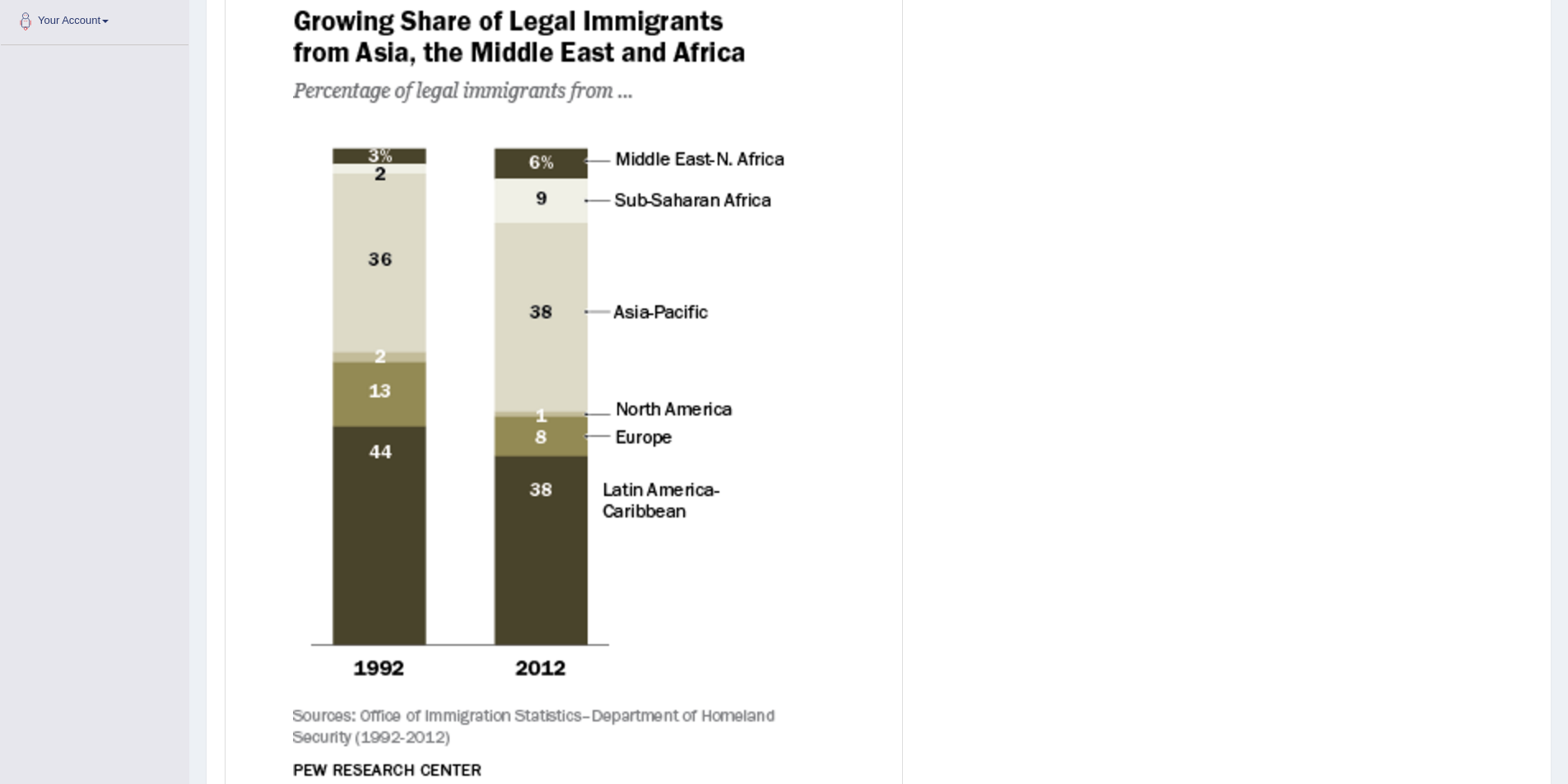
scroll to position [82, 0]
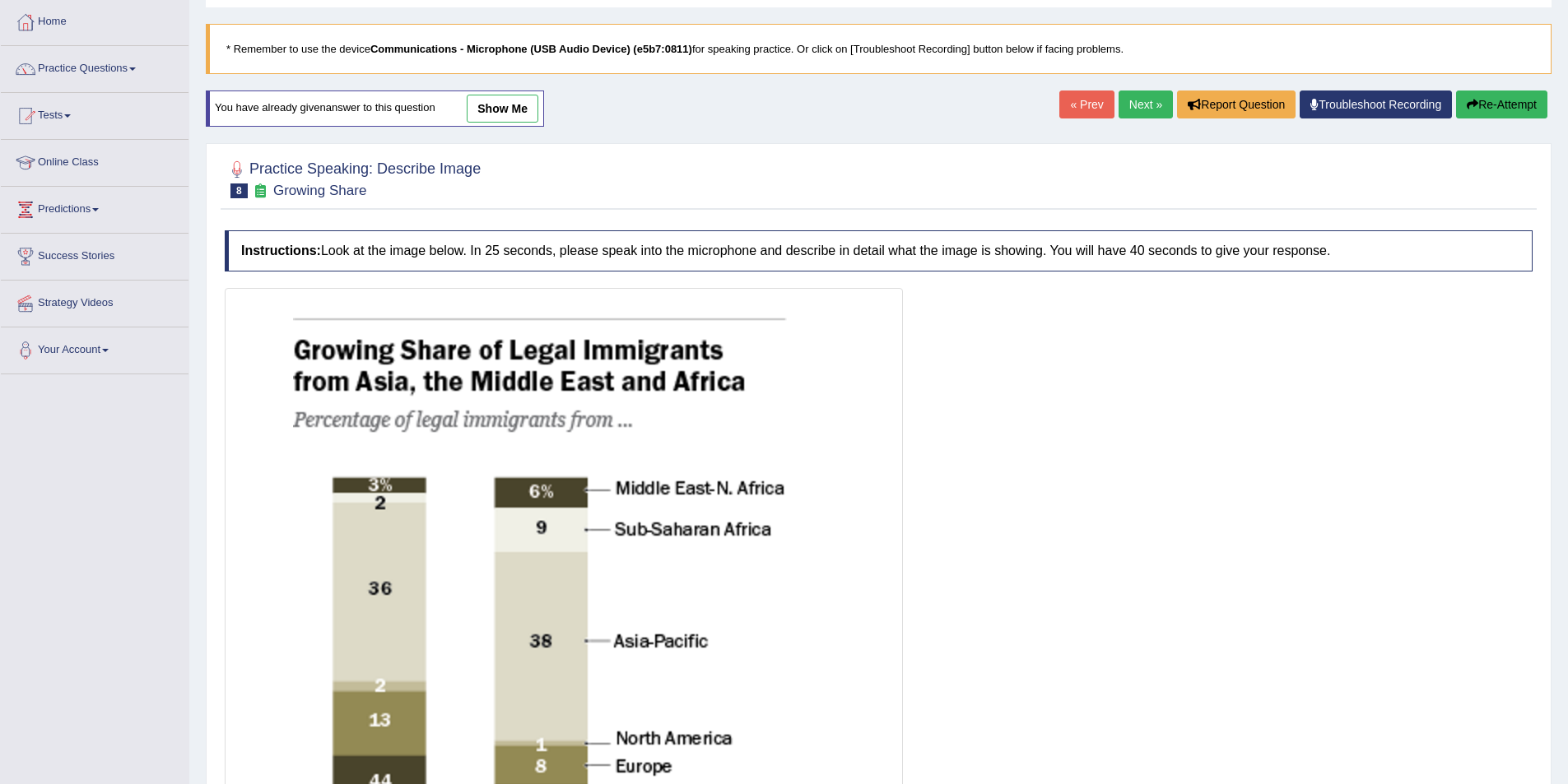
click at [1147, 93] on link "Next »" at bounding box center [1146, 104] width 54 height 28
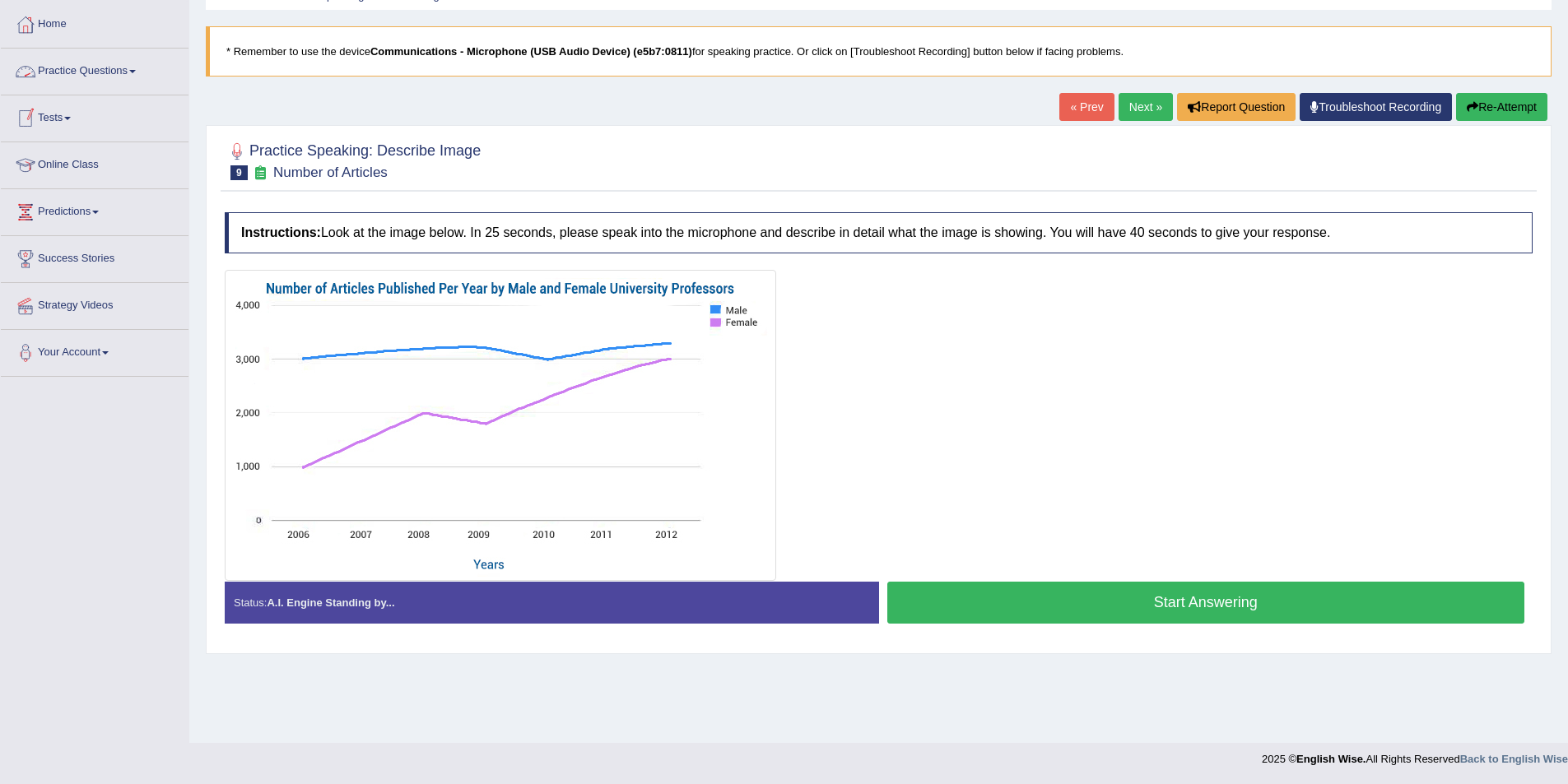
click at [121, 71] on link "Practice Questions" at bounding box center [94, 69] width 188 height 41
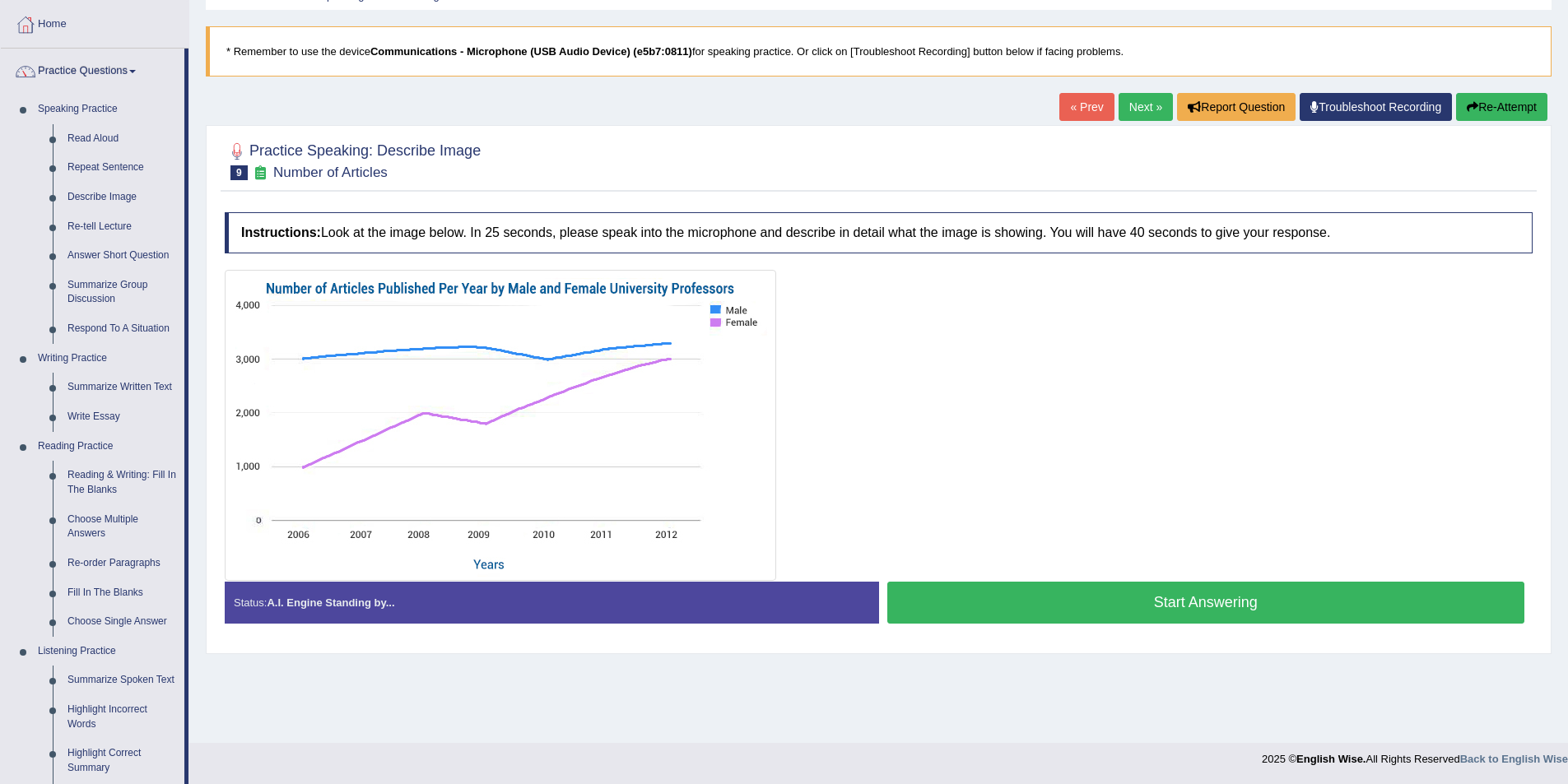
click at [1148, 104] on link "Next »" at bounding box center [1146, 106] width 54 height 28
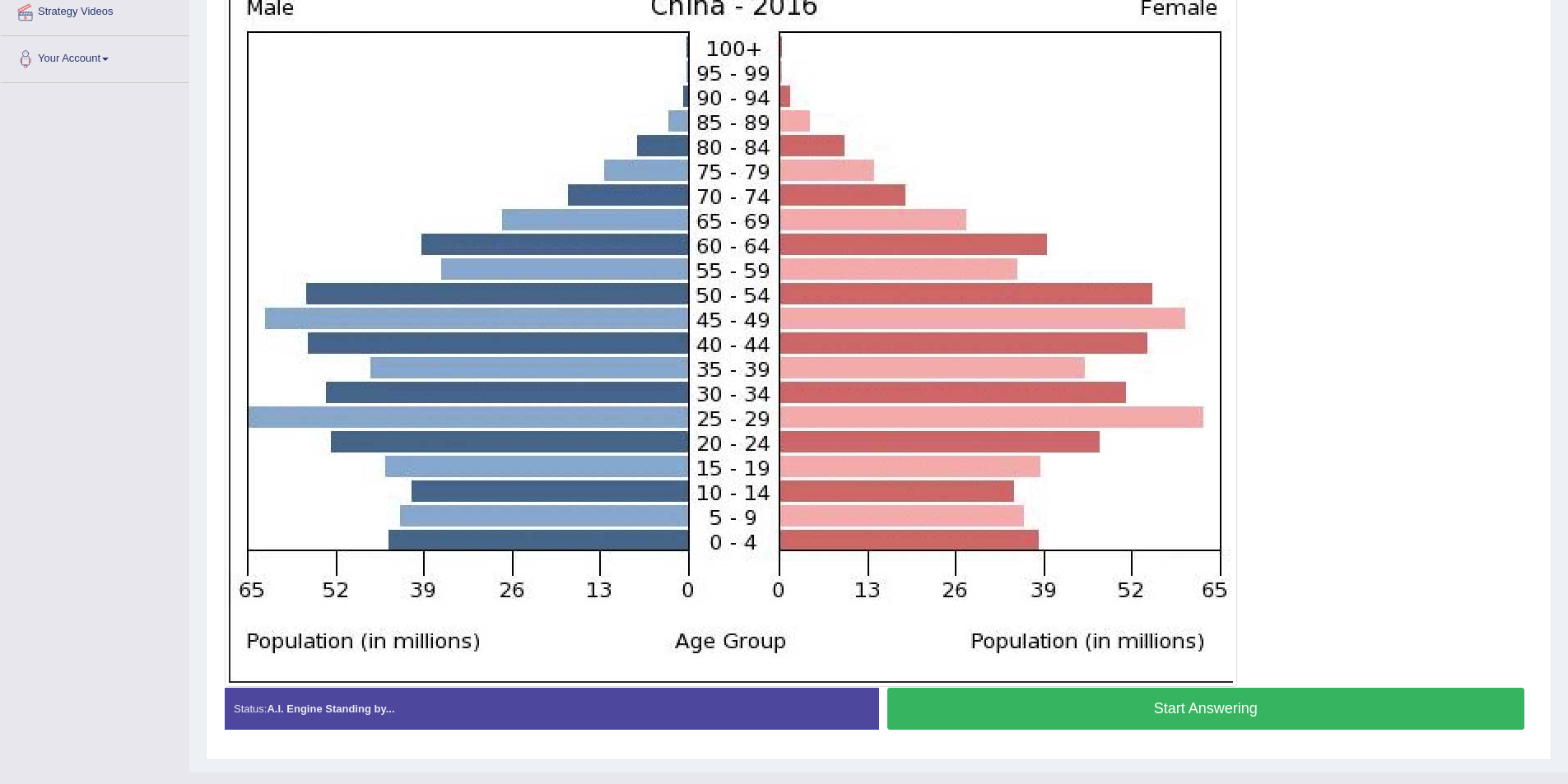
scroll to position [403, 0]
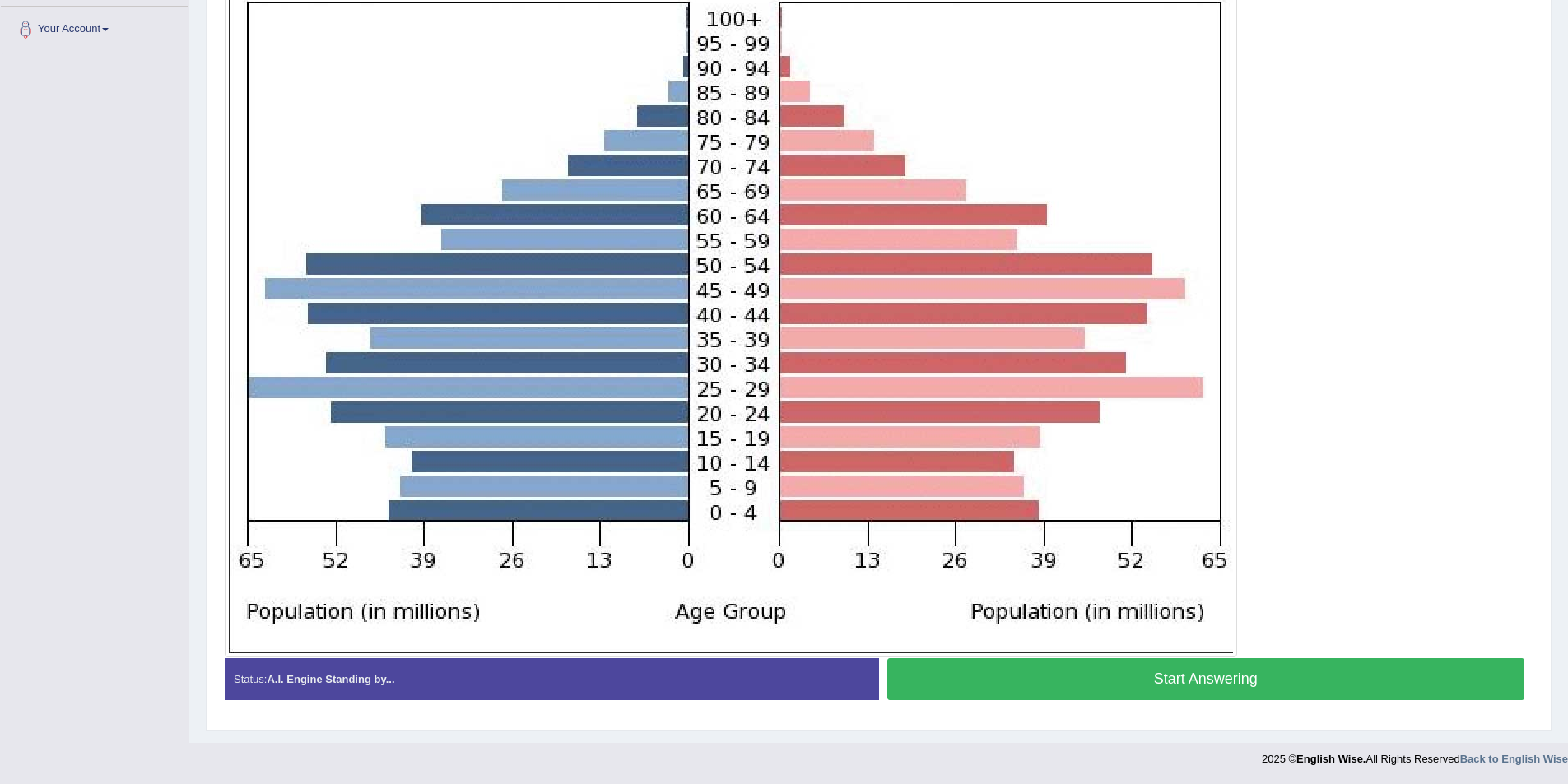
click at [1013, 666] on button "Start Answering" at bounding box center [1205, 679] width 638 height 42
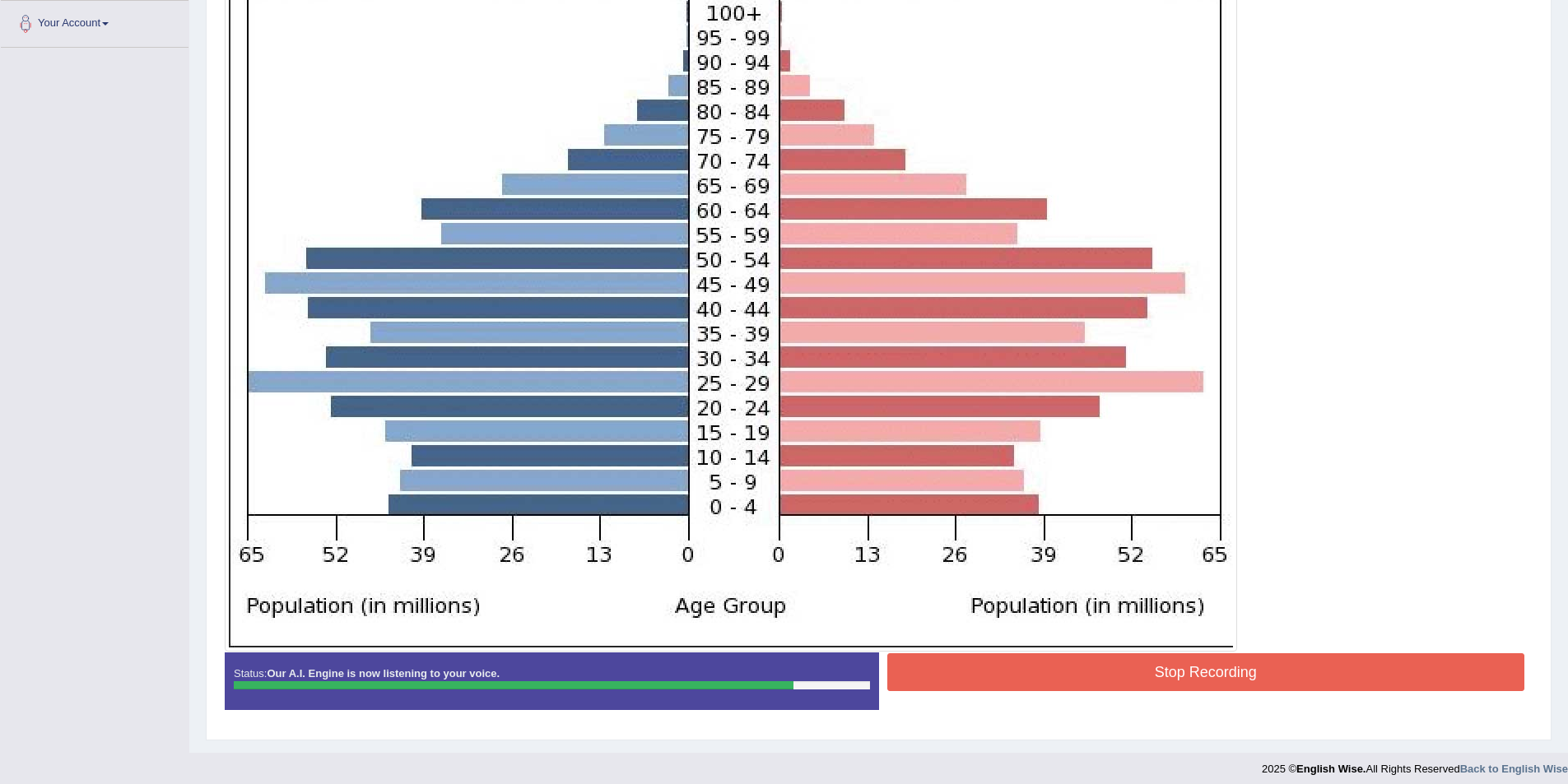
scroll to position [419, 0]
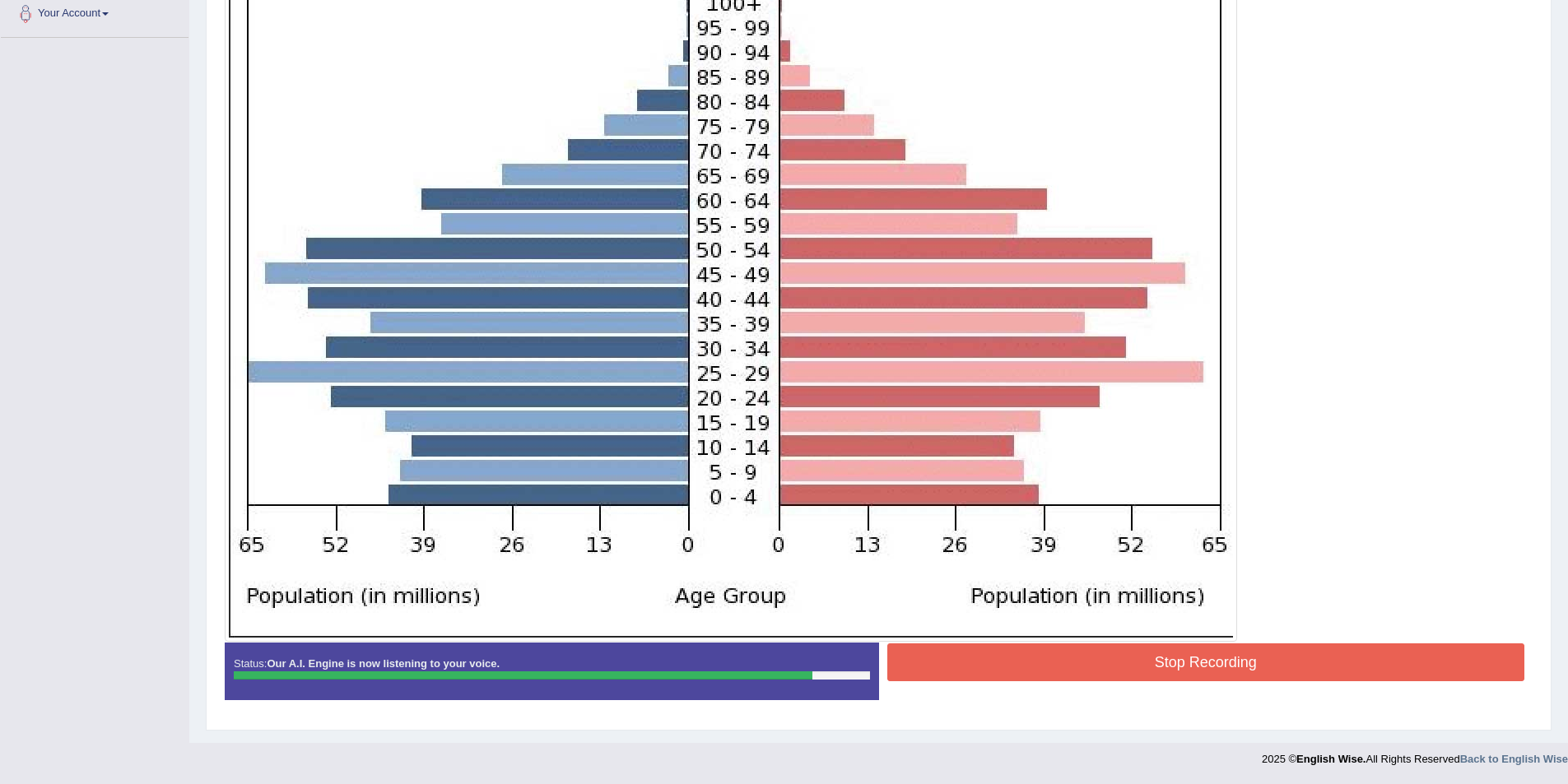
click at [984, 668] on button "Stop Recording" at bounding box center [1205, 663] width 638 height 38
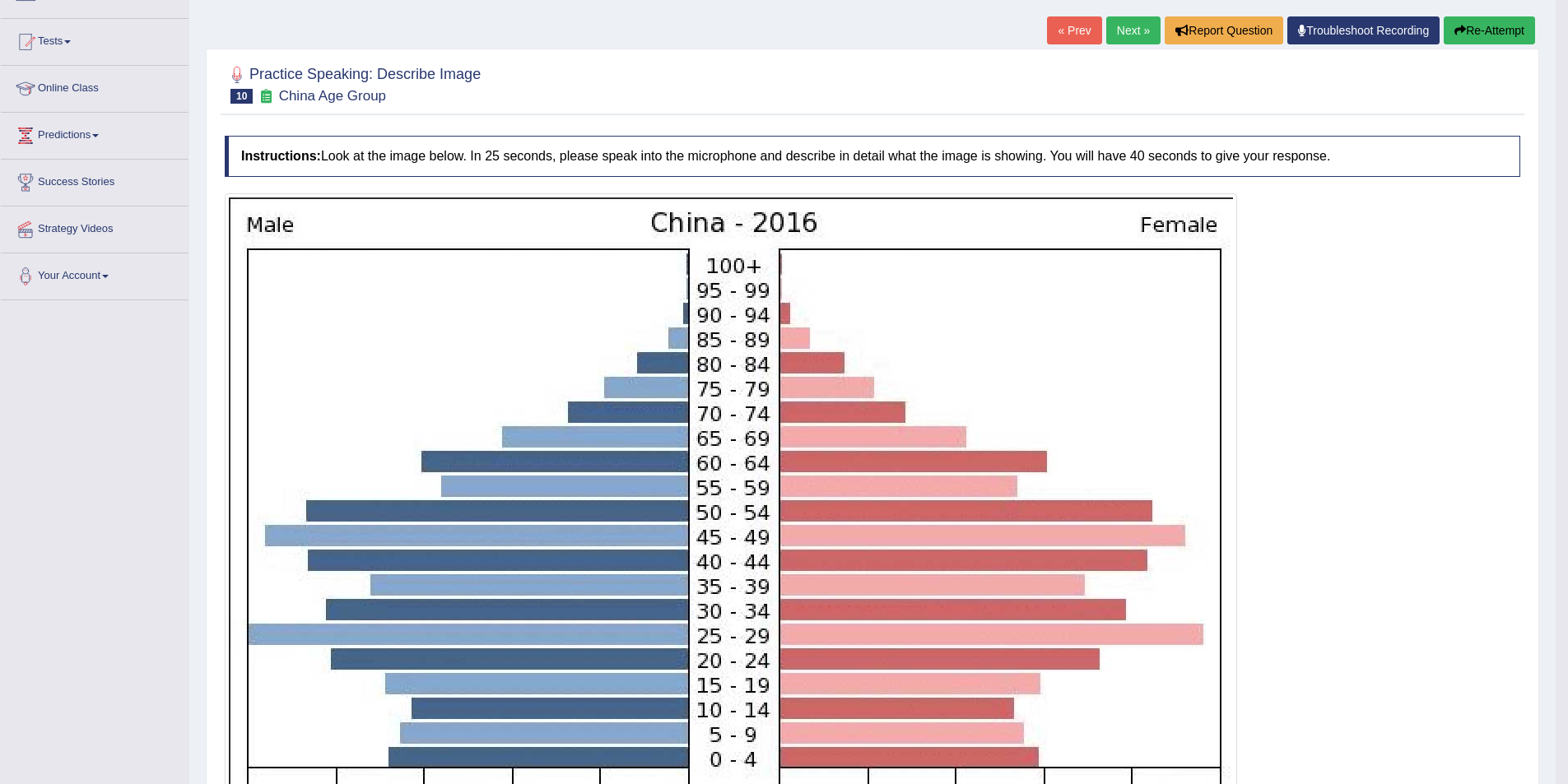
scroll to position [23, 0]
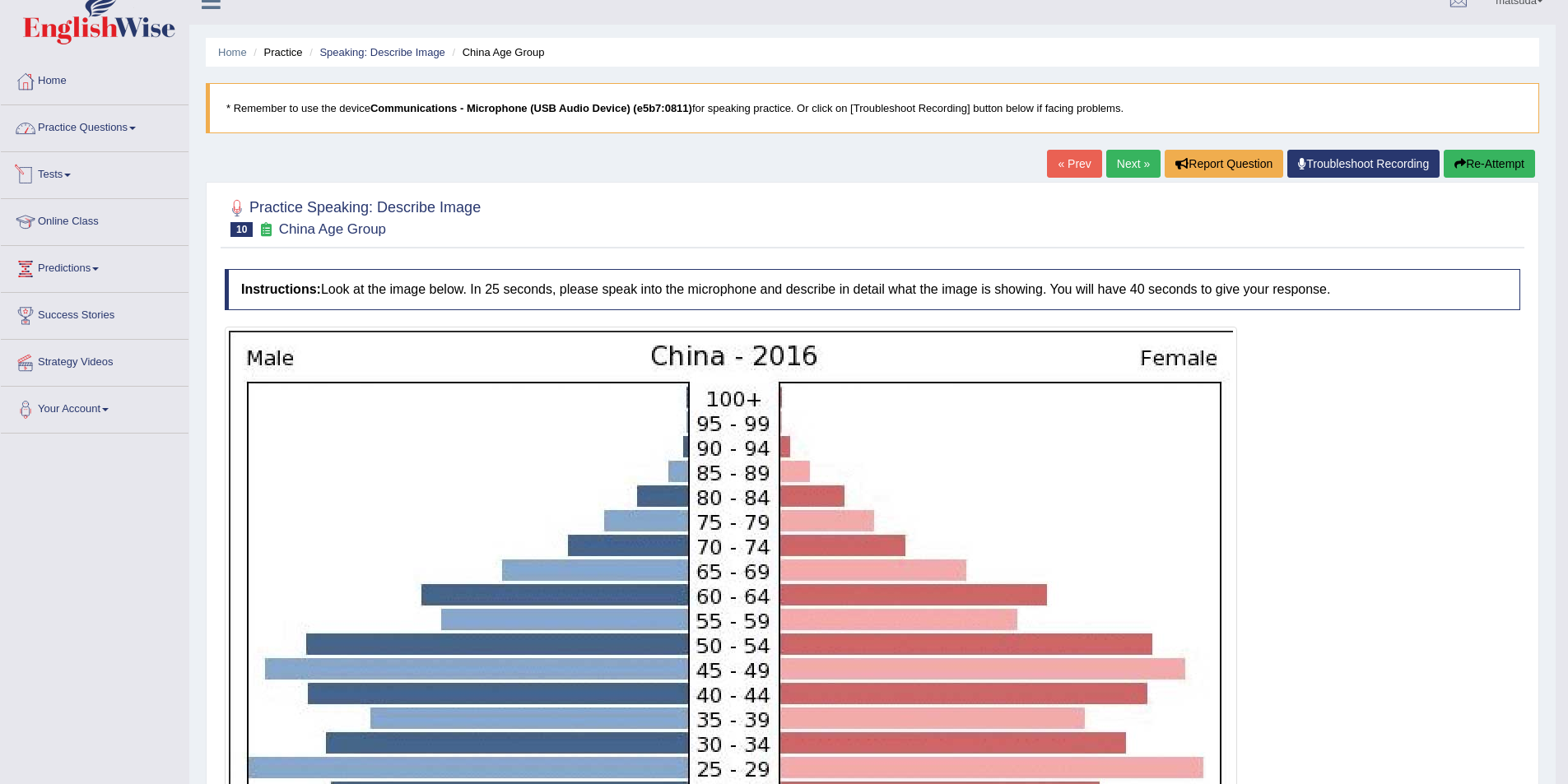
click at [65, 125] on link "Practice Questions" at bounding box center [94, 126] width 188 height 41
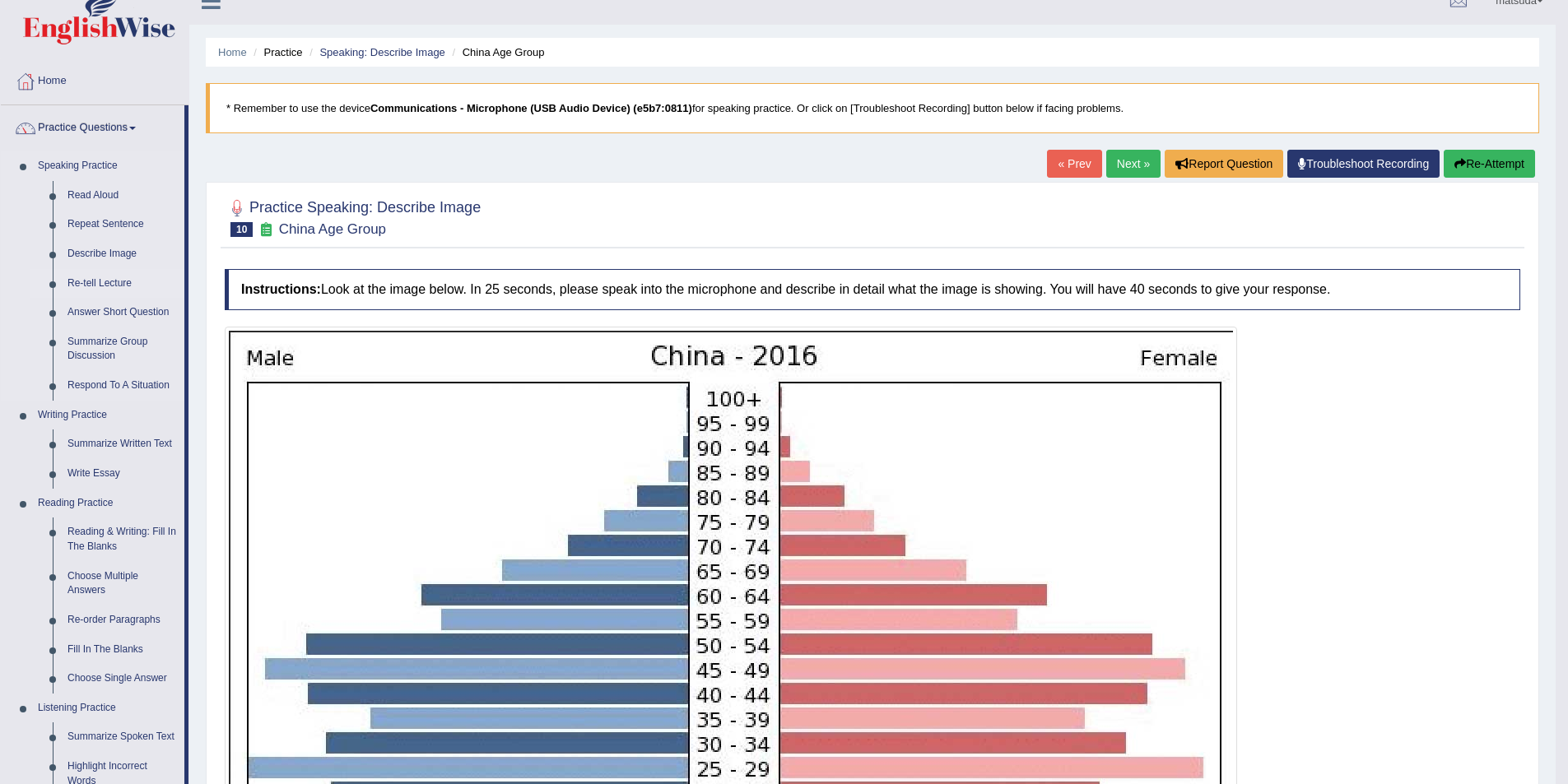
click at [111, 279] on link "Re-tell Lecture" at bounding box center [122, 284] width 124 height 30
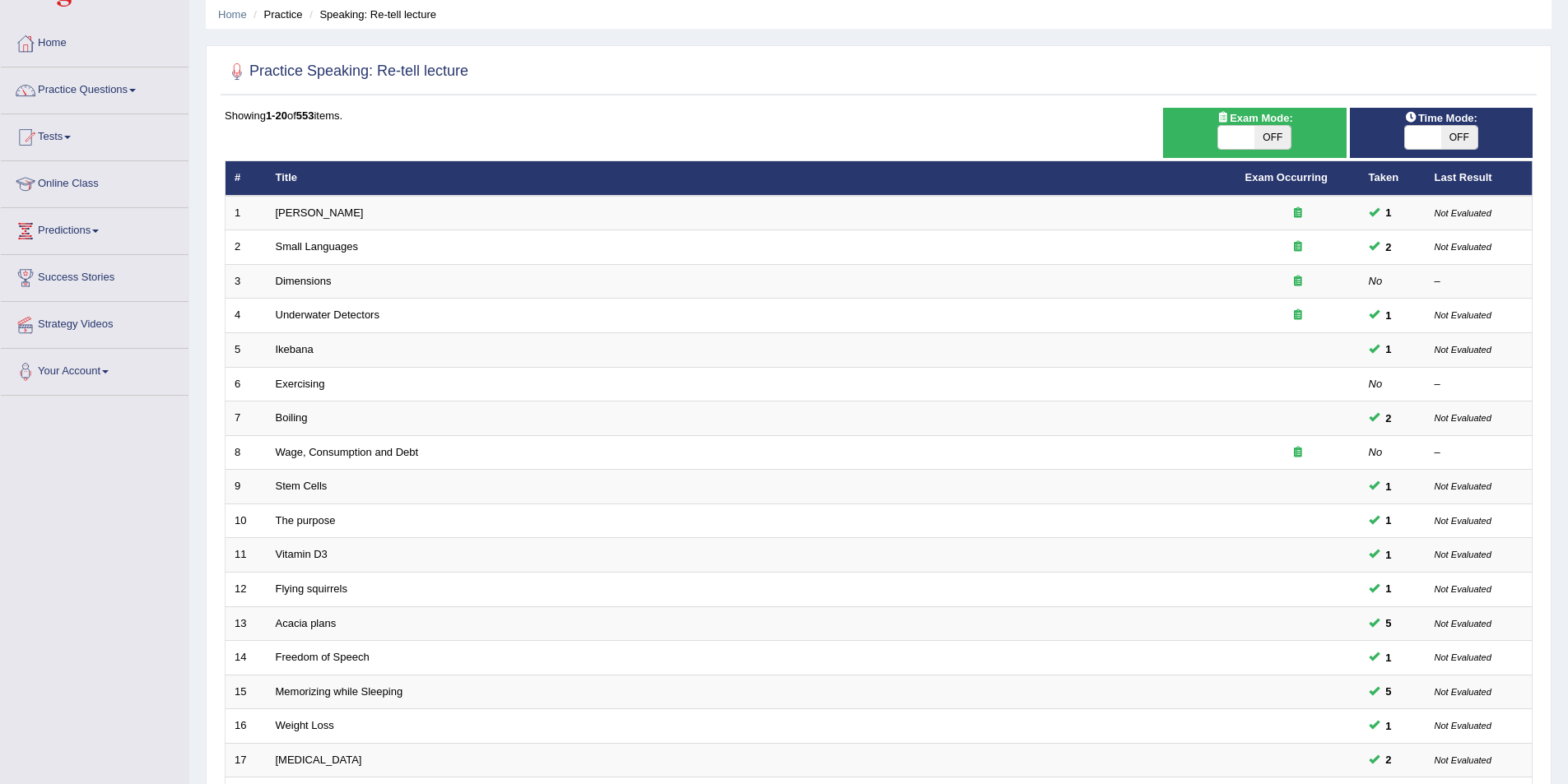
scroll to position [59, 0]
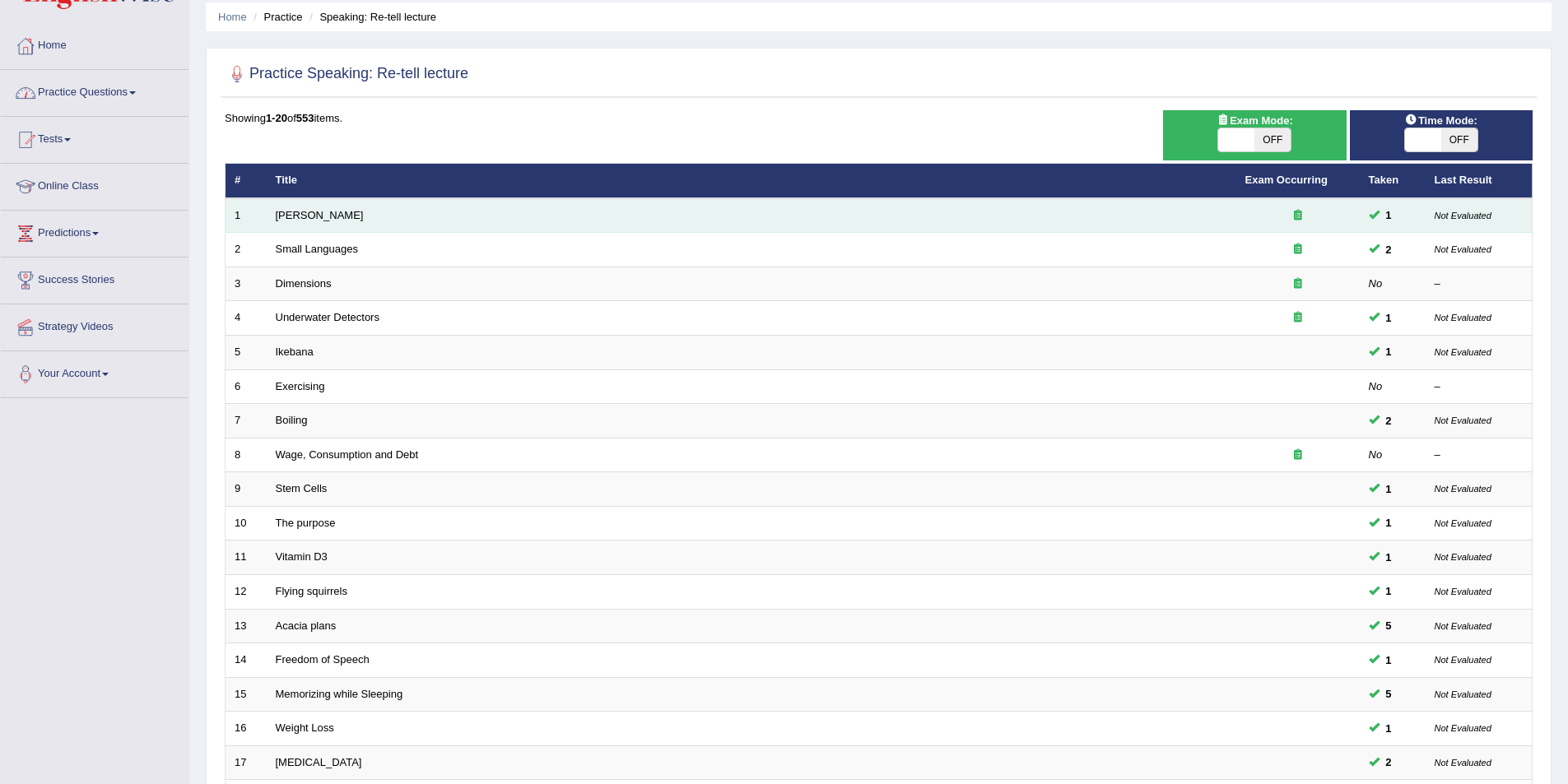
click at [349, 213] on td "Amory Lovins" at bounding box center [751, 215] width 969 height 35
click at [328, 215] on link "Amory Lovins" at bounding box center [320, 215] width 88 height 13
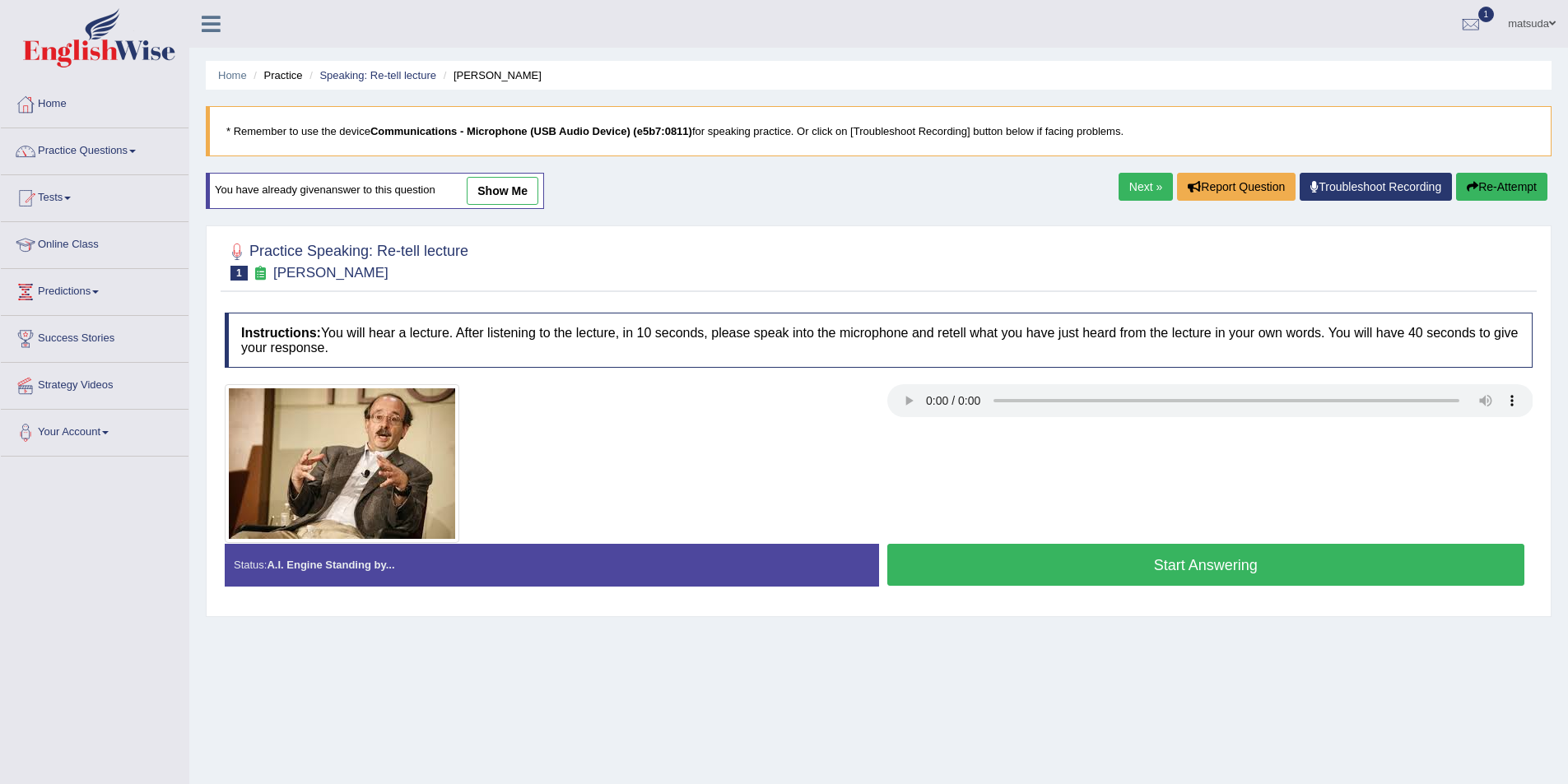
click at [1157, 192] on link "Next »" at bounding box center [1146, 186] width 54 height 28
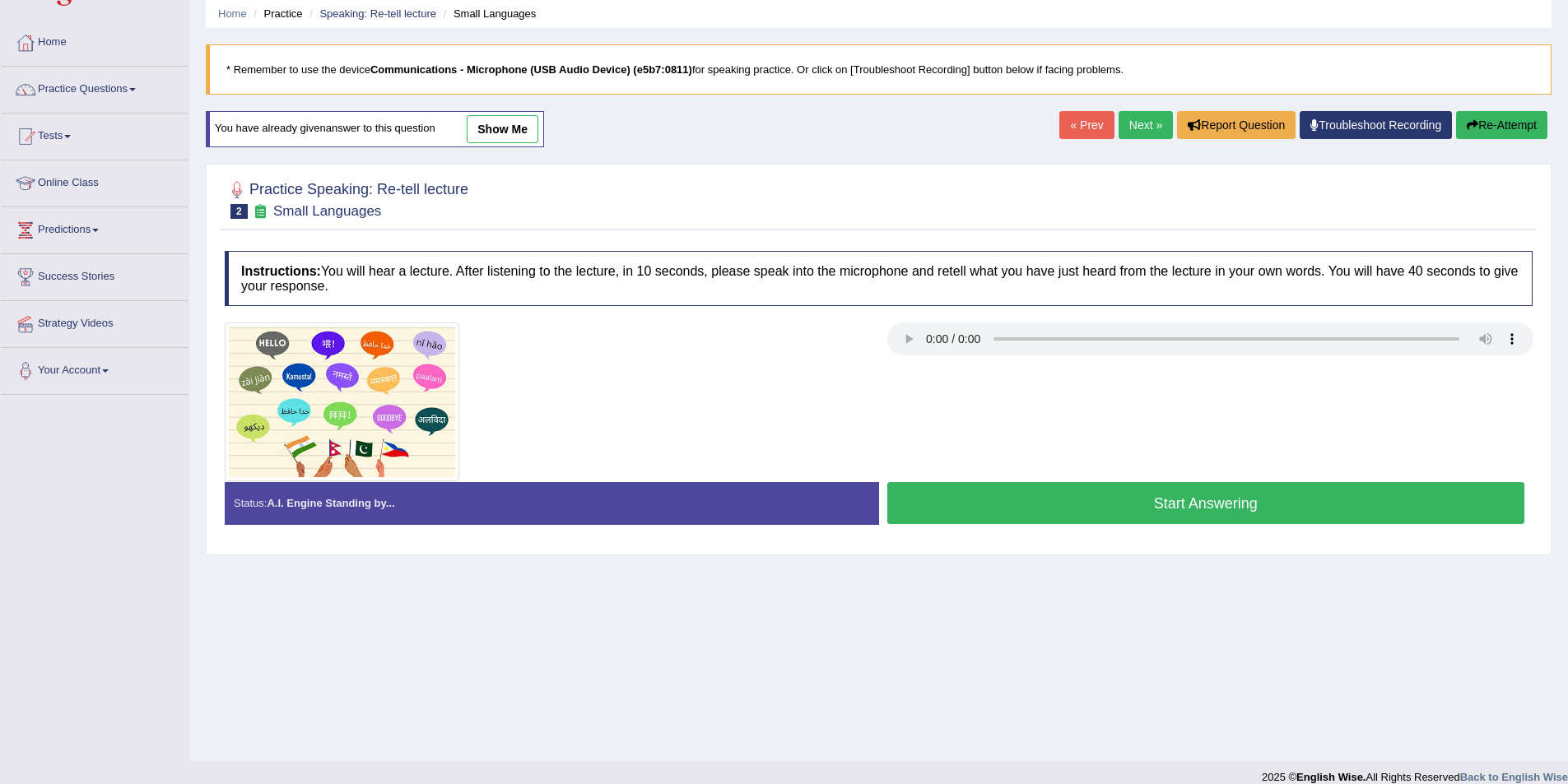
scroll to position [80, 0]
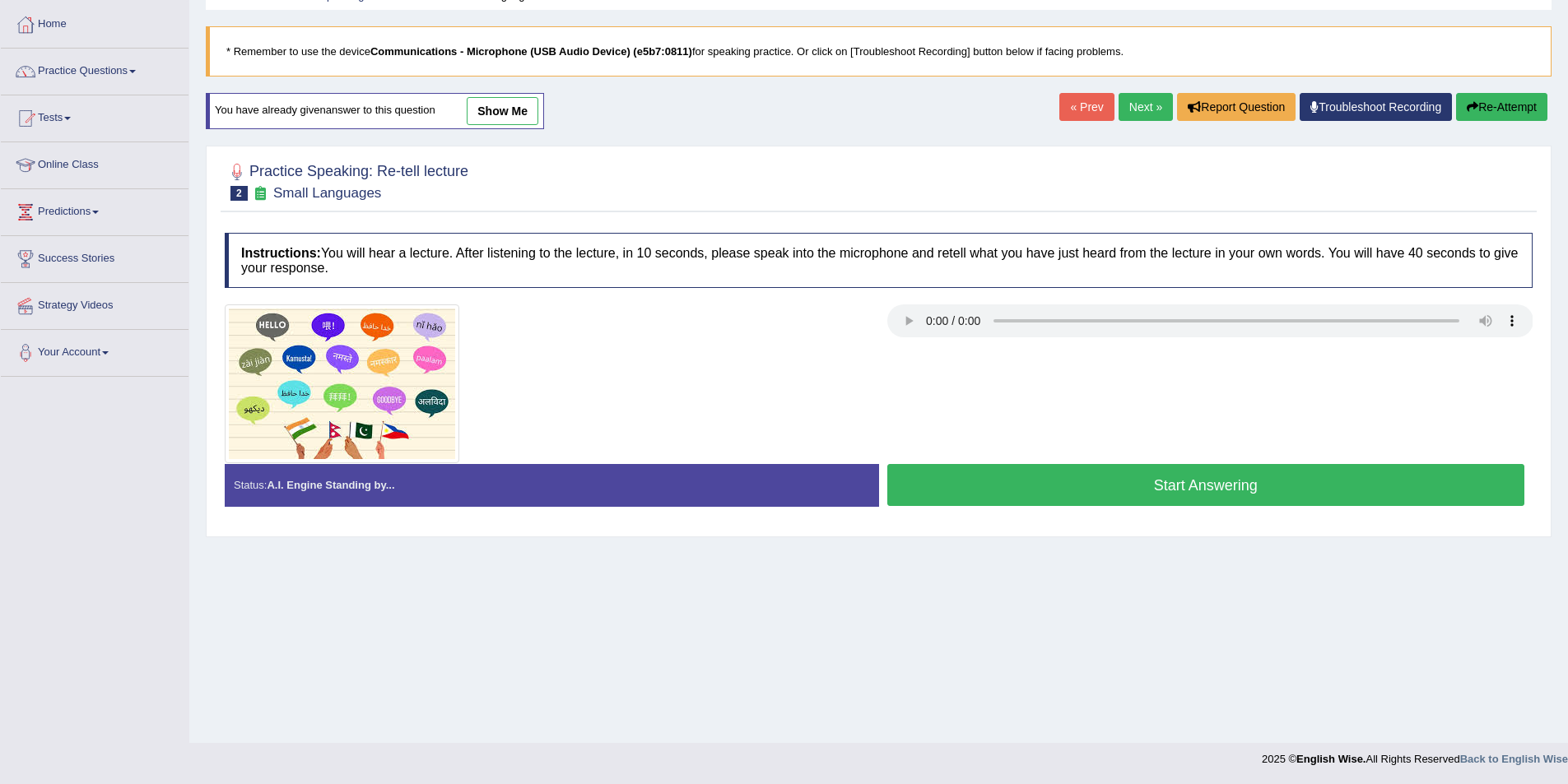
click at [990, 479] on button "Start Answering" at bounding box center [1205, 484] width 638 height 42
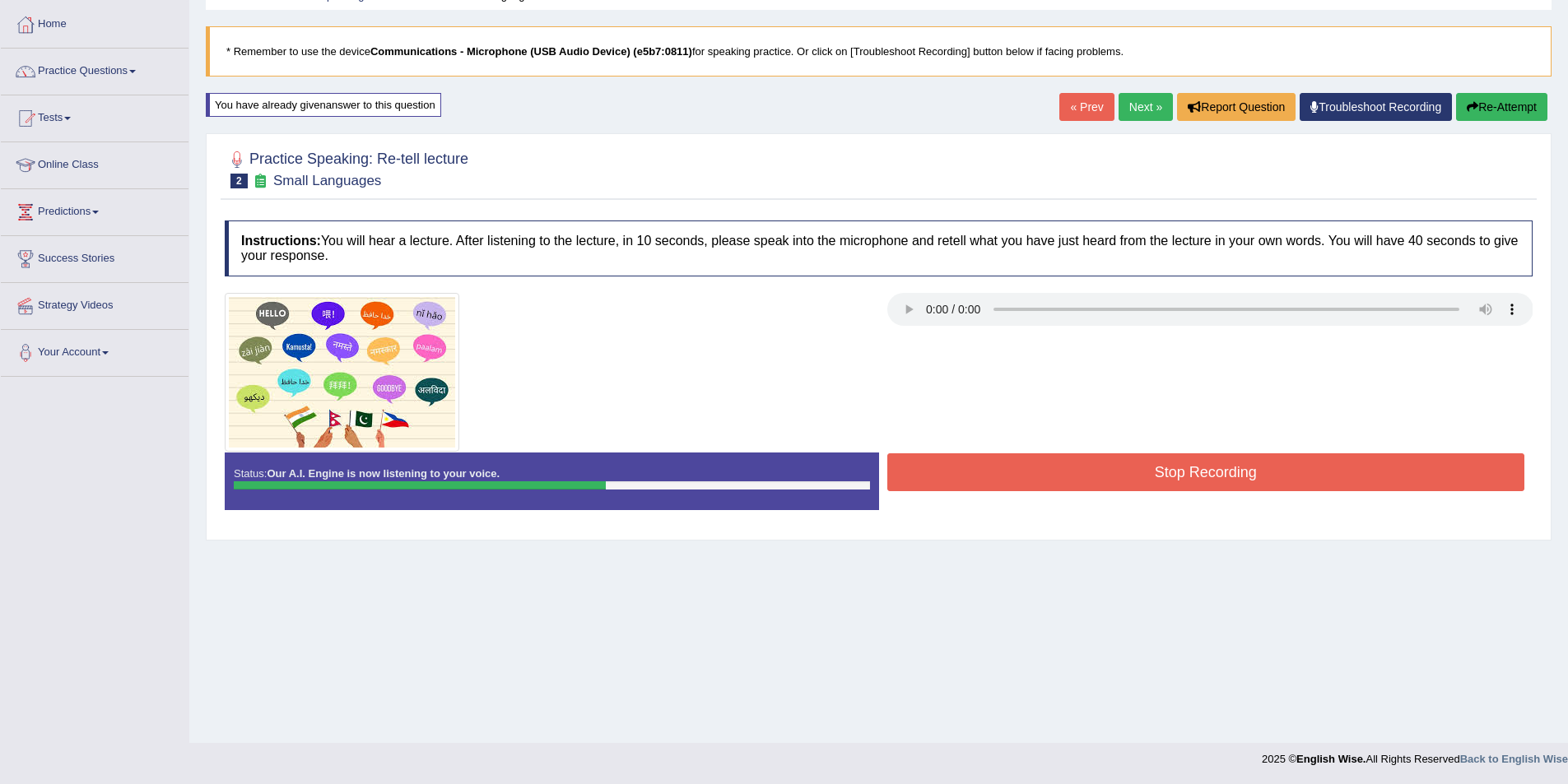
click at [1039, 471] on button "Stop Recording" at bounding box center [1205, 472] width 638 height 38
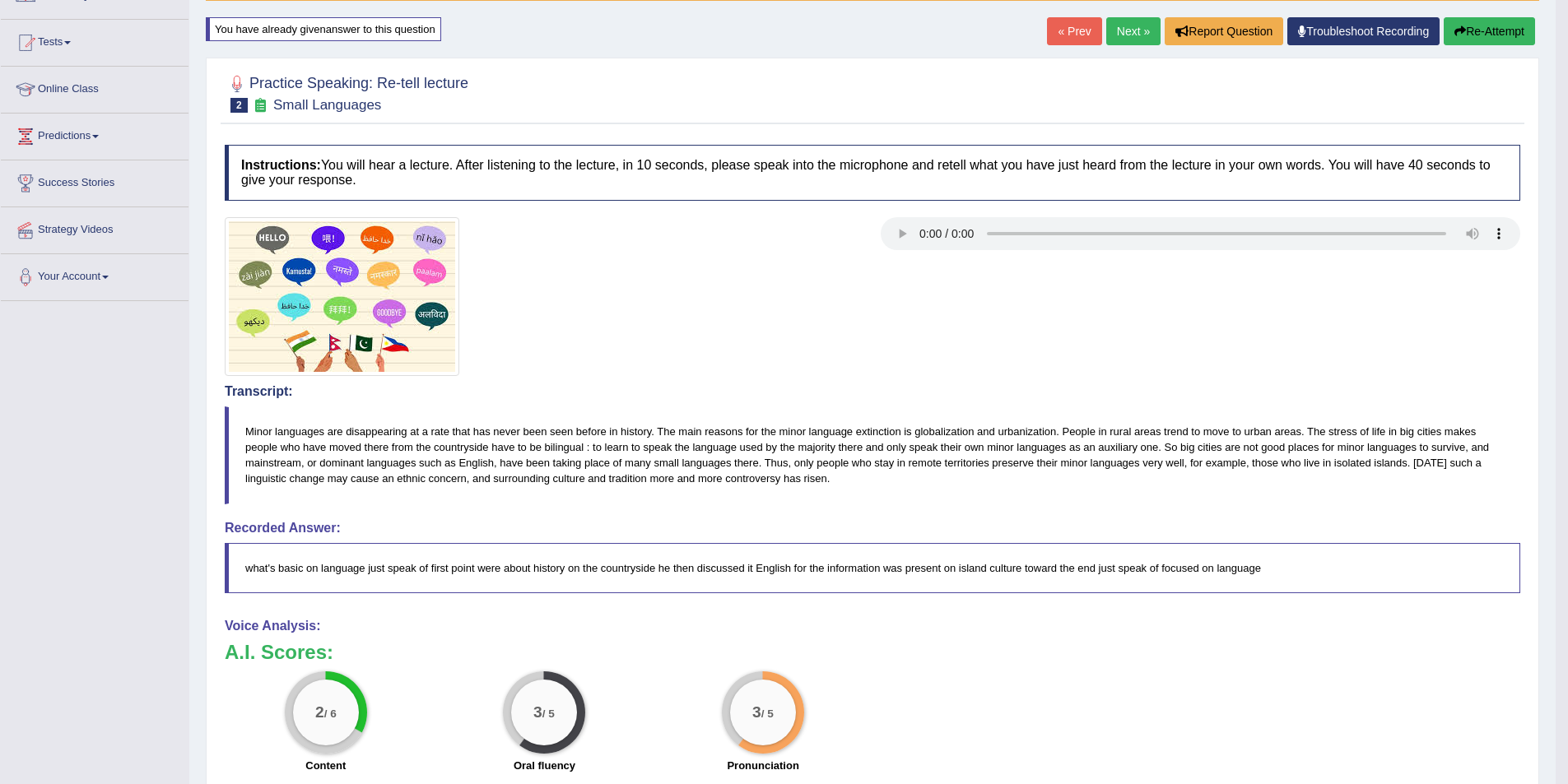
scroll to position [0, 0]
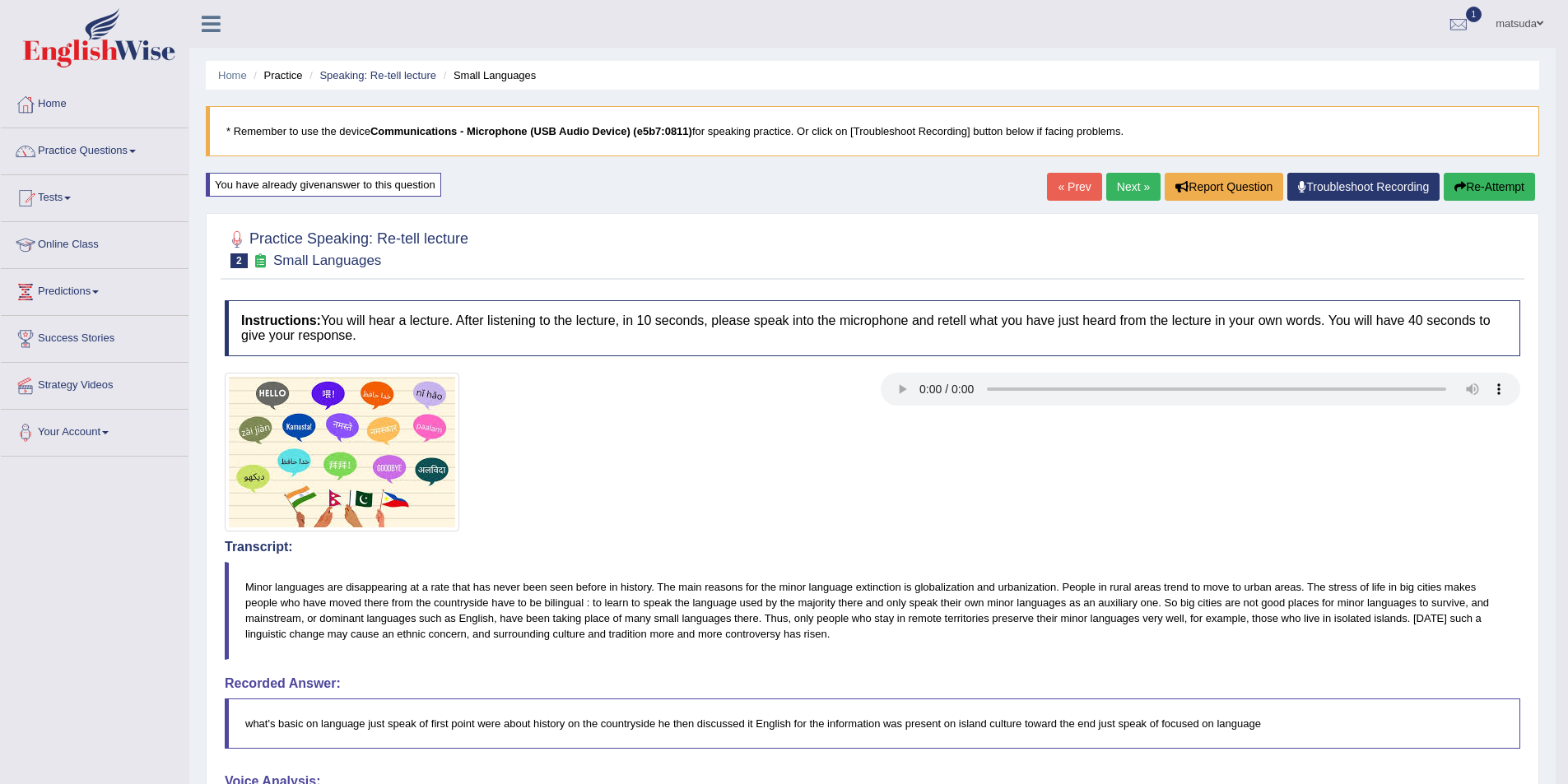
click at [1119, 191] on link "Next »" at bounding box center [1133, 186] width 54 height 28
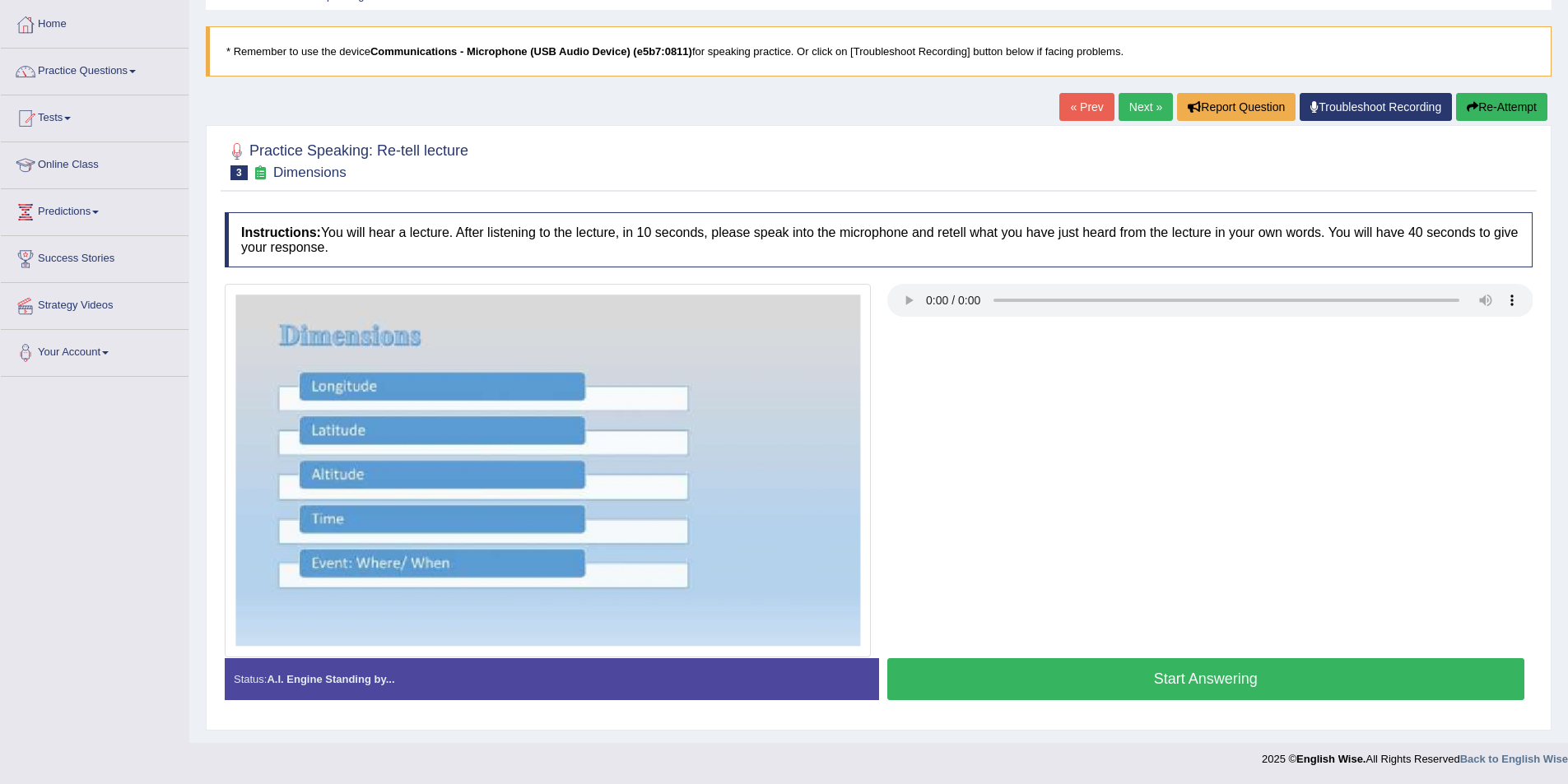
click at [1125, 108] on link "Next »" at bounding box center [1146, 106] width 54 height 28
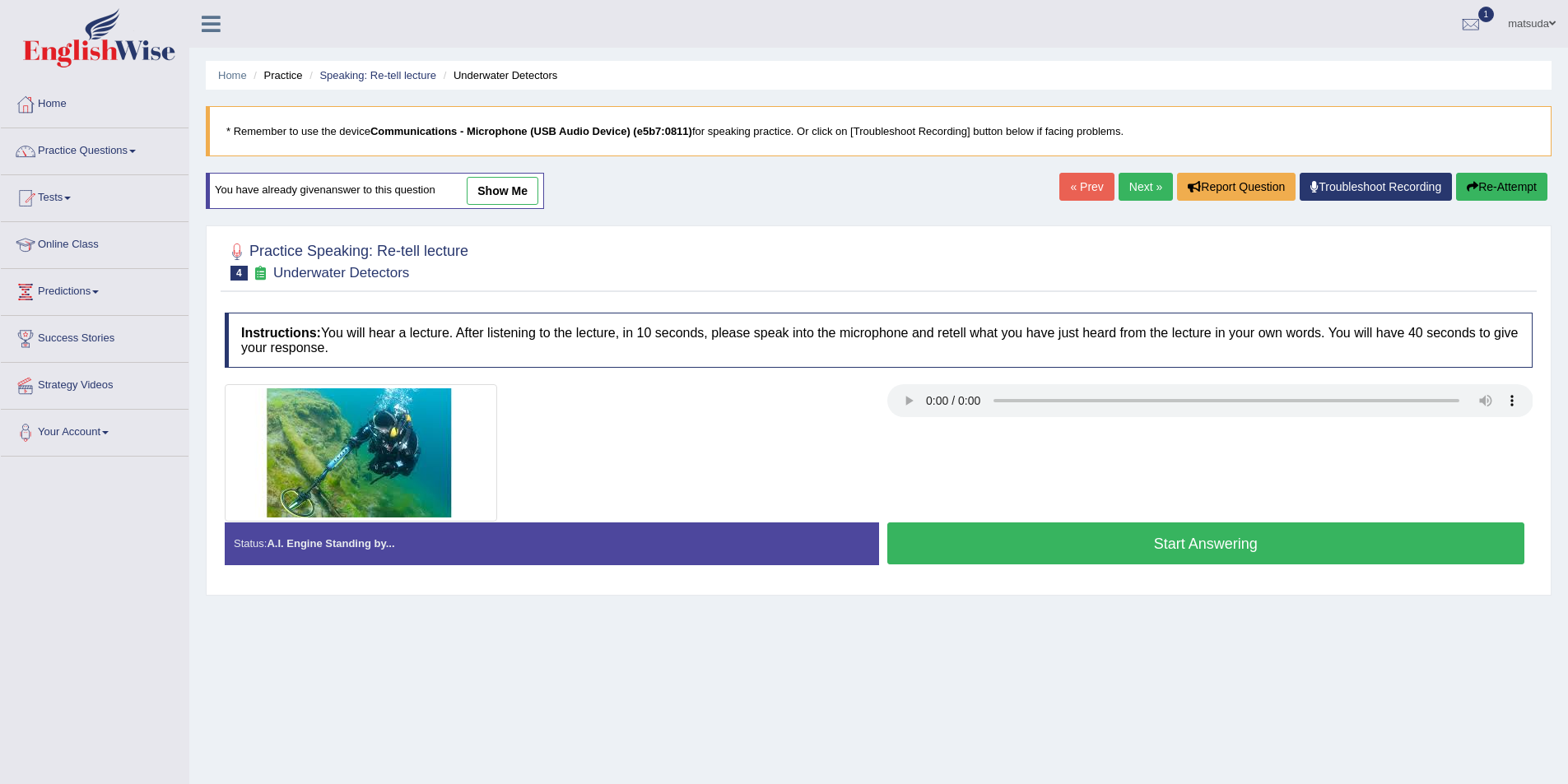
click at [1120, 176] on link "Next »" at bounding box center [1146, 186] width 54 height 28
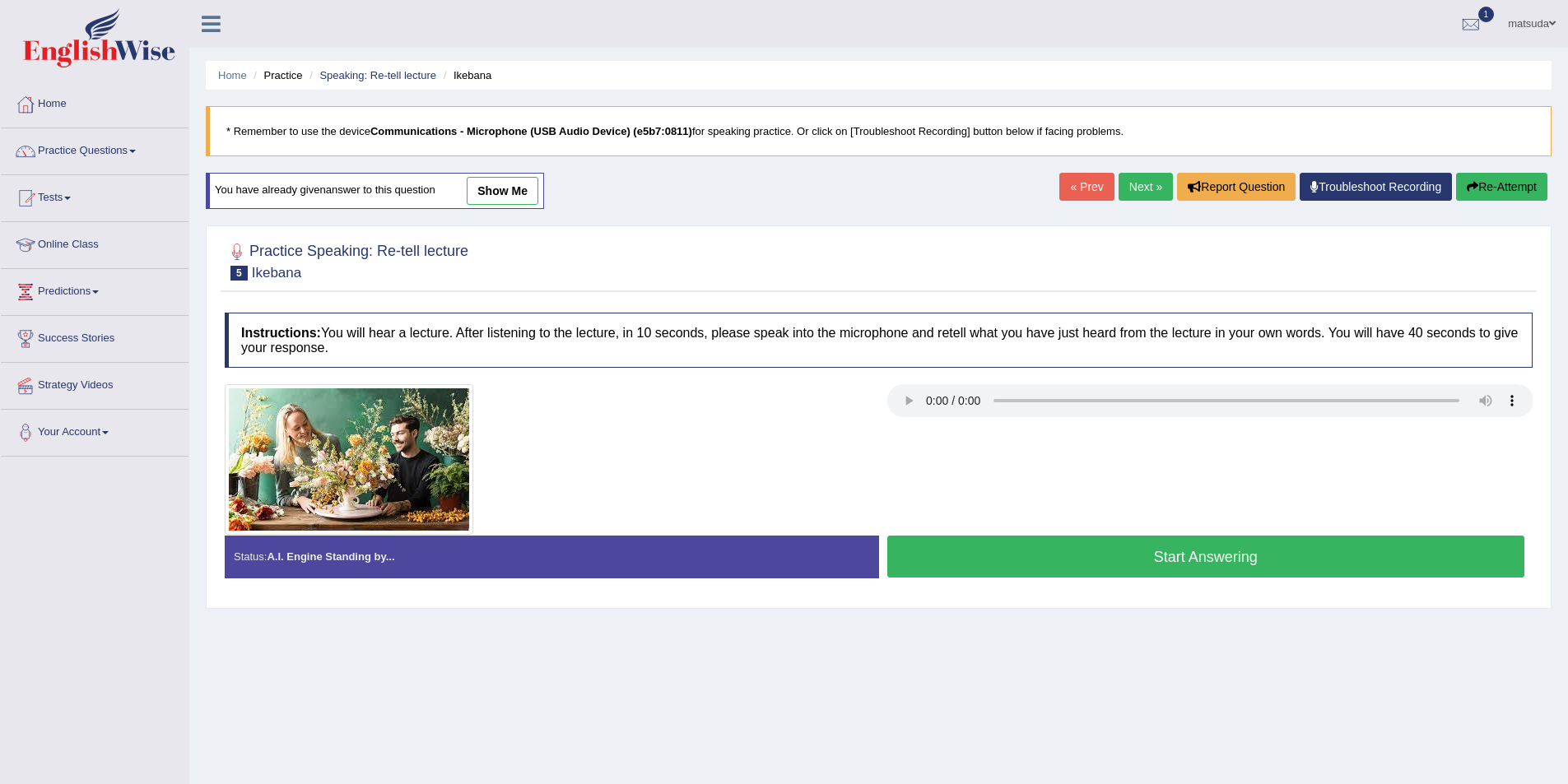
click at [1001, 566] on button "Start Answering" at bounding box center [1205, 556] width 638 height 42
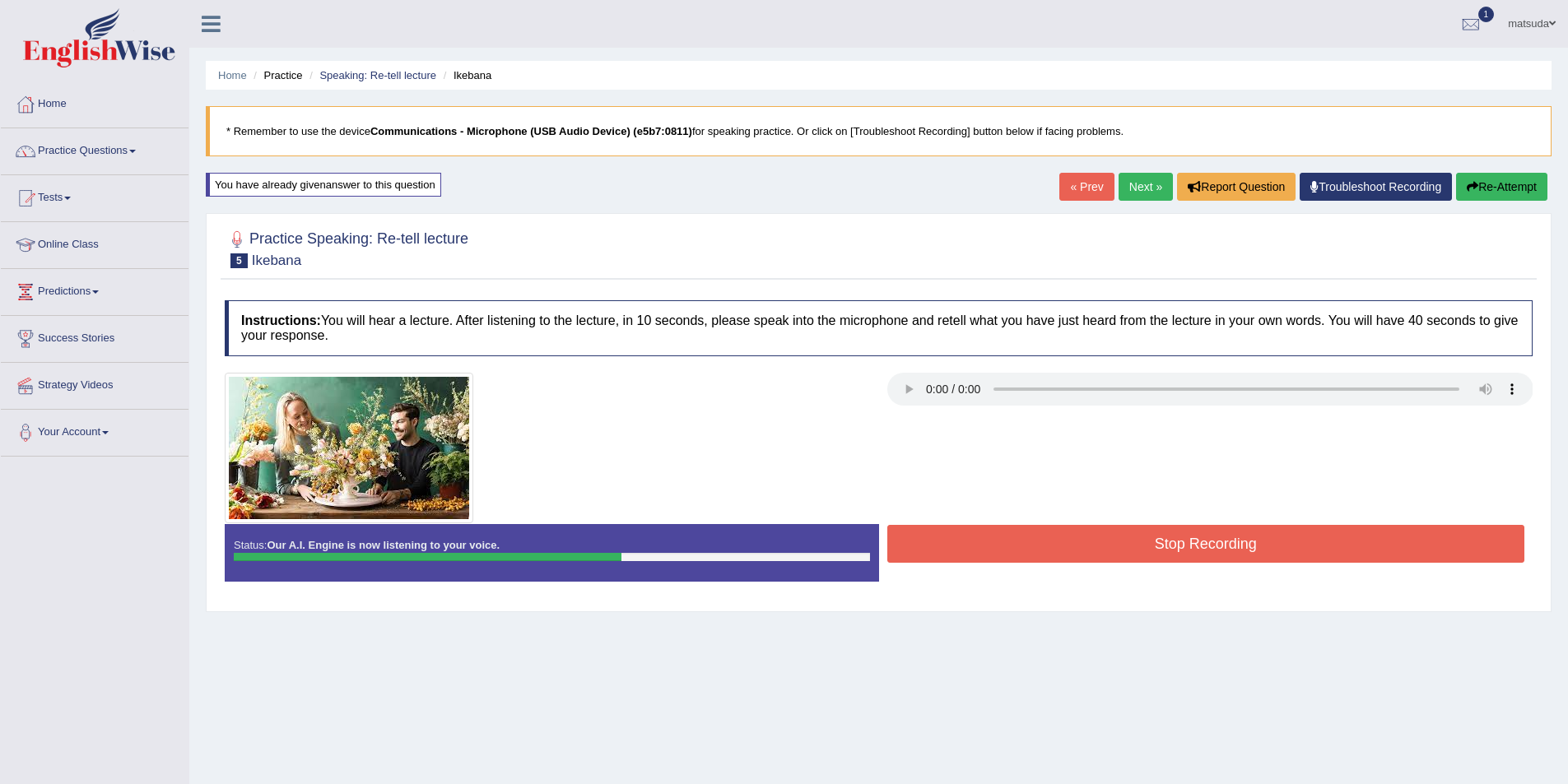
click at [1061, 550] on button "Stop Recording" at bounding box center [1205, 544] width 638 height 38
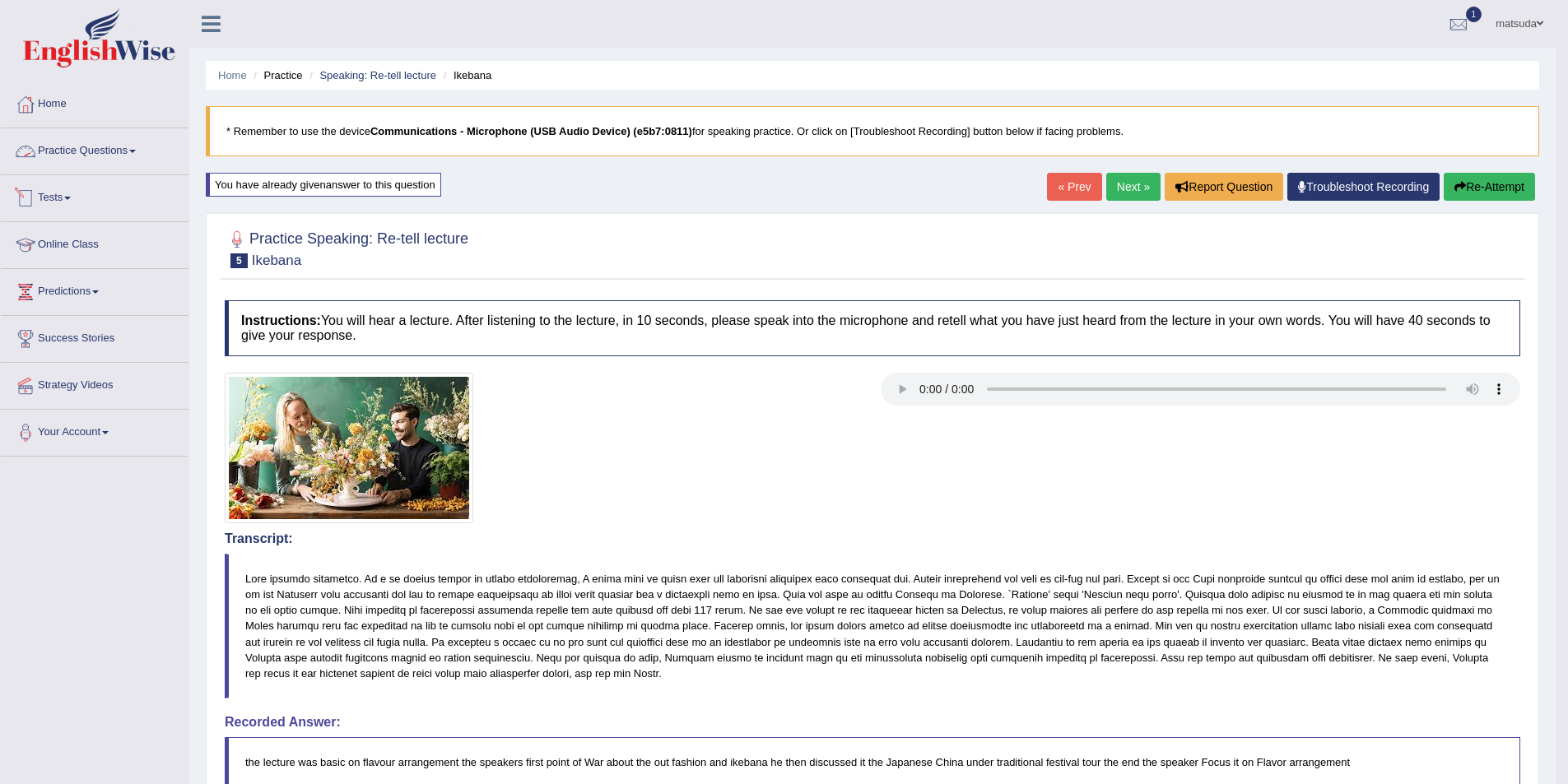
click at [108, 155] on link "Practice Questions" at bounding box center [94, 149] width 188 height 41
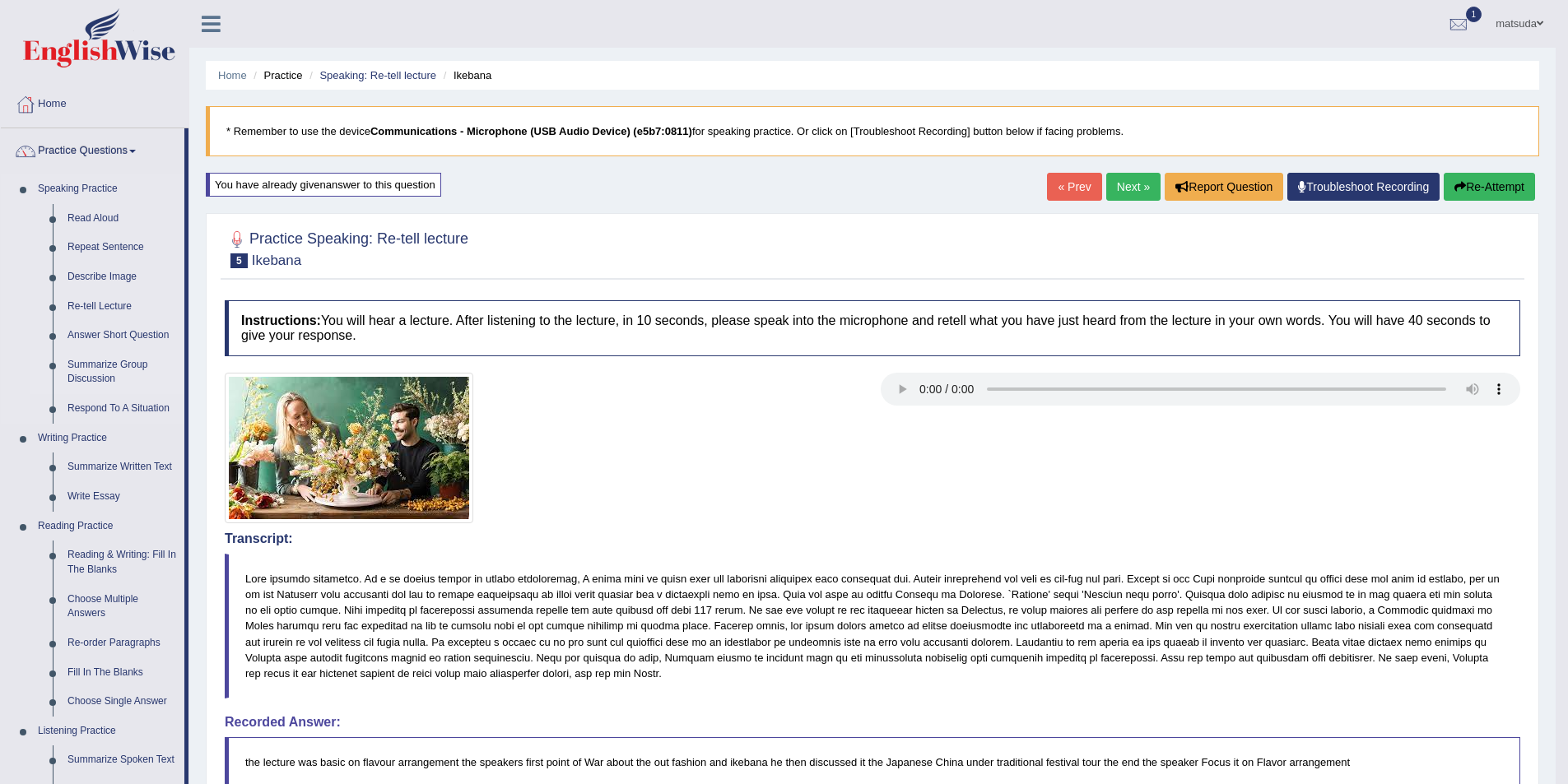
click at [117, 365] on link "Summarize Group Discussion" at bounding box center [122, 372] width 124 height 43
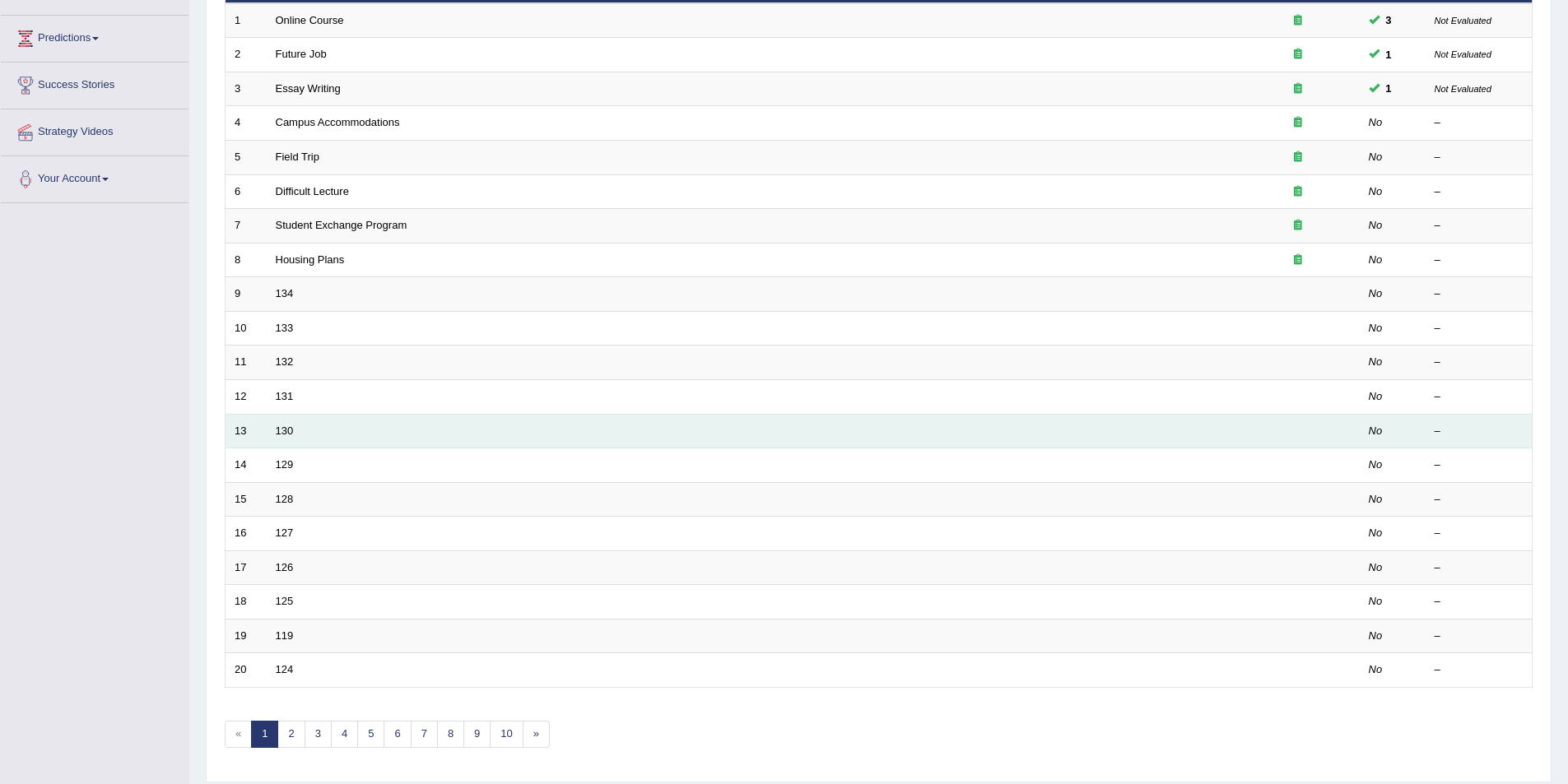
scroll to position [305, 0]
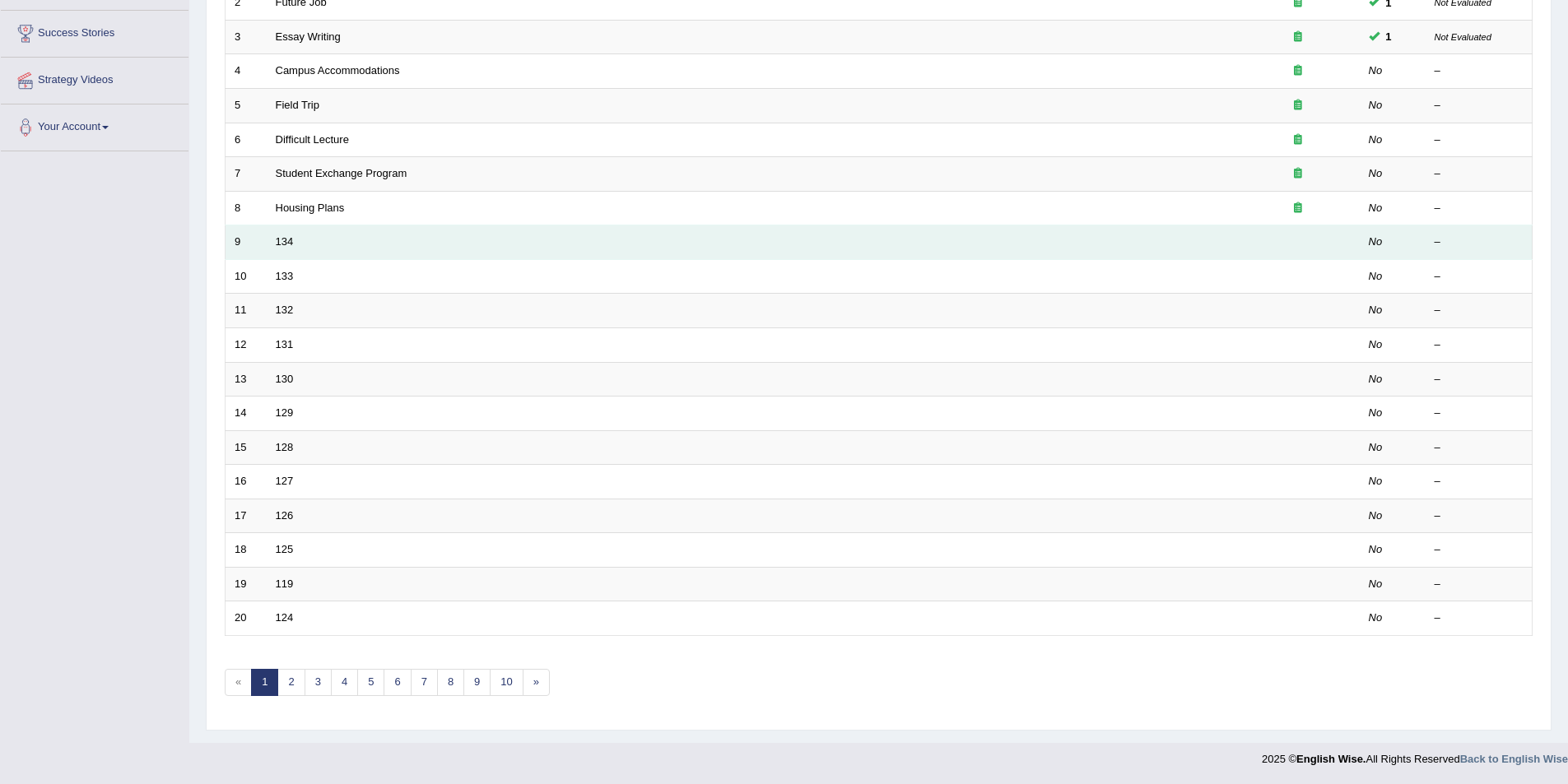
click at [297, 249] on td "134" at bounding box center [751, 242] width 969 height 35
click at [295, 243] on td "134" at bounding box center [751, 242] width 969 height 35
click at [285, 244] on link "134" at bounding box center [285, 241] width 18 height 13
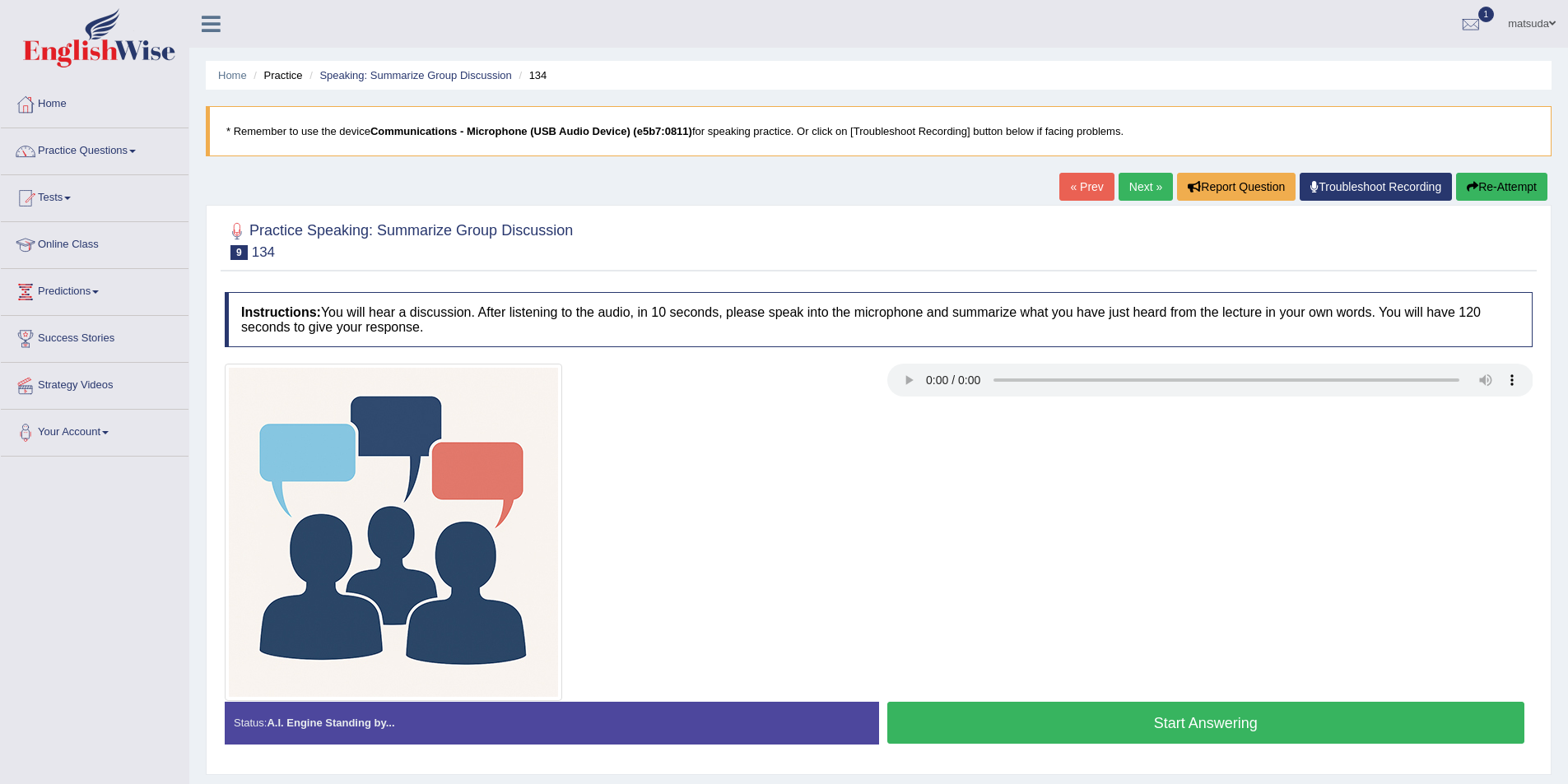
click at [1134, 184] on link "Next »" at bounding box center [1146, 186] width 54 height 28
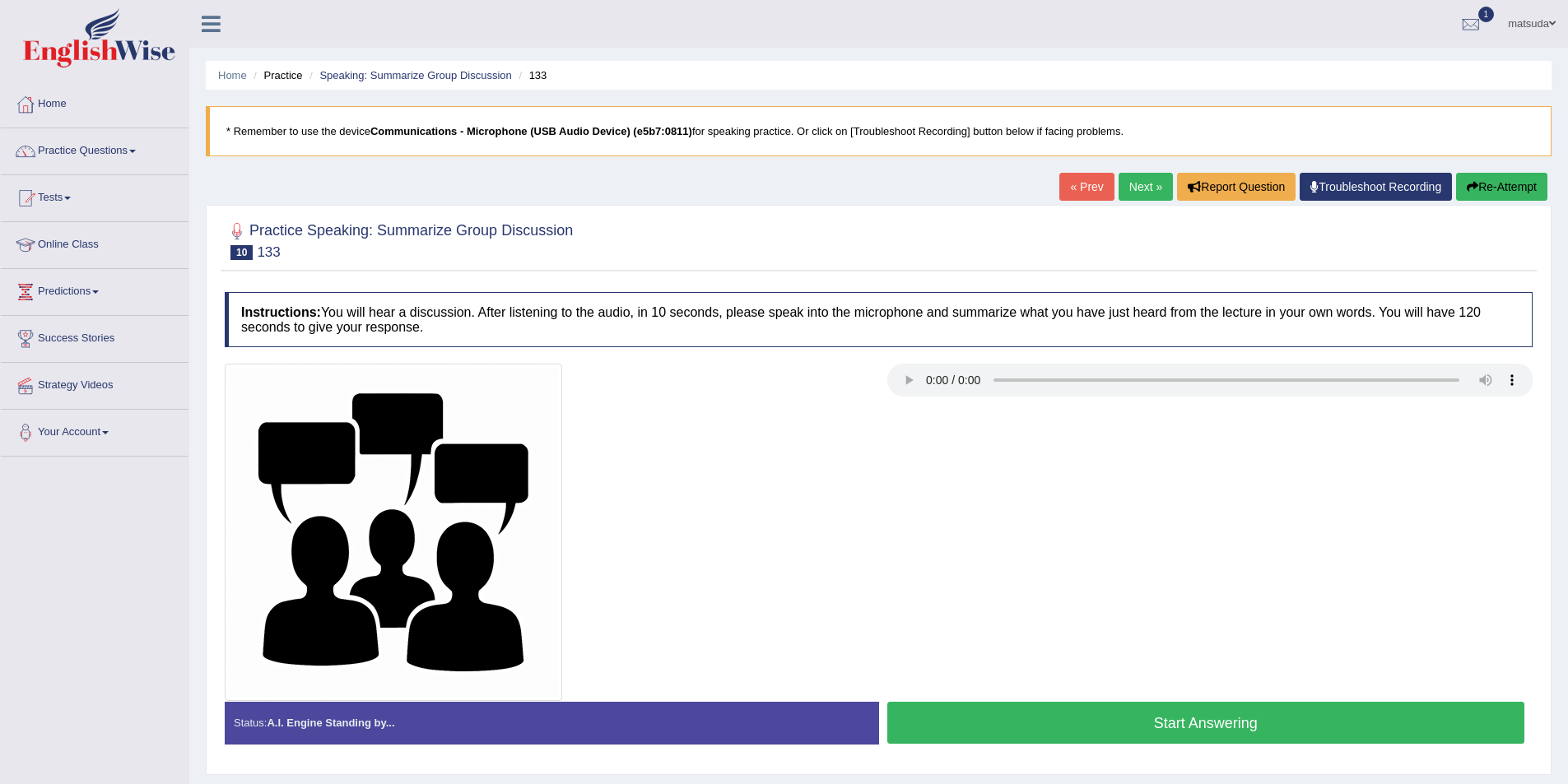
click at [1091, 725] on button "Start Answering" at bounding box center [1205, 722] width 638 height 42
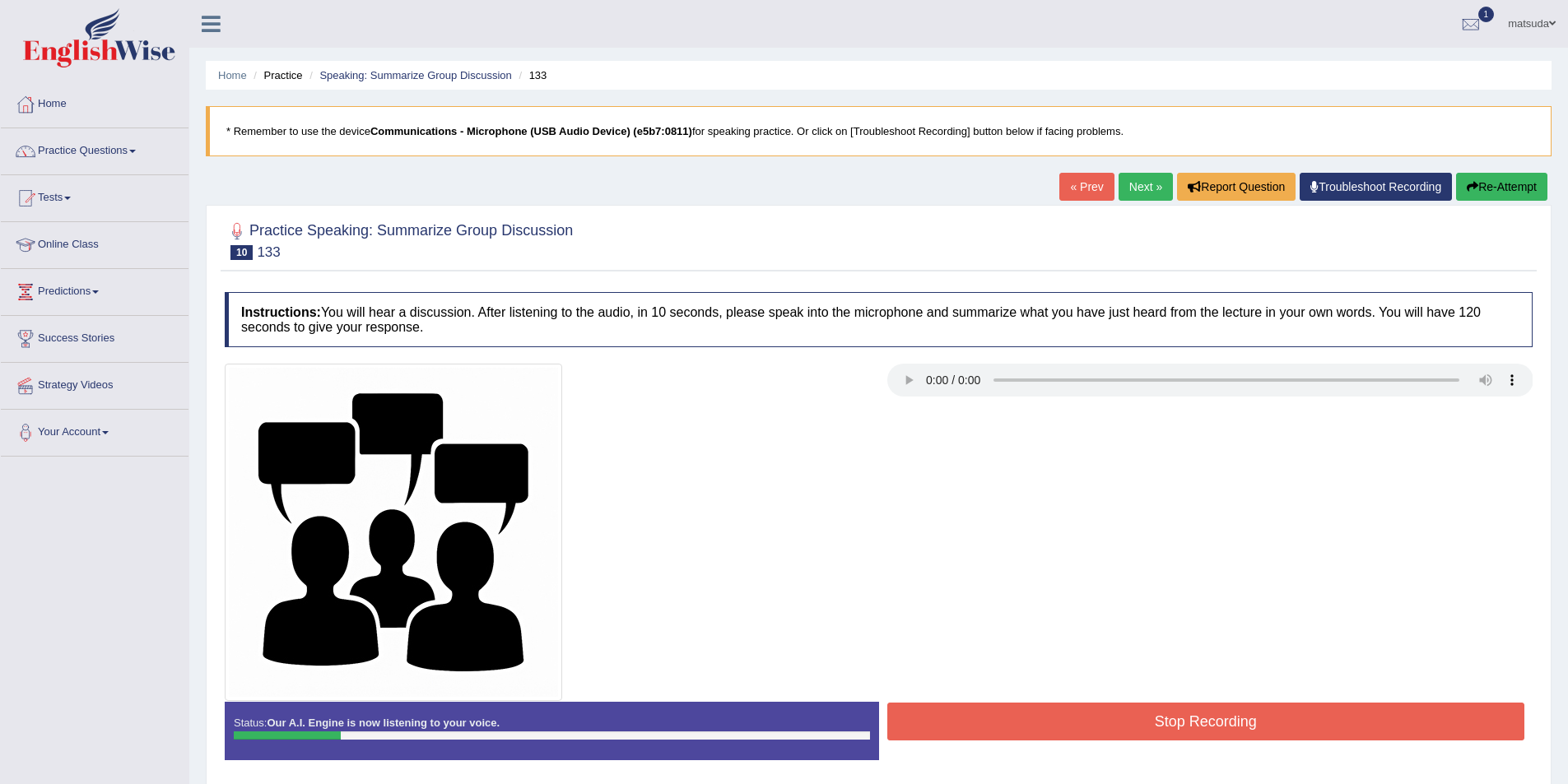
click at [1486, 194] on button "Re-Attempt" at bounding box center [1502, 186] width 92 height 28
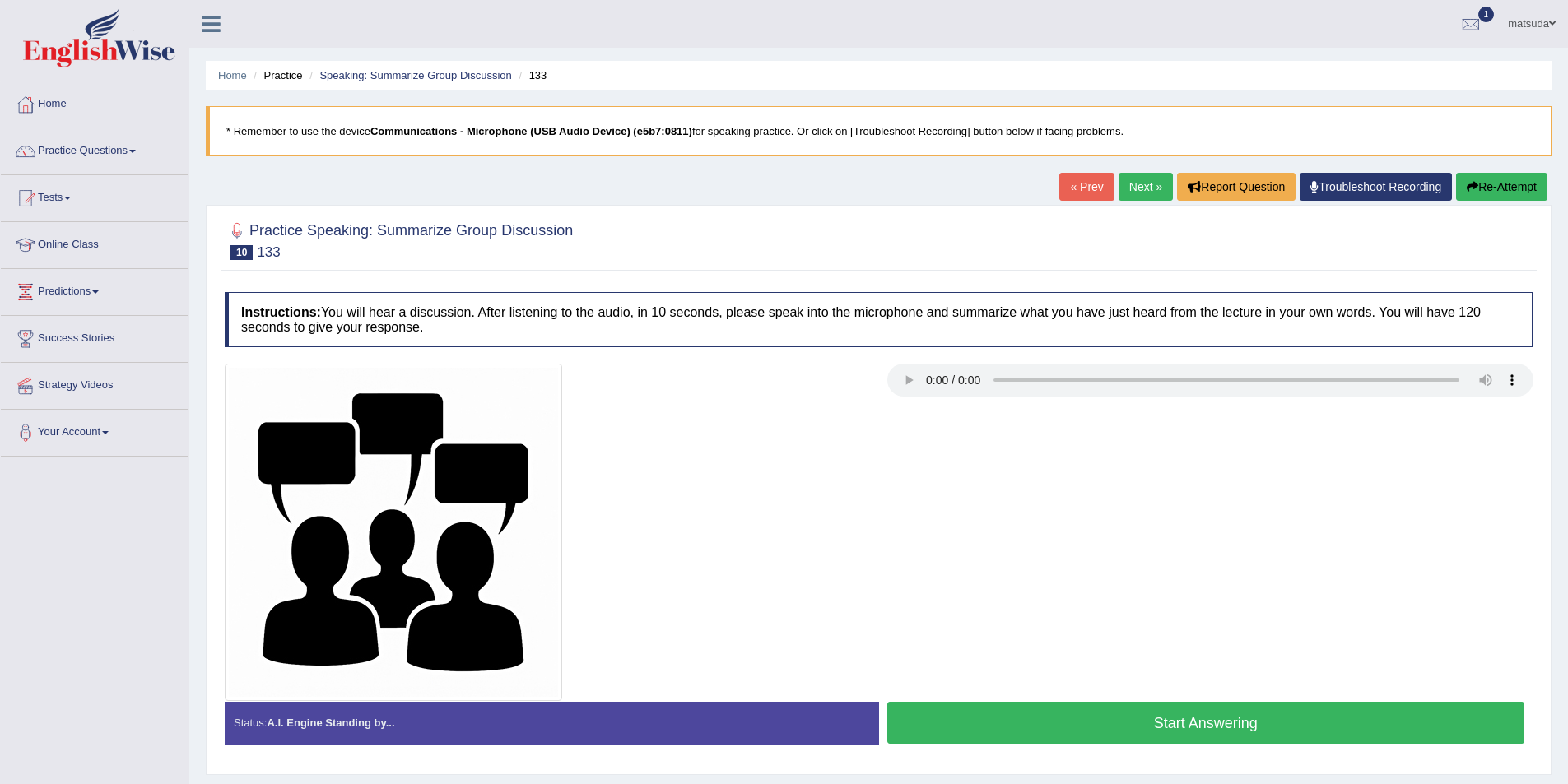
click at [1071, 708] on button "Start Answering" at bounding box center [1205, 722] width 638 height 42
click at [1071, 708] on div "Status: A.I. Engine Standing by... Start Answering Stop Recording" at bounding box center [877, 730] width 1307 height 59
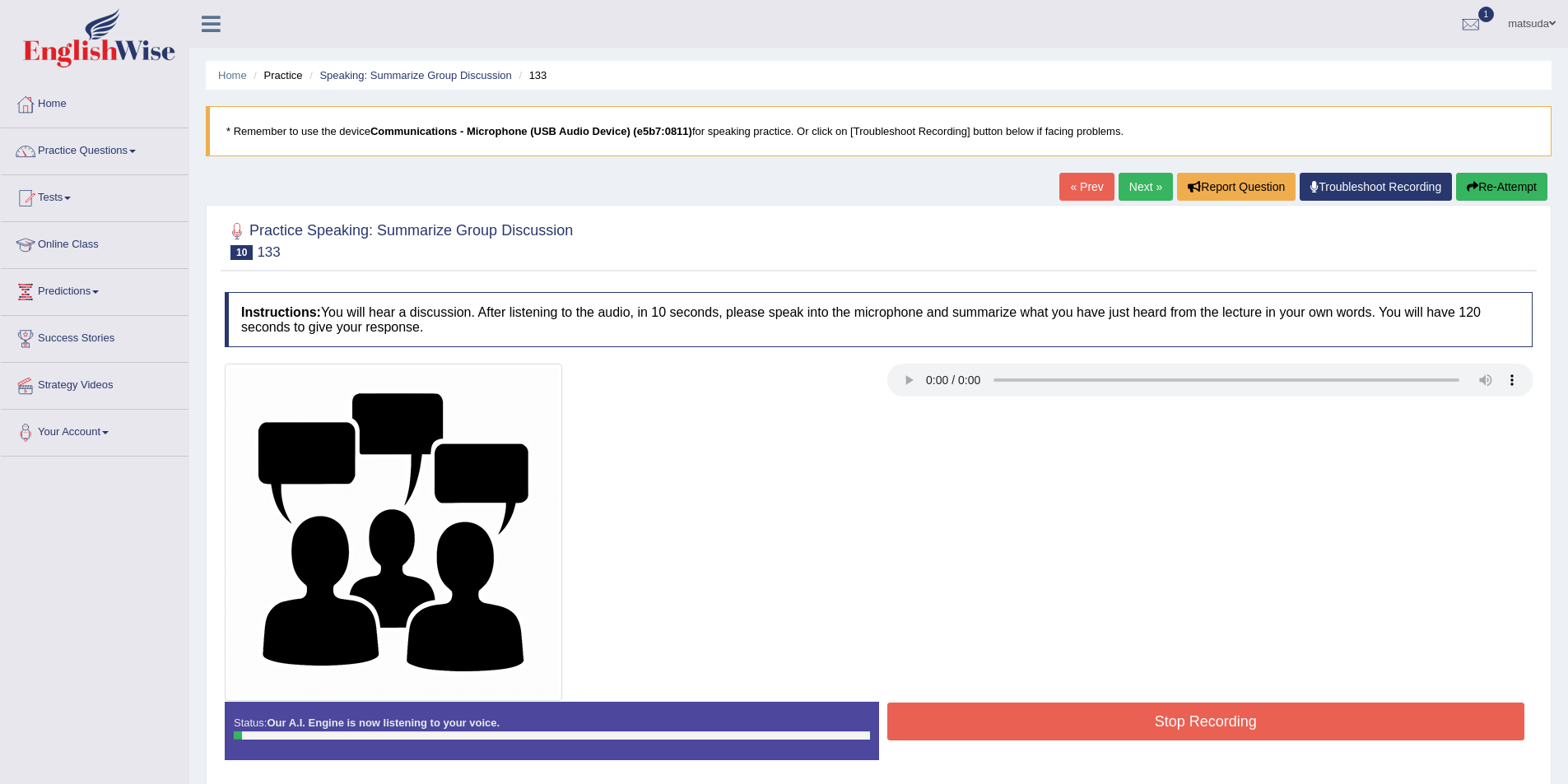
click at [1492, 200] on button "Re-Attempt" at bounding box center [1502, 186] width 92 height 28
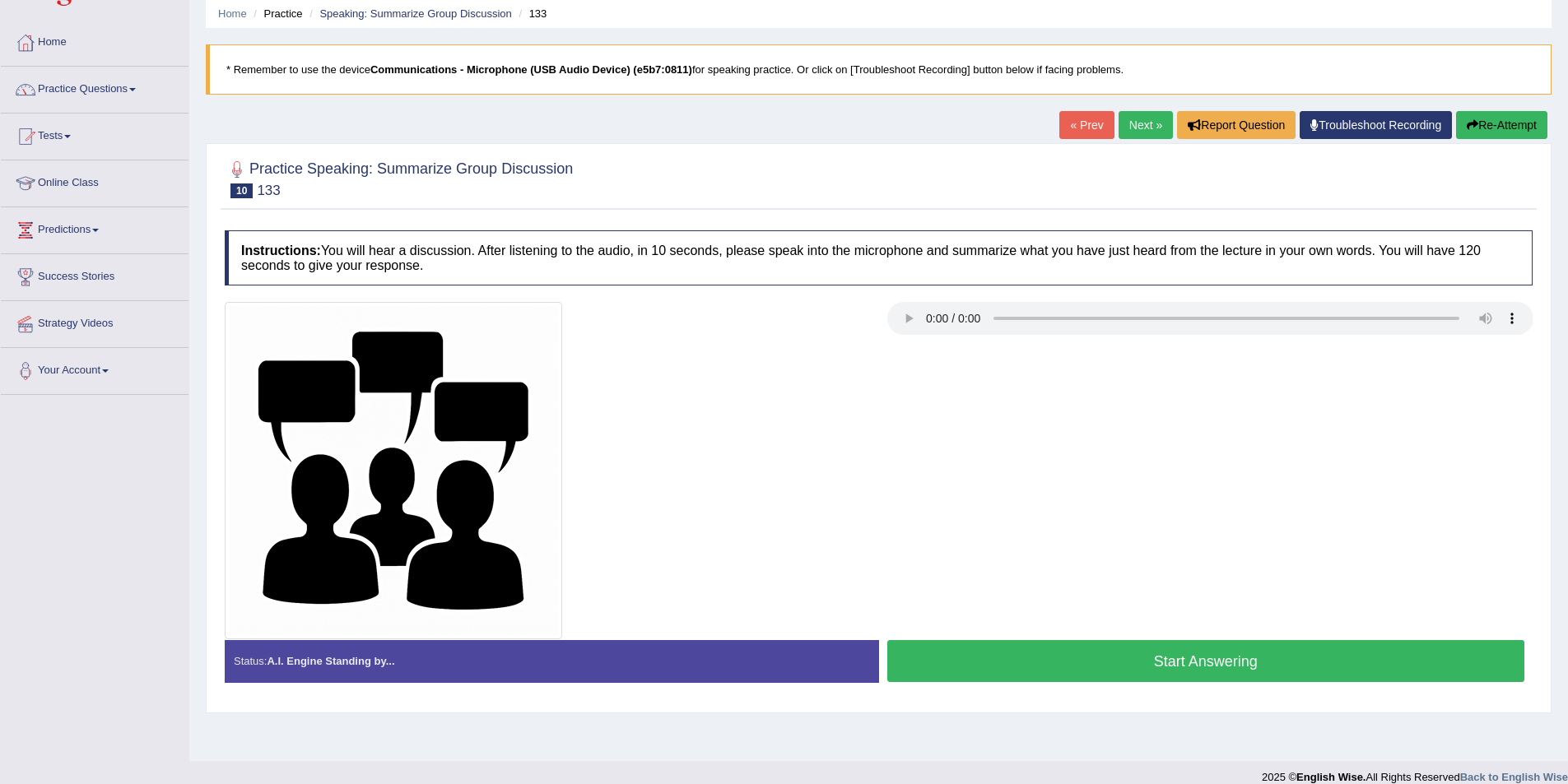
scroll to position [80, 0]
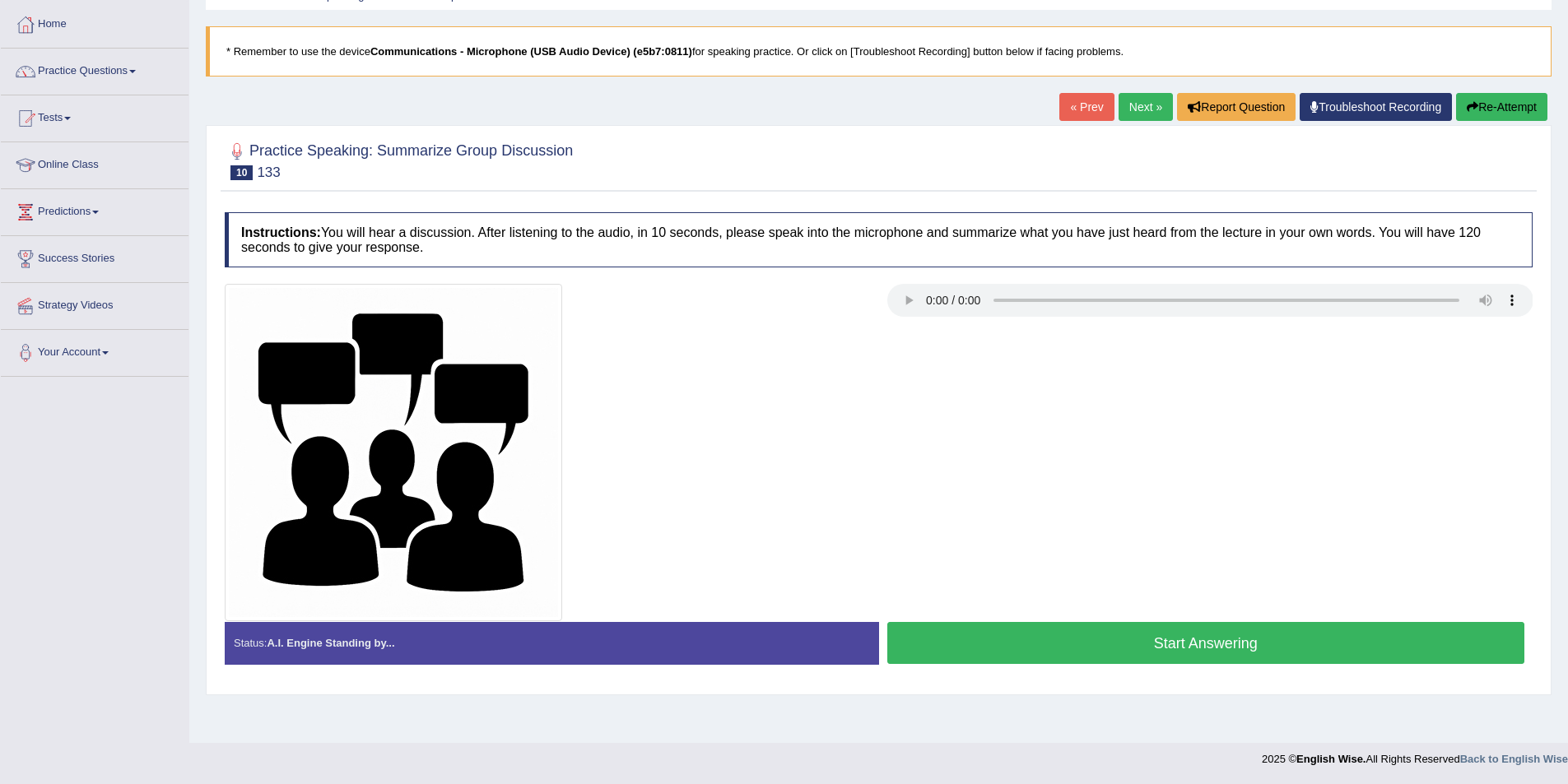
click at [1147, 638] on button "Start Answering" at bounding box center [1205, 642] width 638 height 42
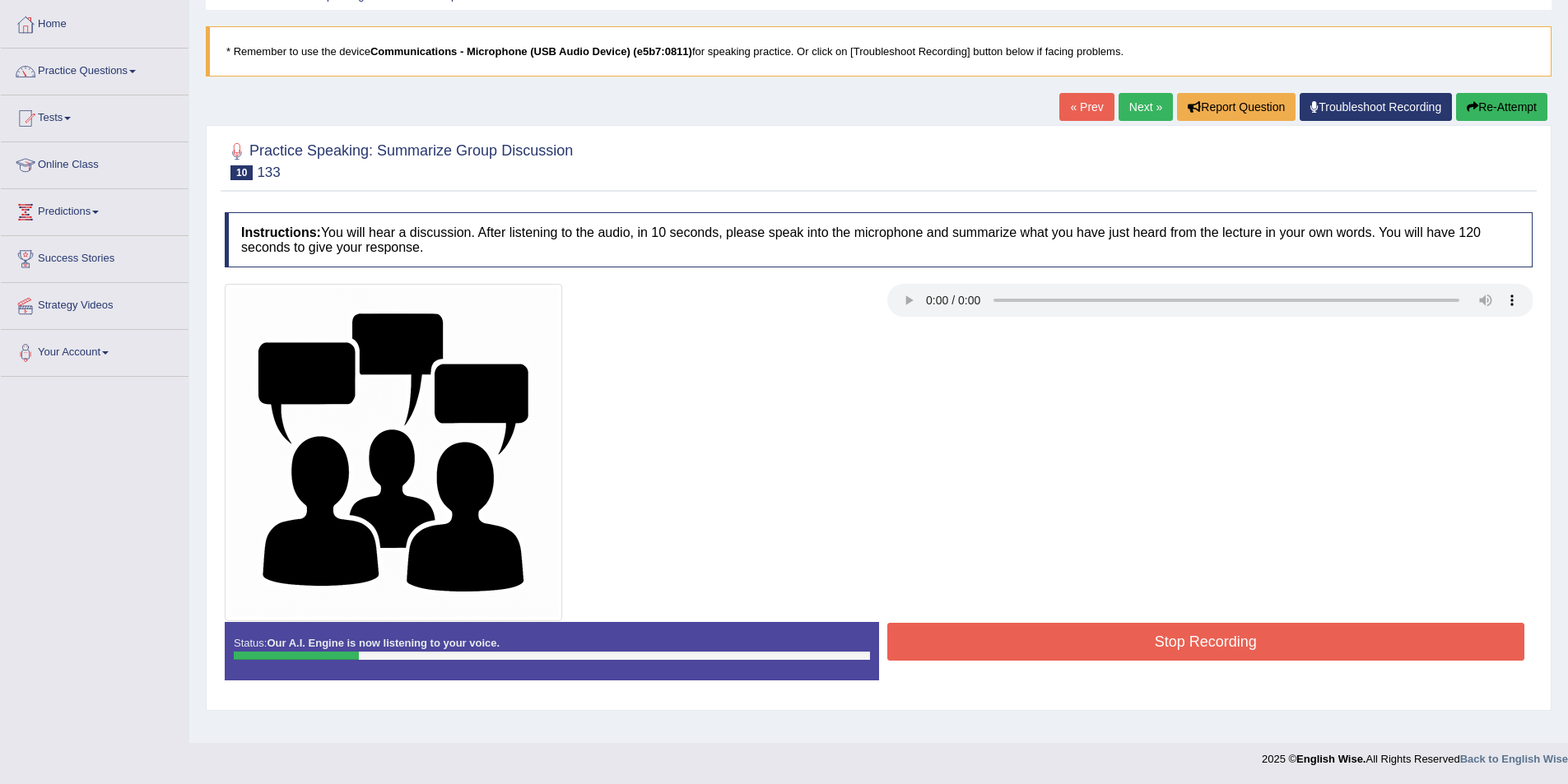
click at [1384, 625] on button "Stop Recording" at bounding box center [1205, 641] width 638 height 38
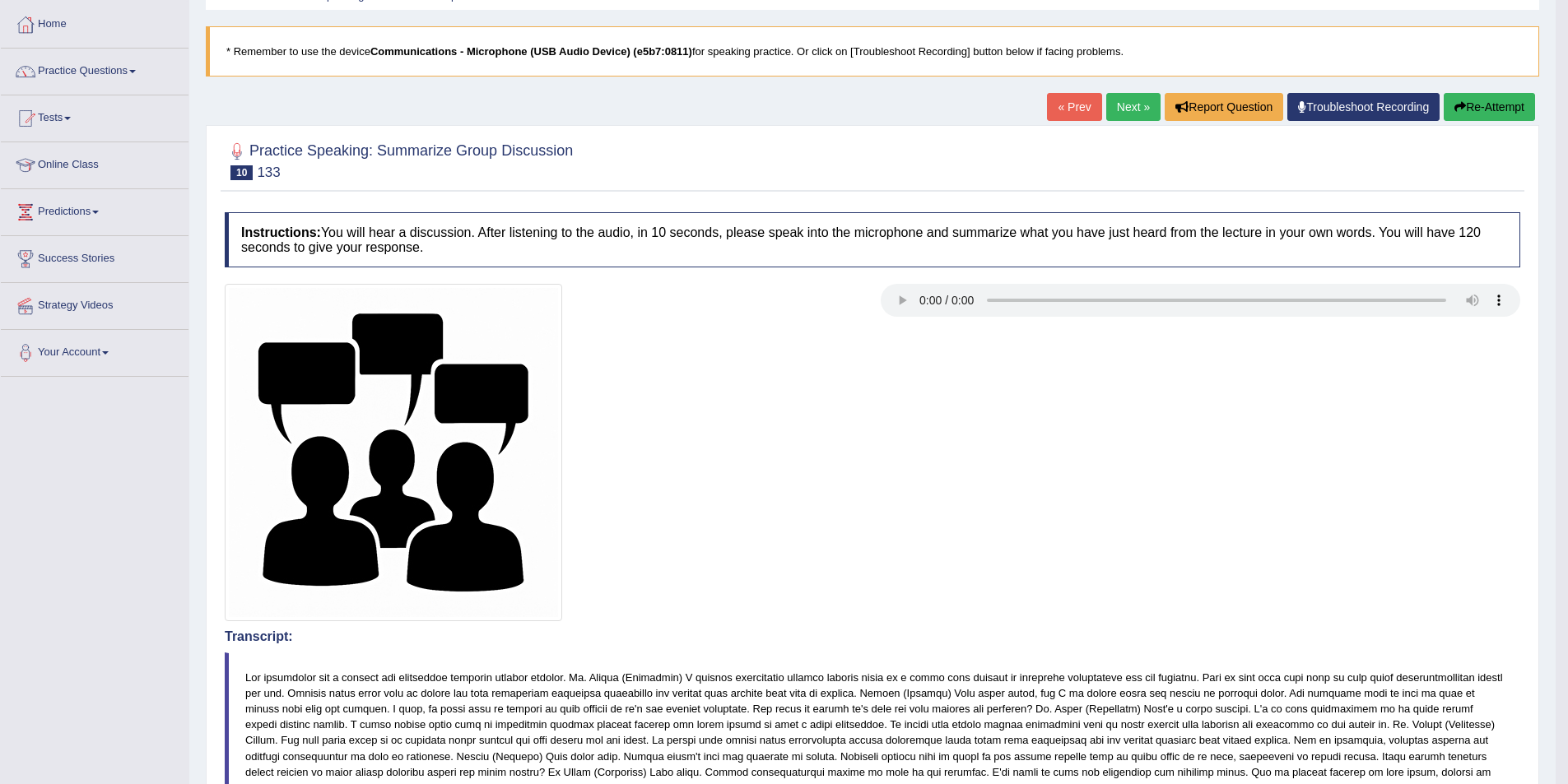
click at [1481, 109] on button "Re-Attempt" at bounding box center [1489, 106] width 92 height 28
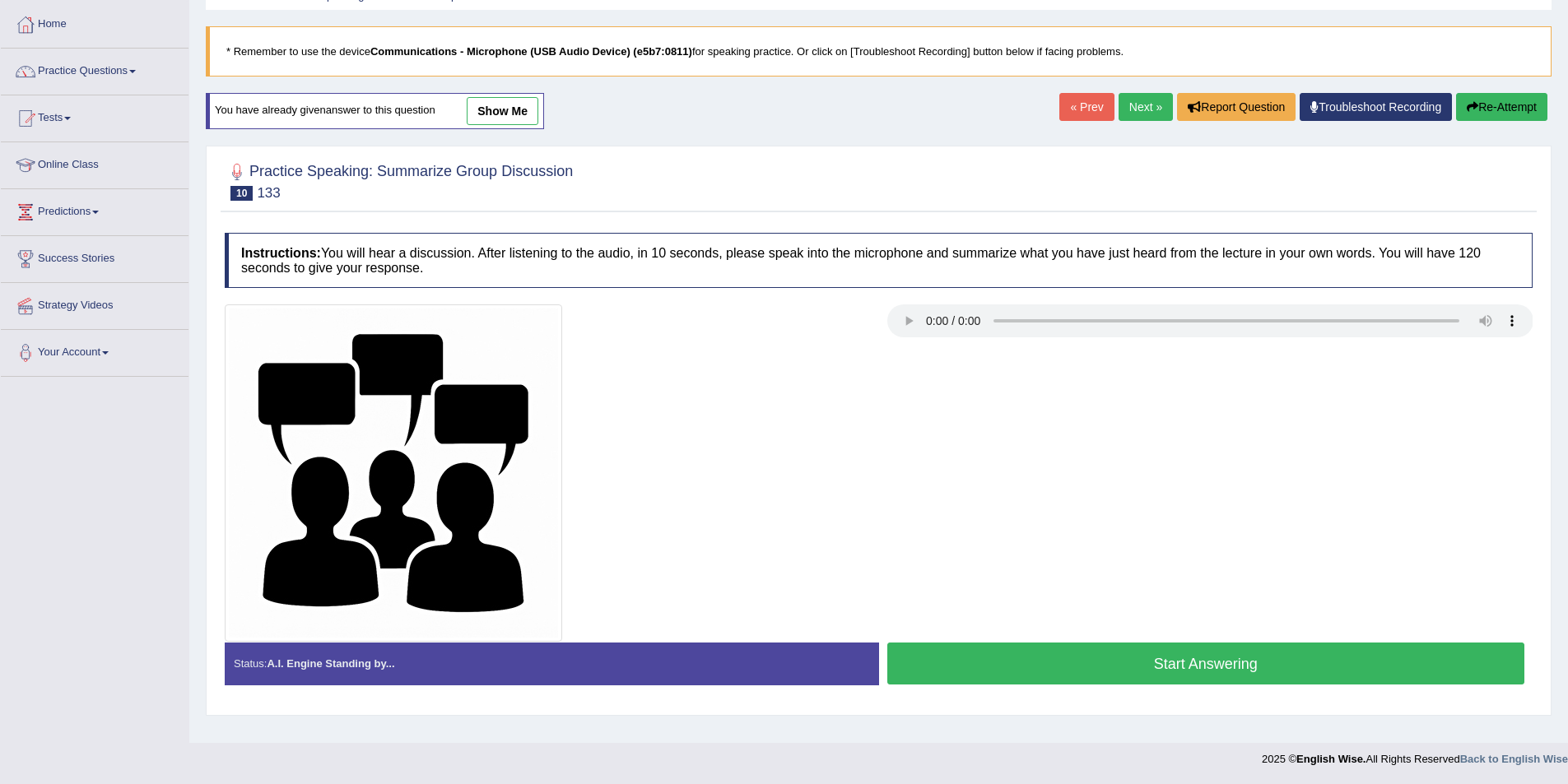
scroll to position [80, 0]
click at [1209, 657] on button "Start Answering" at bounding box center [1205, 663] width 638 height 42
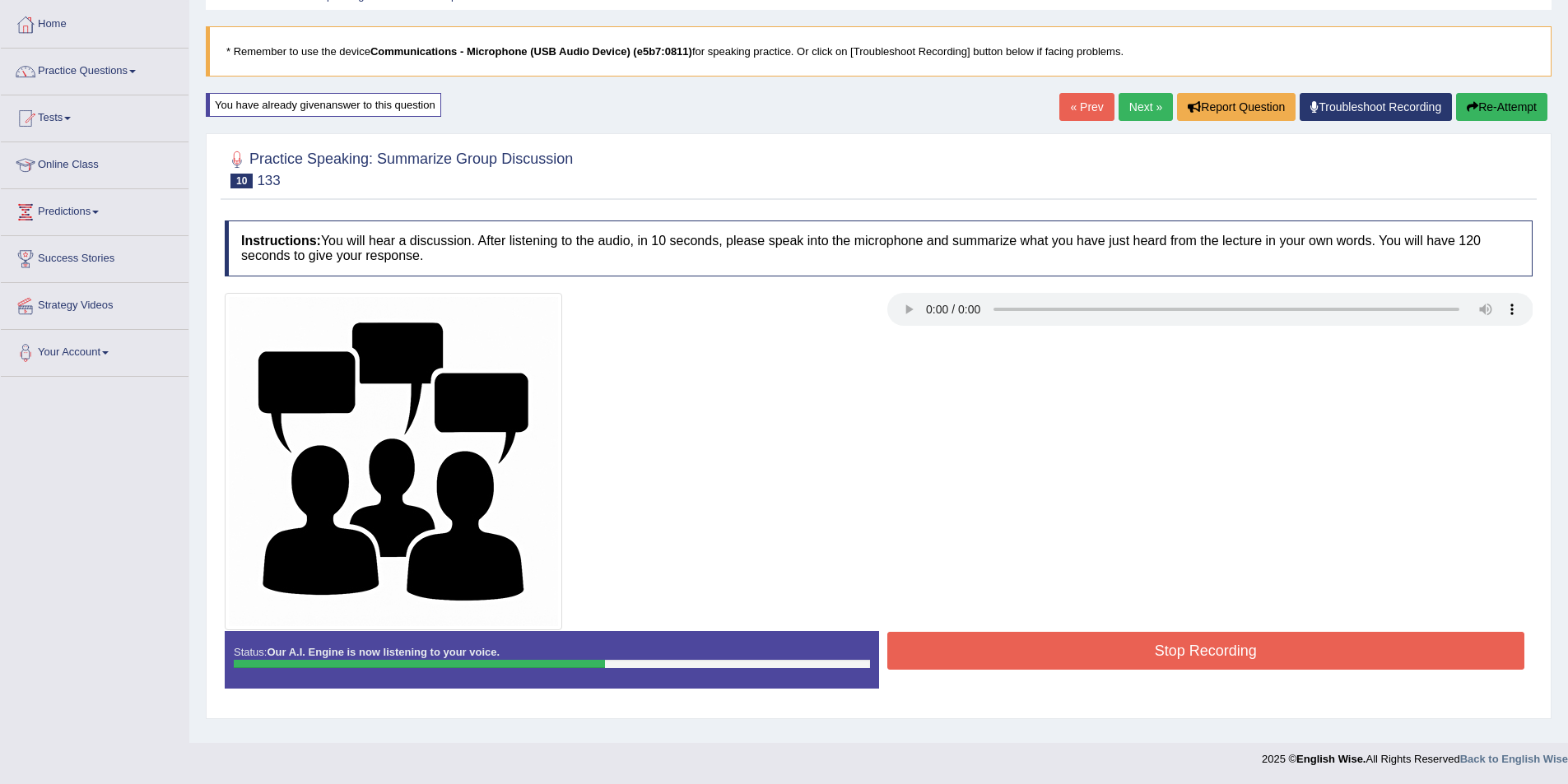
click at [1334, 638] on button "Stop Recording" at bounding box center [1205, 651] width 638 height 38
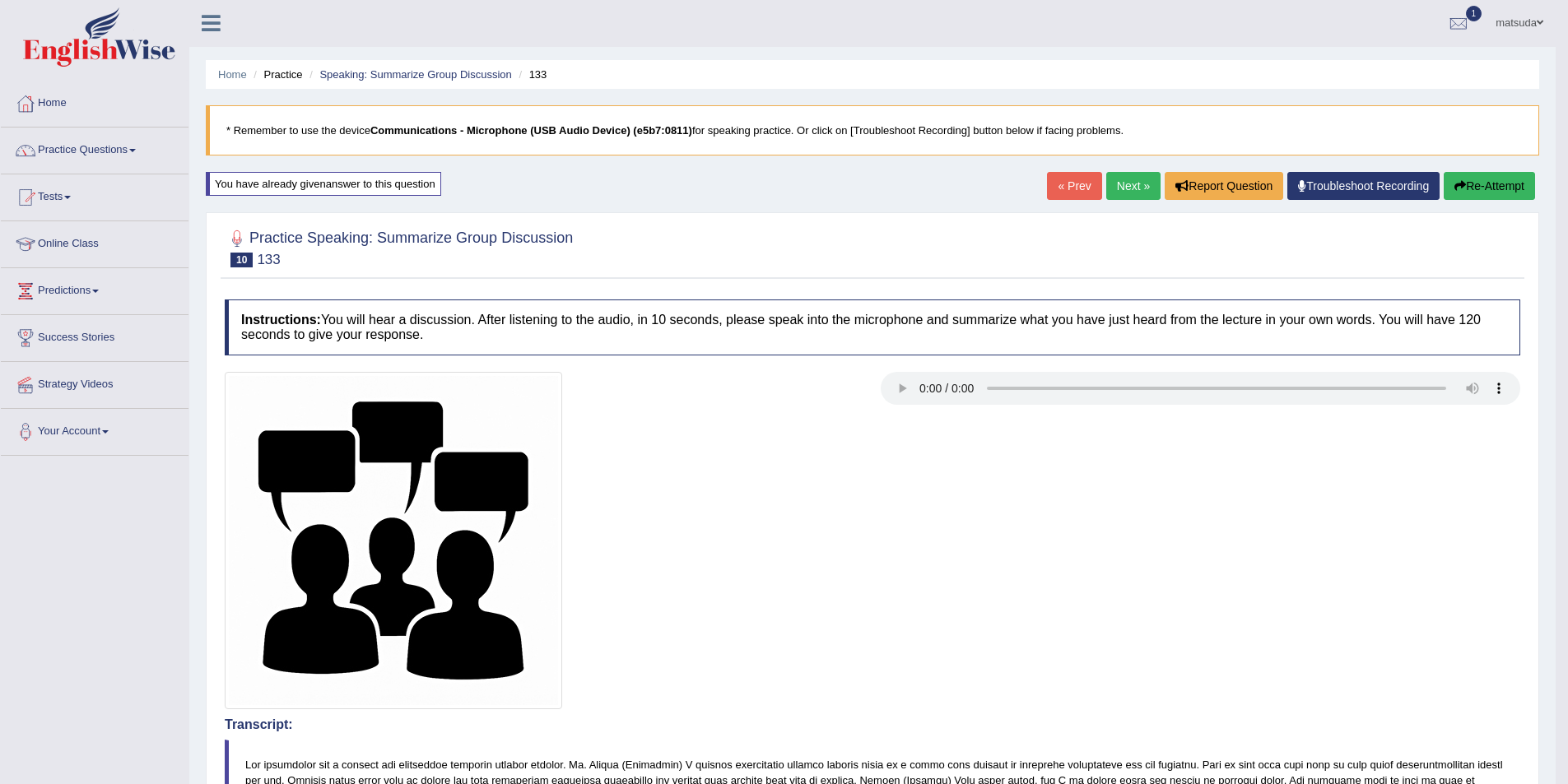
scroll to position [0, 0]
click at [1475, 175] on button "Re-Attempt" at bounding box center [1489, 186] width 92 height 28
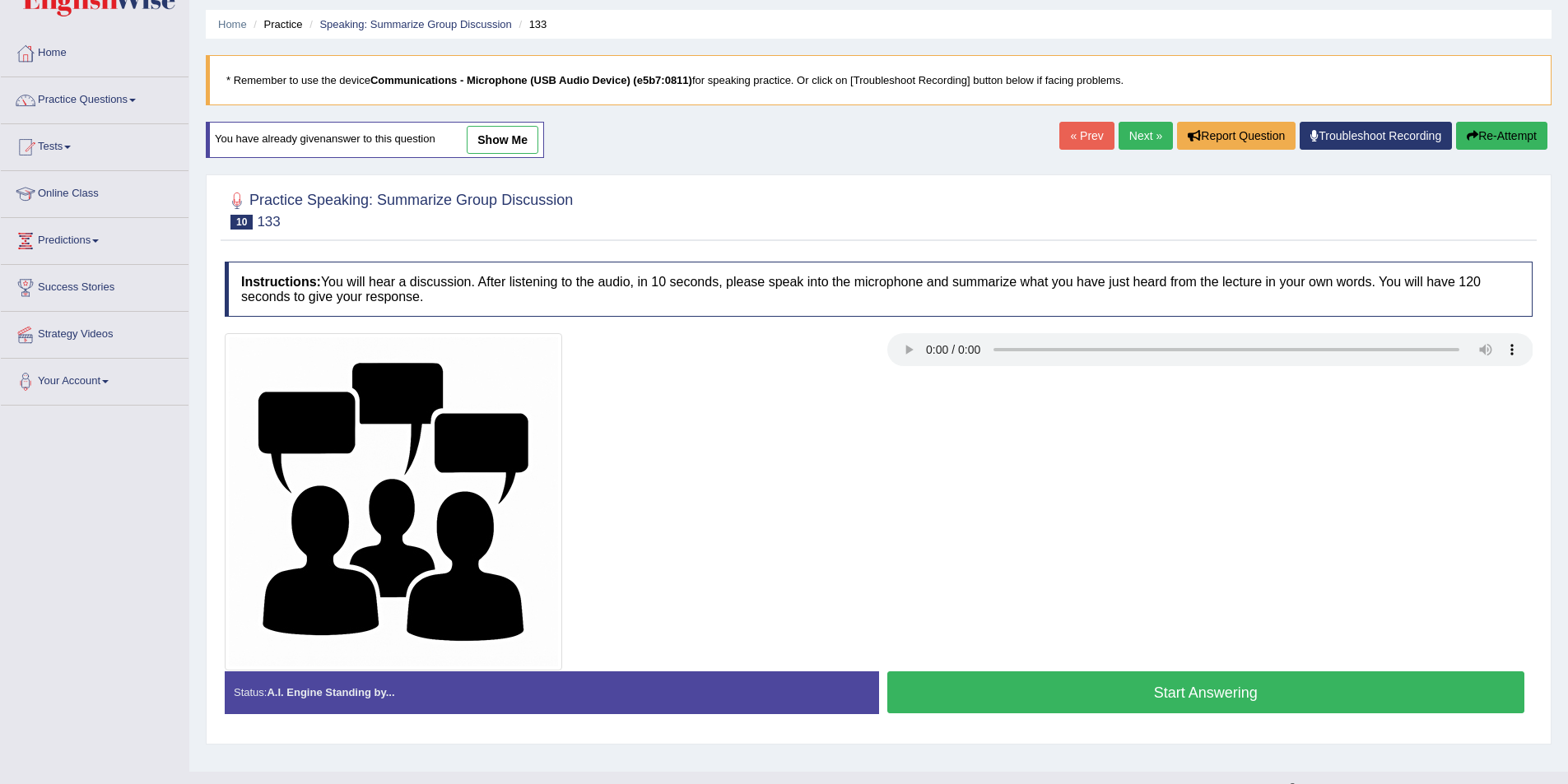
scroll to position [80, 0]
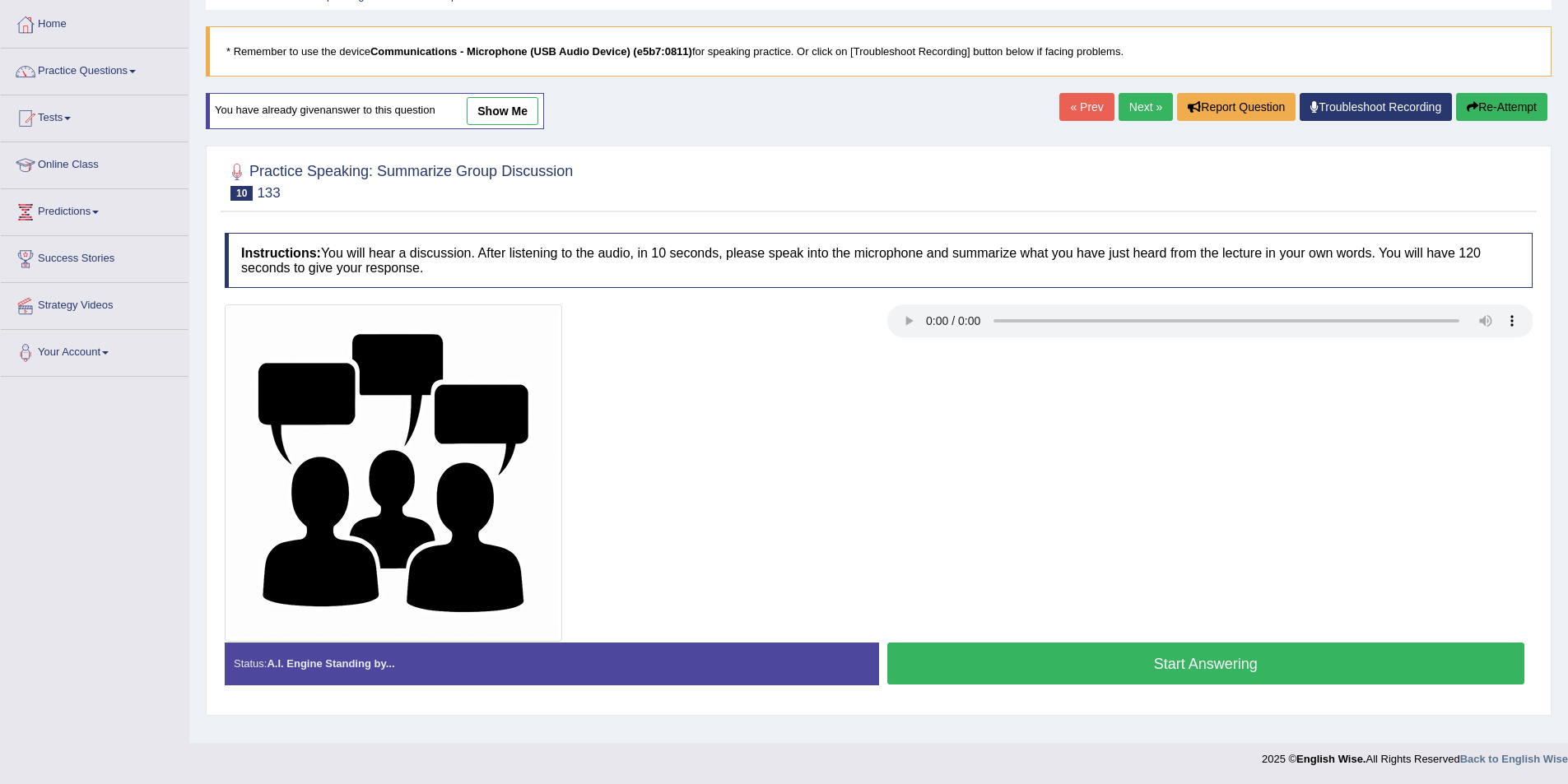
click at [1140, 663] on button "Start Answering" at bounding box center [1205, 663] width 638 height 42
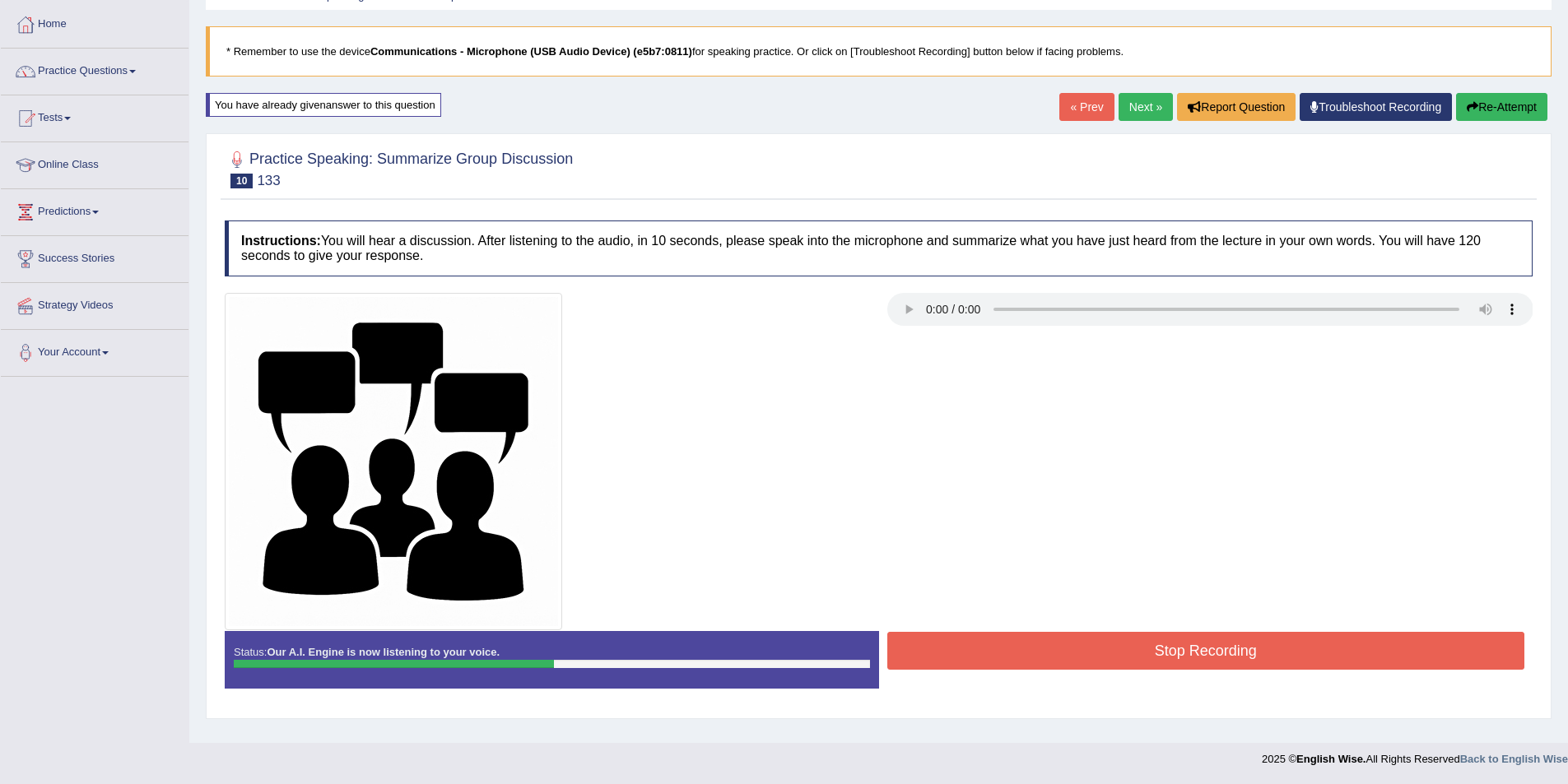
click at [1140, 660] on button "Stop Recording" at bounding box center [1205, 651] width 638 height 38
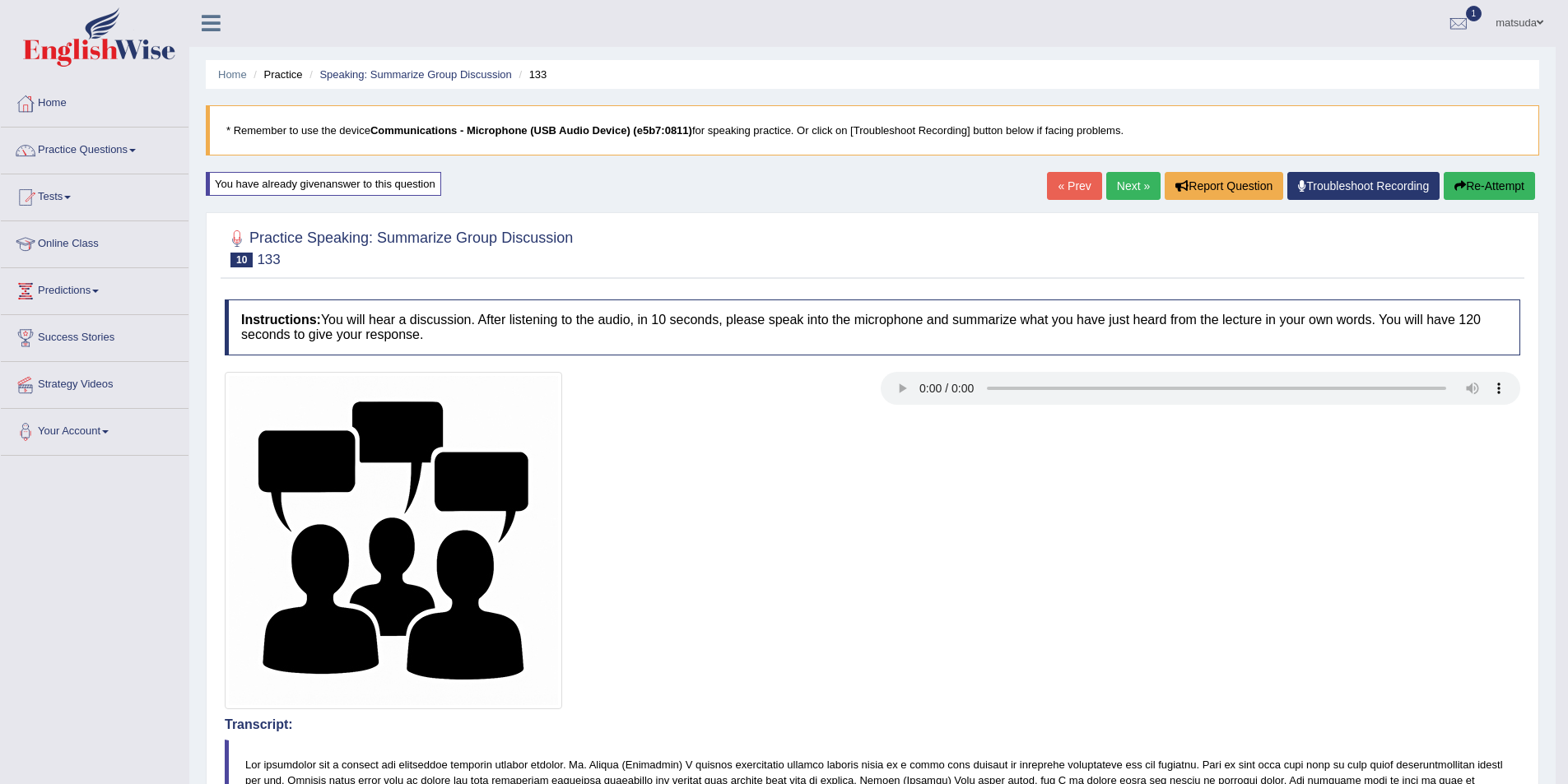
scroll to position [0, 0]
click at [97, 144] on link "Practice Questions" at bounding box center [94, 149] width 188 height 41
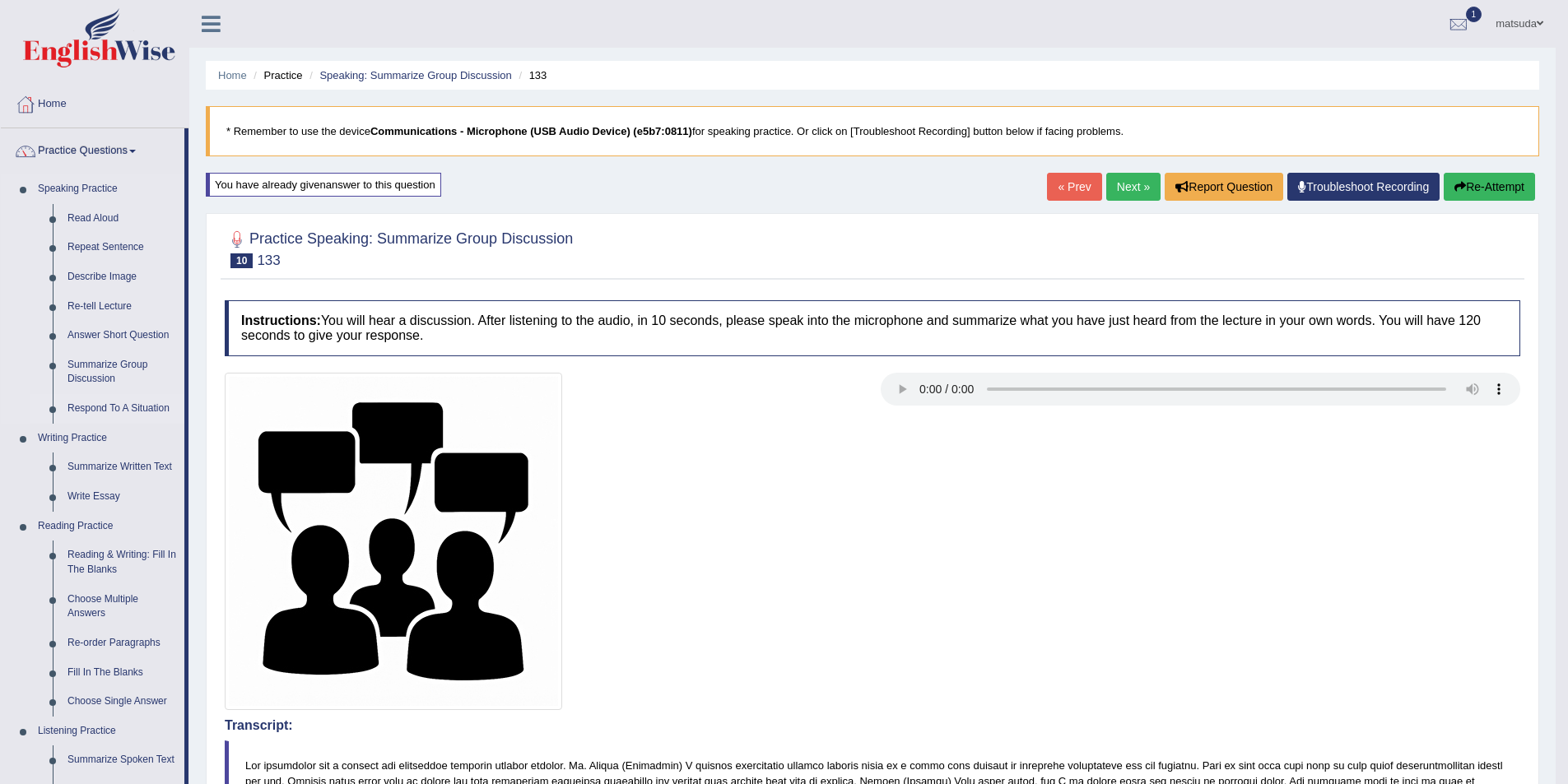
click at [102, 409] on link "Respond To A Situation" at bounding box center [122, 409] width 124 height 30
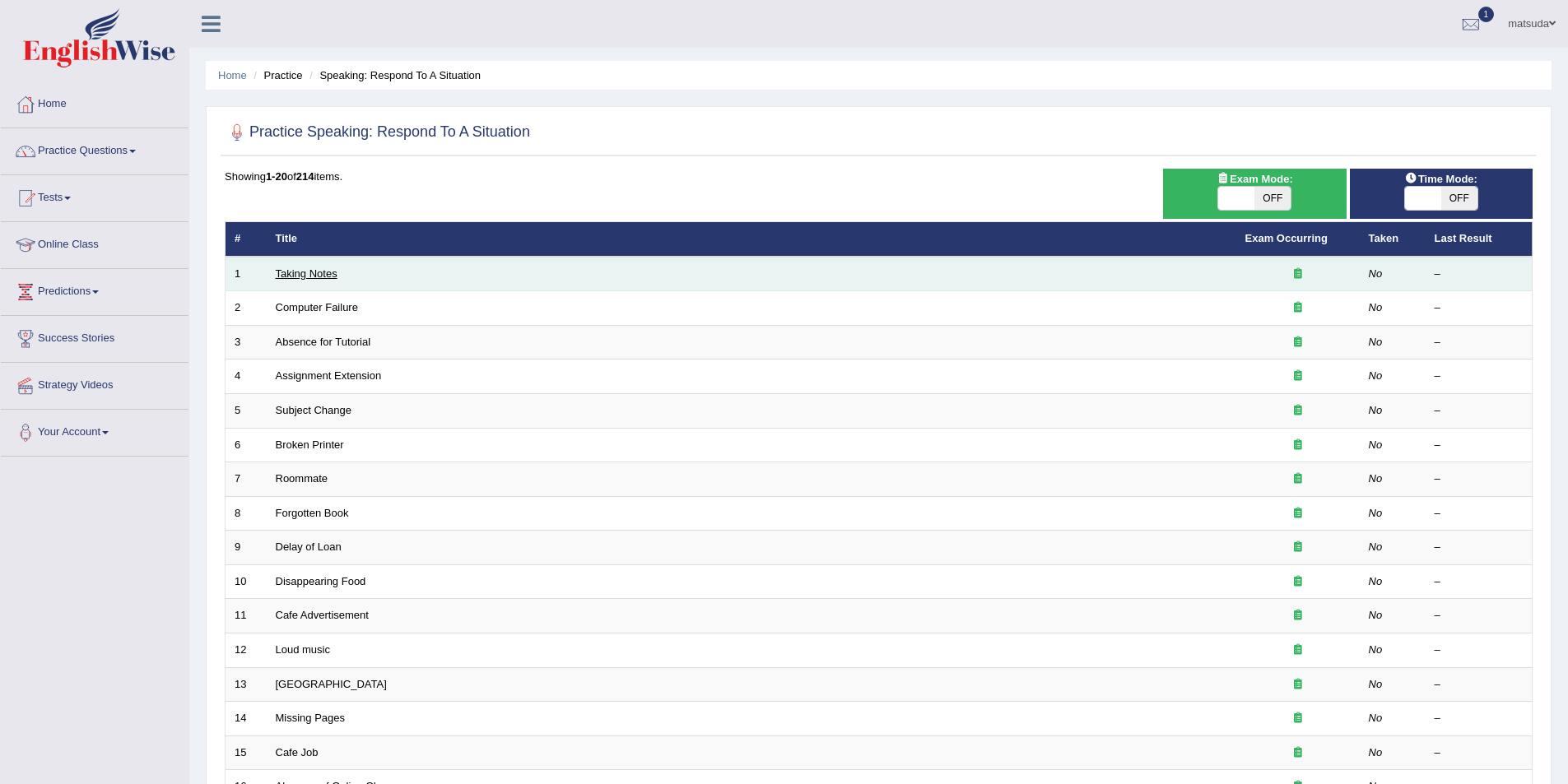
click at [311, 275] on link "Taking Notes" at bounding box center [307, 274] width 62 height 13
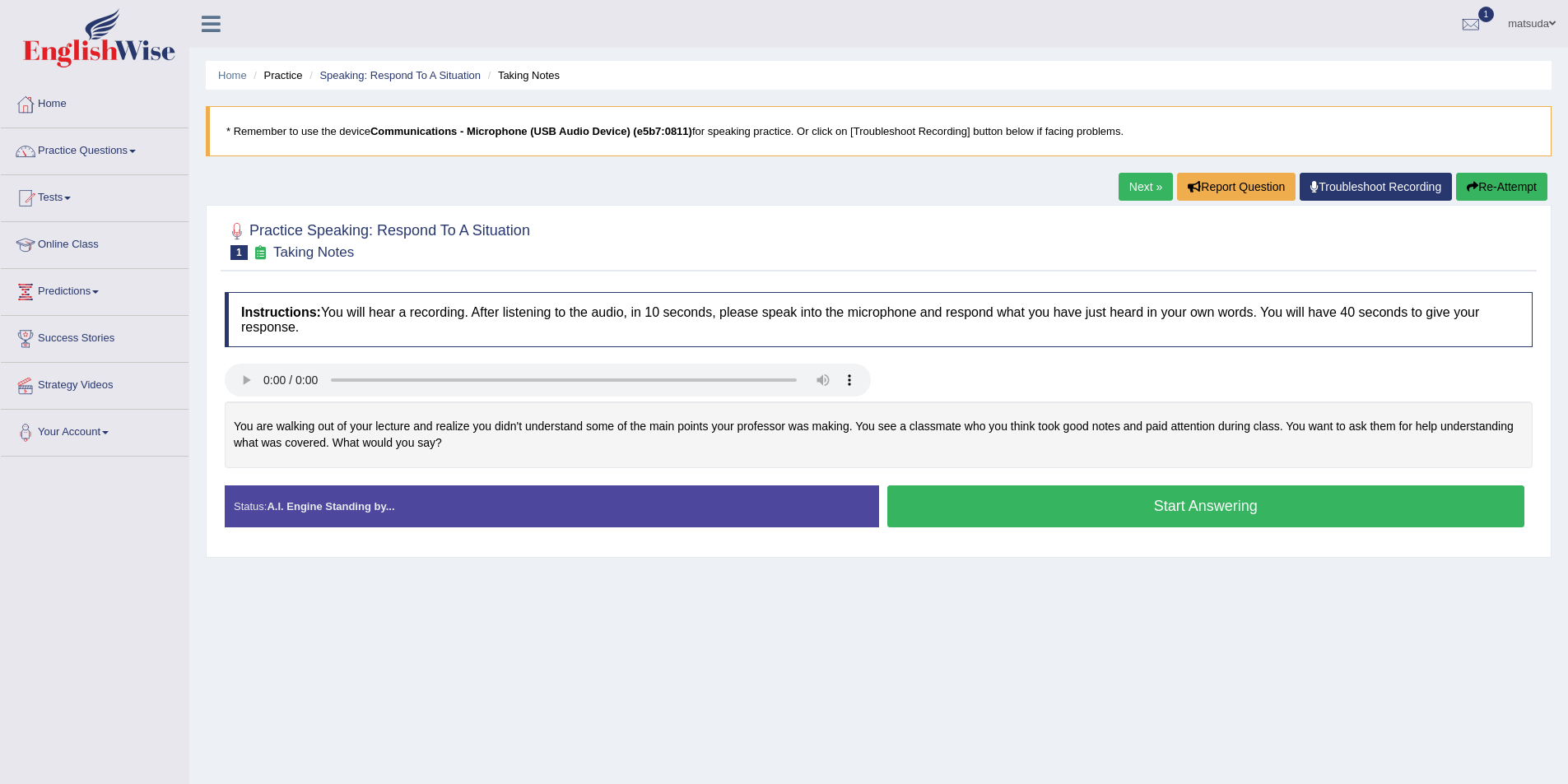
click at [969, 505] on button "Start Answering" at bounding box center [1205, 506] width 638 height 42
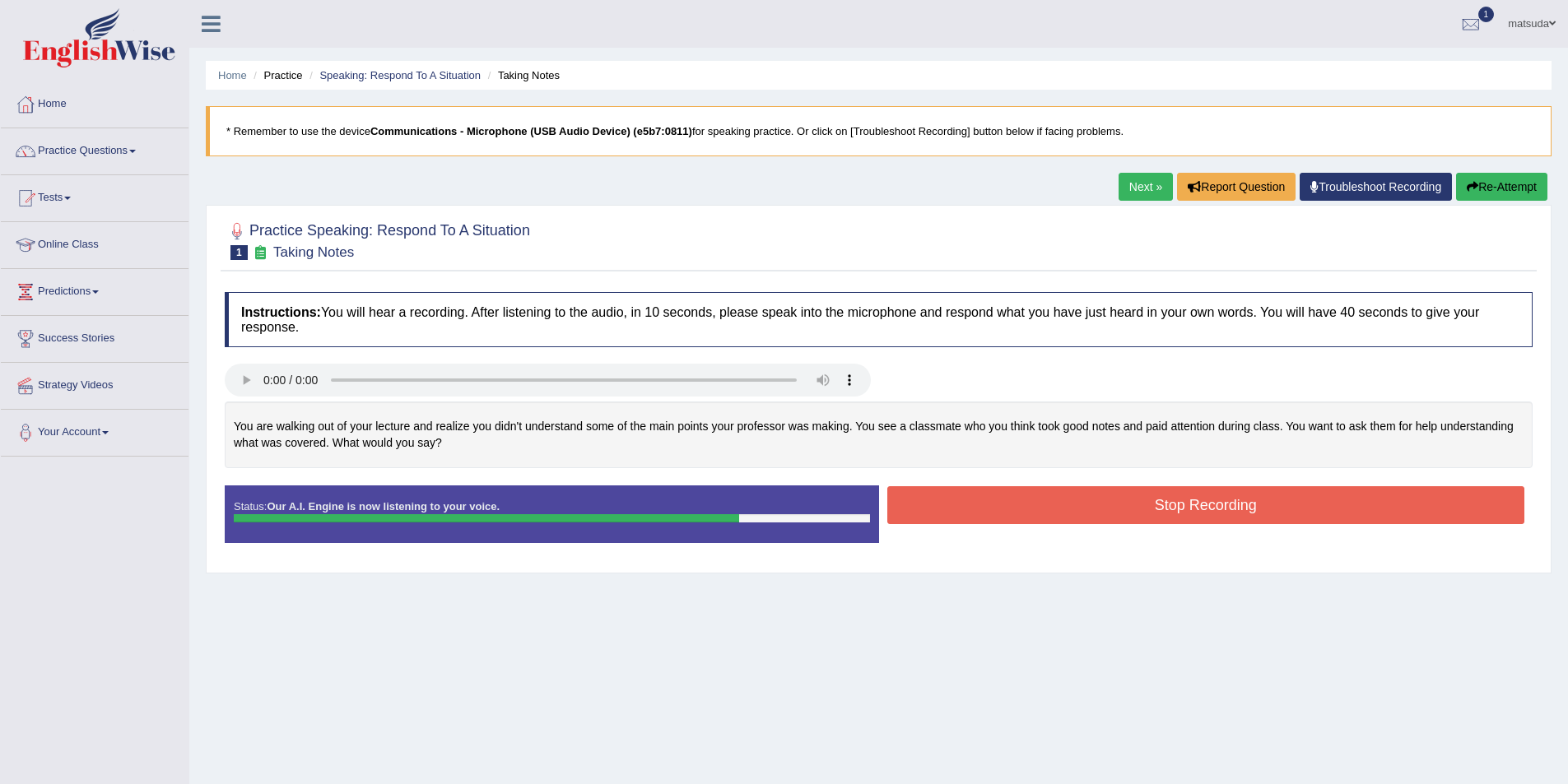
click at [939, 514] on button "Stop Recording" at bounding box center [1205, 505] width 638 height 38
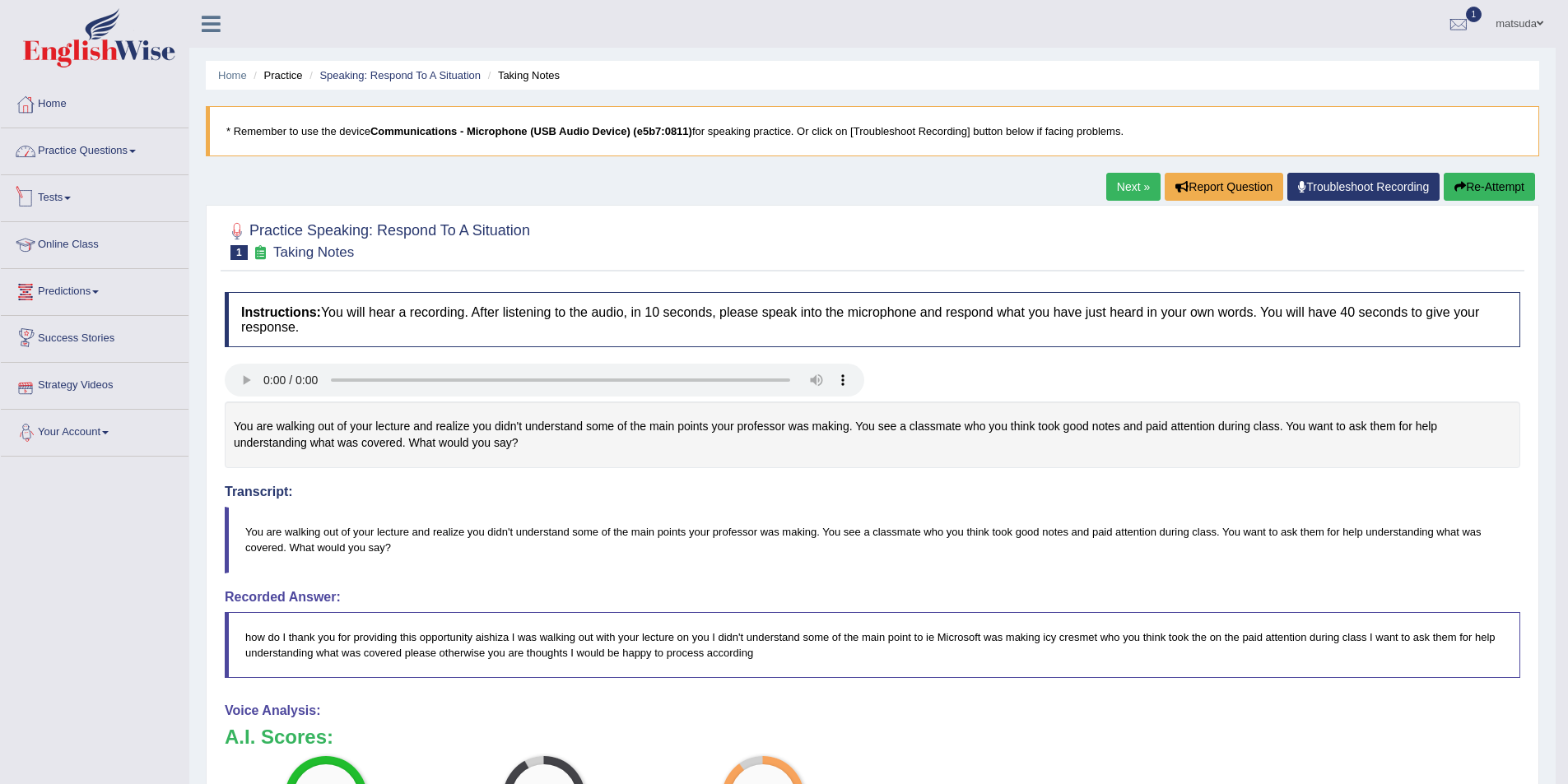
click at [119, 156] on link "Practice Questions" at bounding box center [94, 149] width 188 height 41
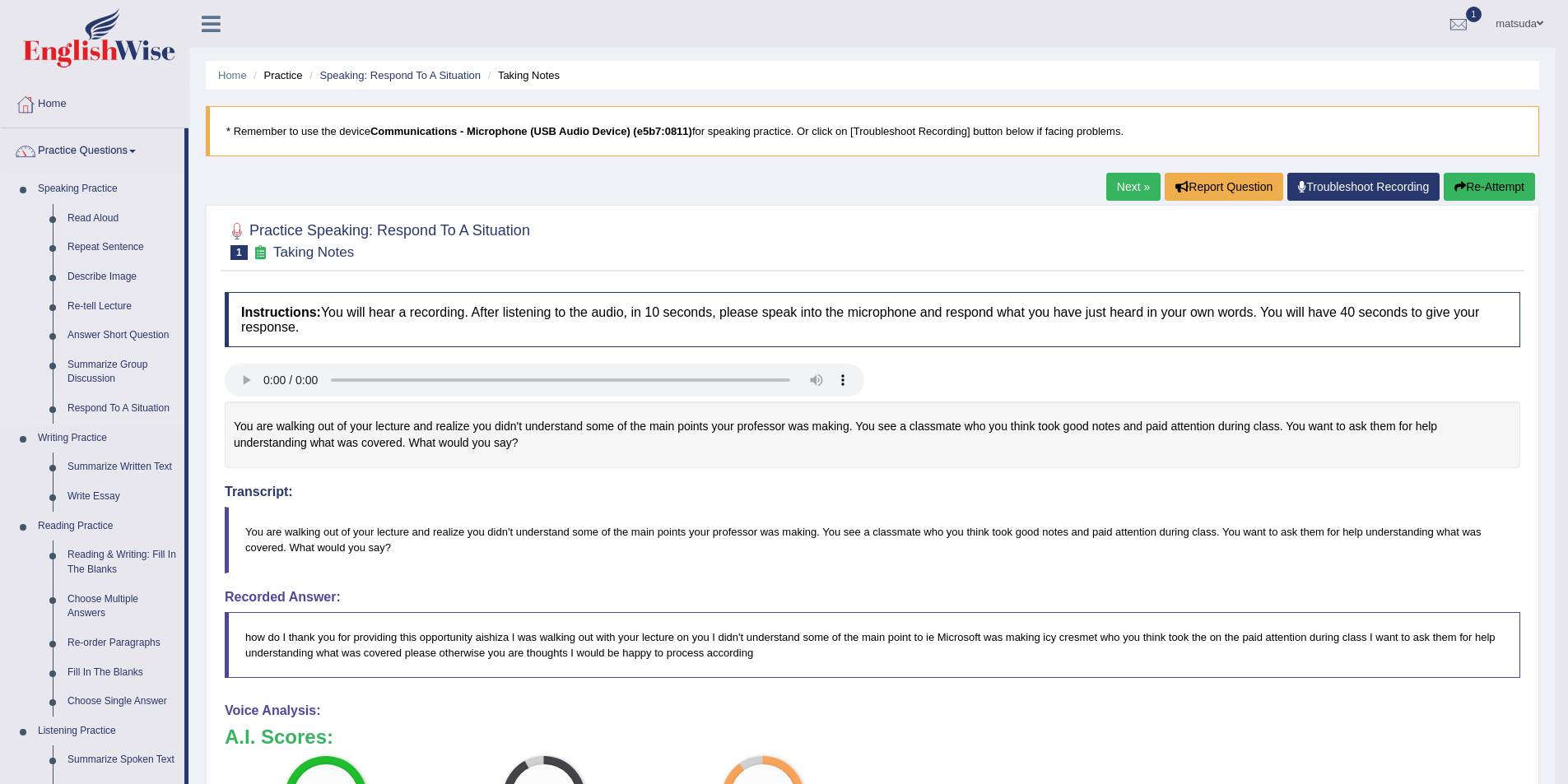
click at [120, 409] on link "Respond To A Situation" at bounding box center [122, 409] width 124 height 30
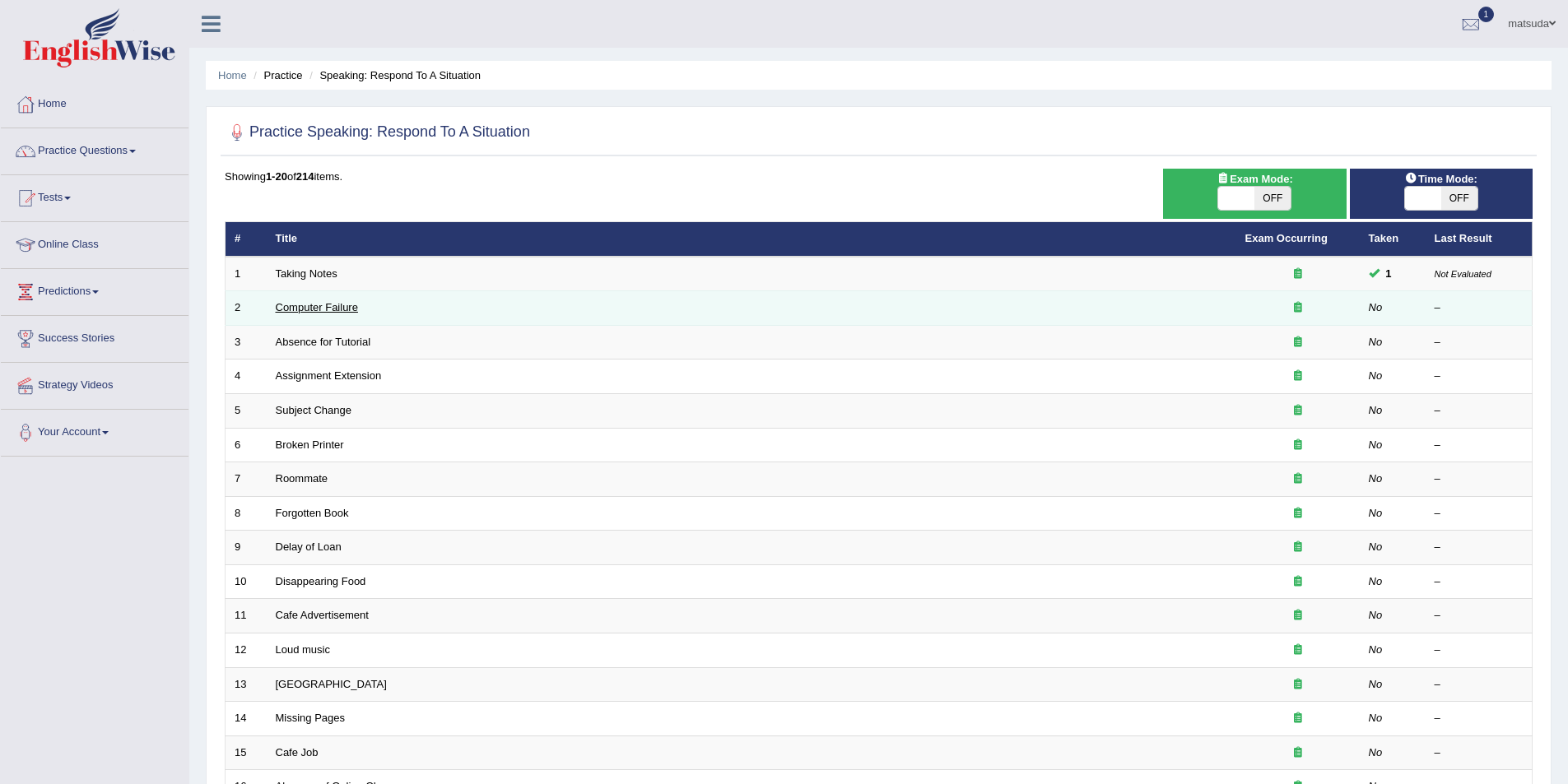
click at [324, 303] on link "Computer Failure" at bounding box center [317, 307] width 82 height 13
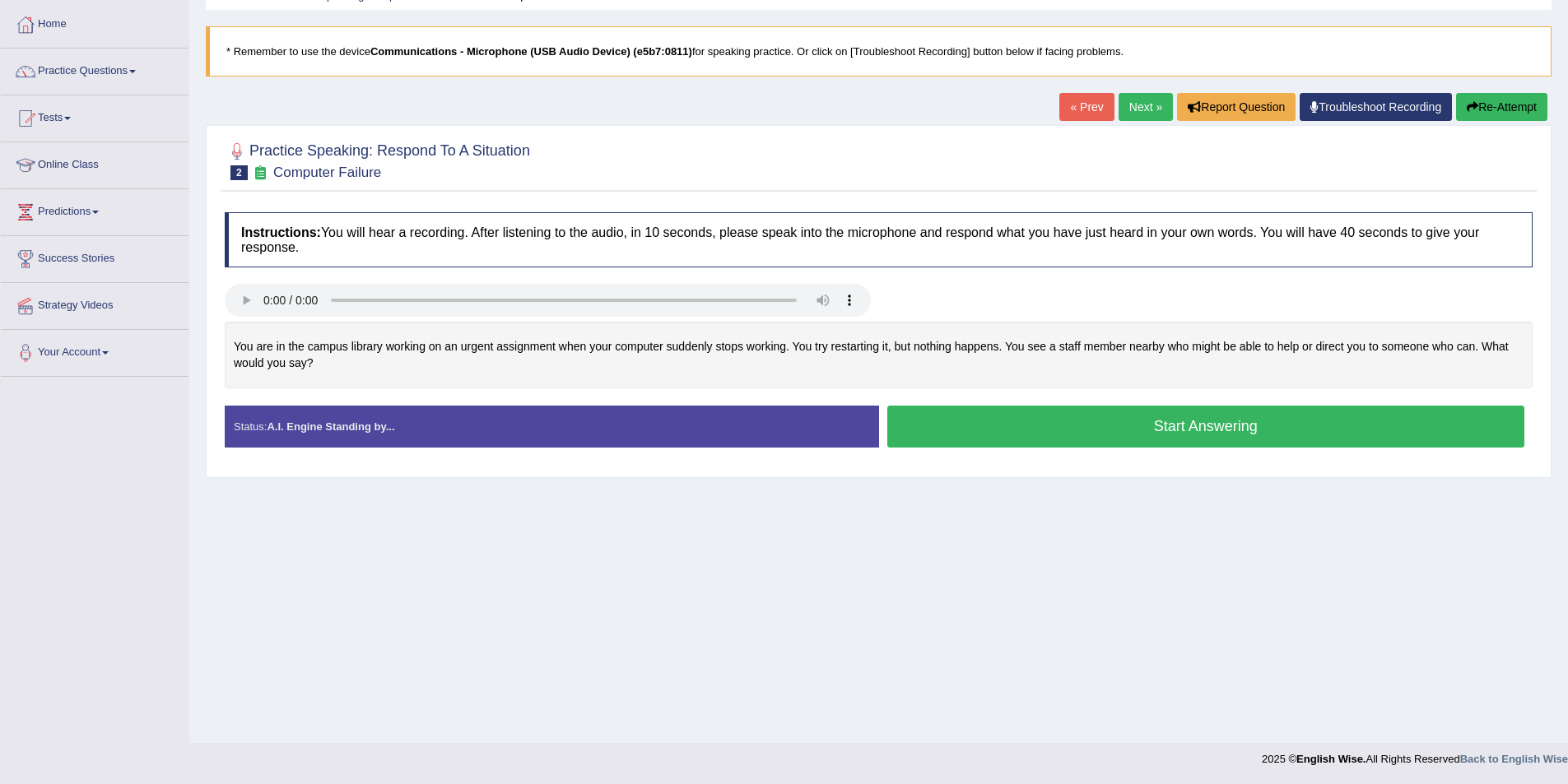
click at [961, 420] on button "Start Answering" at bounding box center [1205, 426] width 638 height 42
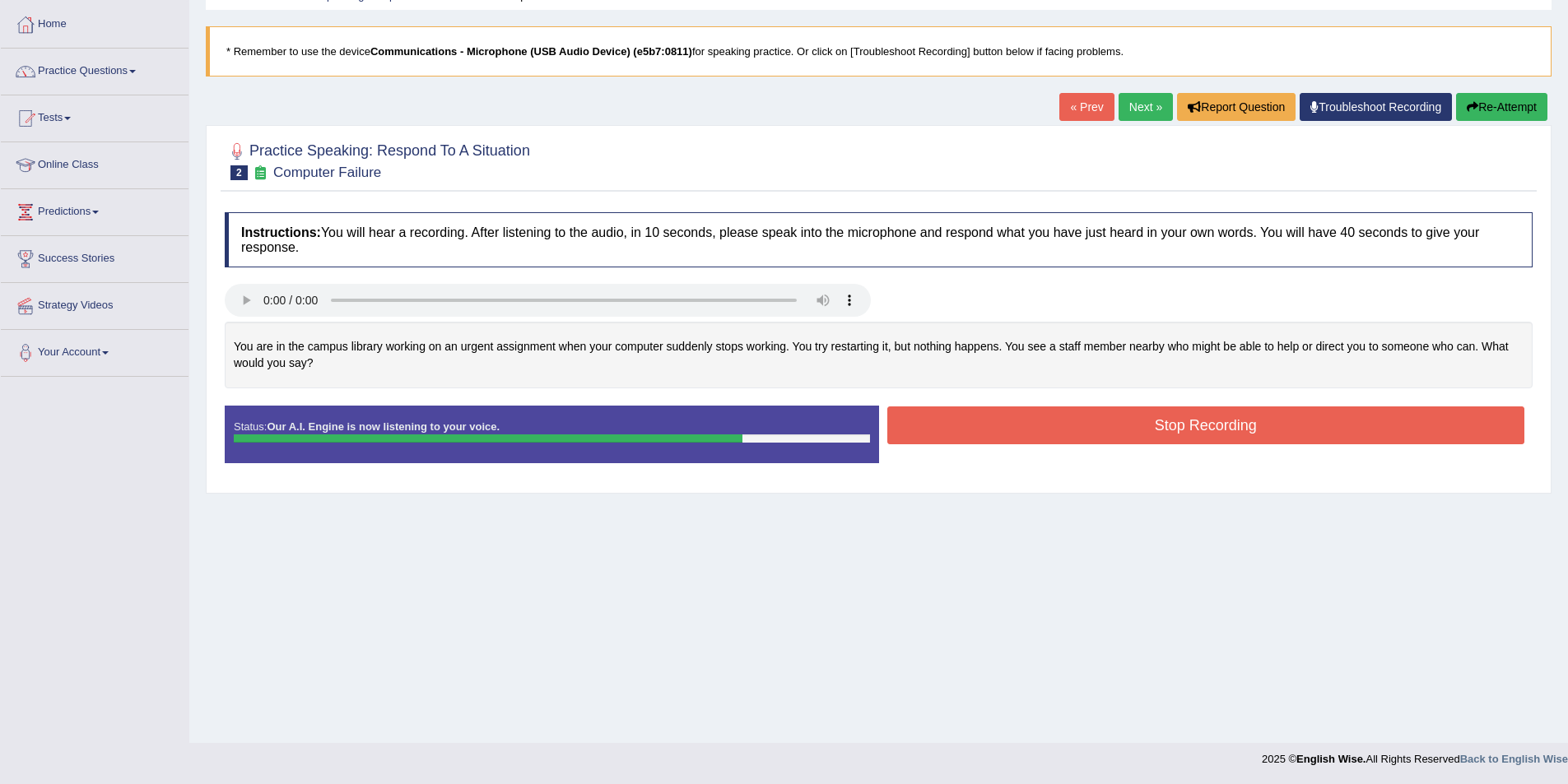
click at [1214, 432] on button "Stop Recording" at bounding box center [1205, 426] width 638 height 38
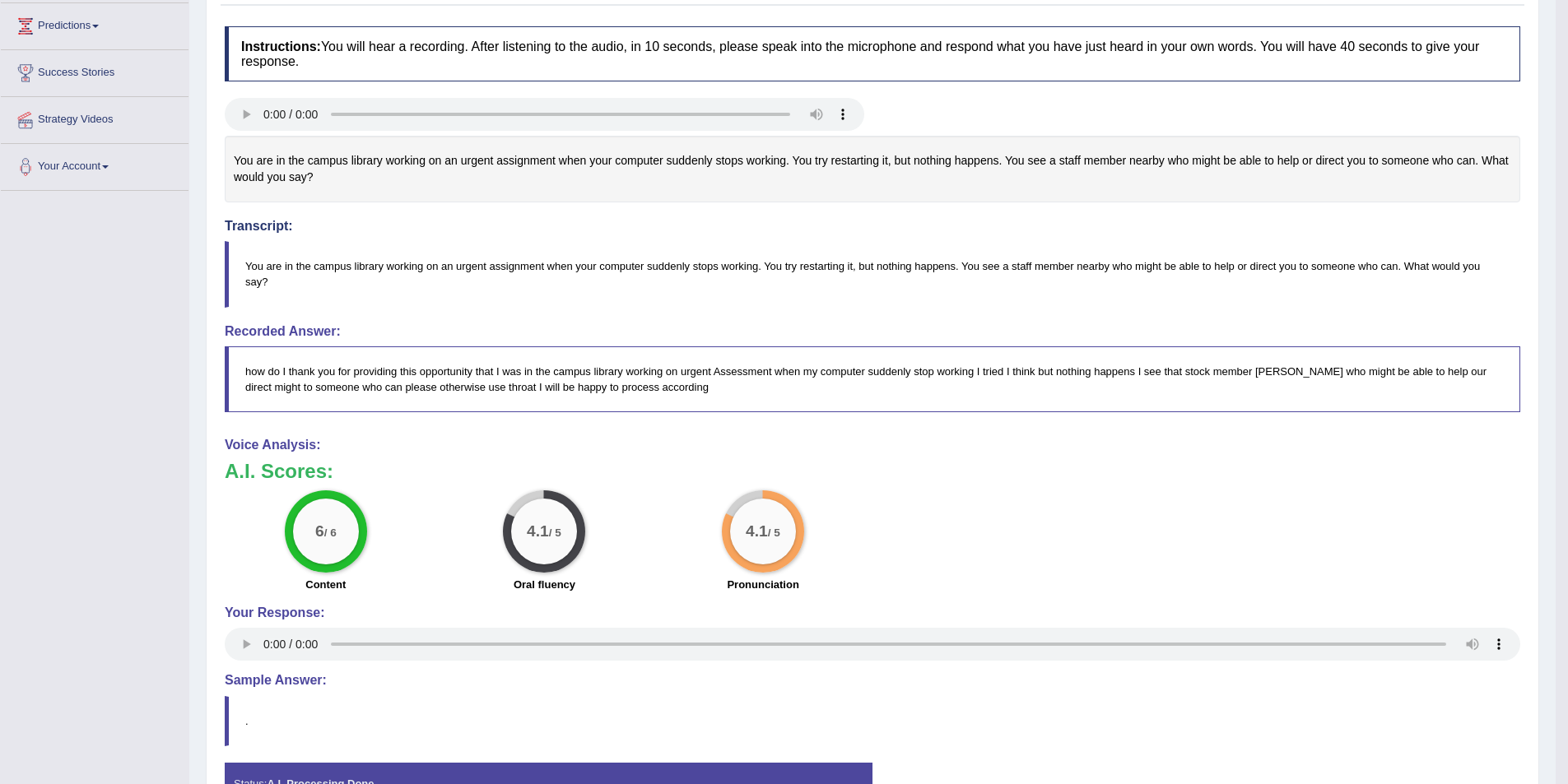
scroll to position [57, 0]
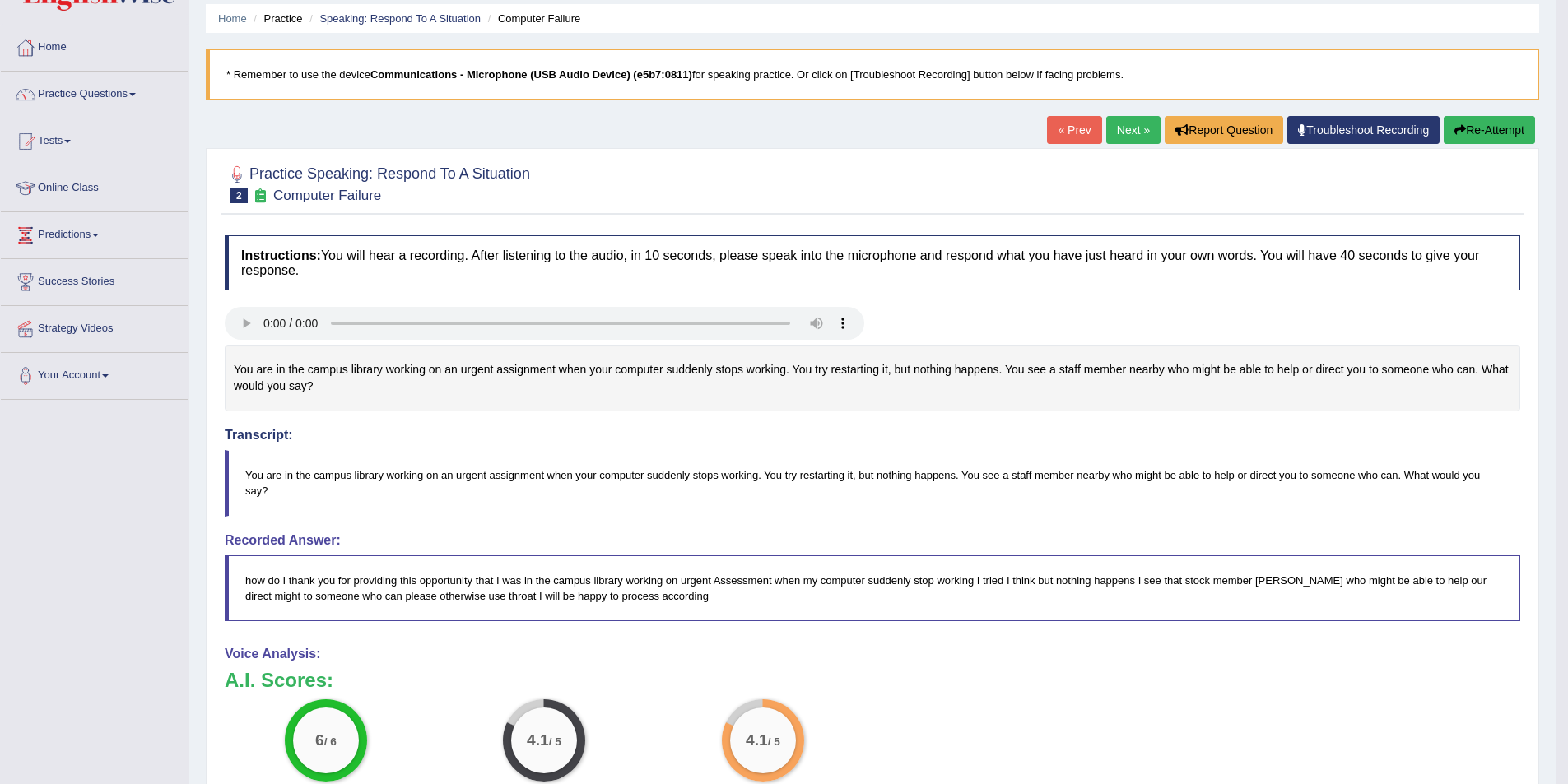
click at [1110, 136] on link "Next »" at bounding box center [1133, 130] width 54 height 28
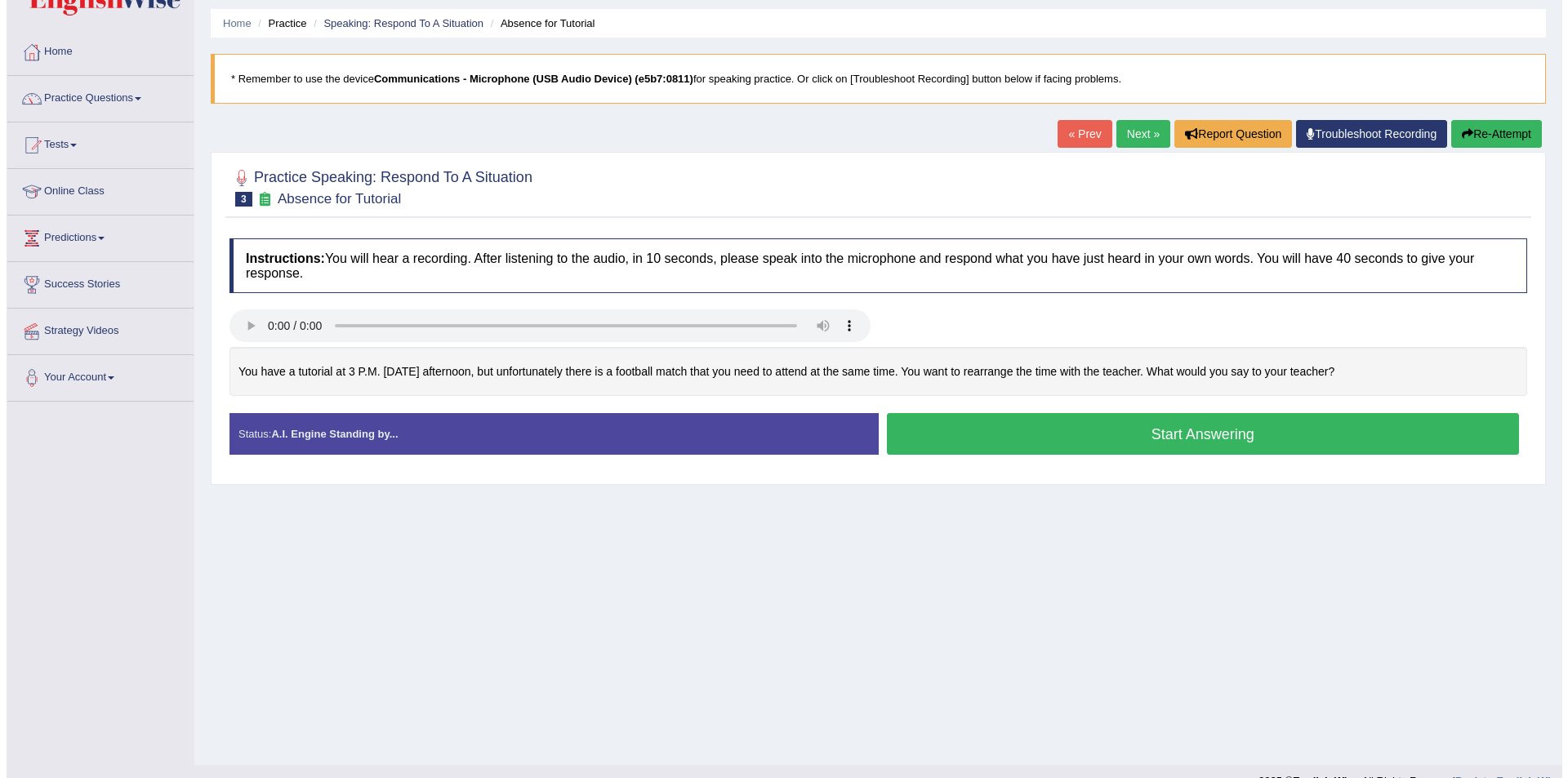
scroll to position [79, 0]
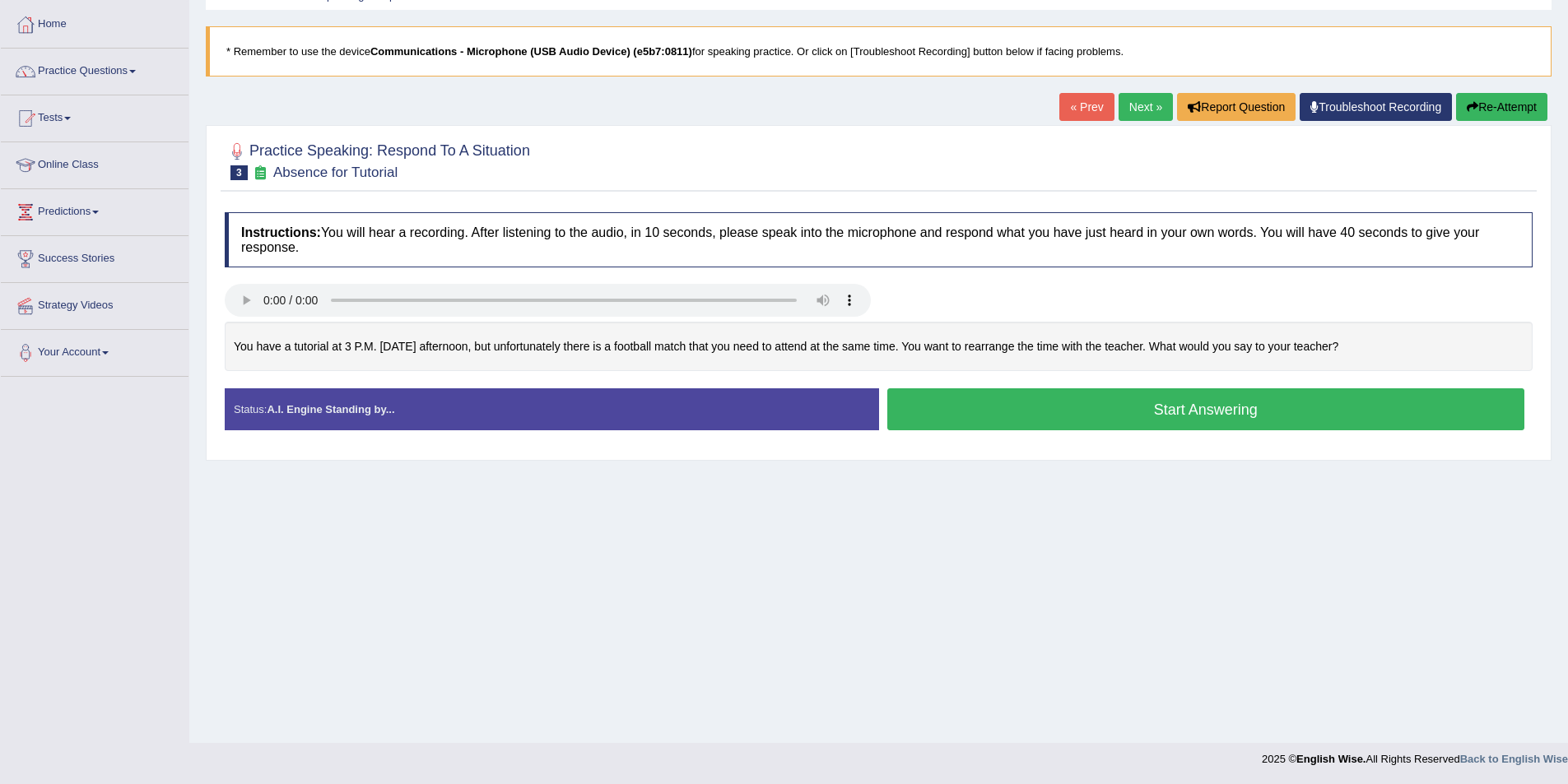
click at [950, 409] on button "Start Answering" at bounding box center [1205, 409] width 638 height 42
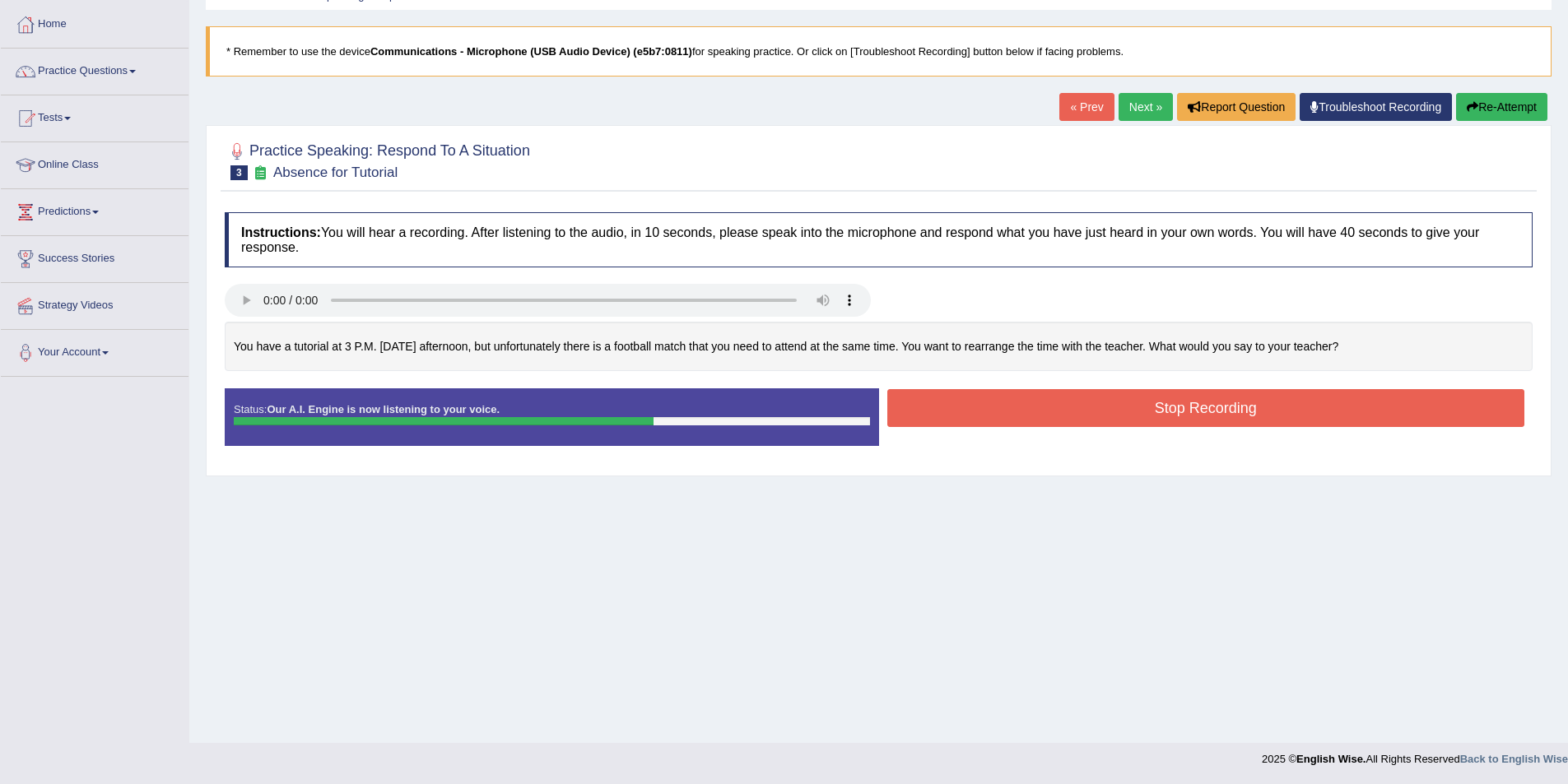
click at [1173, 403] on button "Stop Recording" at bounding box center [1205, 408] width 638 height 38
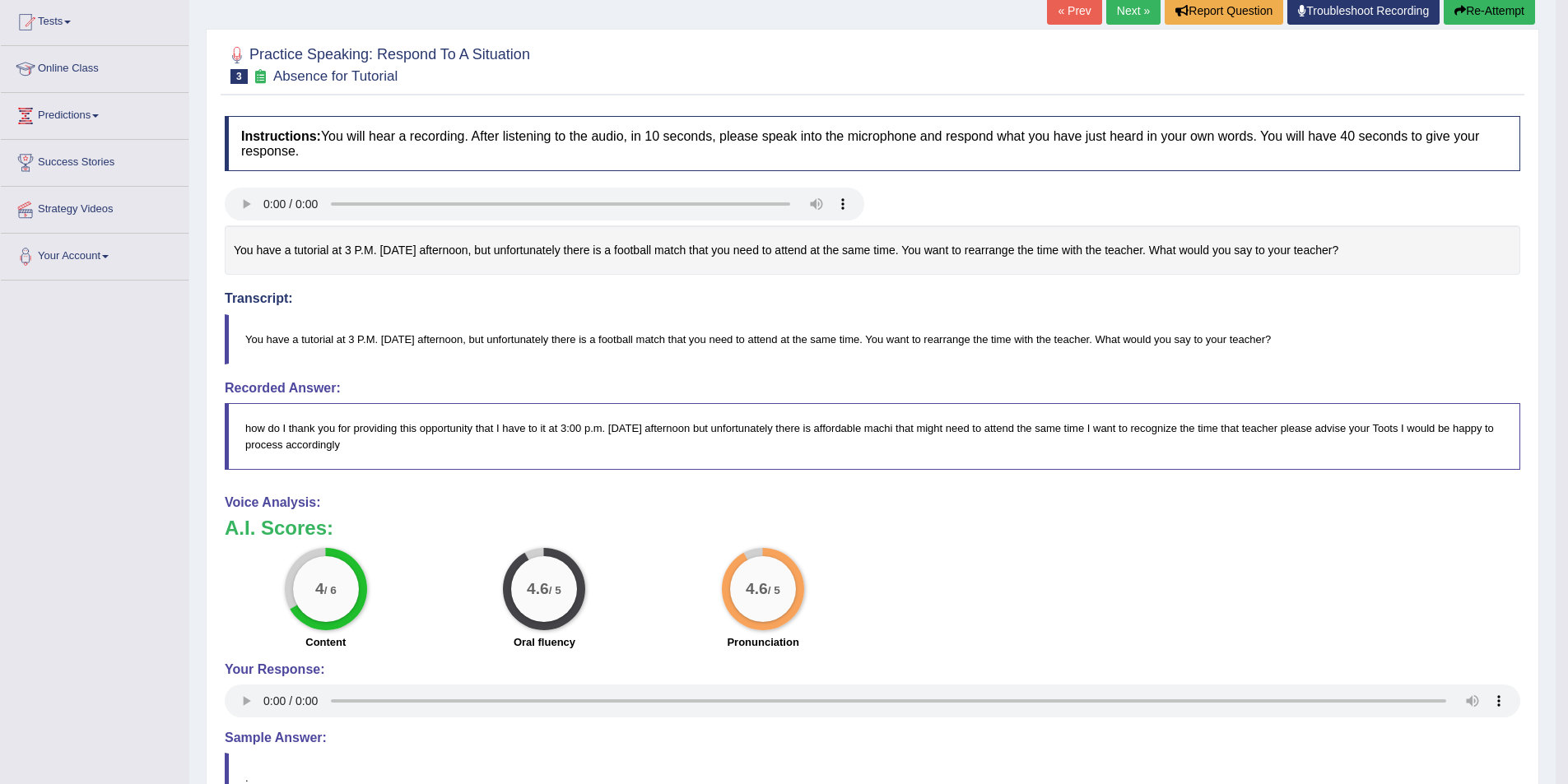
scroll to position [24, 0]
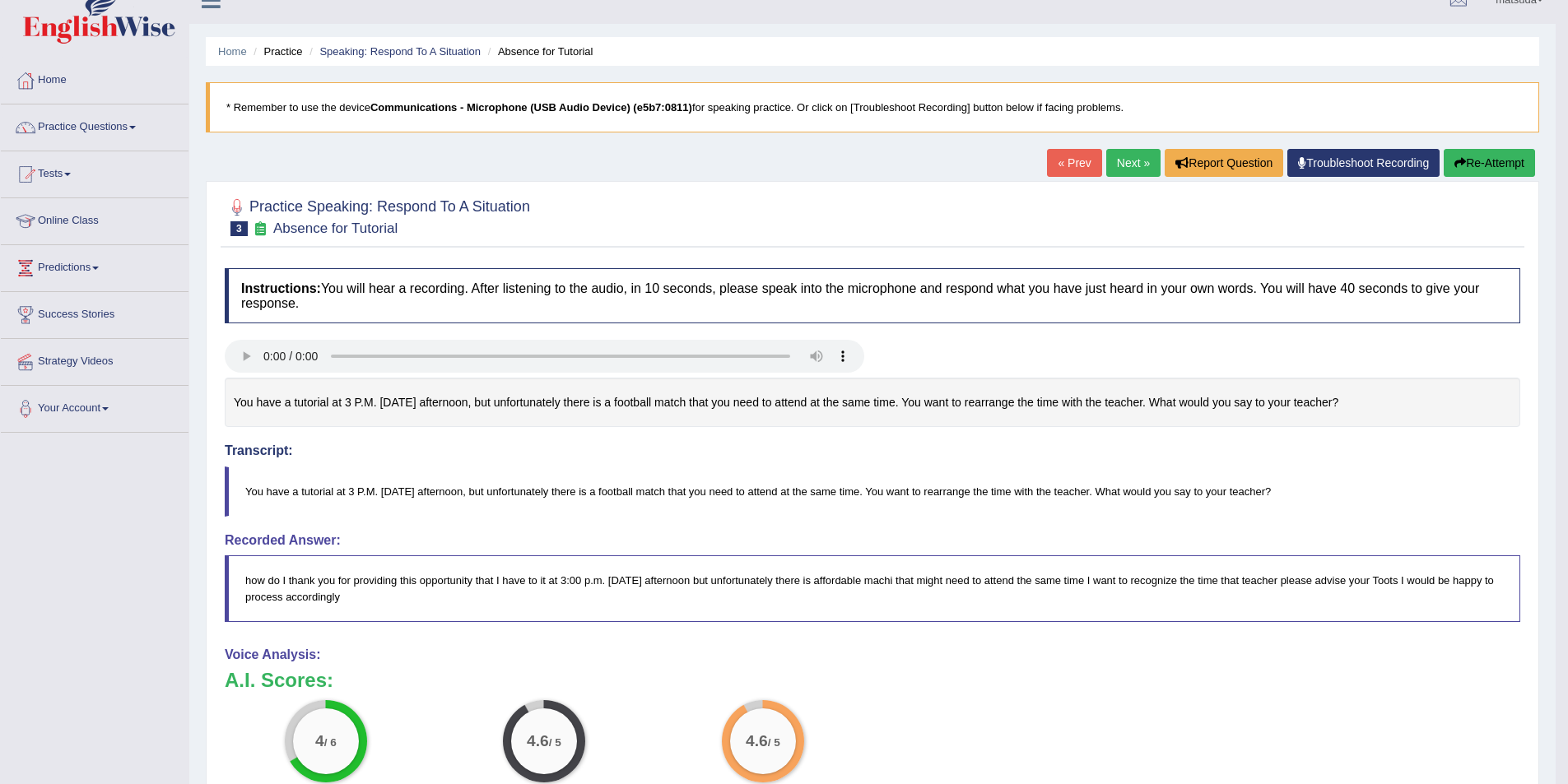
click at [1113, 158] on link "Next »" at bounding box center [1133, 162] width 54 height 28
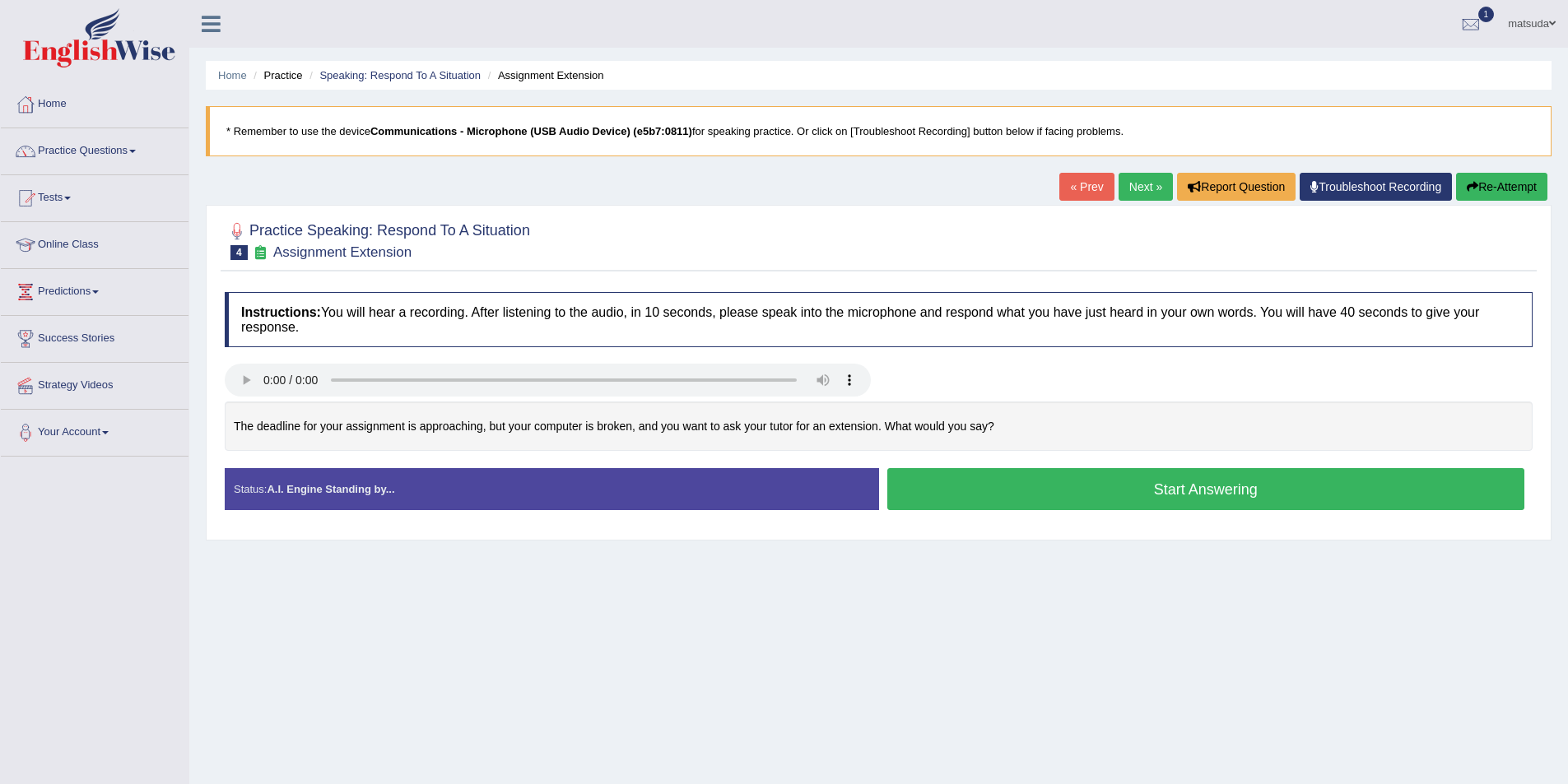
click at [1131, 194] on link "Next »" at bounding box center [1146, 186] width 54 height 28
click at [923, 489] on button "Start Answering" at bounding box center [1205, 488] width 638 height 42
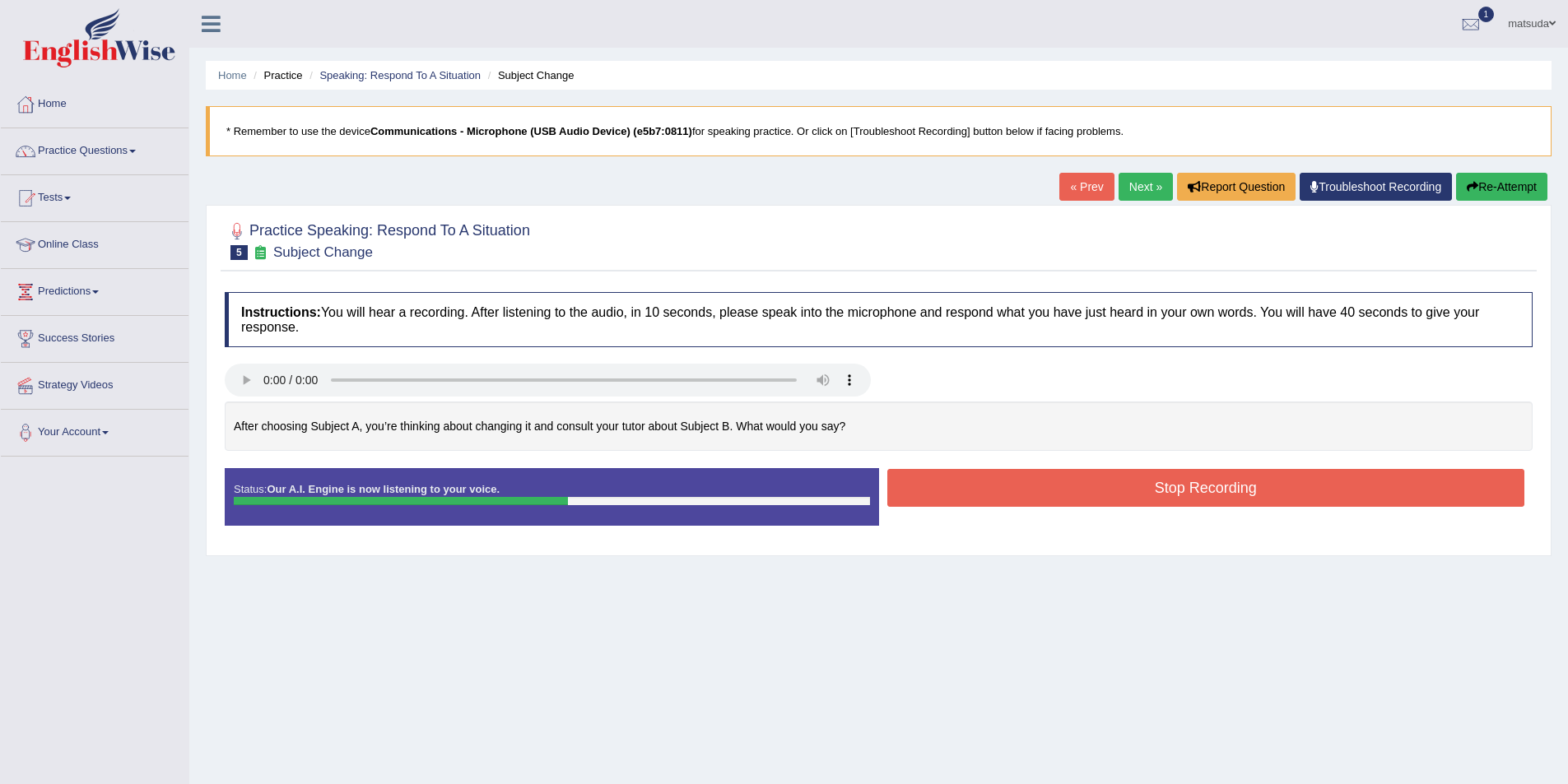
click at [989, 489] on button "Stop Recording" at bounding box center [1205, 488] width 638 height 38
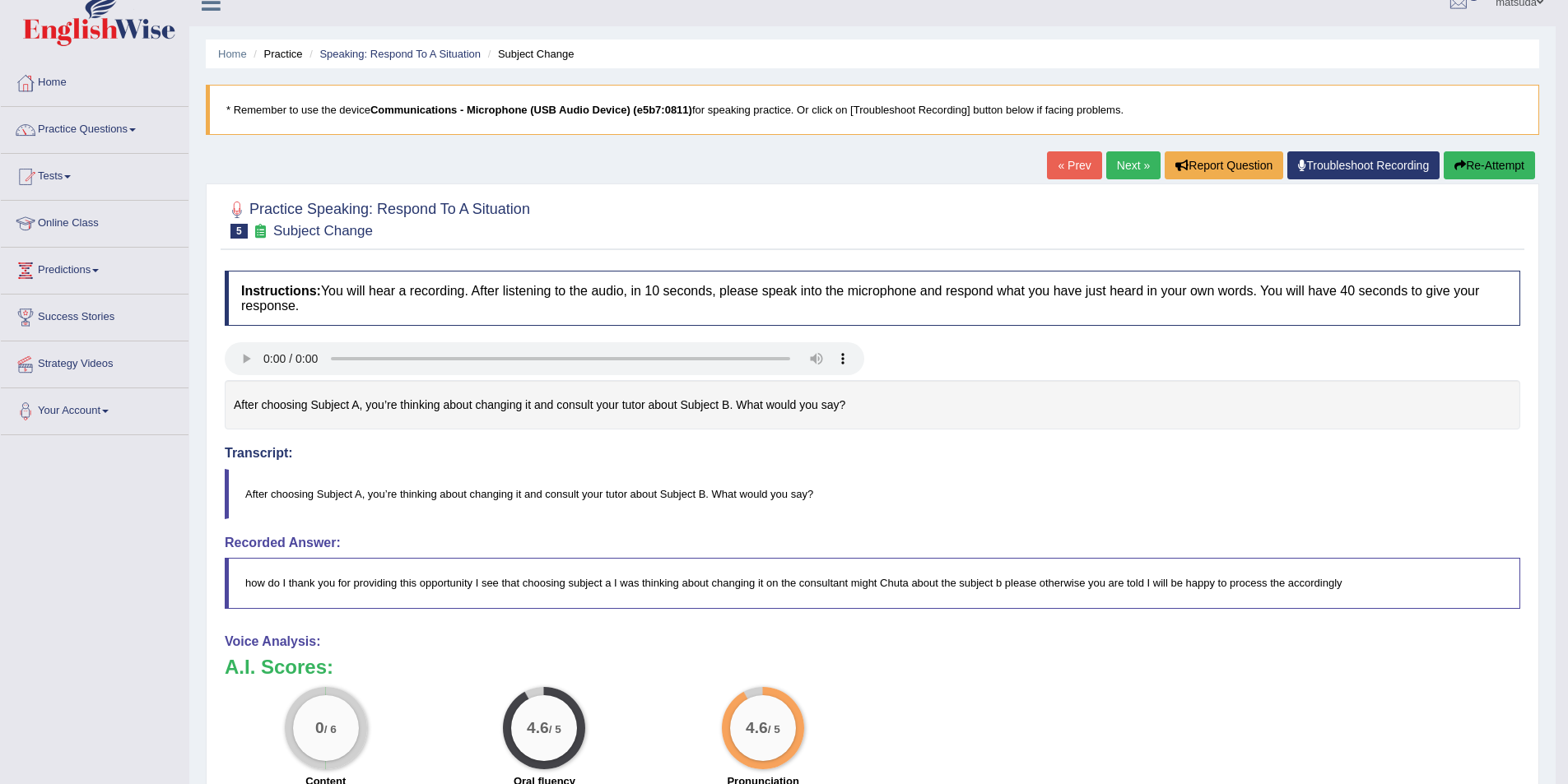
scroll to position [20, 0]
click at [1122, 168] on link "Next »" at bounding box center [1133, 166] width 54 height 28
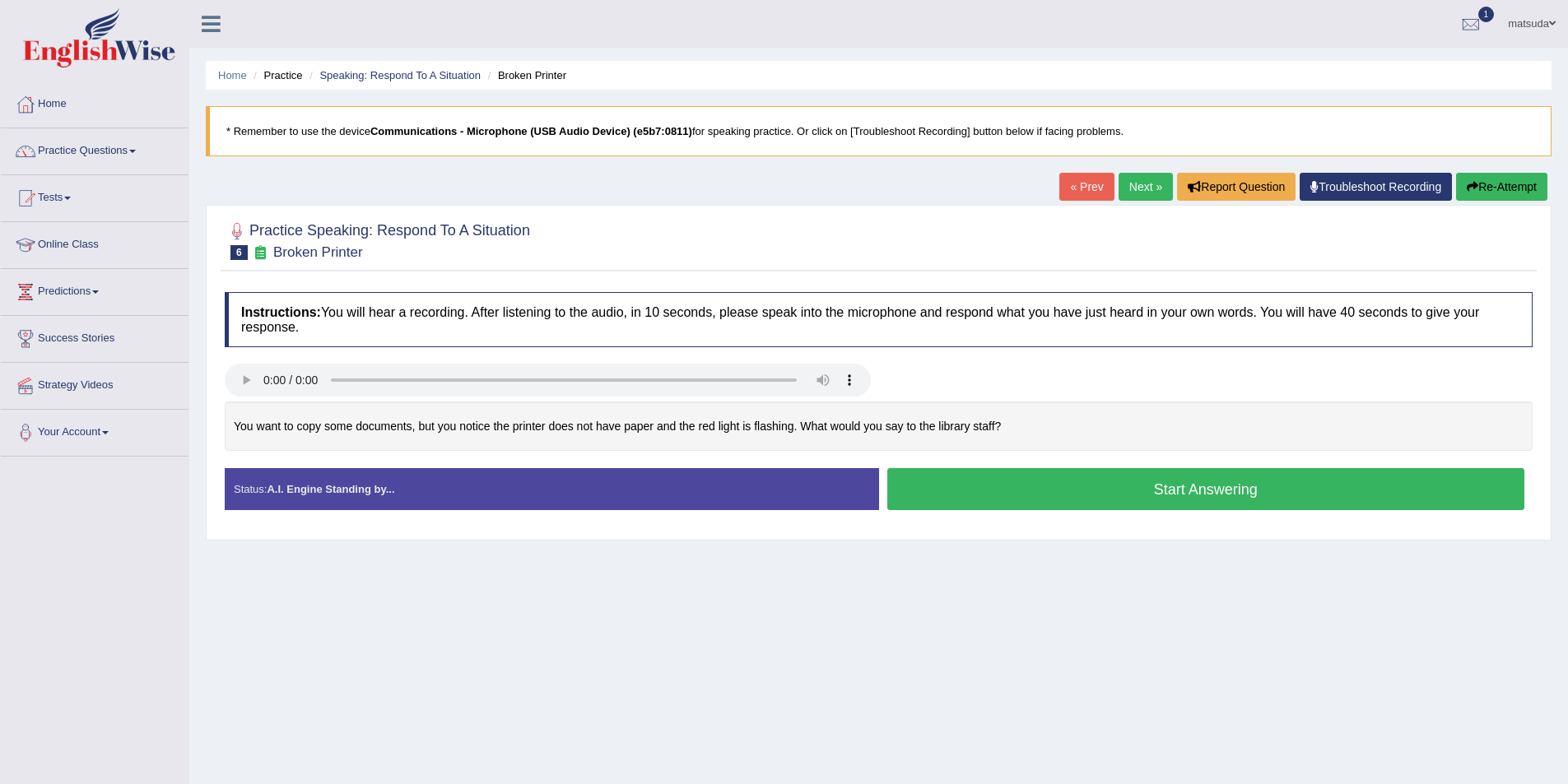
click at [1030, 483] on button "Start Answering" at bounding box center [1205, 488] width 638 height 42
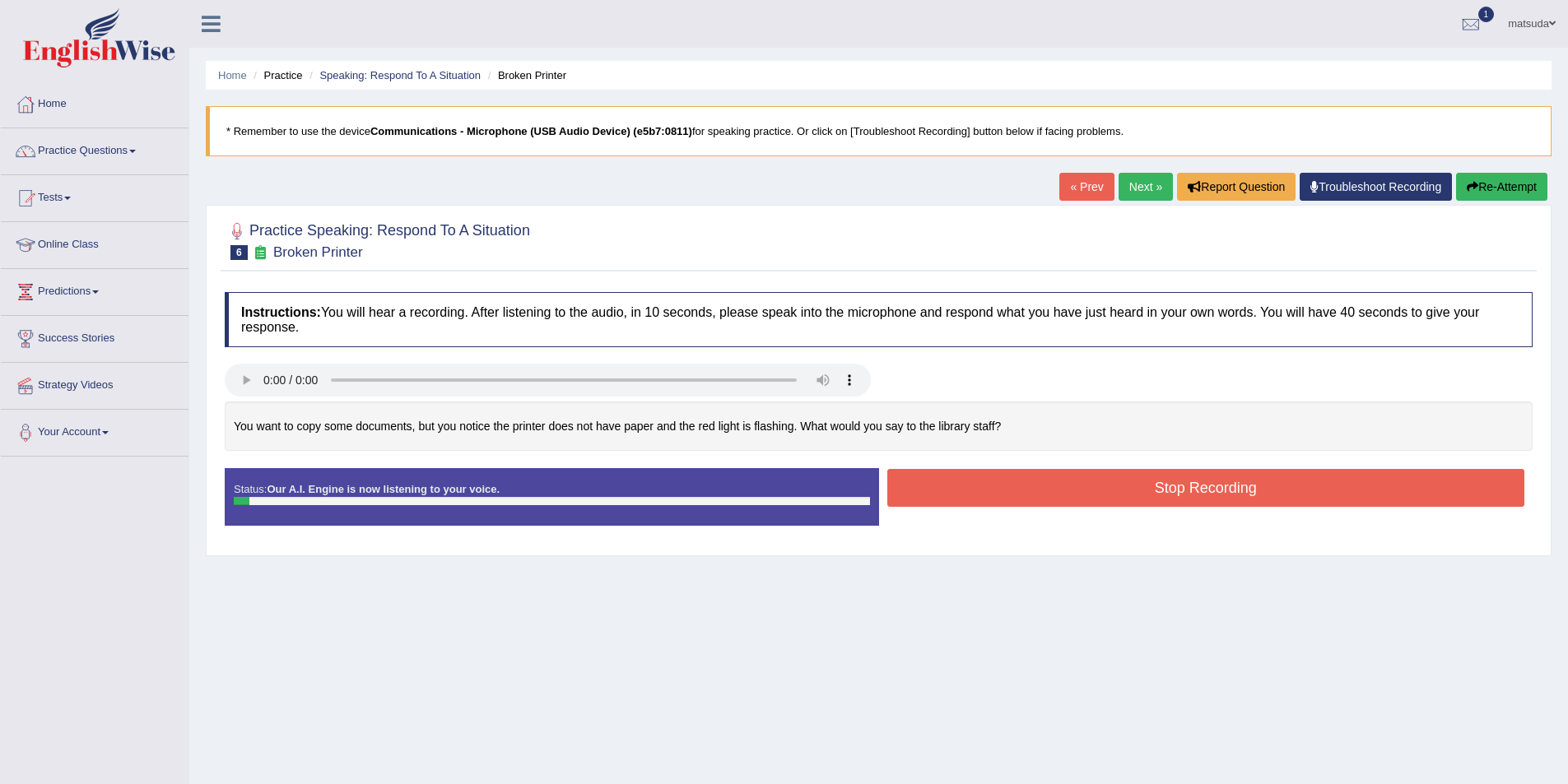
click at [1023, 472] on button "Stop Recording" at bounding box center [1205, 488] width 638 height 38
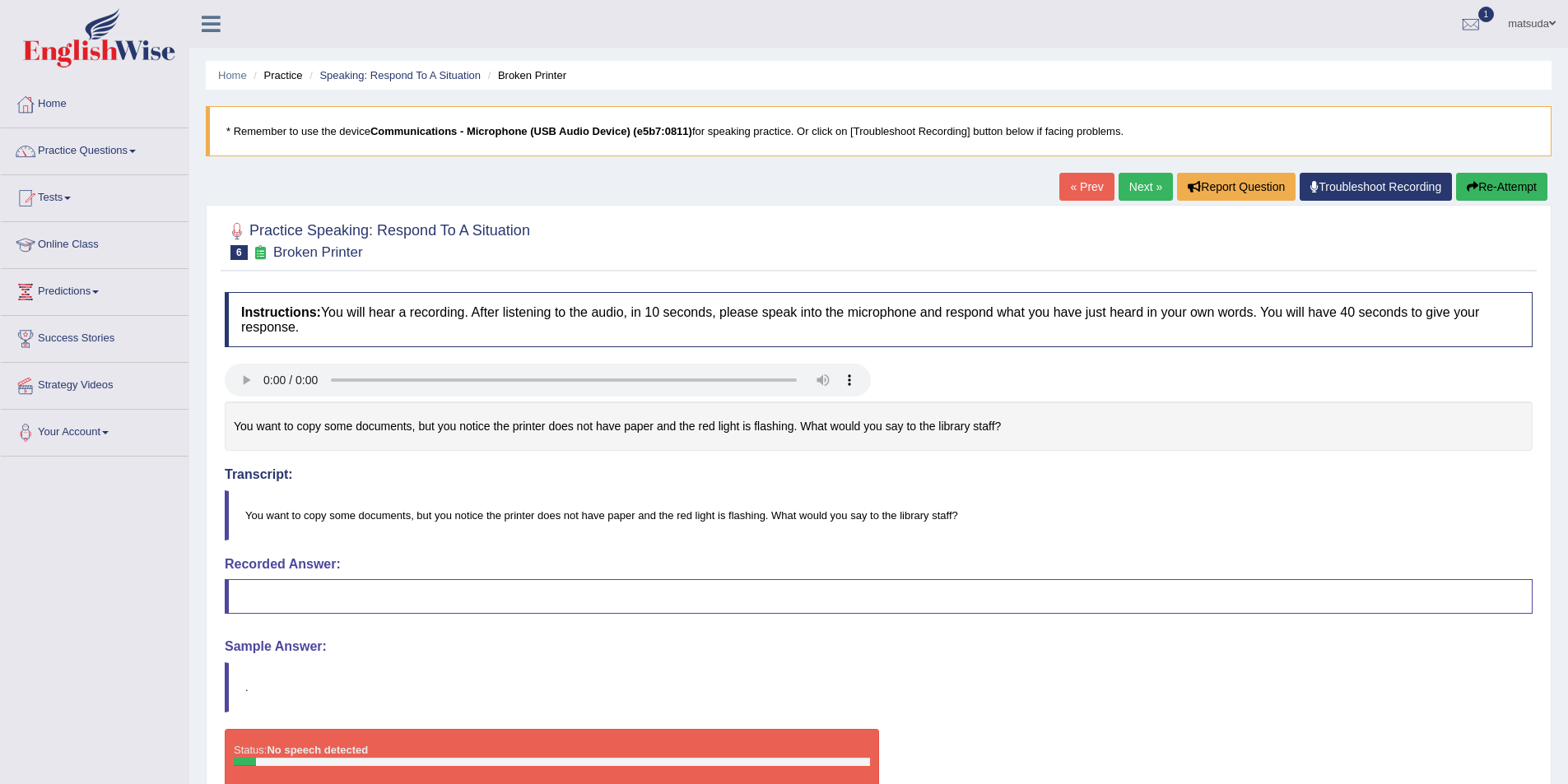
click at [1511, 188] on button "Re-Attempt" at bounding box center [1502, 186] width 92 height 28
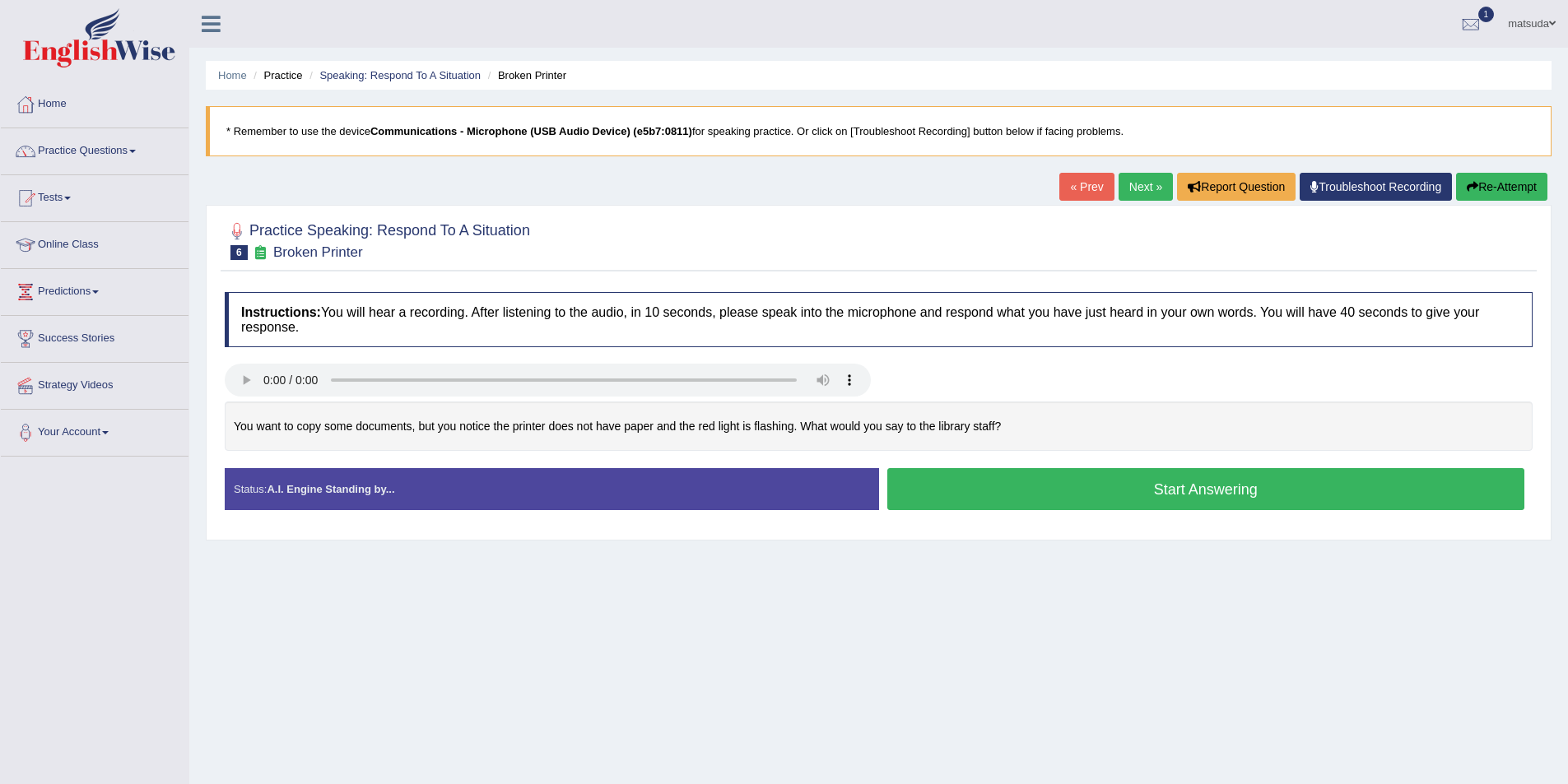
click at [948, 484] on button "Start Answering" at bounding box center [1205, 488] width 638 height 42
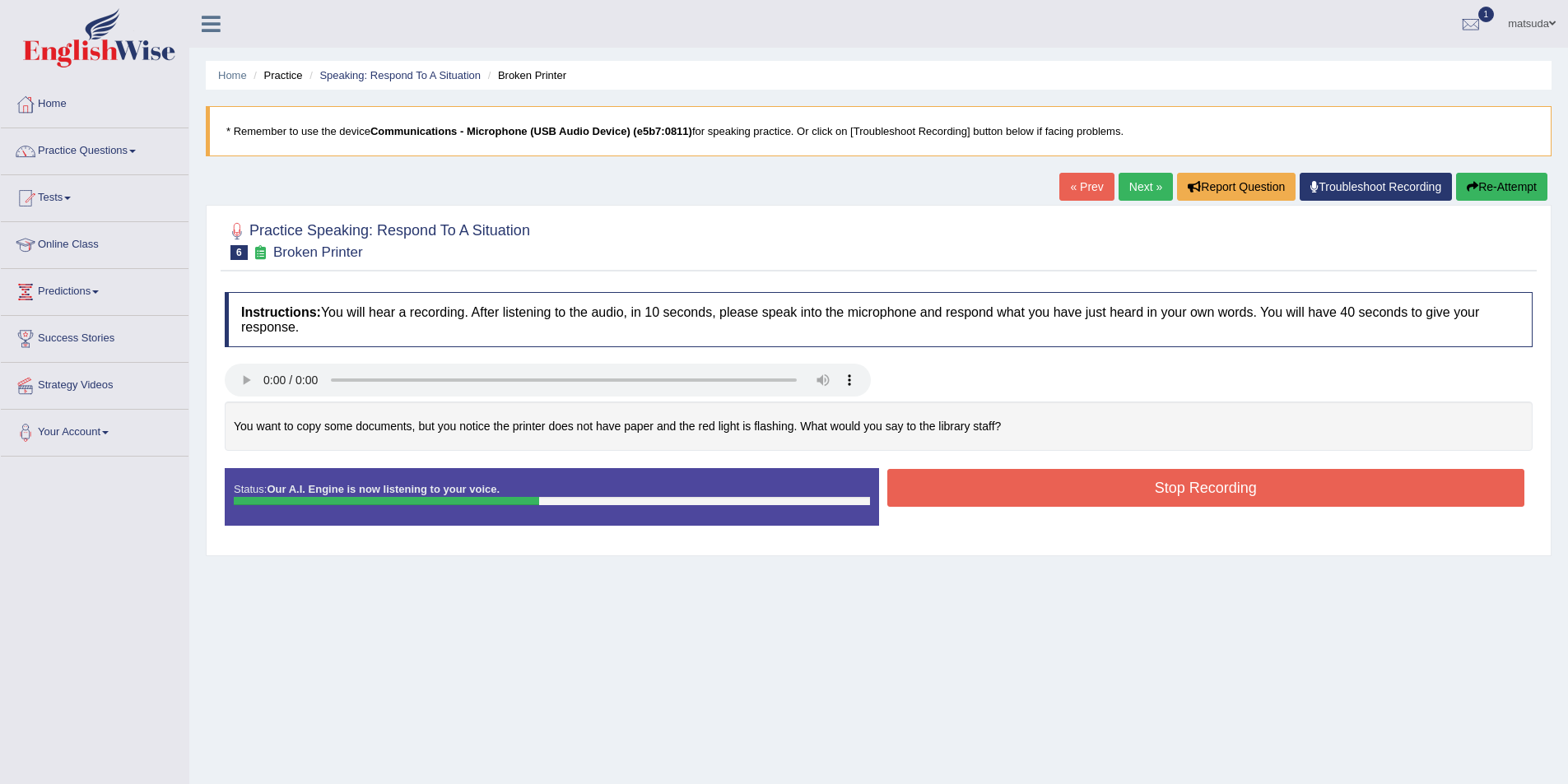
click at [1050, 487] on button "Stop Recording" at bounding box center [1205, 488] width 638 height 38
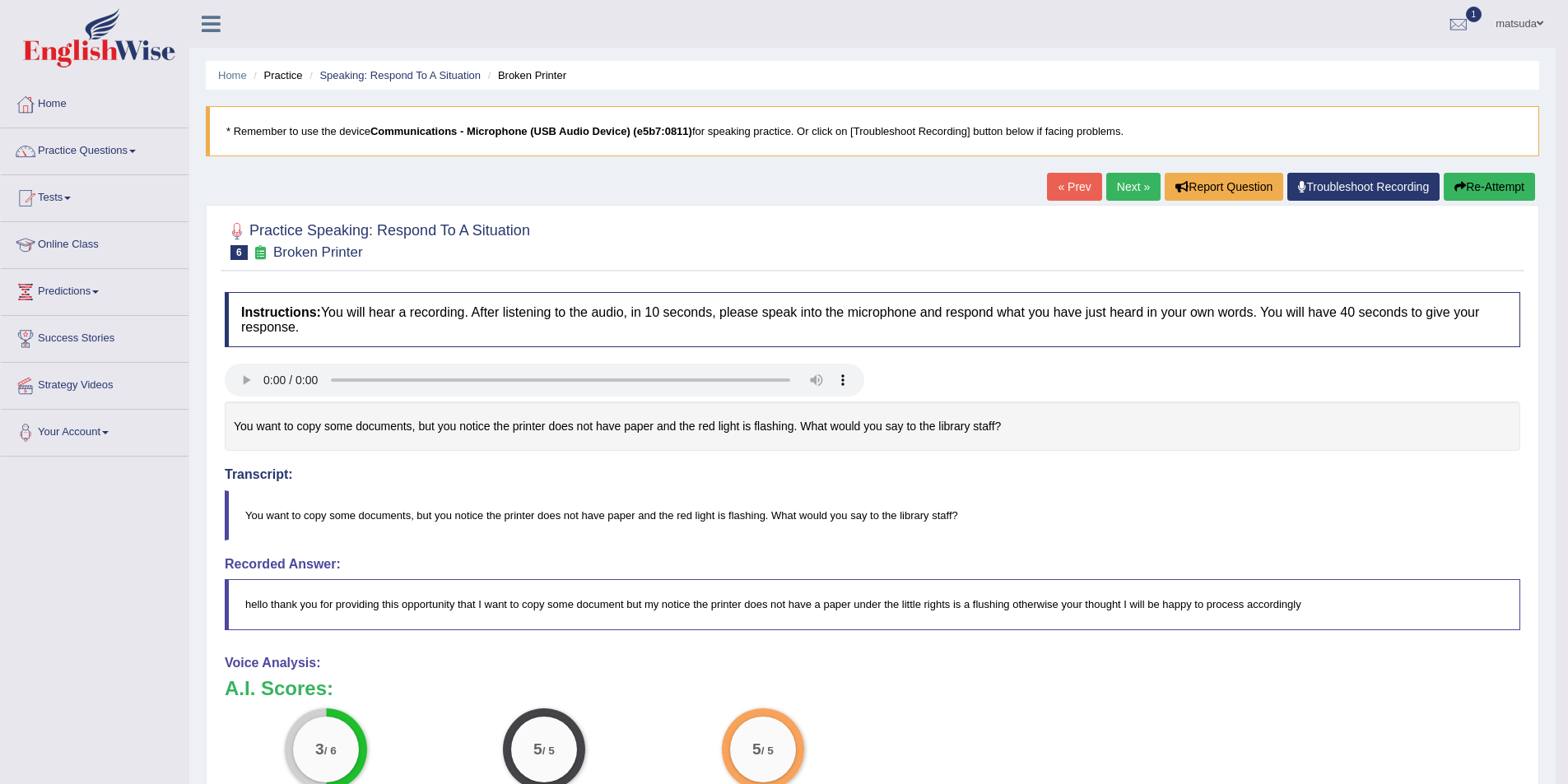
click at [1119, 182] on link "Next »" at bounding box center [1133, 186] width 54 height 28
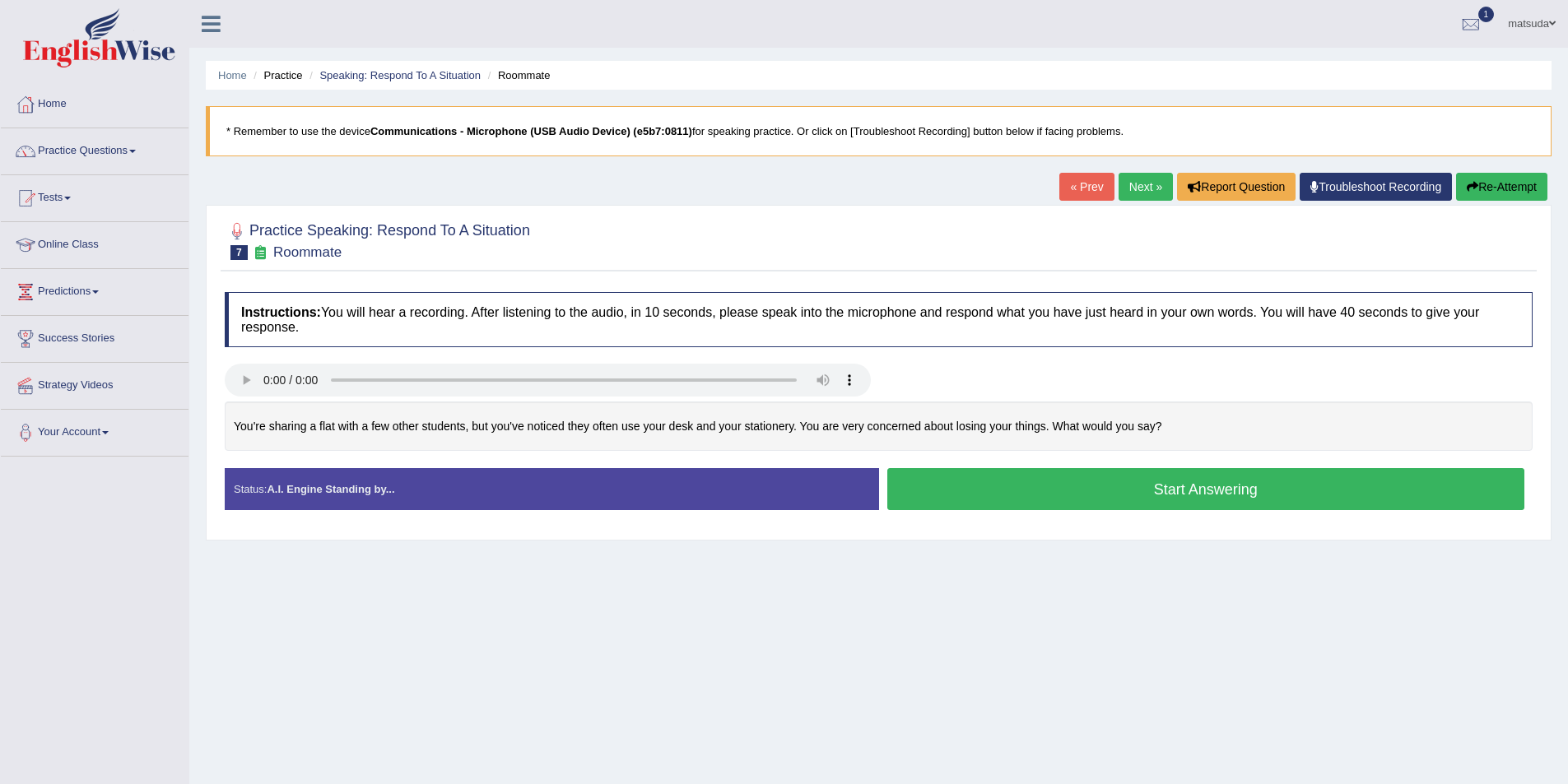
click at [984, 482] on button "Start Answering" at bounding box center [1205, 488] width 638 height 42
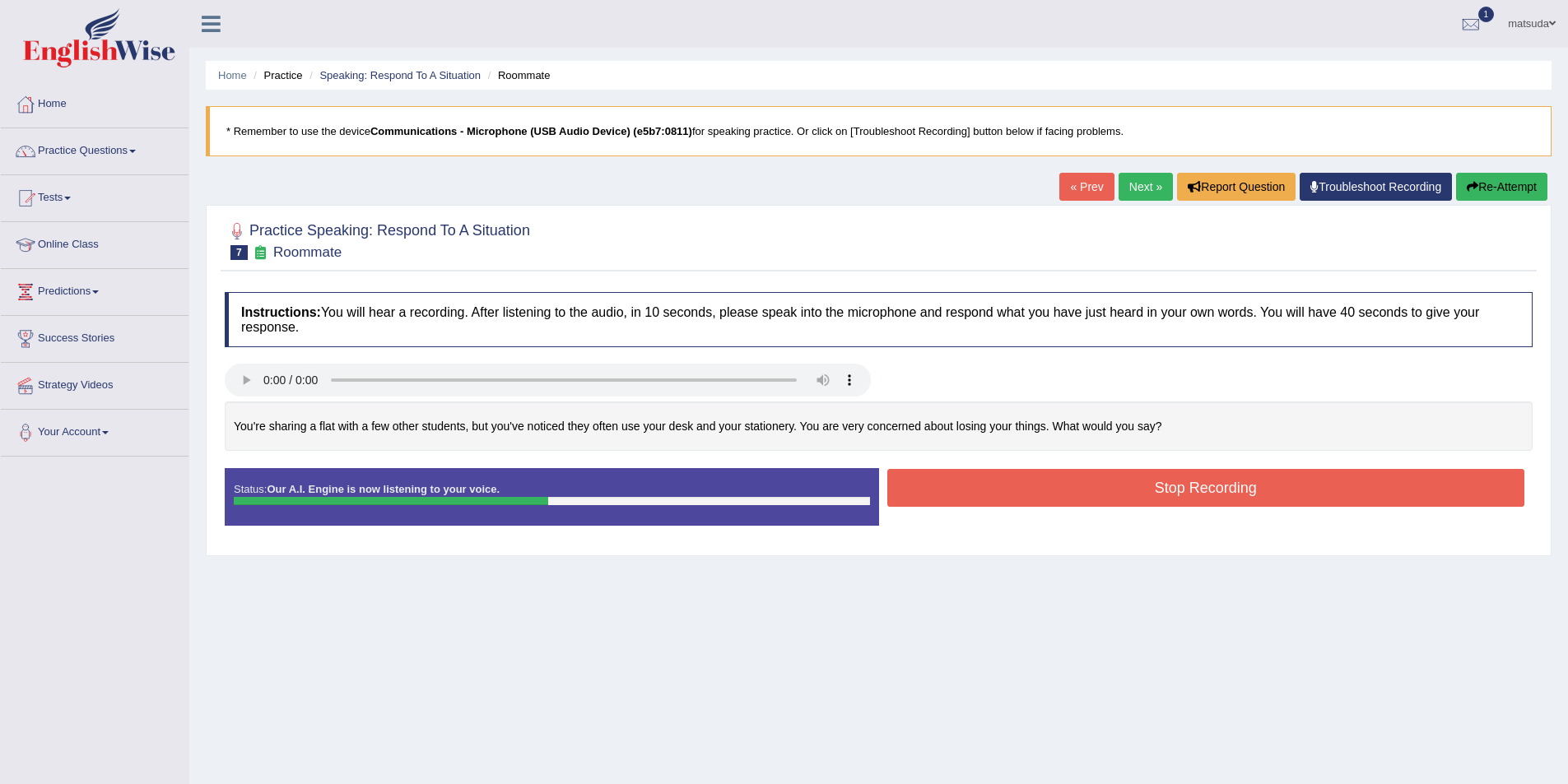
click at [957, 471] on button "Stop Recording" at bounding box center [1205, 488] width 638 height 38
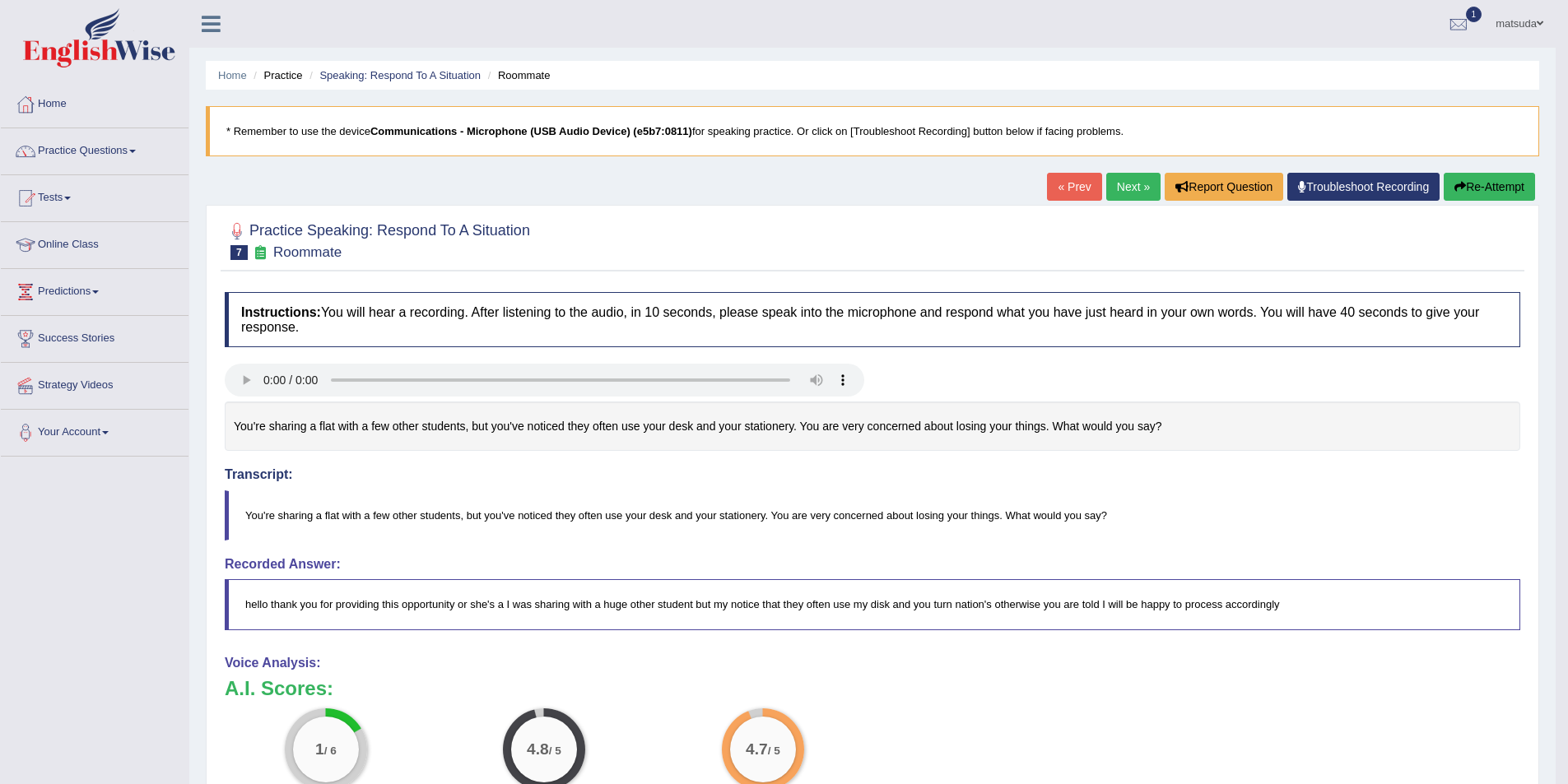
click at [1125, 188] on link "Next »" at bounding box center [1133, 186] width 54 height 28
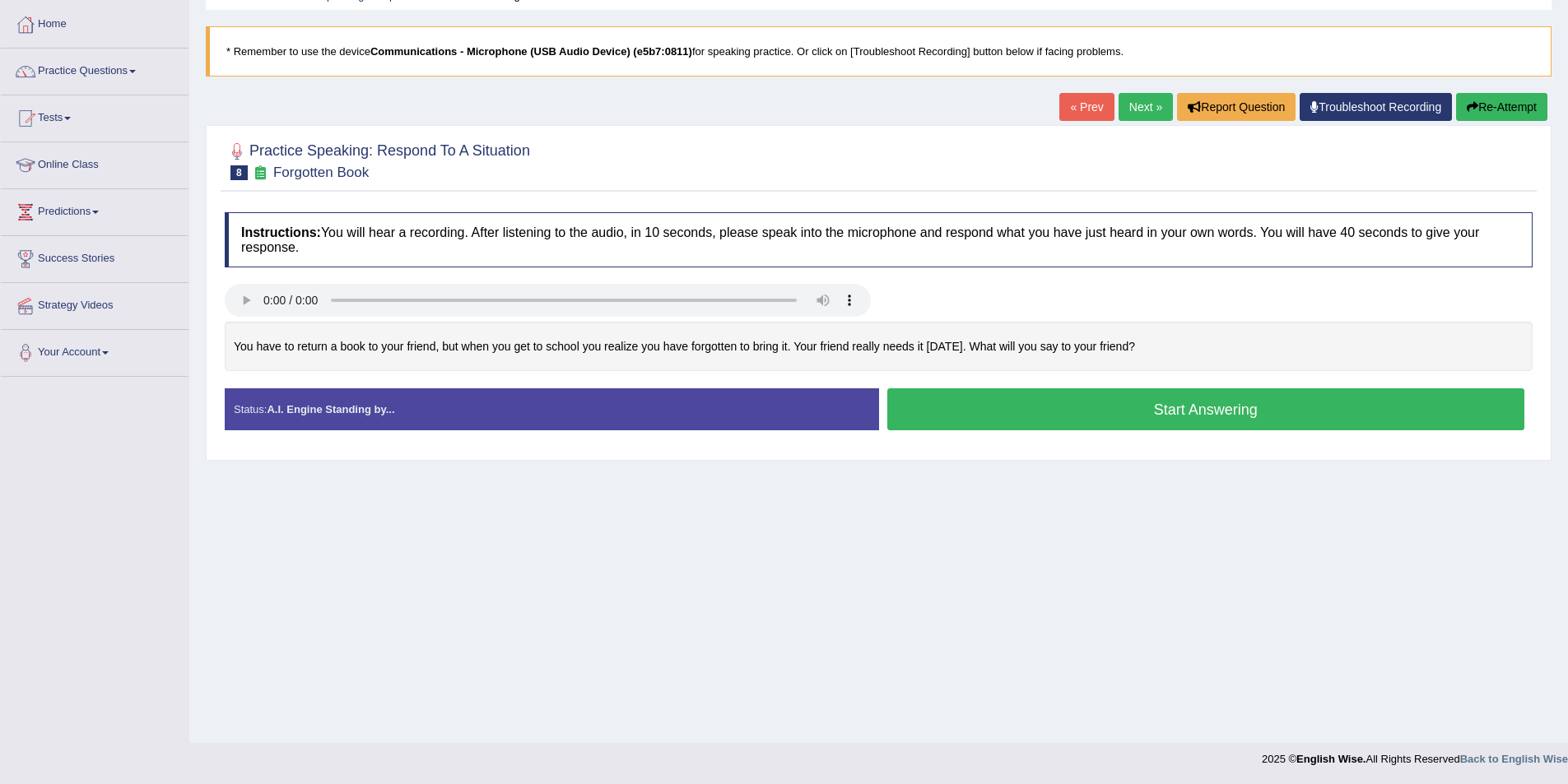
scroll to position [80, 0]
click at [1127, 100] on link "Next »" at bounding box center [1146, 106] width 54 height 28
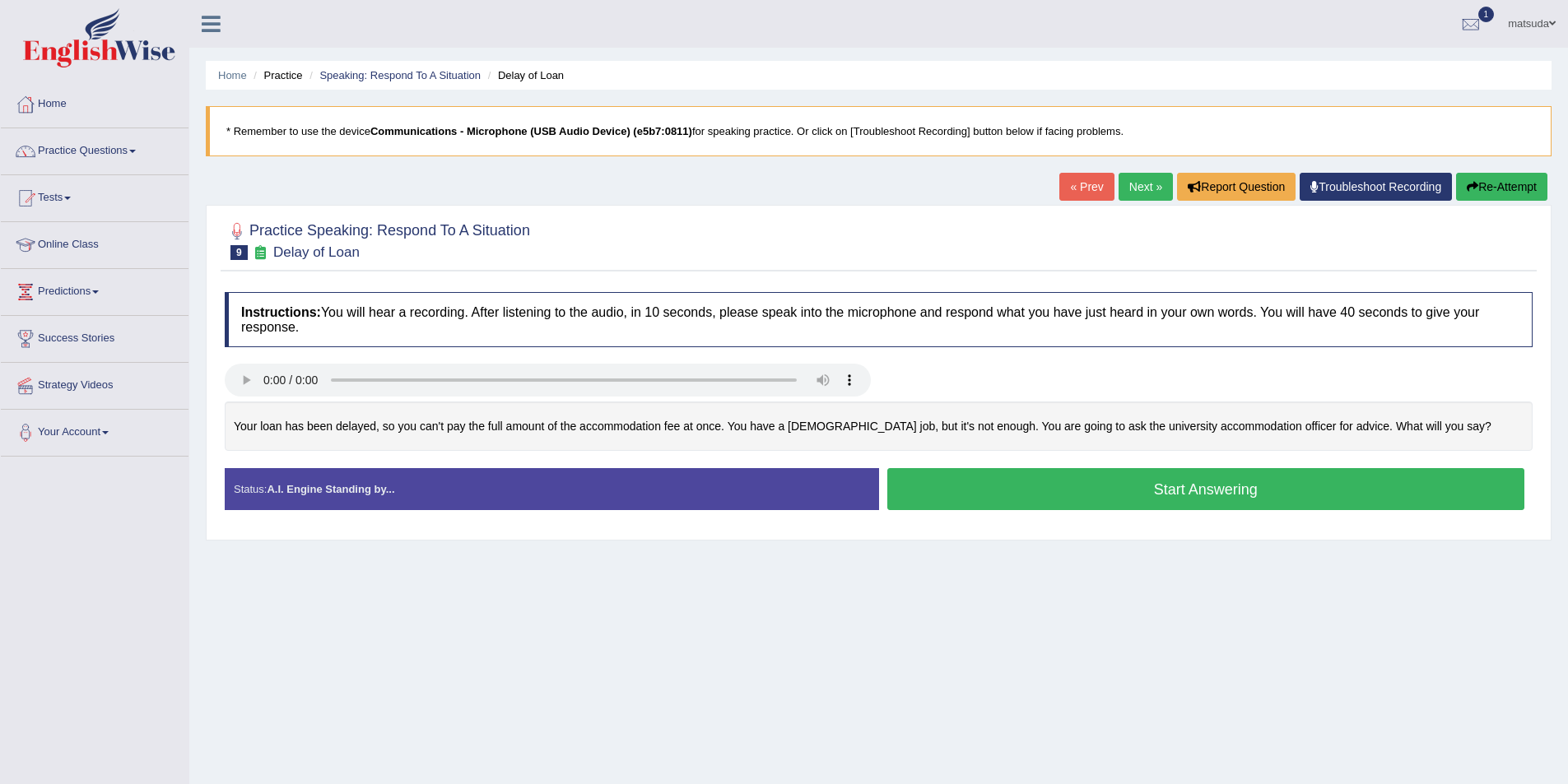
click at [922, 487] on button "Start Answering" at bounding box center [1205, 488] width 638 height 42
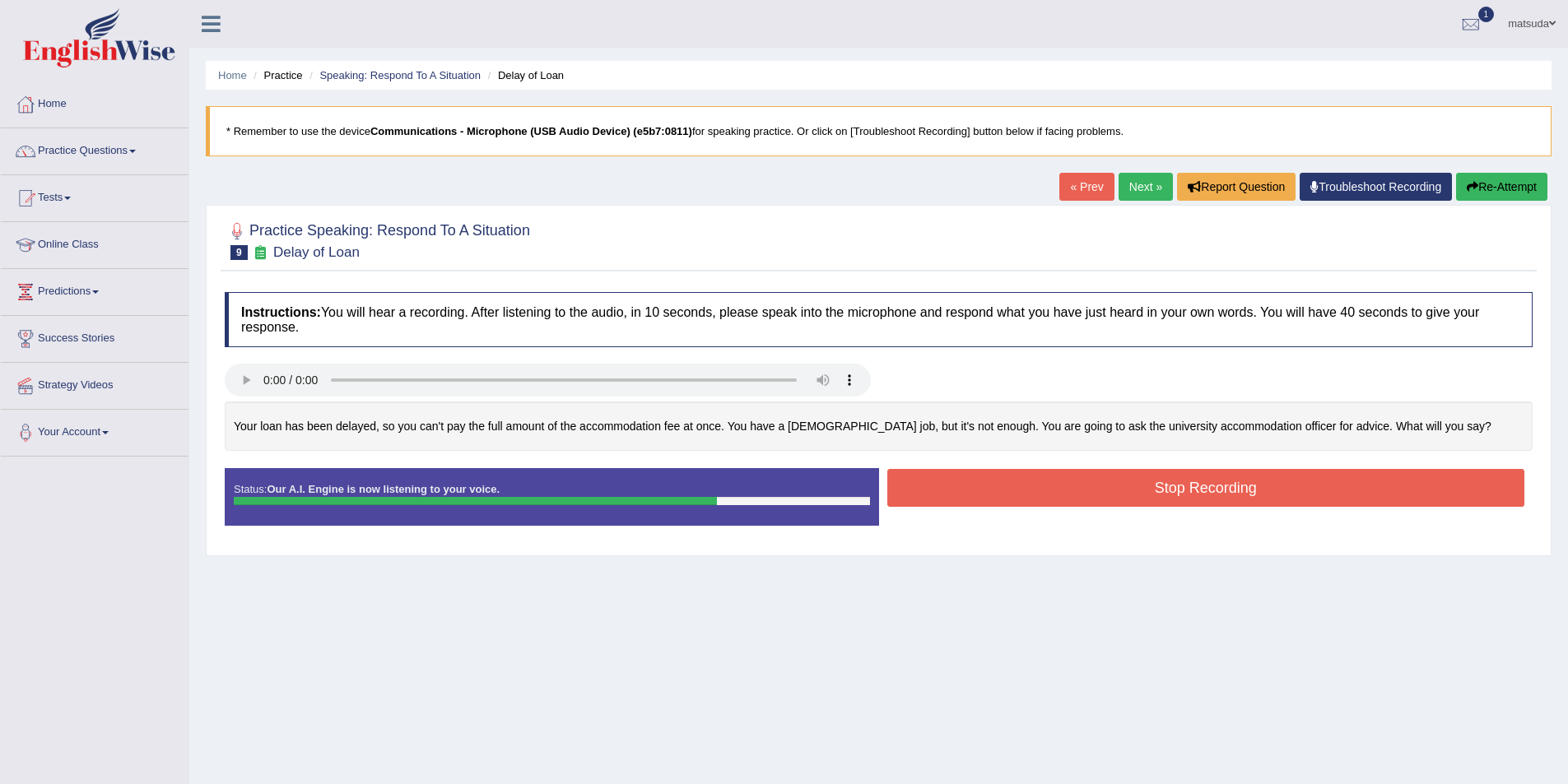
click at [1260, 476] on button "Stop Recording" at bounding box center [1205, 488] width 638 height 38
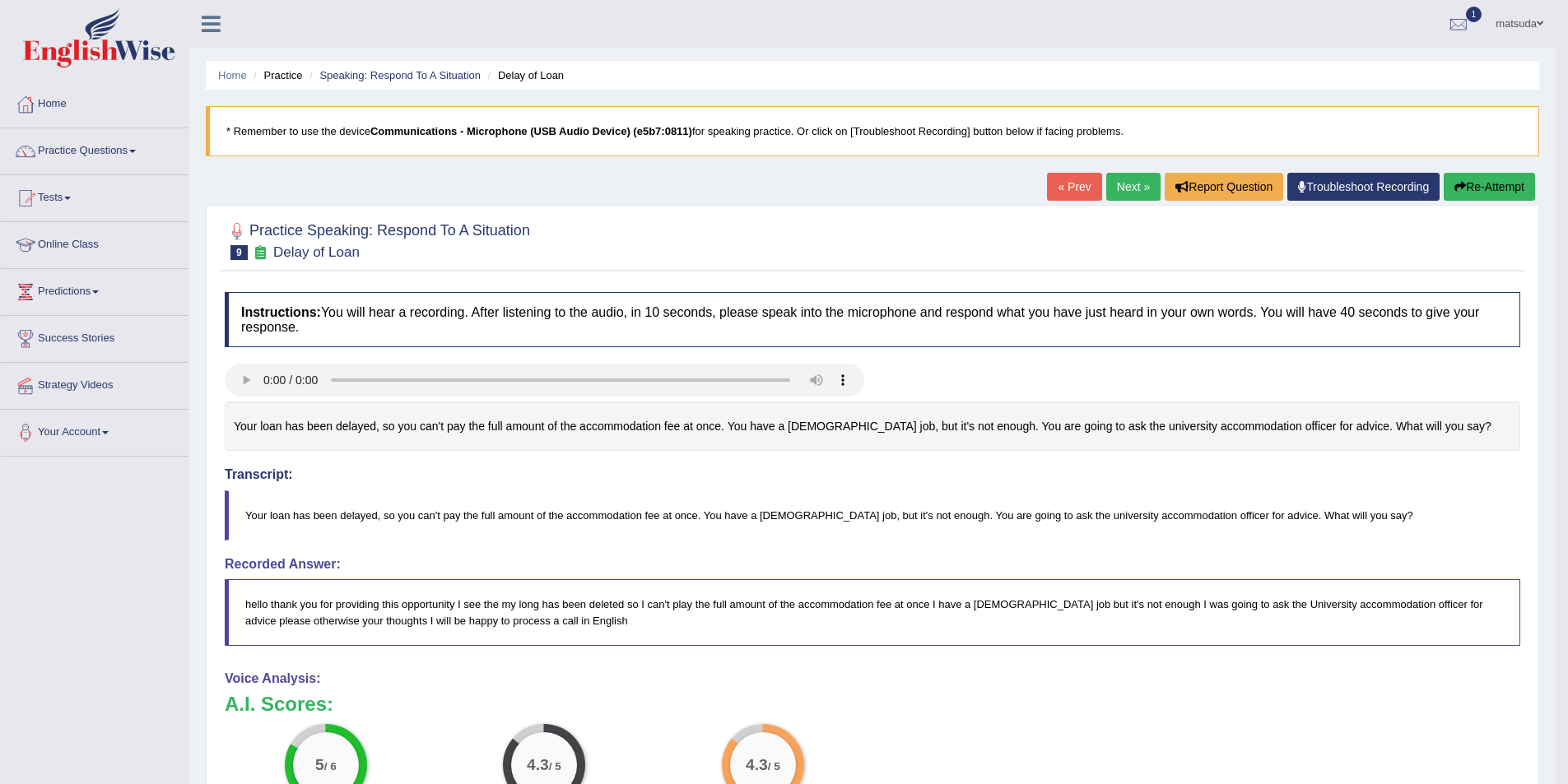
click at [1129, 188] on link "Next »" at bounding box center [1133, 186] width 54 height 28
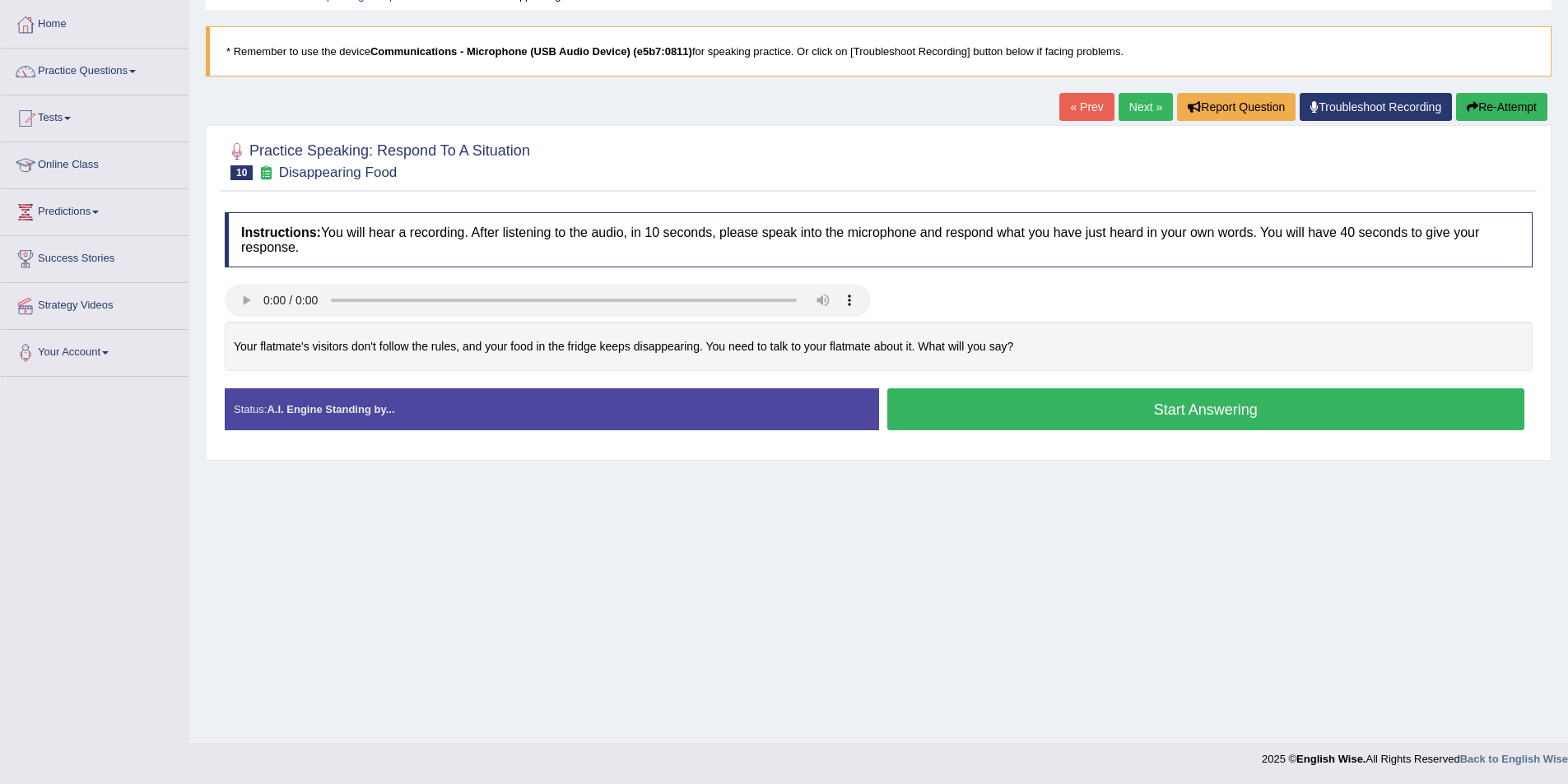
click at [952, 409] on button "Start Answering" at bounding box center [1205, 409] width 638 height 42
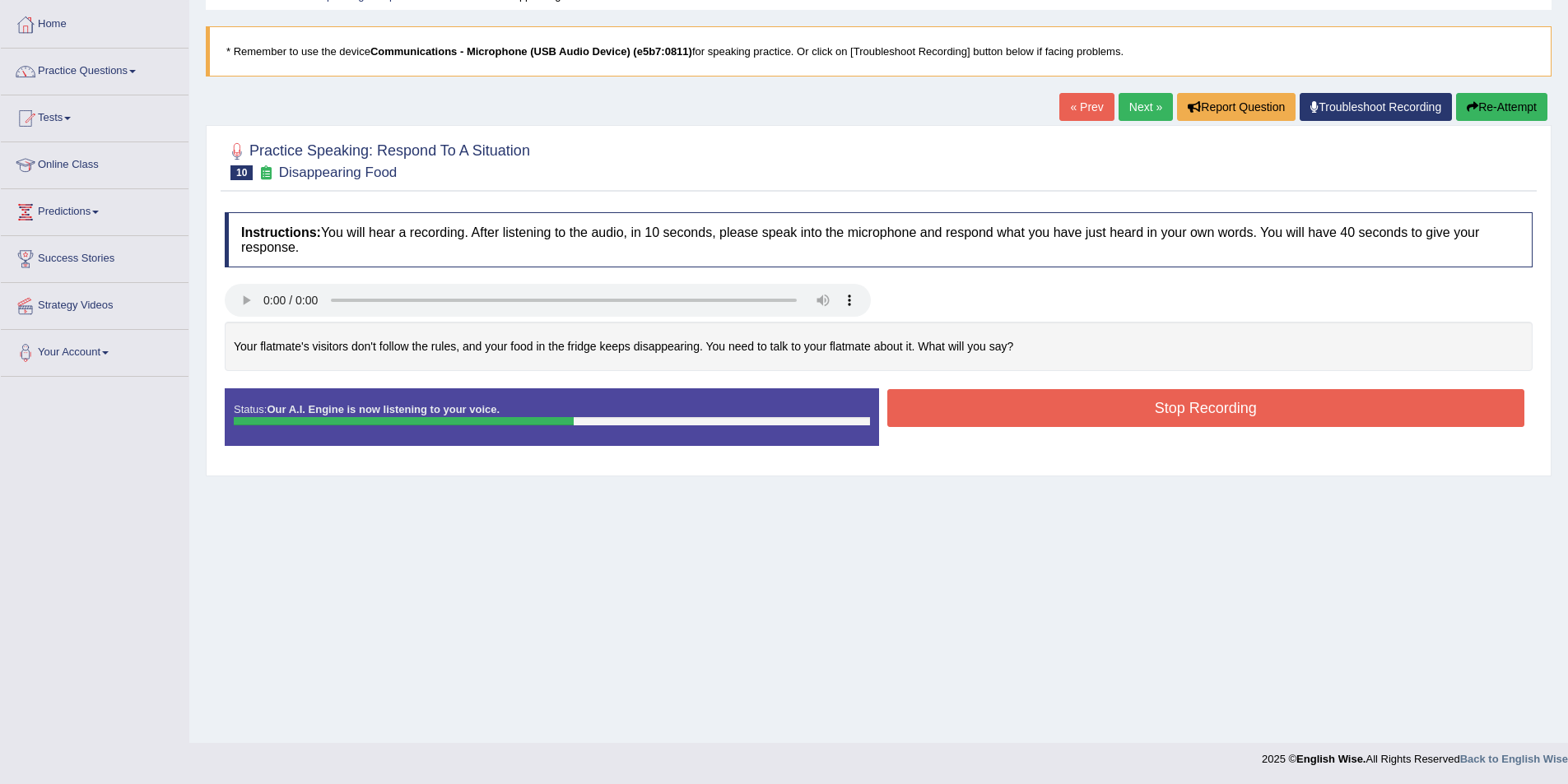
click at [937, 401] on button "Stop Recording" at bounding box center [1205, 408] width 638 height 38
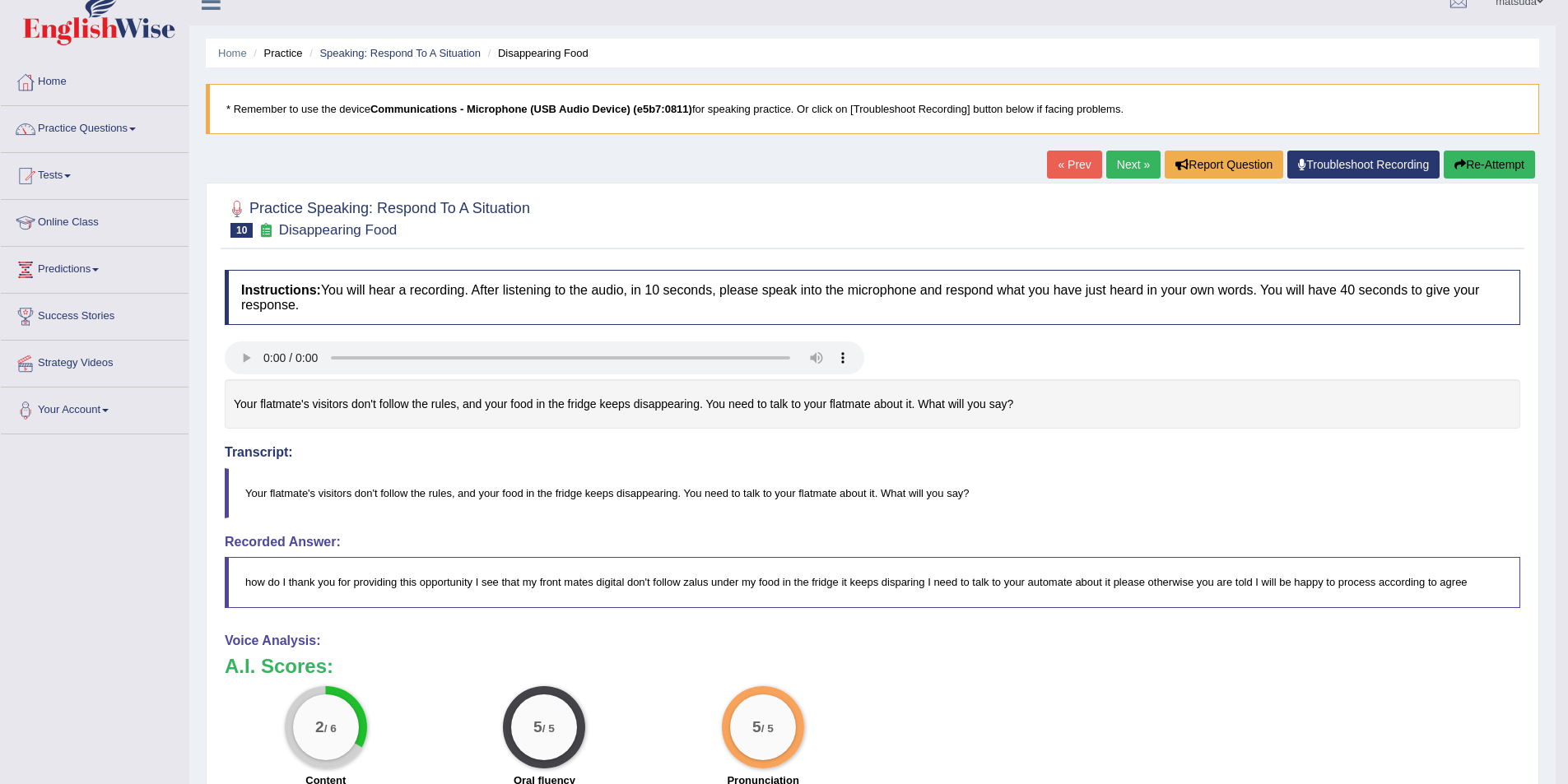
scroll to position [8, 0]
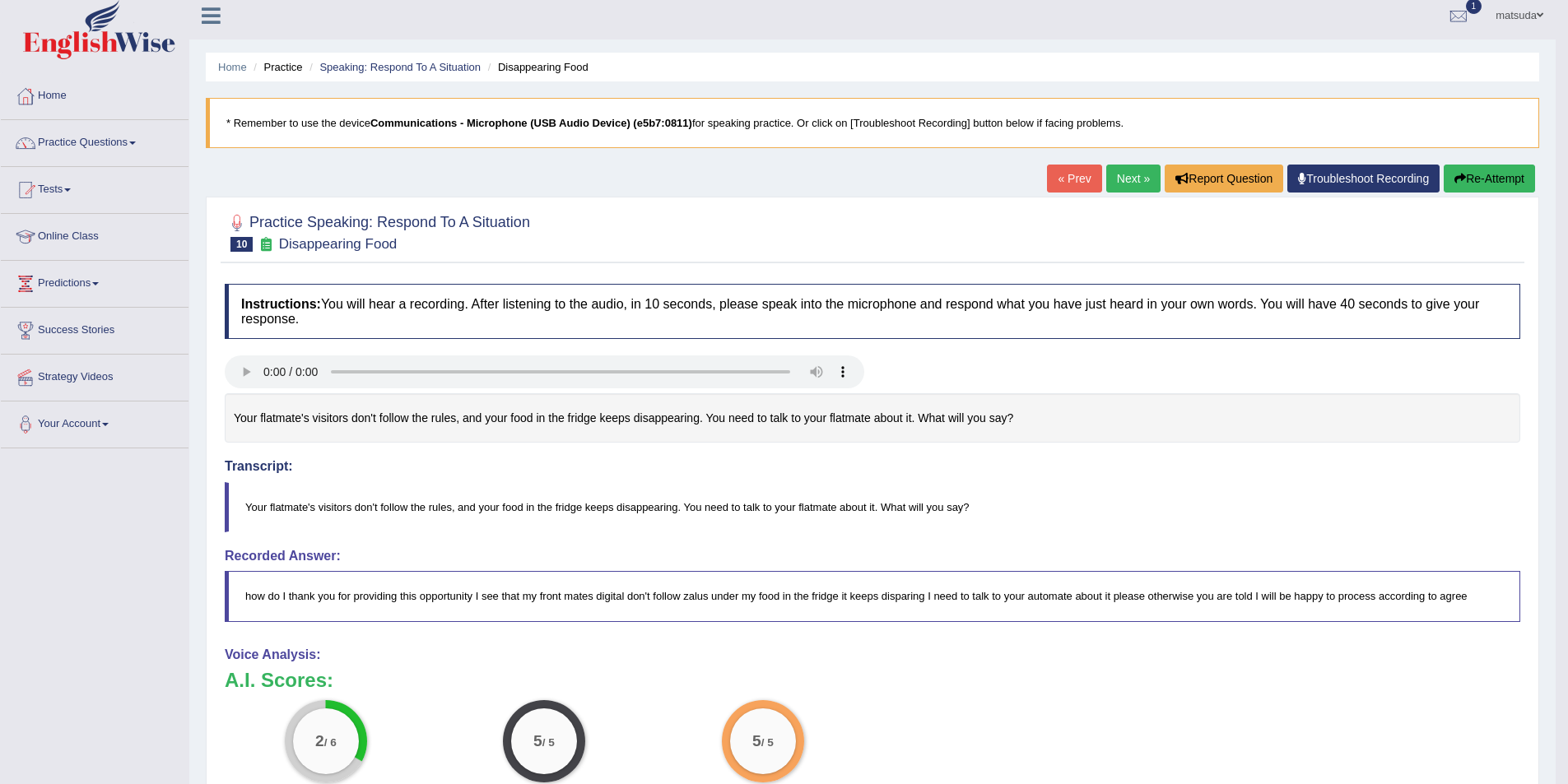
click at [1107, 178] on link "Next »" at bounding box center [1133, 178] width 54 height 28
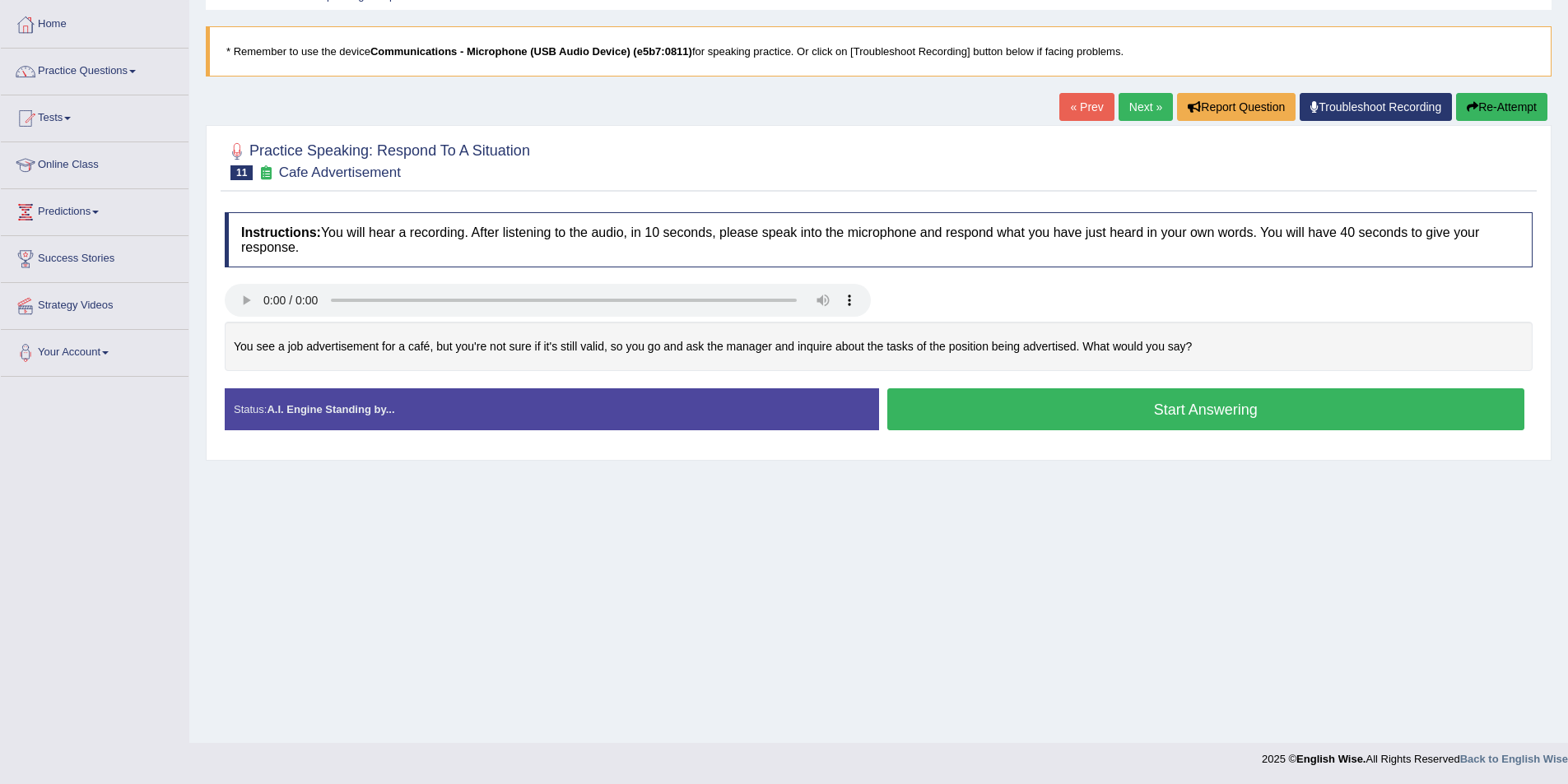
click at [334, 347] on div "You see a job advertisement for a café, but you're not sure if it's still valid…" at bounding box center [877, 347] width 1307 height 50
click at [1140, 111] on link "Next »" at bounding box center [1146, 106] width 54 height 28
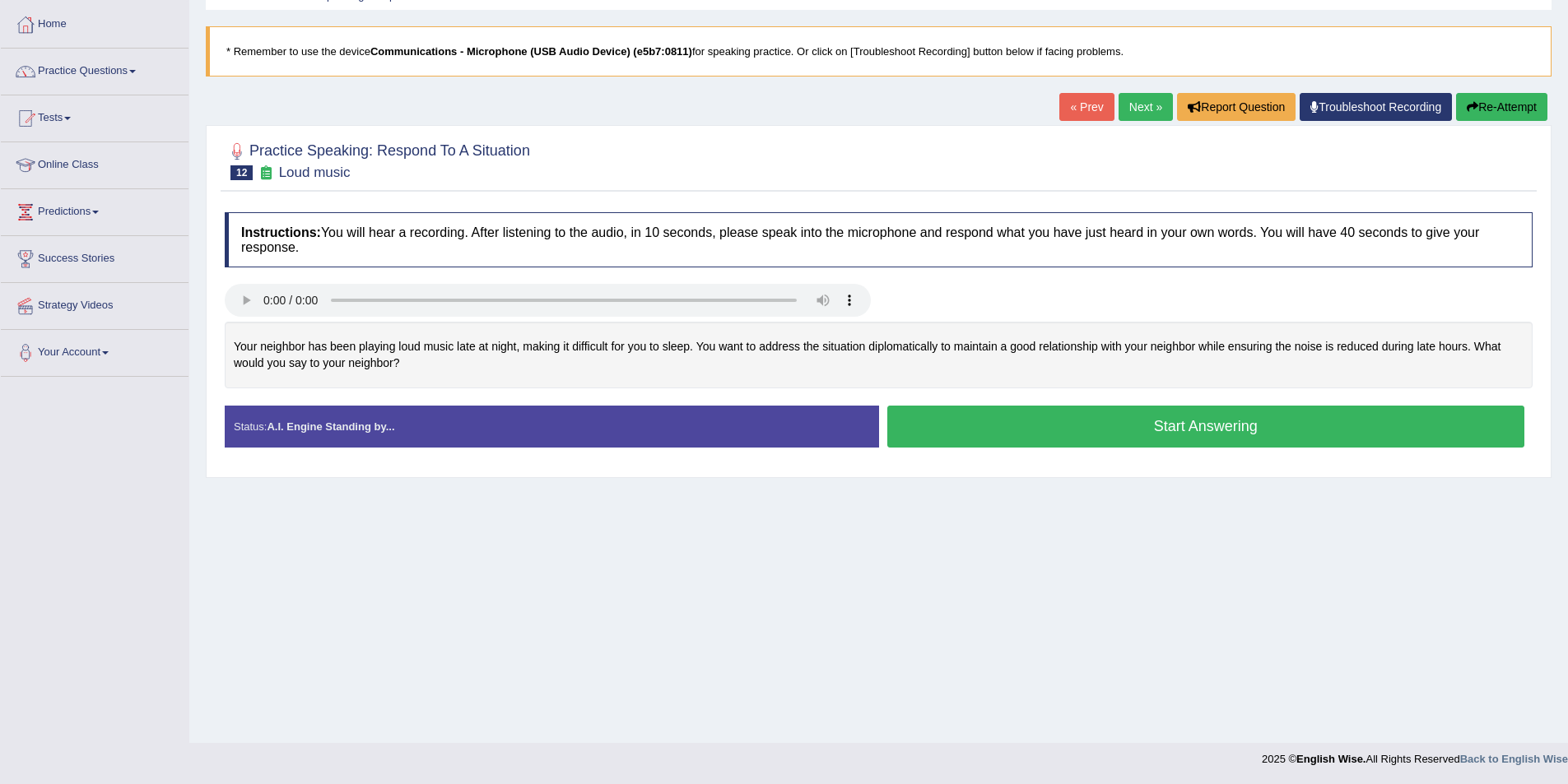
click at [1037, 422] on button "Start Answering" at bounding box center [1205, 426] width 638 height 42
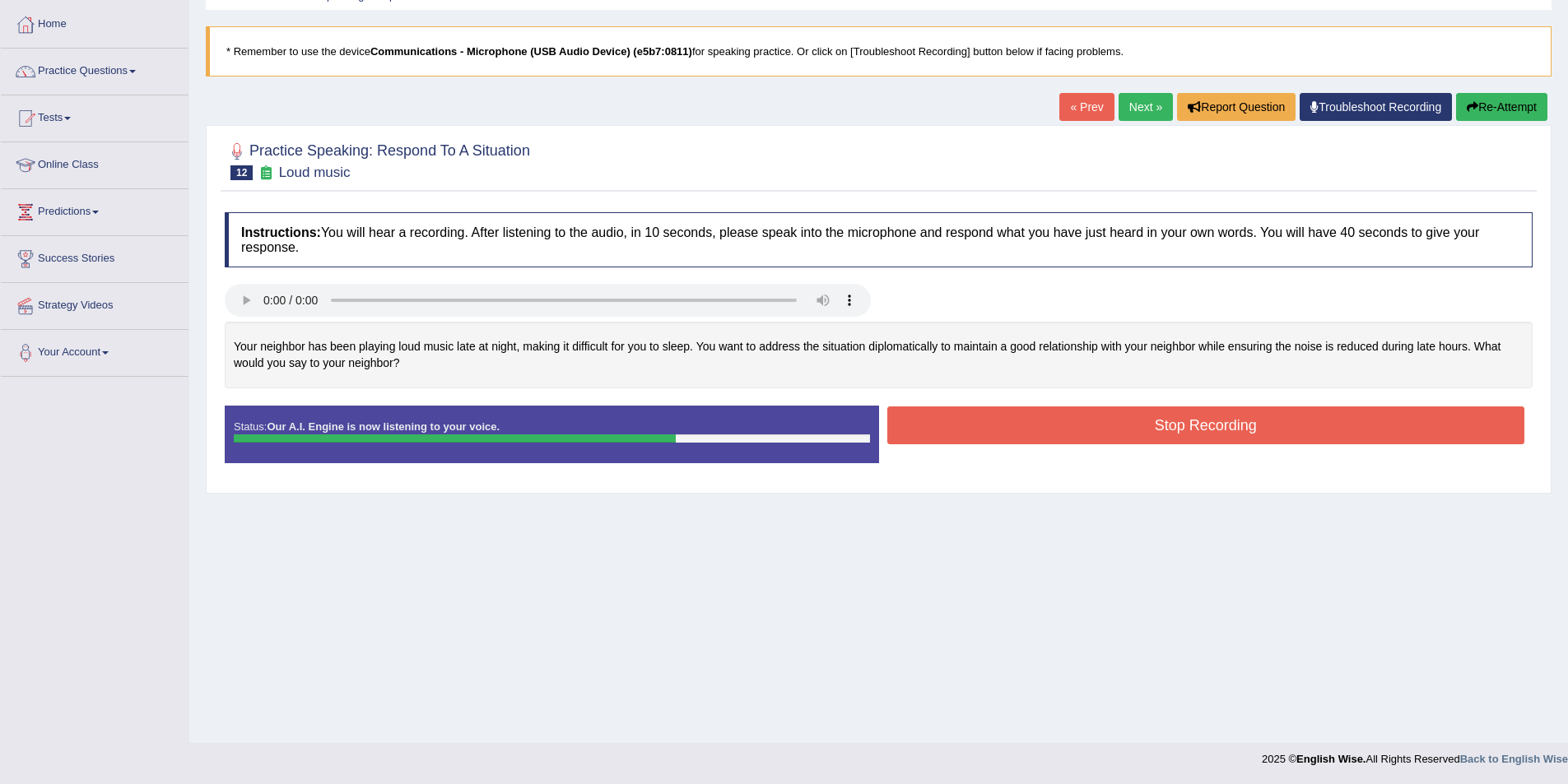
click at [1333, 415] on button "Stop Recording" at bounding box center [1205, 426] width 638 height 38
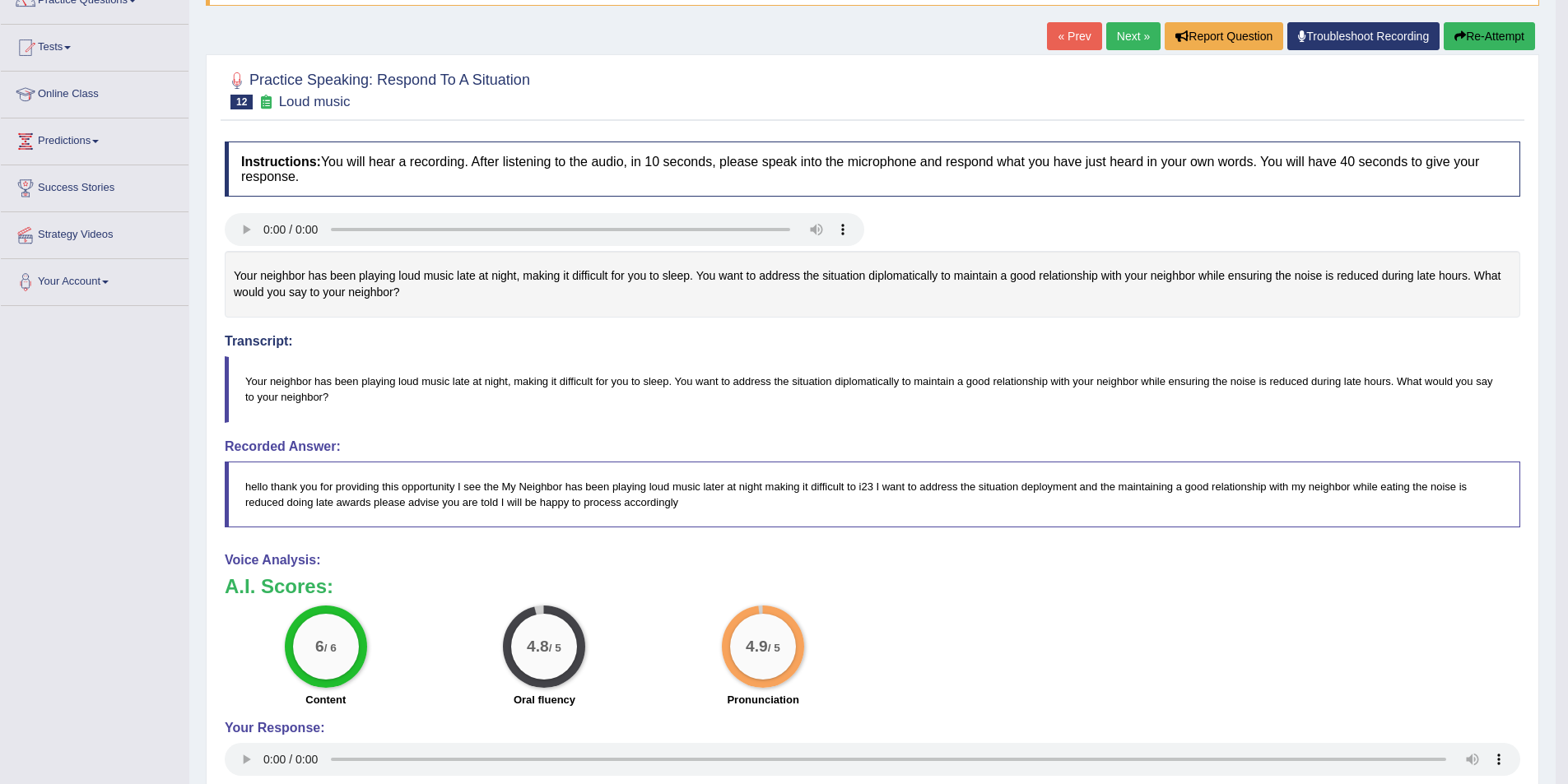
scroll to position [165, 0]
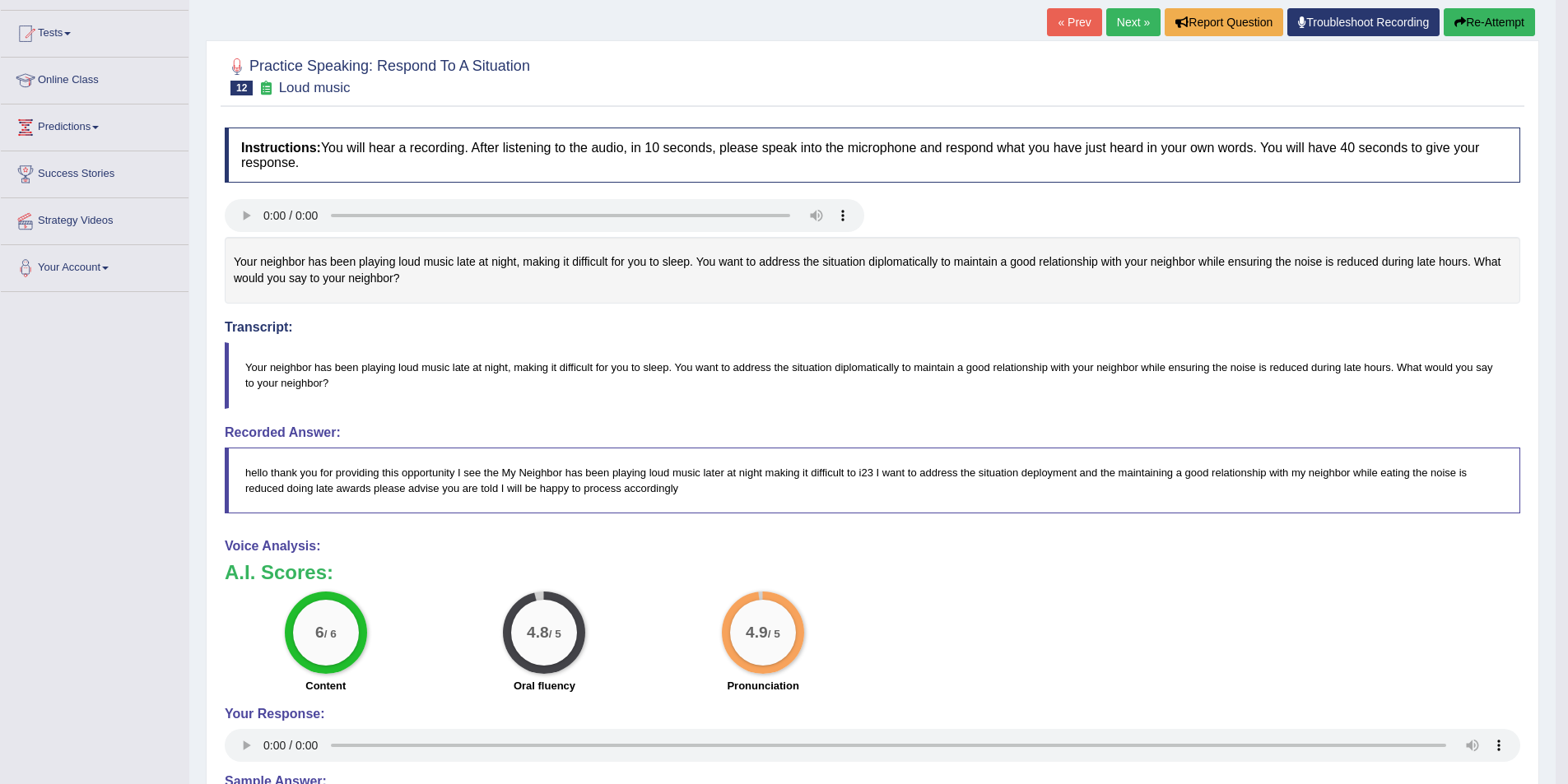
click at [1500, 21] on button "Re-Attempt" at bounding box center [1489, 22] width 92 height 28
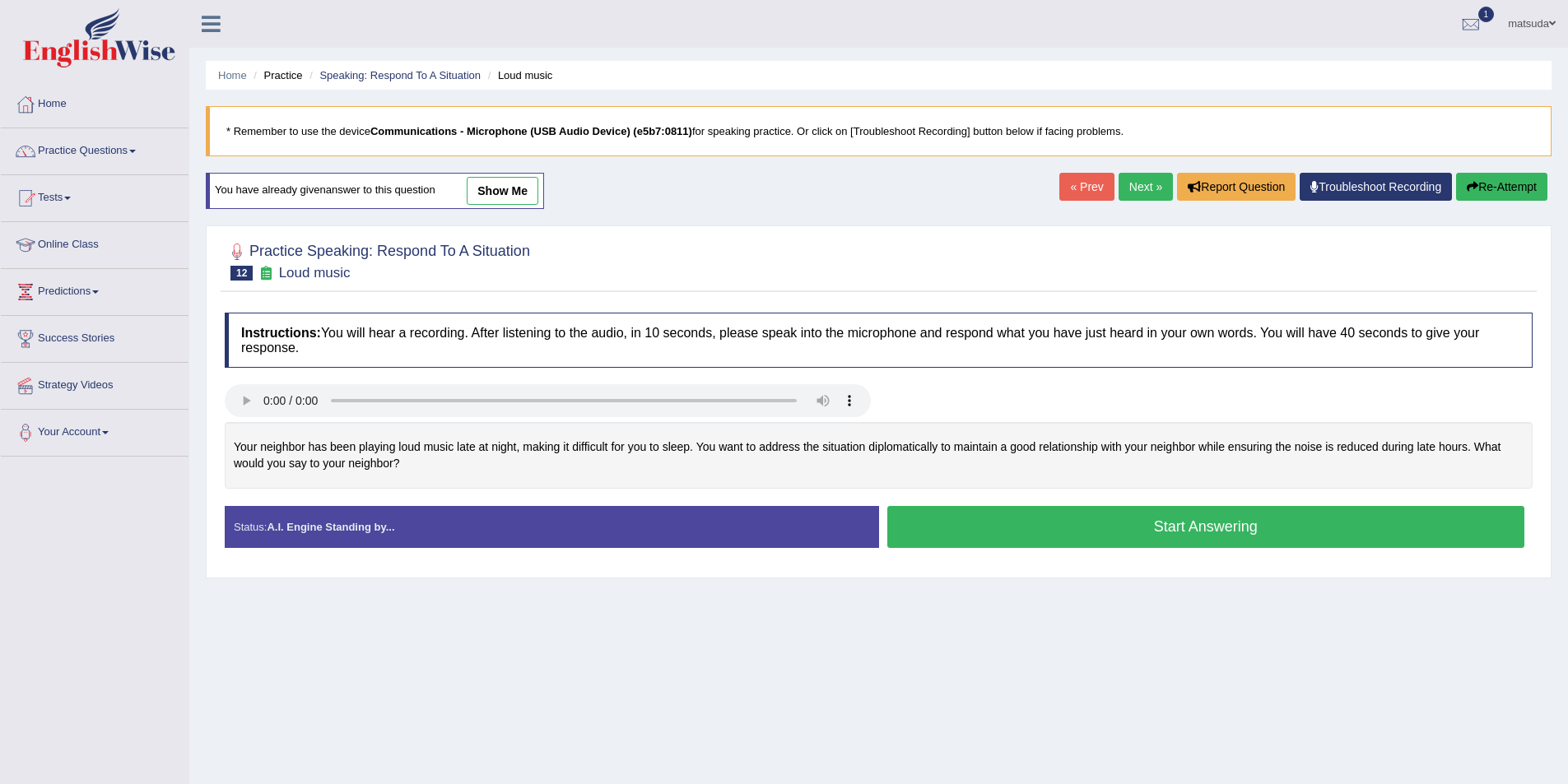
scroll to position [80, 0]
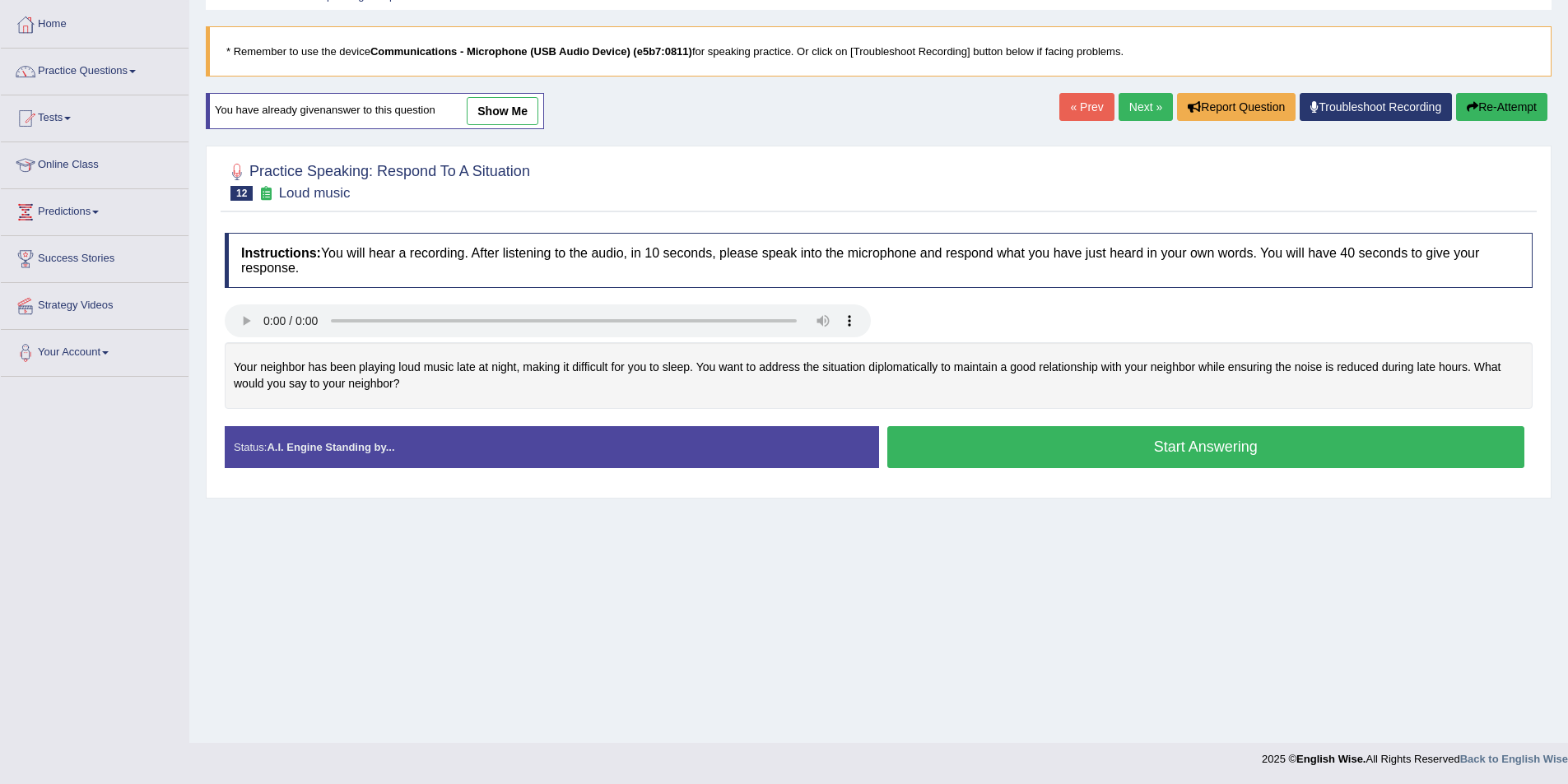
click at [937, 442] on button "Start Answering" at bounding box center [1205, 447] width 638 height 42
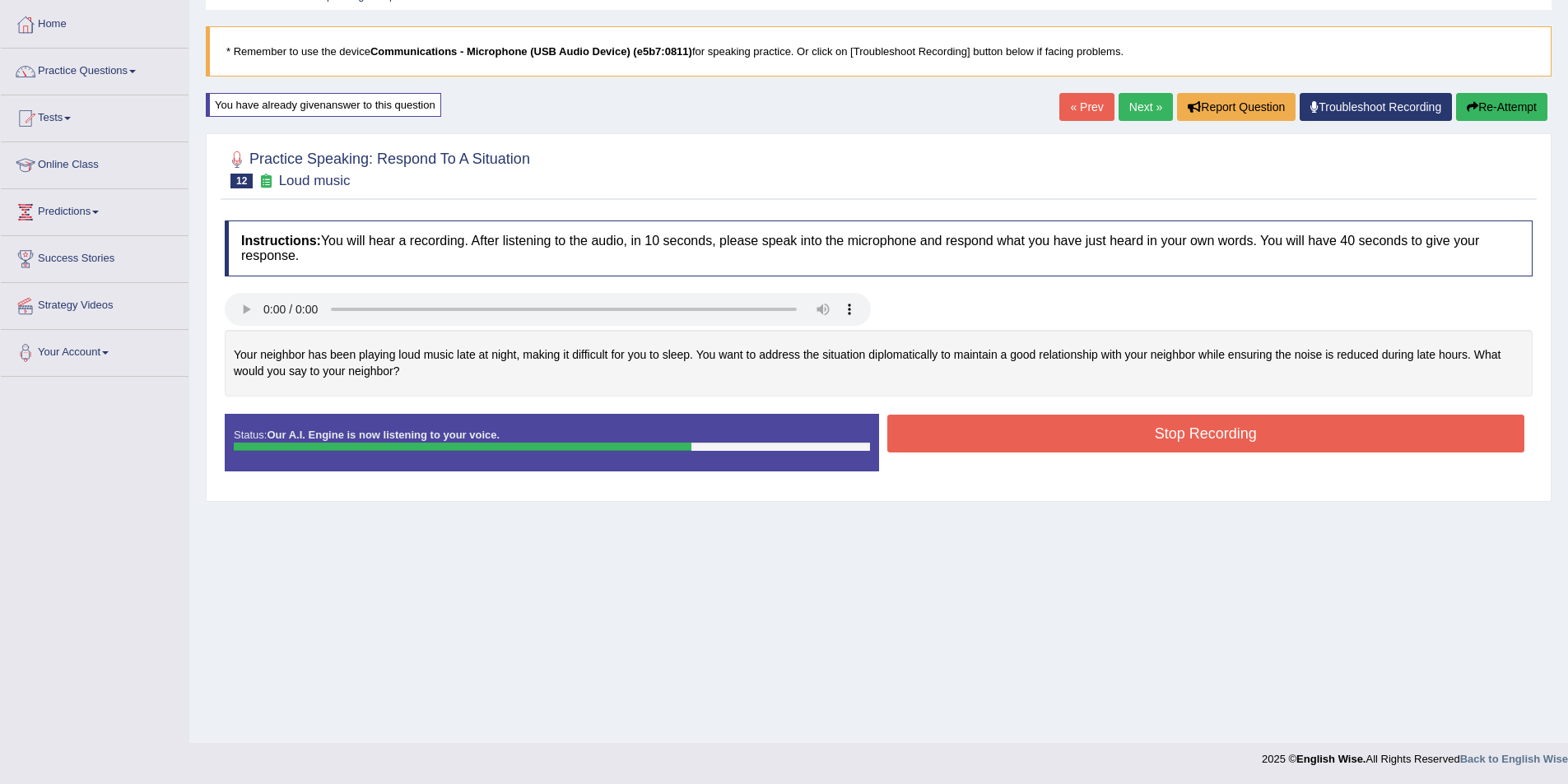
click at [1162, 437] on button "Stop Recording" at bounding box center [1205, 433] width 638 height 38
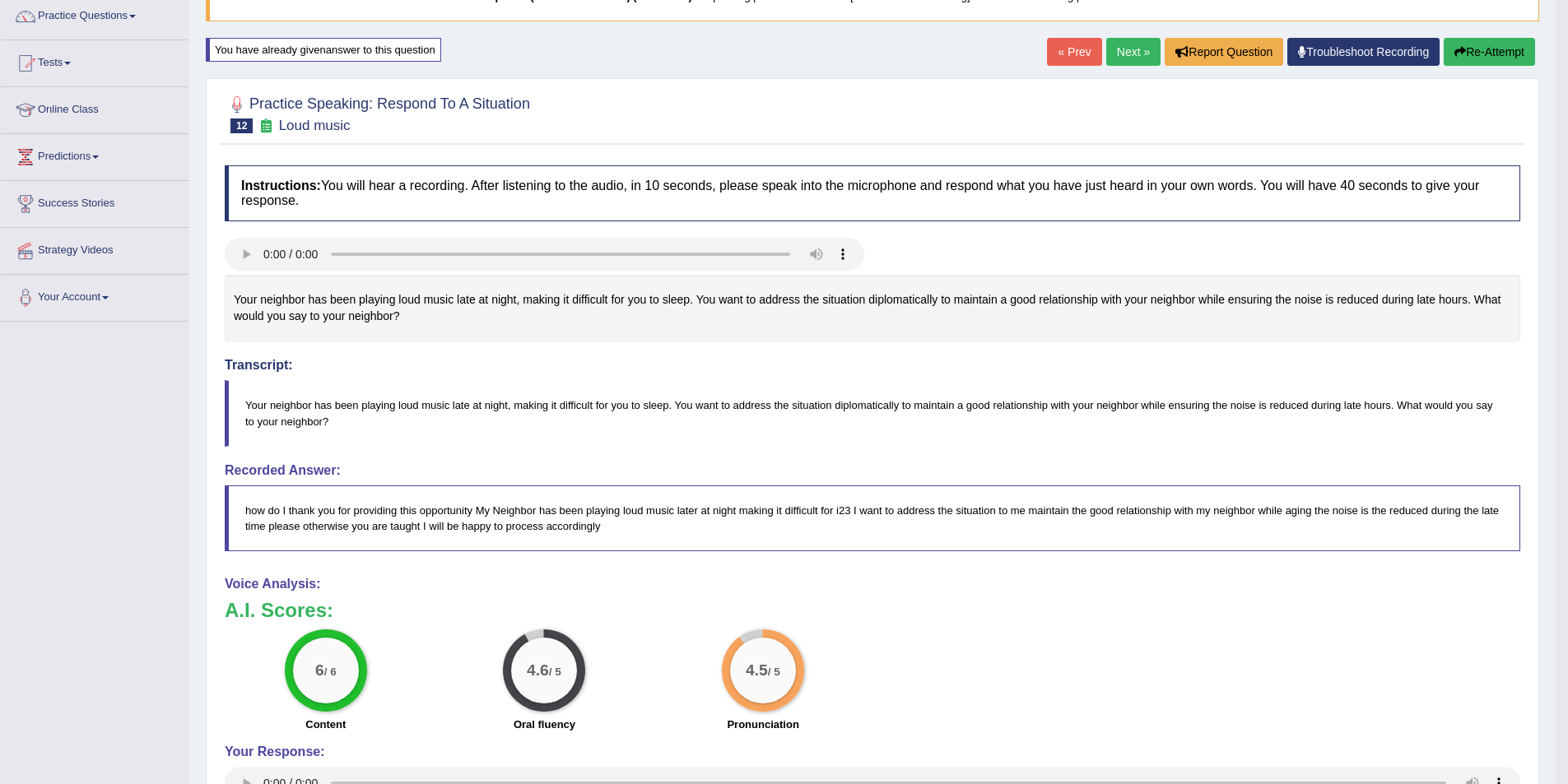
scroll to position [0, 0]
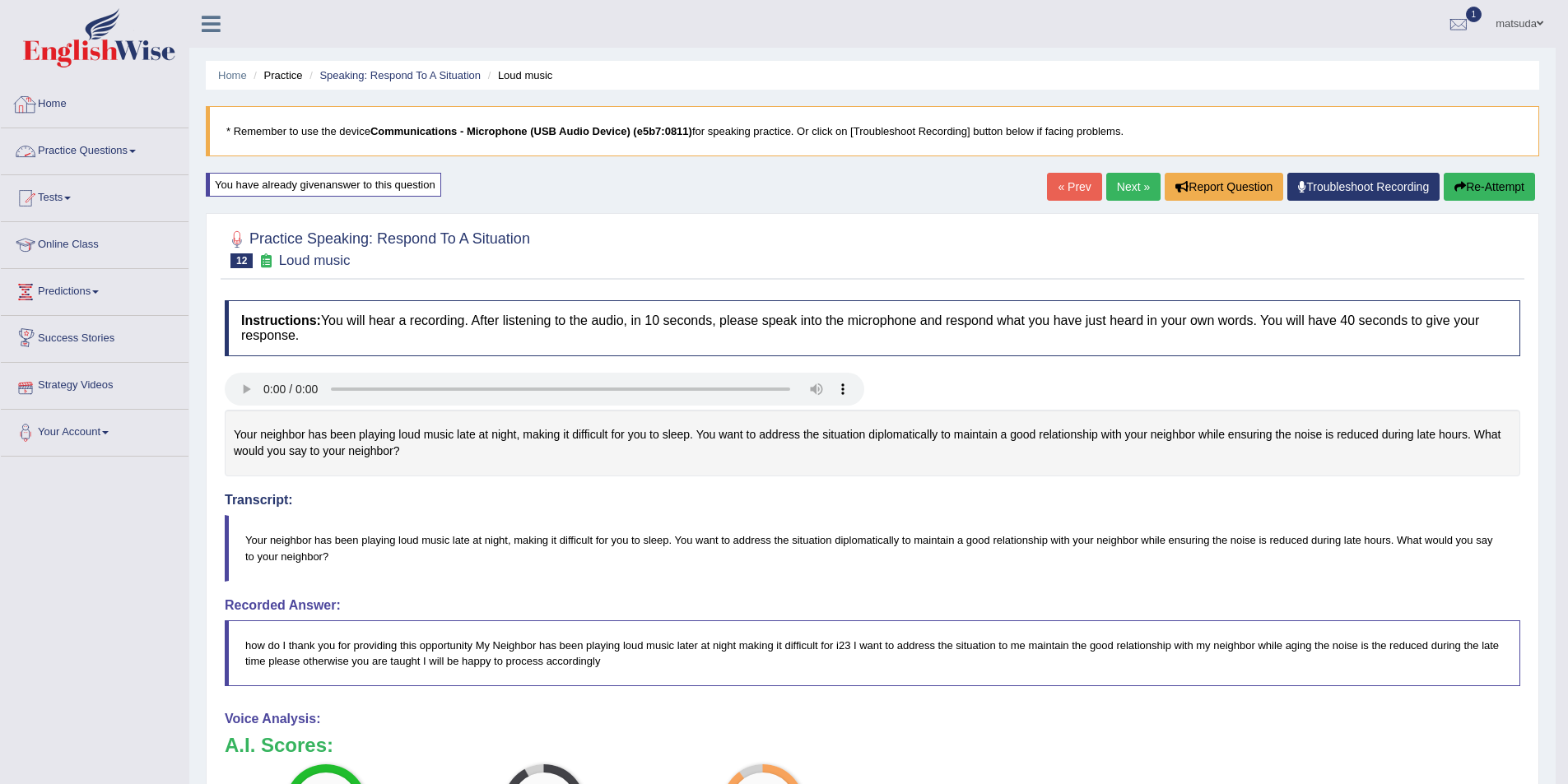
click at [68, 150] on link "Practice Questions" at bounding box center [94, 149] width 188 height 41
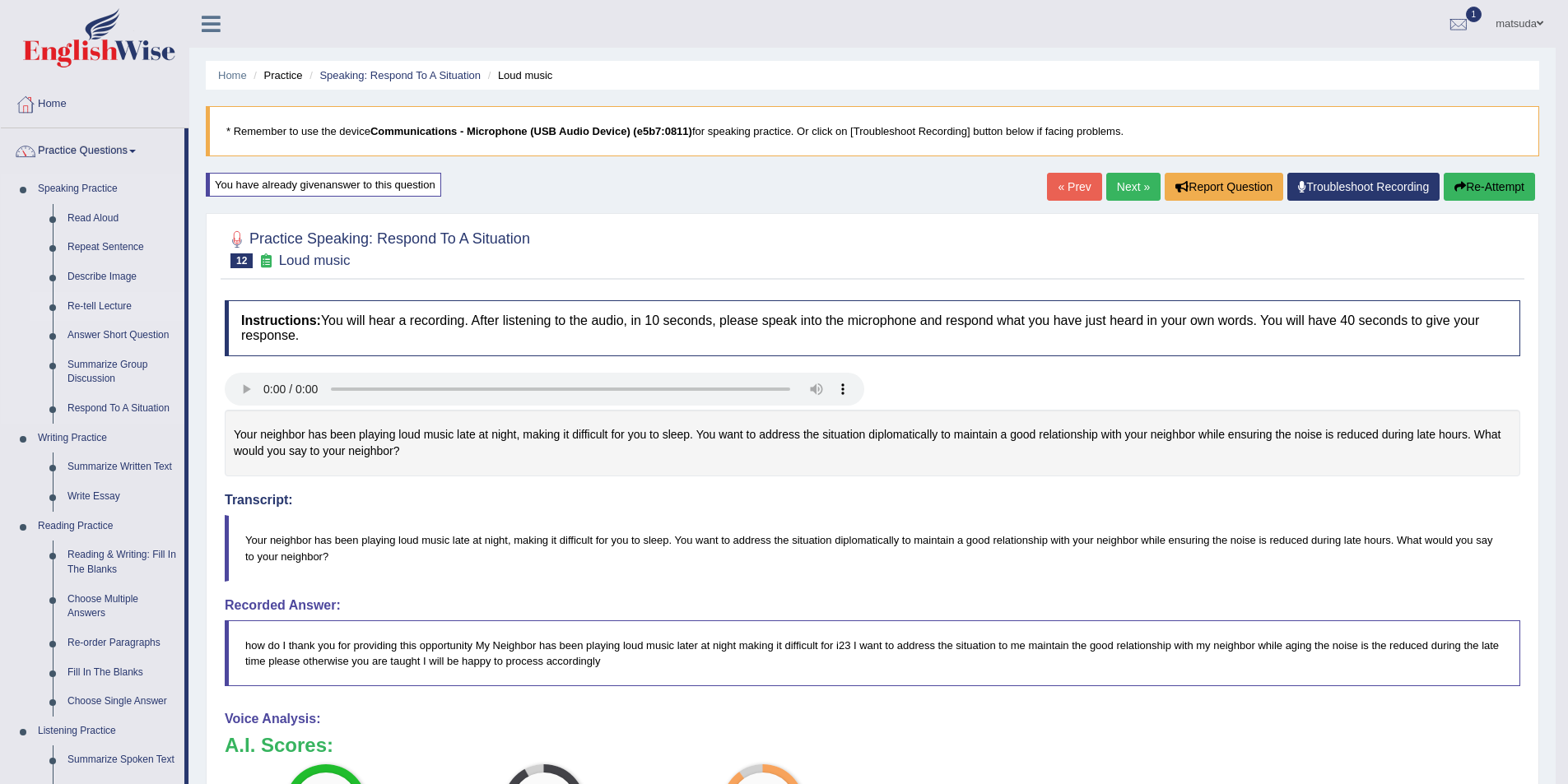
click at [104, 306] on link "Re-tell Lecture" at bounding box center [122, 307] width 124 height 30
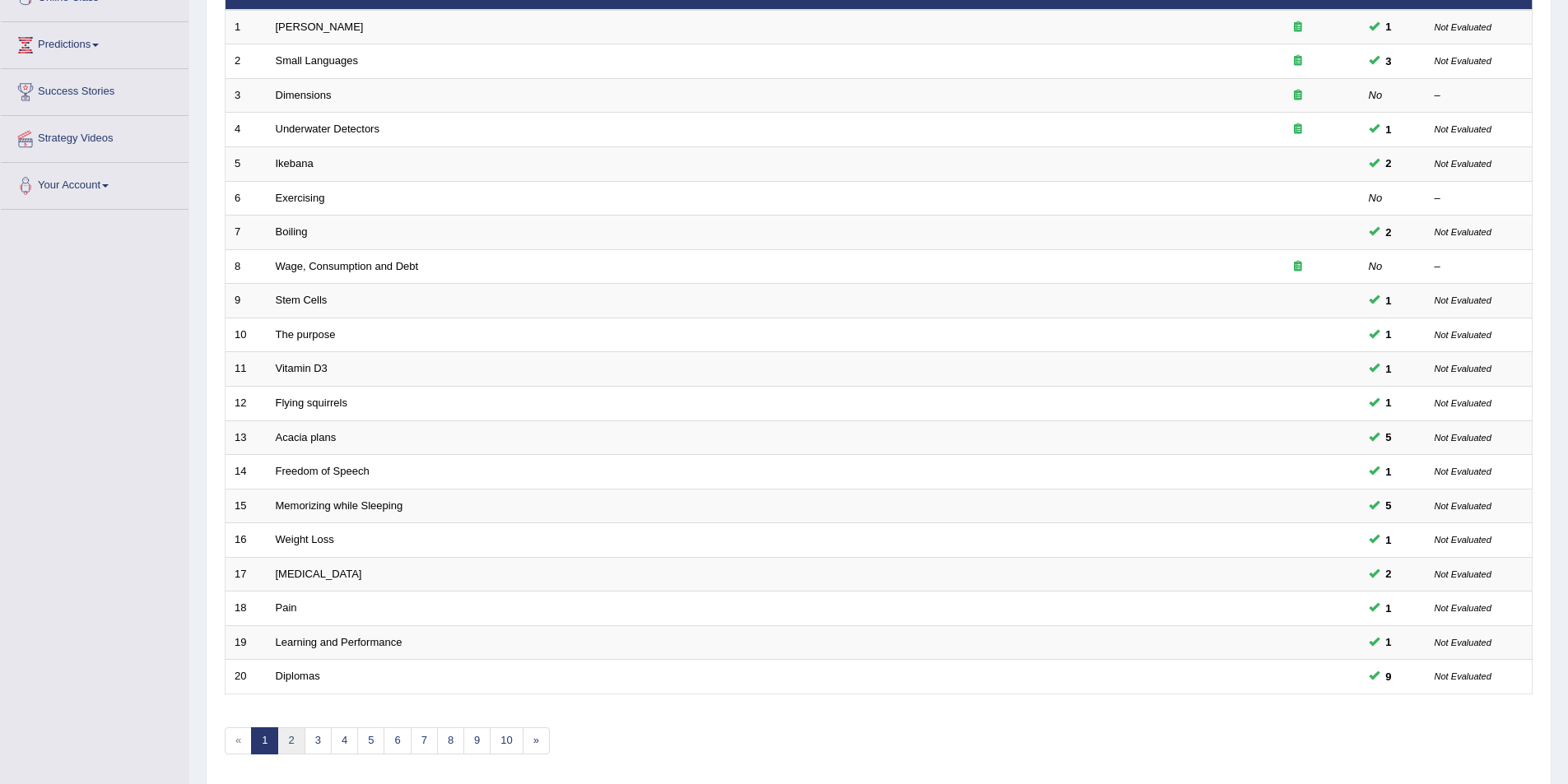
click at [283, 749] on link "2" at bounding box center [290, 741] width 27 height 27
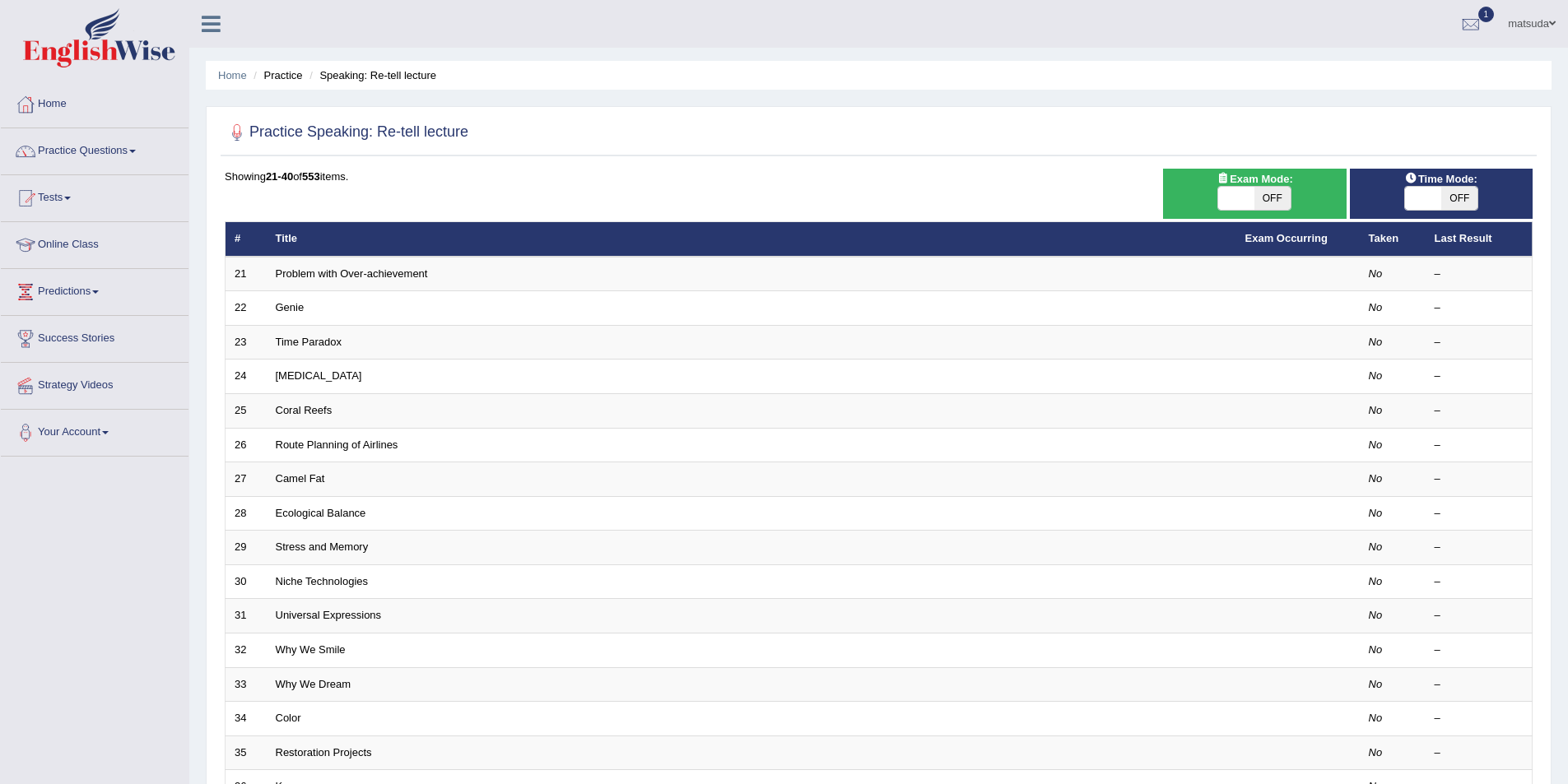
click at [304, 281] on td "Problem with Over-achievement" at bounding box center [751, 274] width 969 height 35
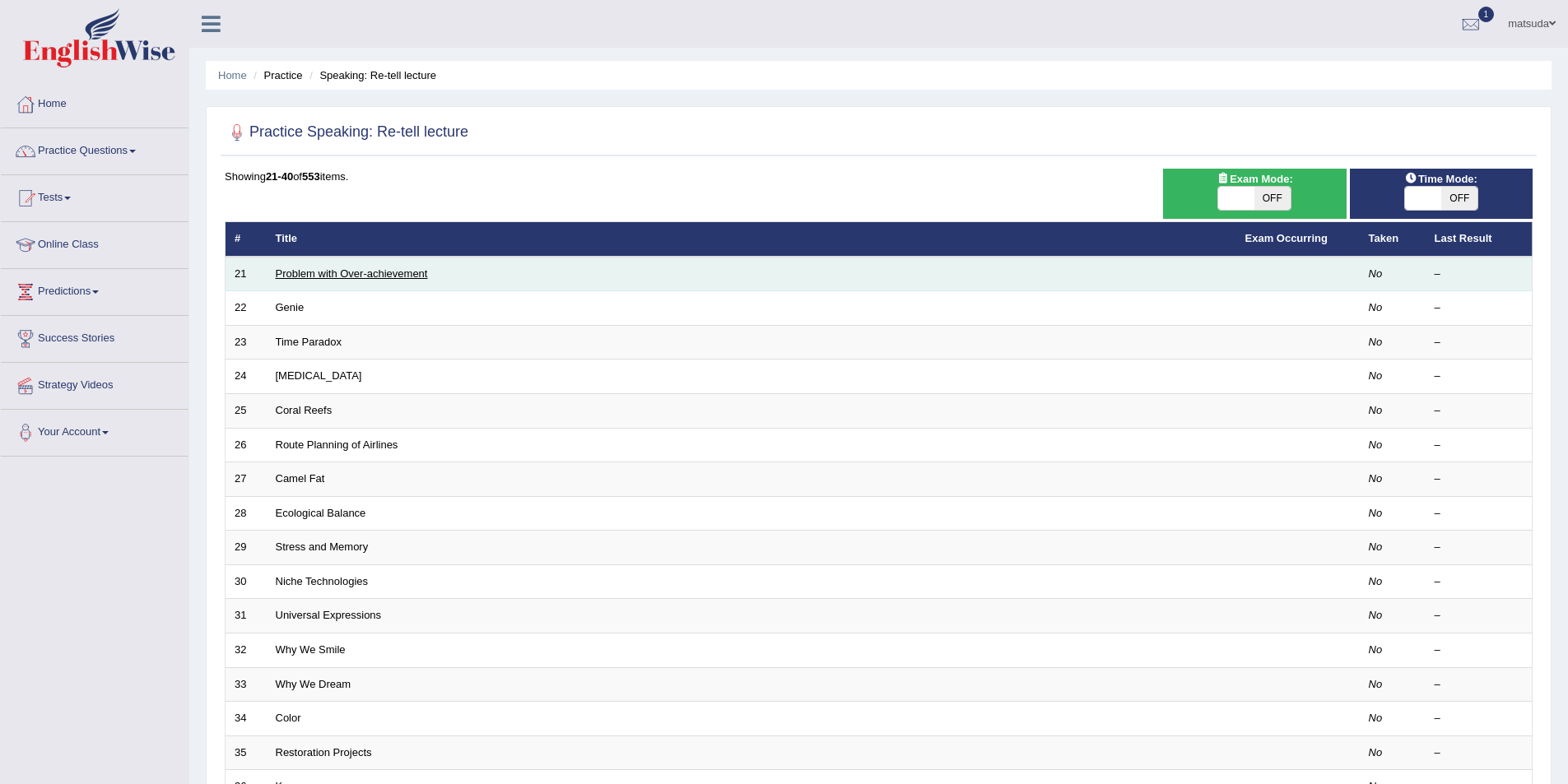
click at [317, 273] on link "Problem with Over-achievement" at bounding box center [352, 274] width 152 height 13
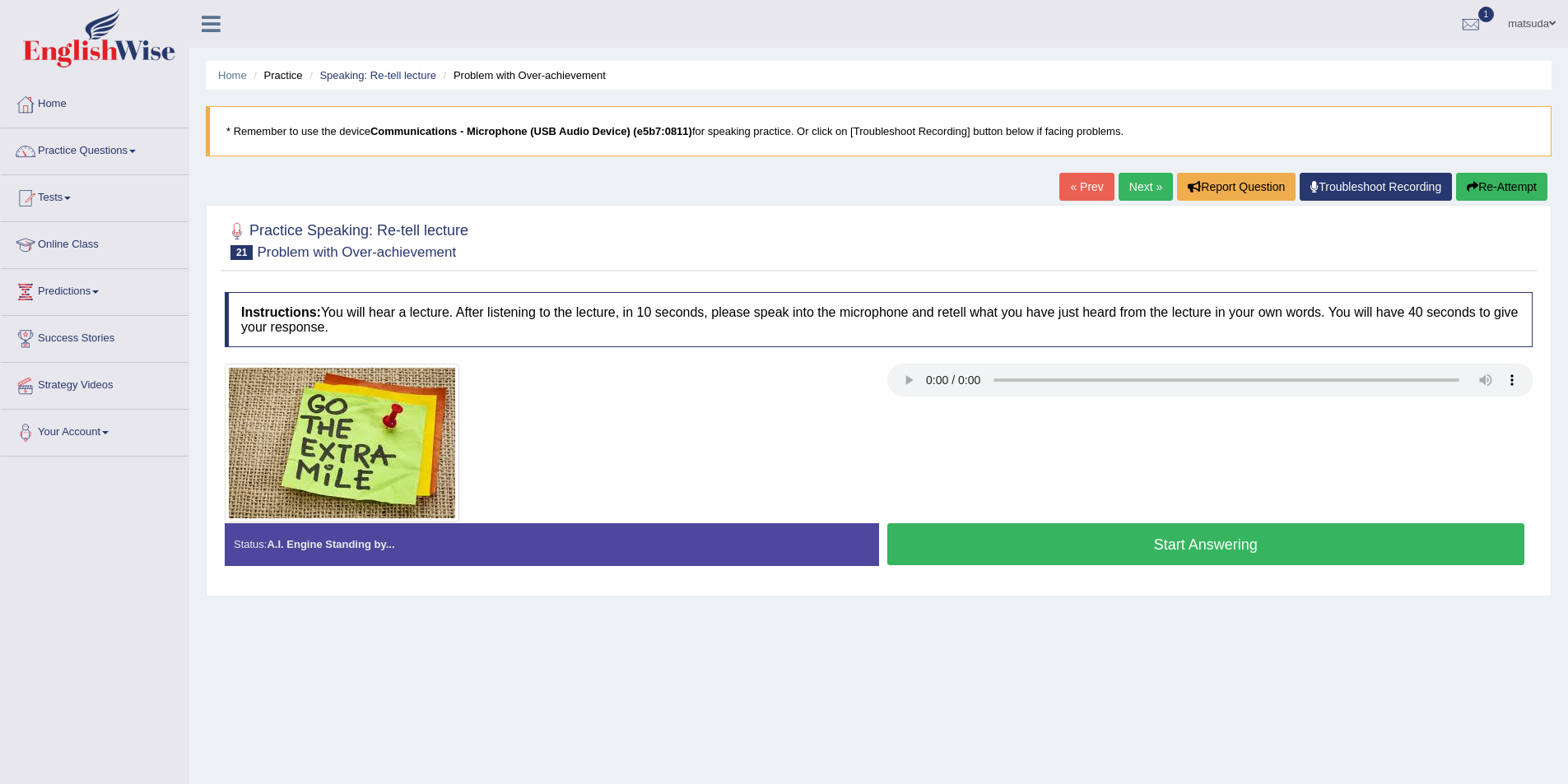
click at [1142, 181] on link "Next »" at bounding box center [1146, 186] width 54 height 28
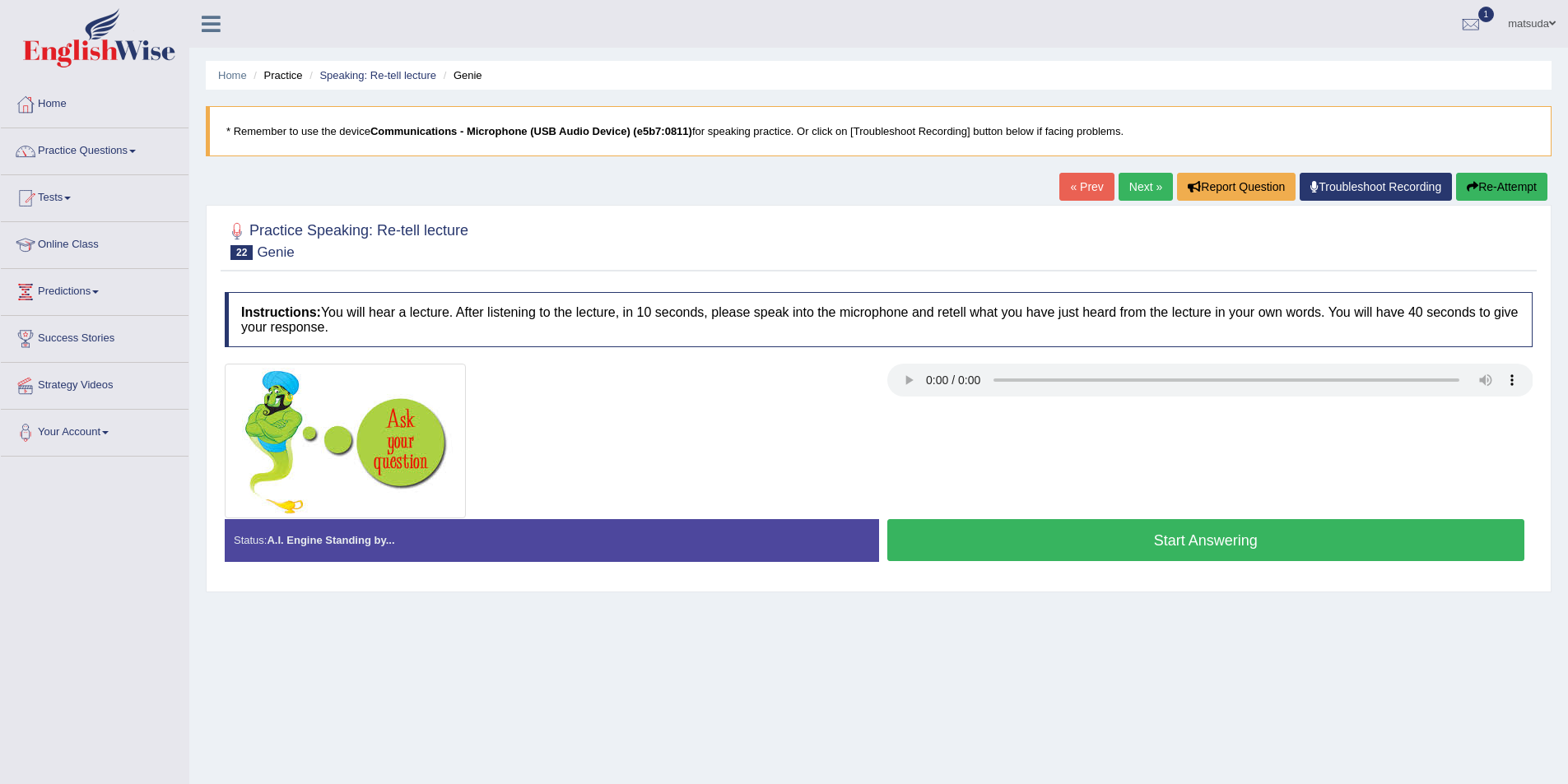
click at [1097, 539] on button "Start Answering" at bounding box center [1205, 539] width 638 height 42
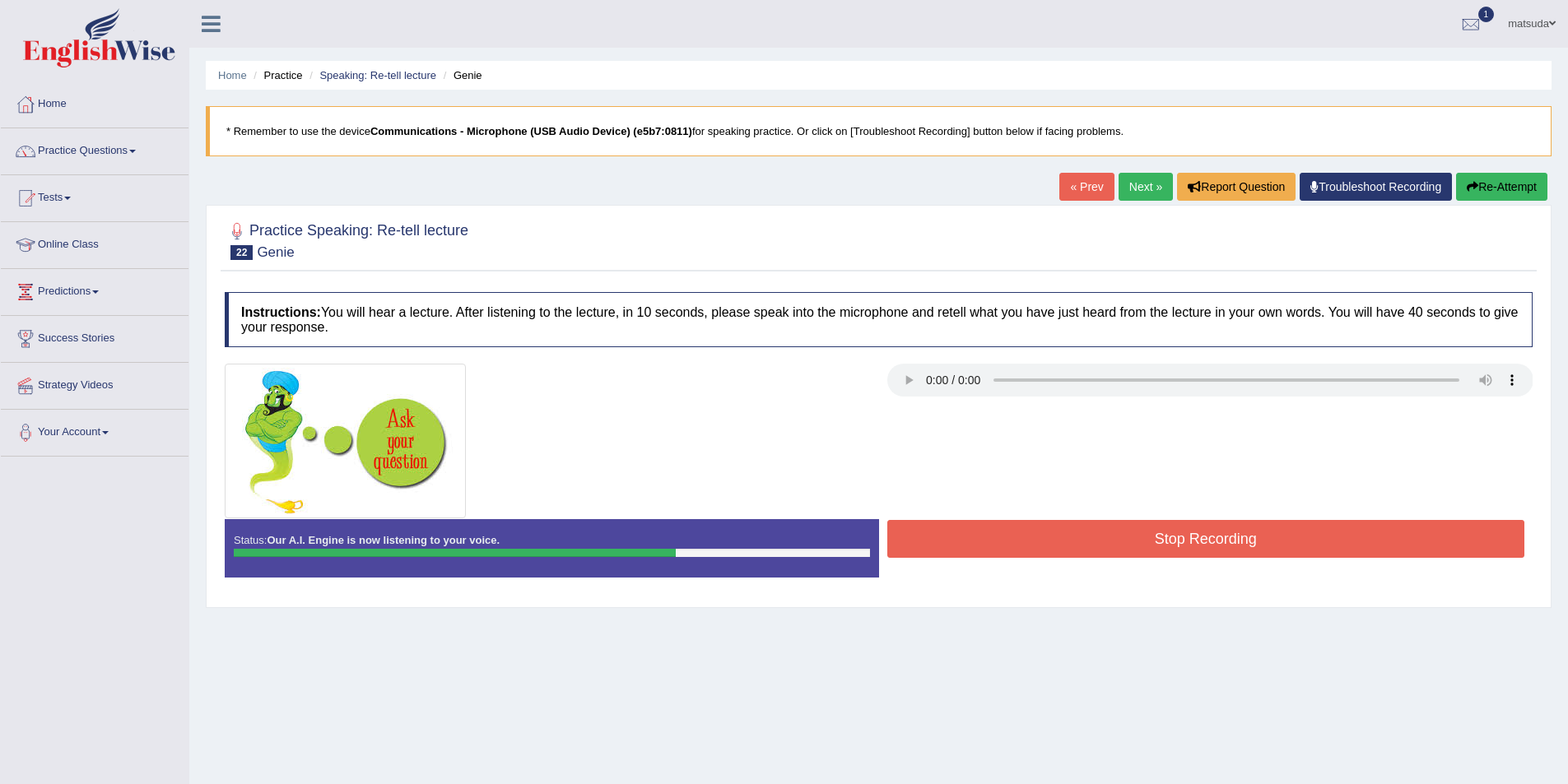
click at [911, 544] on button "Stop Recording" at bounding box center [1205, 539] width 638 height 38
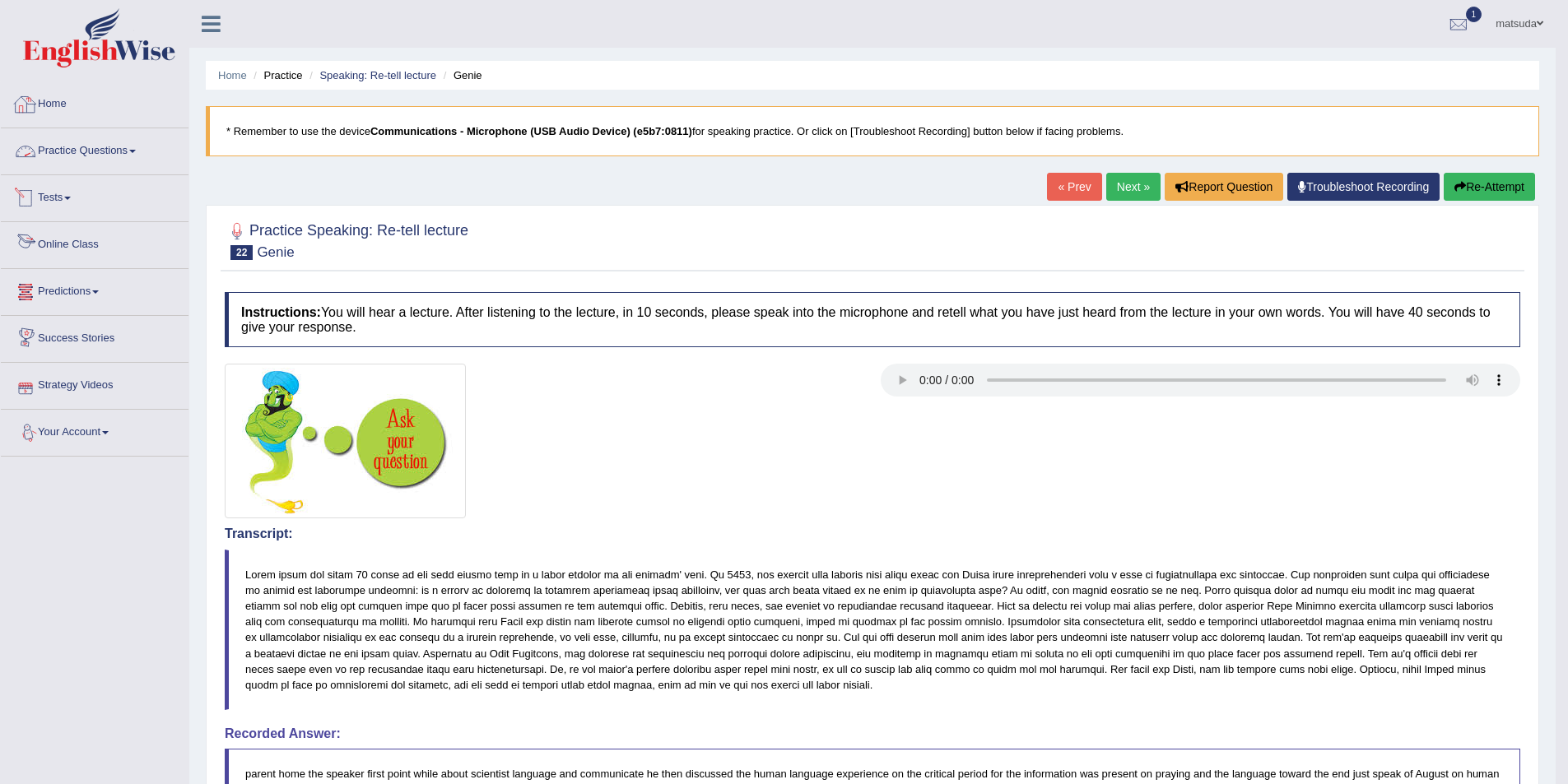
click at [116, 146] on link "Practice Questions" at bounding box center [94, 149] width 188 height 41
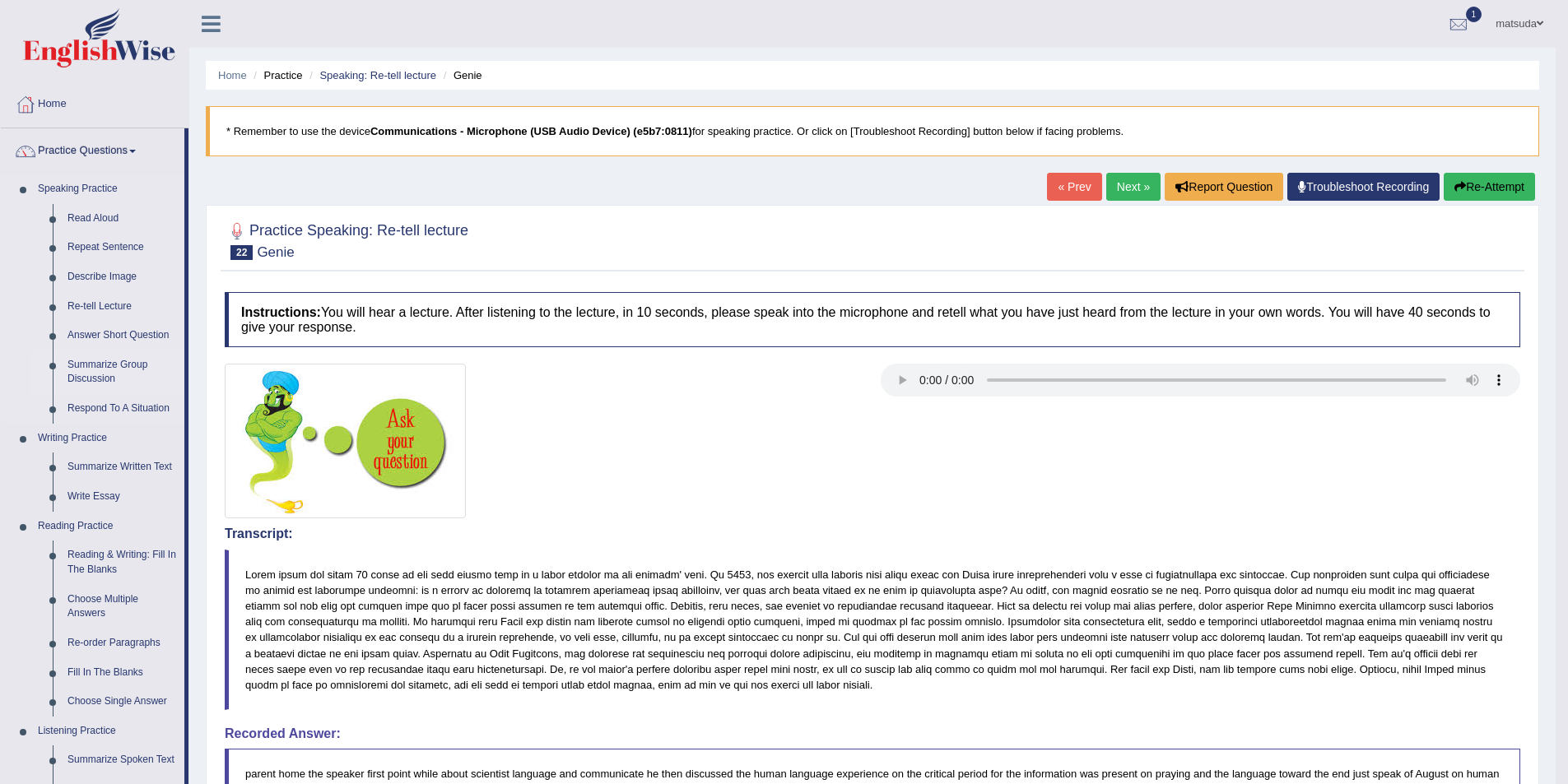
click at [105, 363] on link "Summarize Group Discussion" at bounding box center [122, 372] width 124 height 43
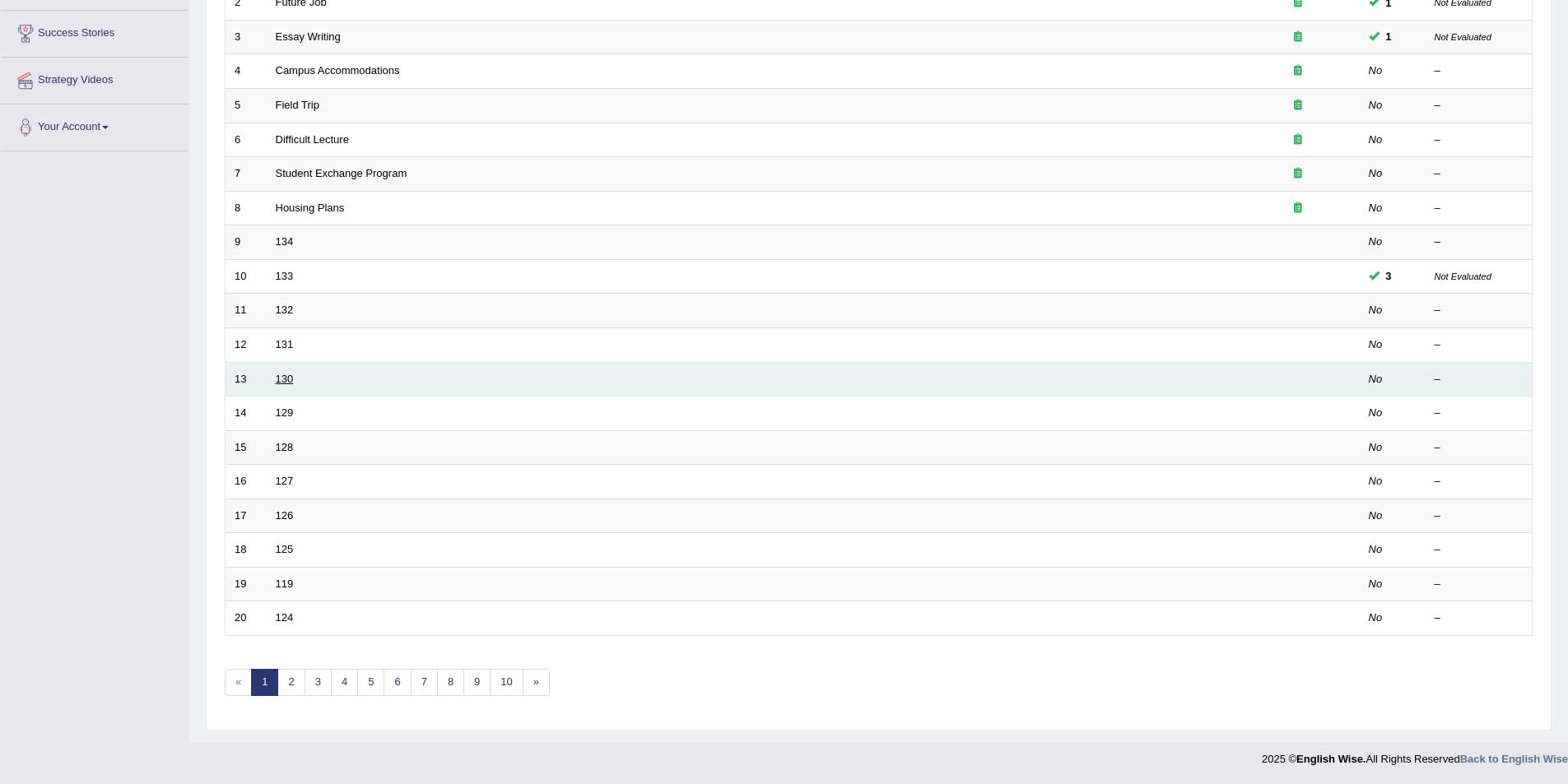
click at [285, 376] on link "130" at bounding box center [285, 379] width 18 height 13
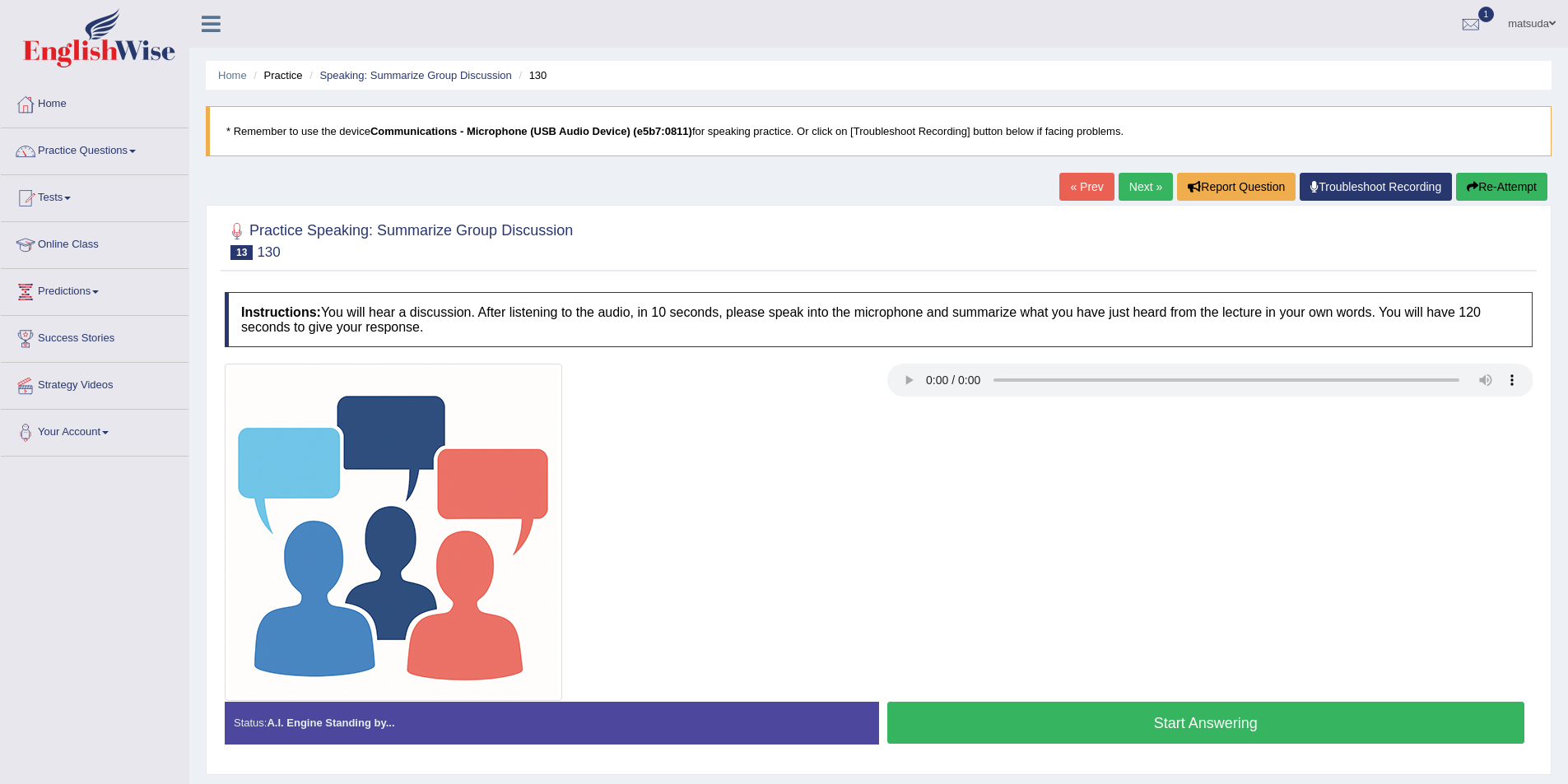
click at [1215, 711] on button "Start Answering" at bounding box center [1205, 722] width 638 height 42
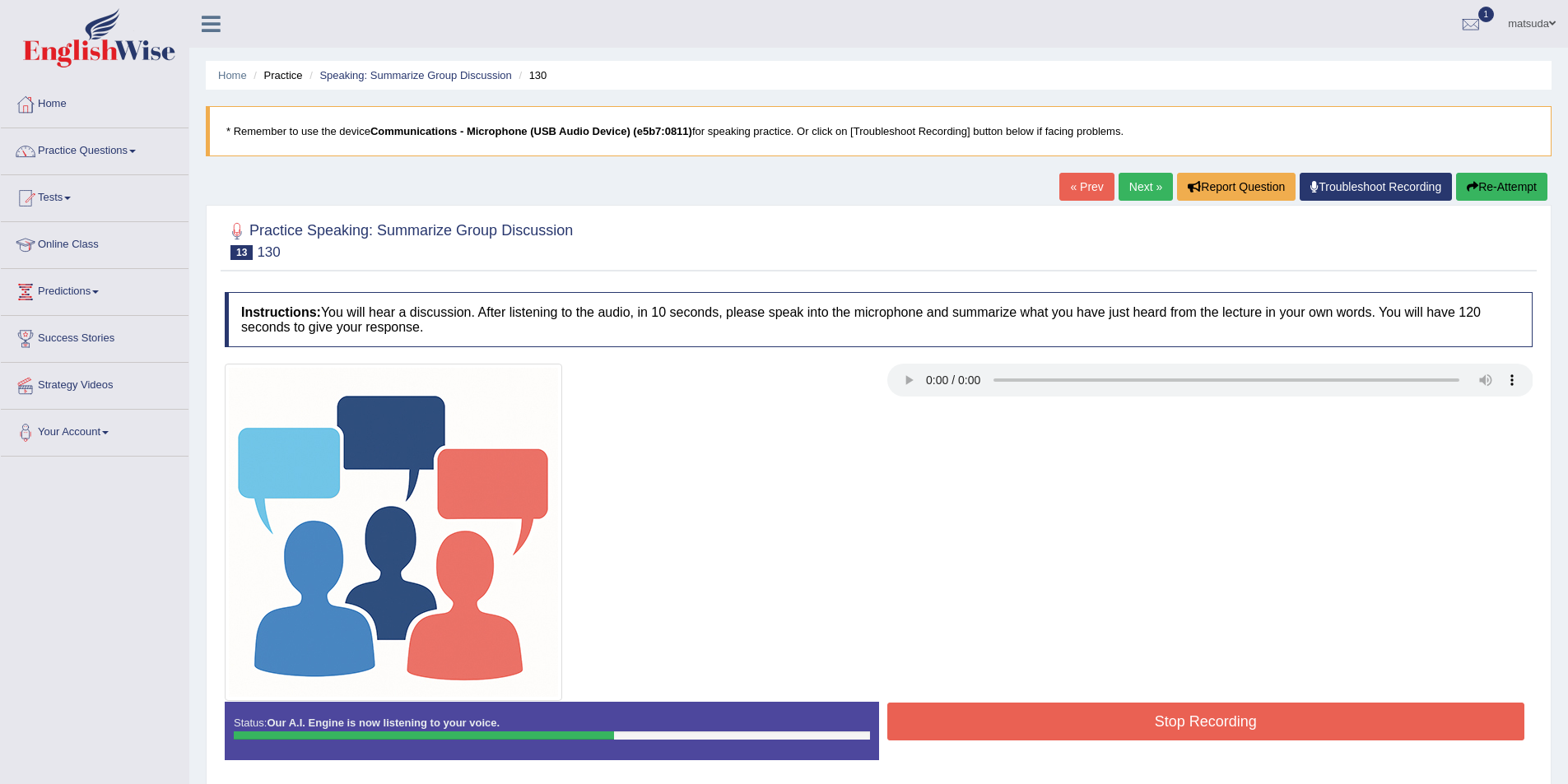
click at [1232, 718] on button "Stop Recording" at bounding box center [1205, 721] width 638 height 38
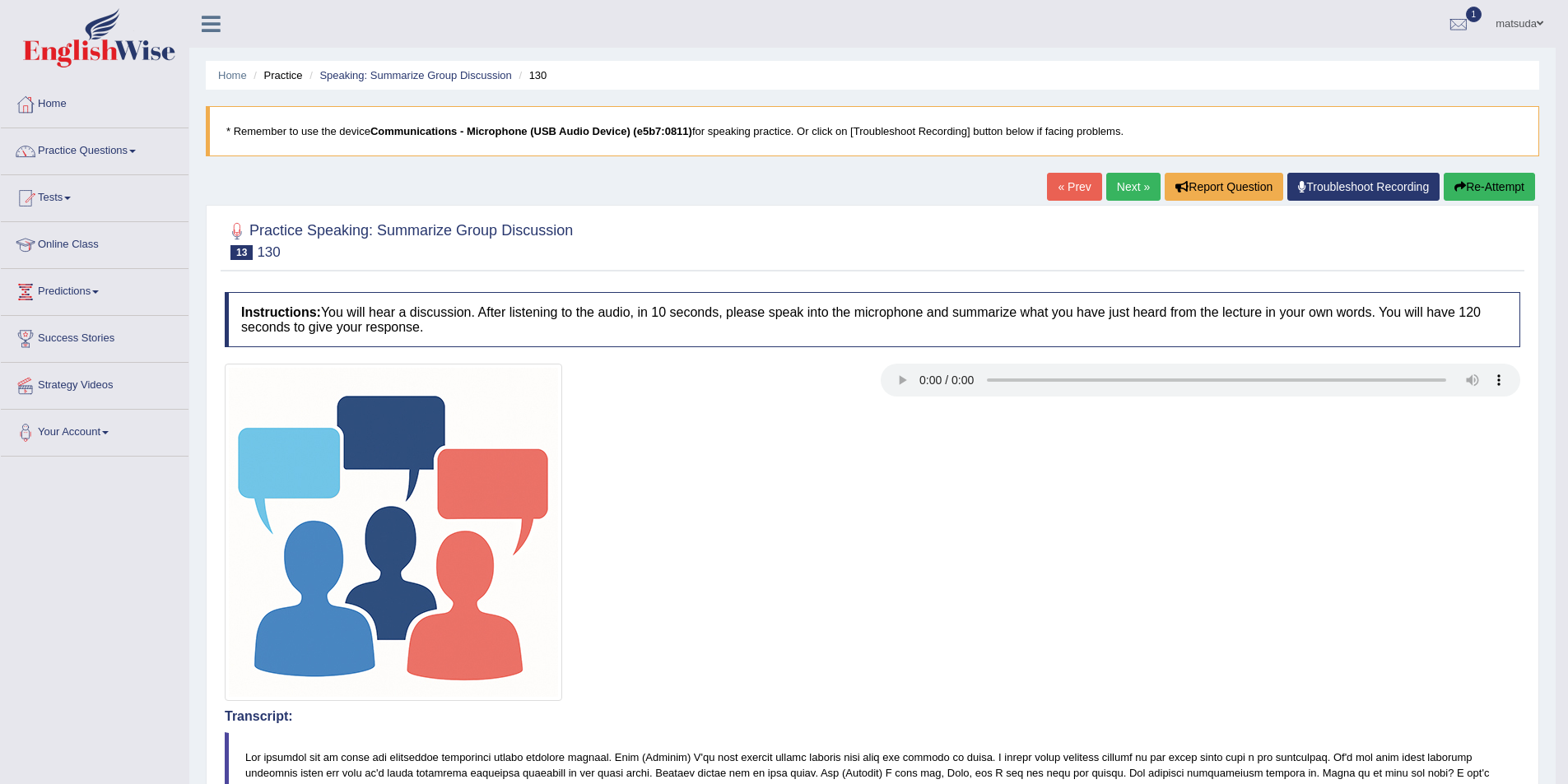
click at [55, 199] on link "Tests" at bounding box center [94, 195] width 188 height 41
click at [82, 233] on link "Take Practice Sectional Test" at bounding box center [107, 236] width 154 height 30
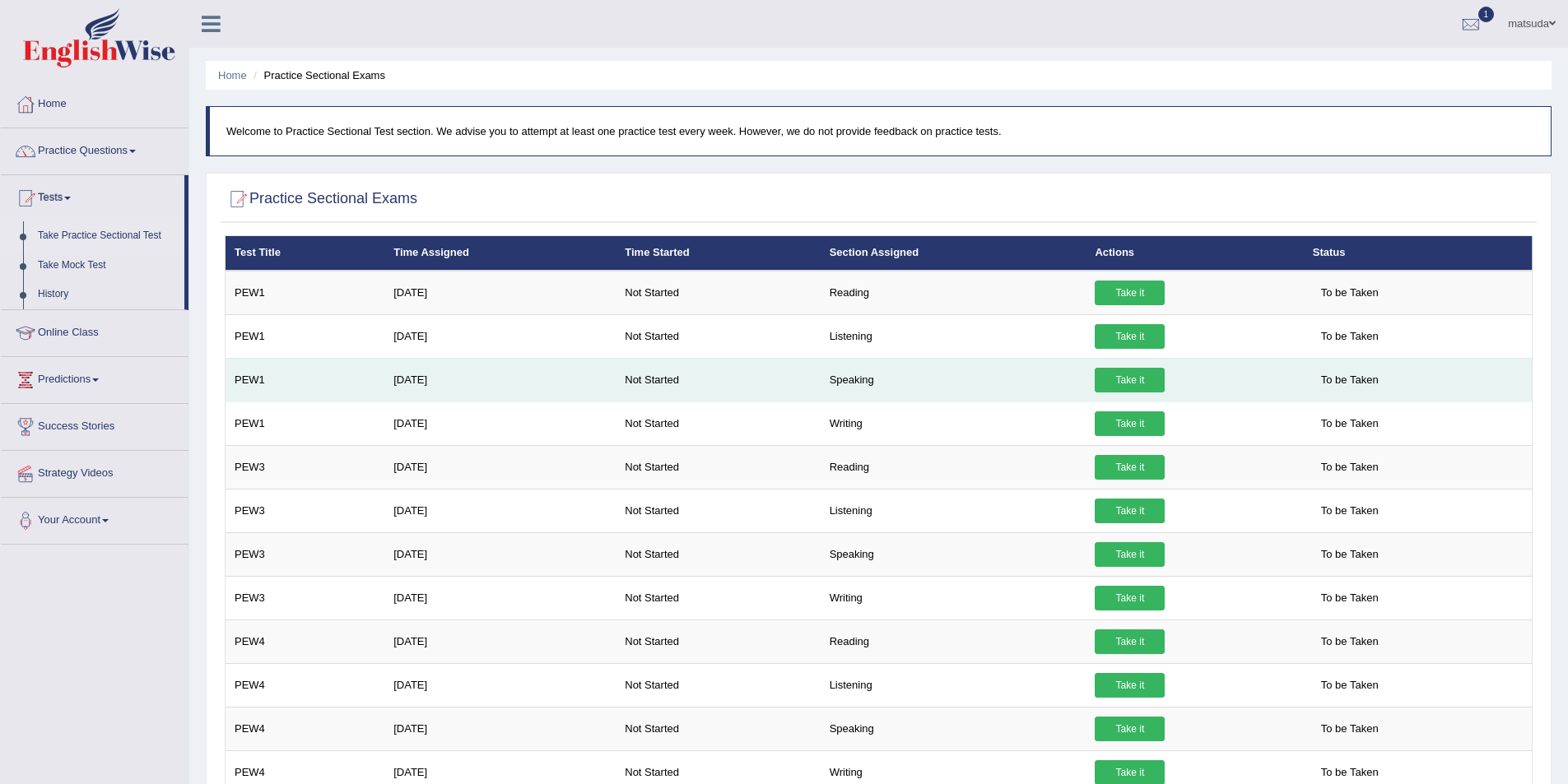
click at [1108, 381] on link "Take it" at bounding box center [1129, 380] width 70 height 25
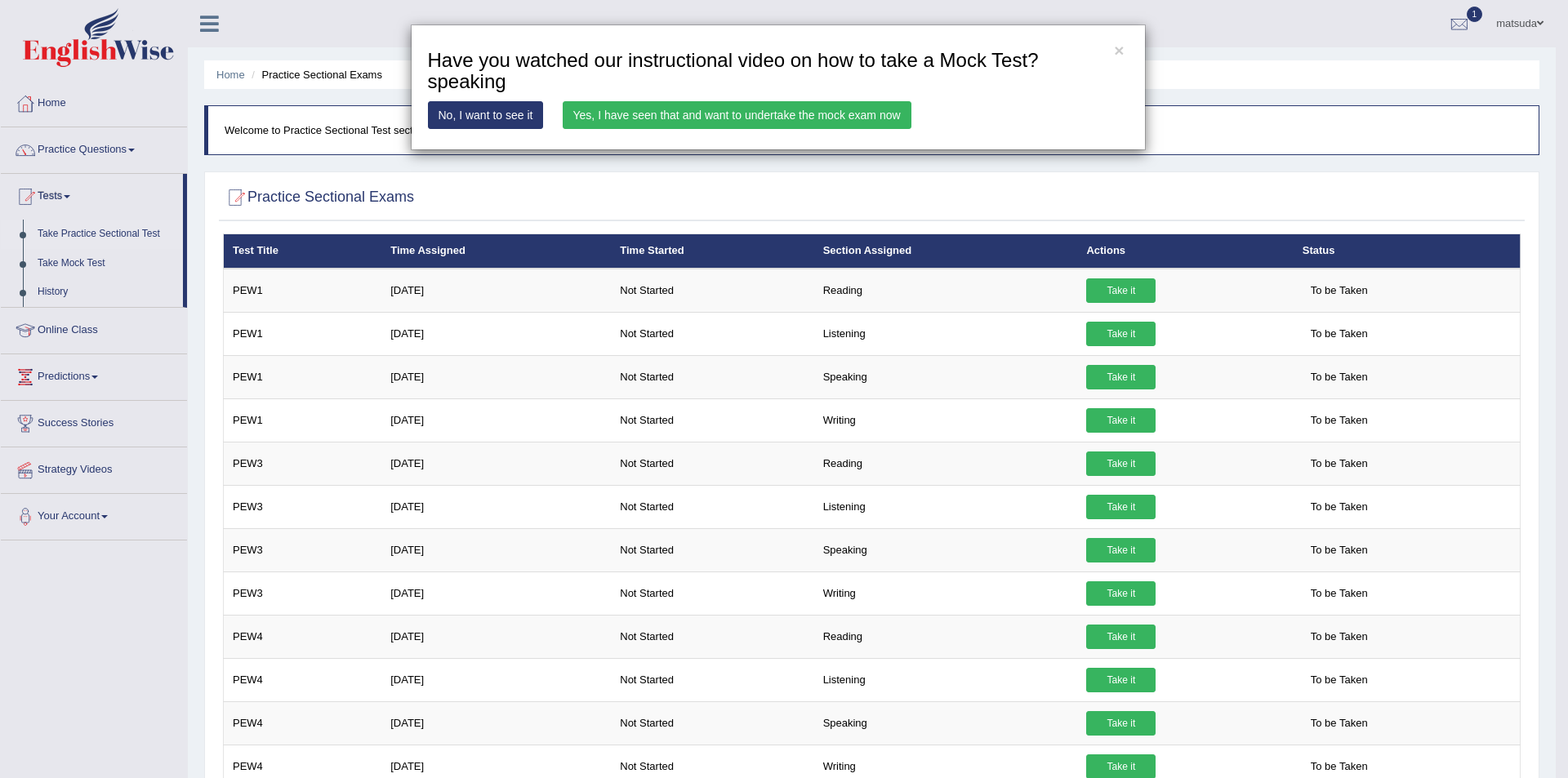
click at [684, 121] on link "Yes, I have seen that and want to undertake the mock exam now" at bounding box center [737, 115] width 349 height 28
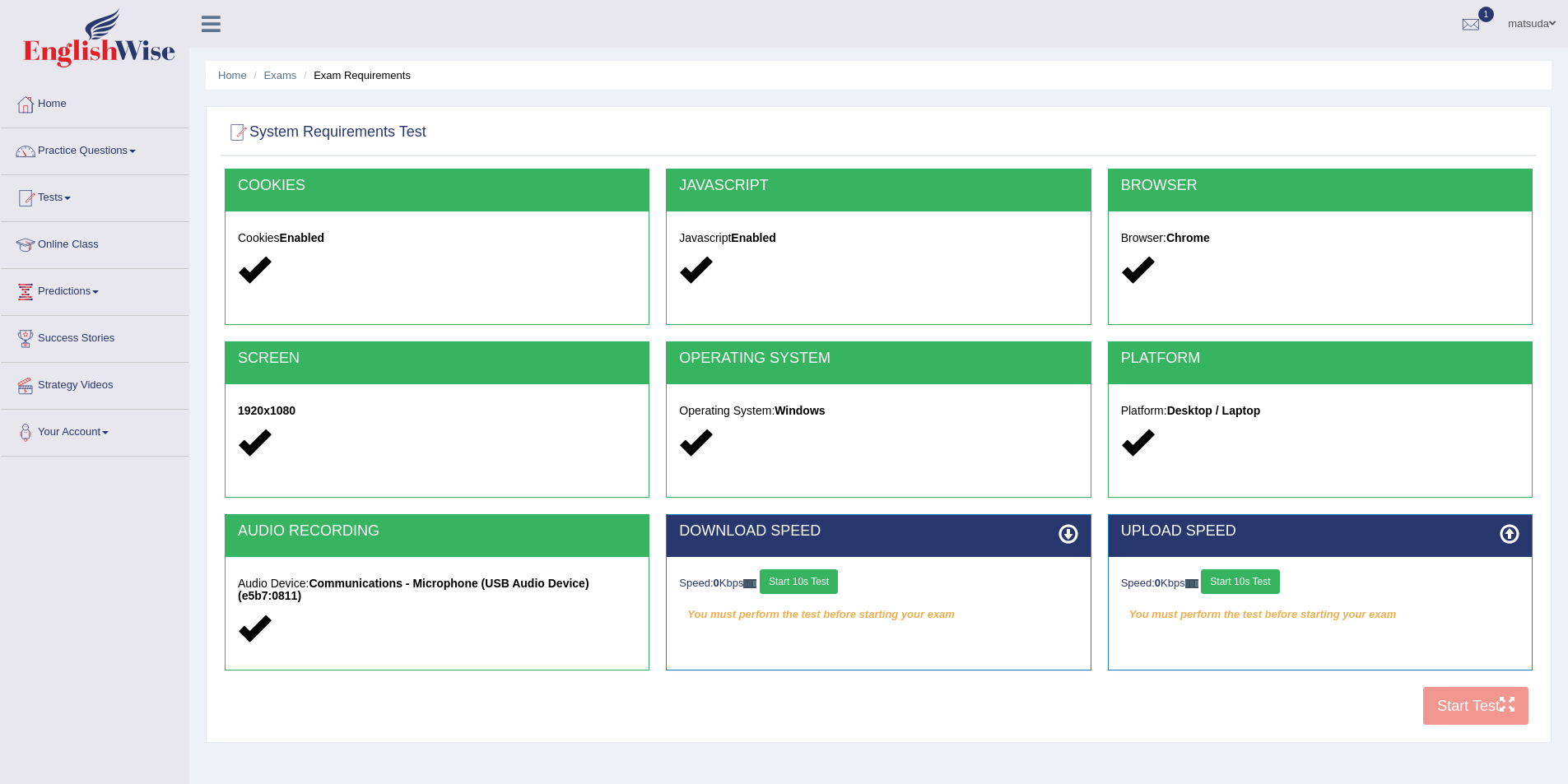
click at [806, 586] on button "Start 10s Test" at bounding box center [798, 581] width 78 height 25
click at [1270, 580] on button "Start 10s Test" at bounding box center [1239, 581] width 78 height 25
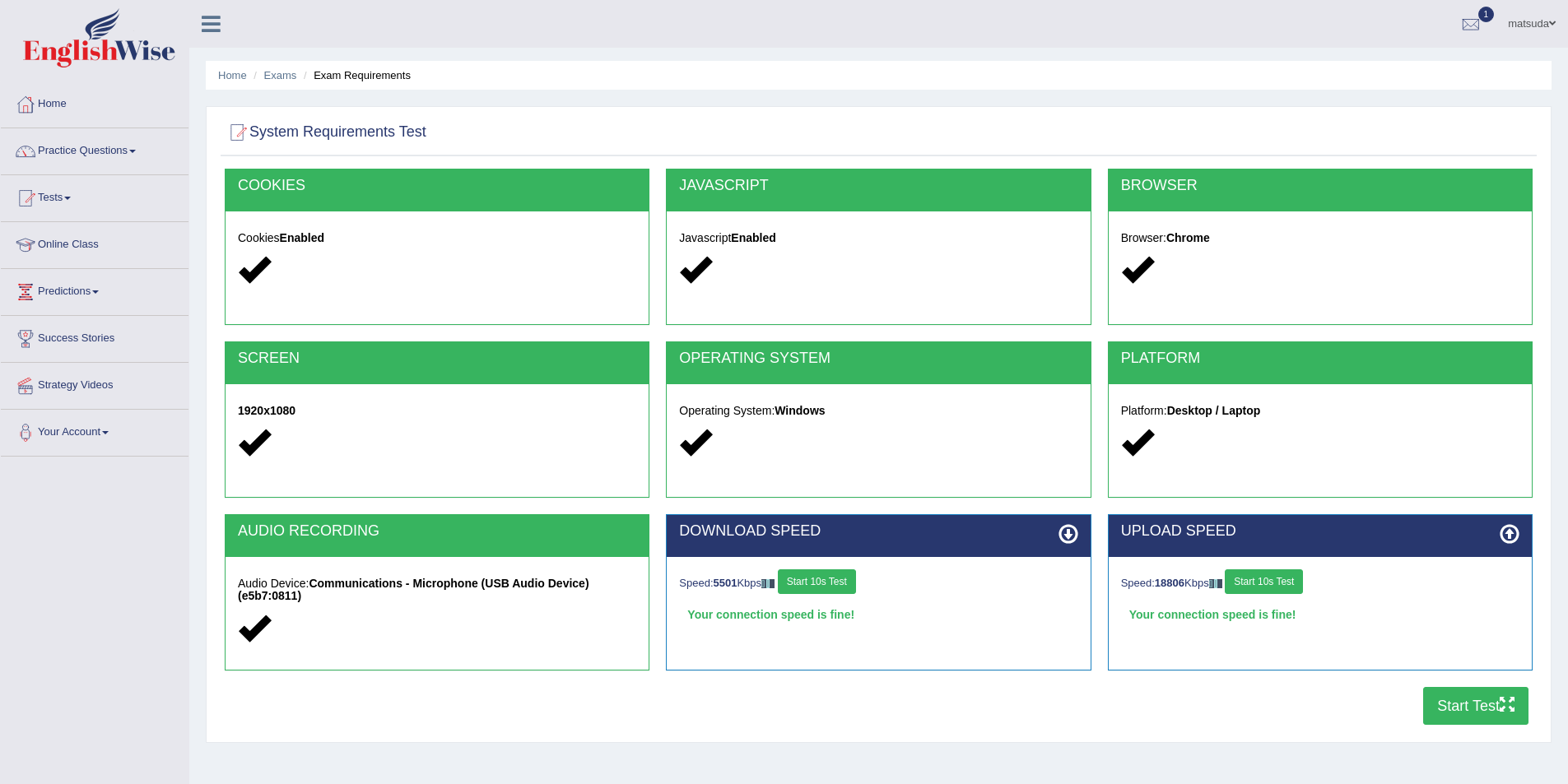
click at [1470, 702] on button "Start Test" at bounding box center [1475, 706] width 105 height 38
